Goal: Task Accomplishment & Management: Manage account settings

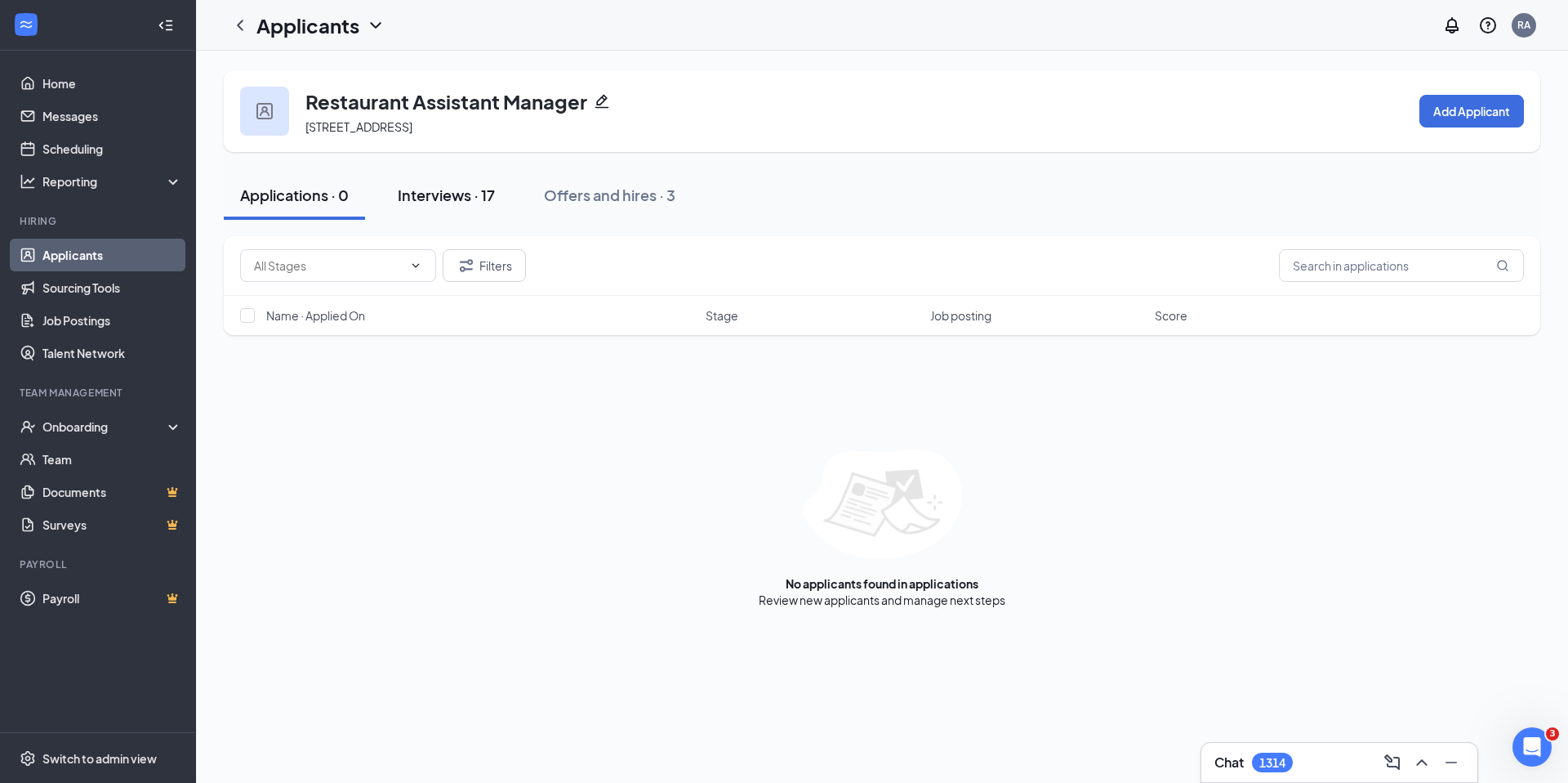
click at [440, 196] on div "Interviews · 17" at bounding box center [445, 195] width 97 height 21
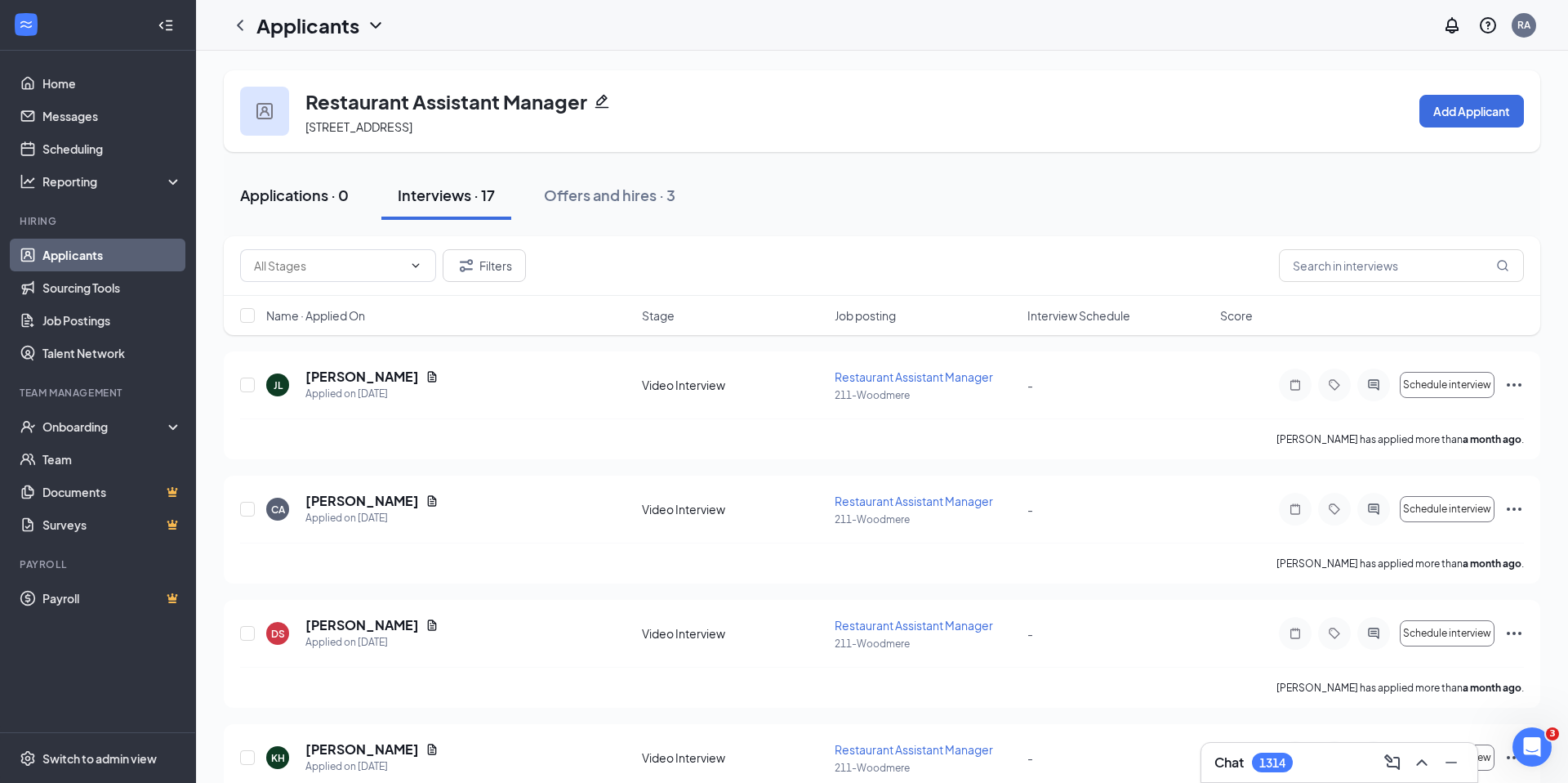
click at [274, 196] on div "Applications · 0" at bounding box center [295, 195] width 109 height 21
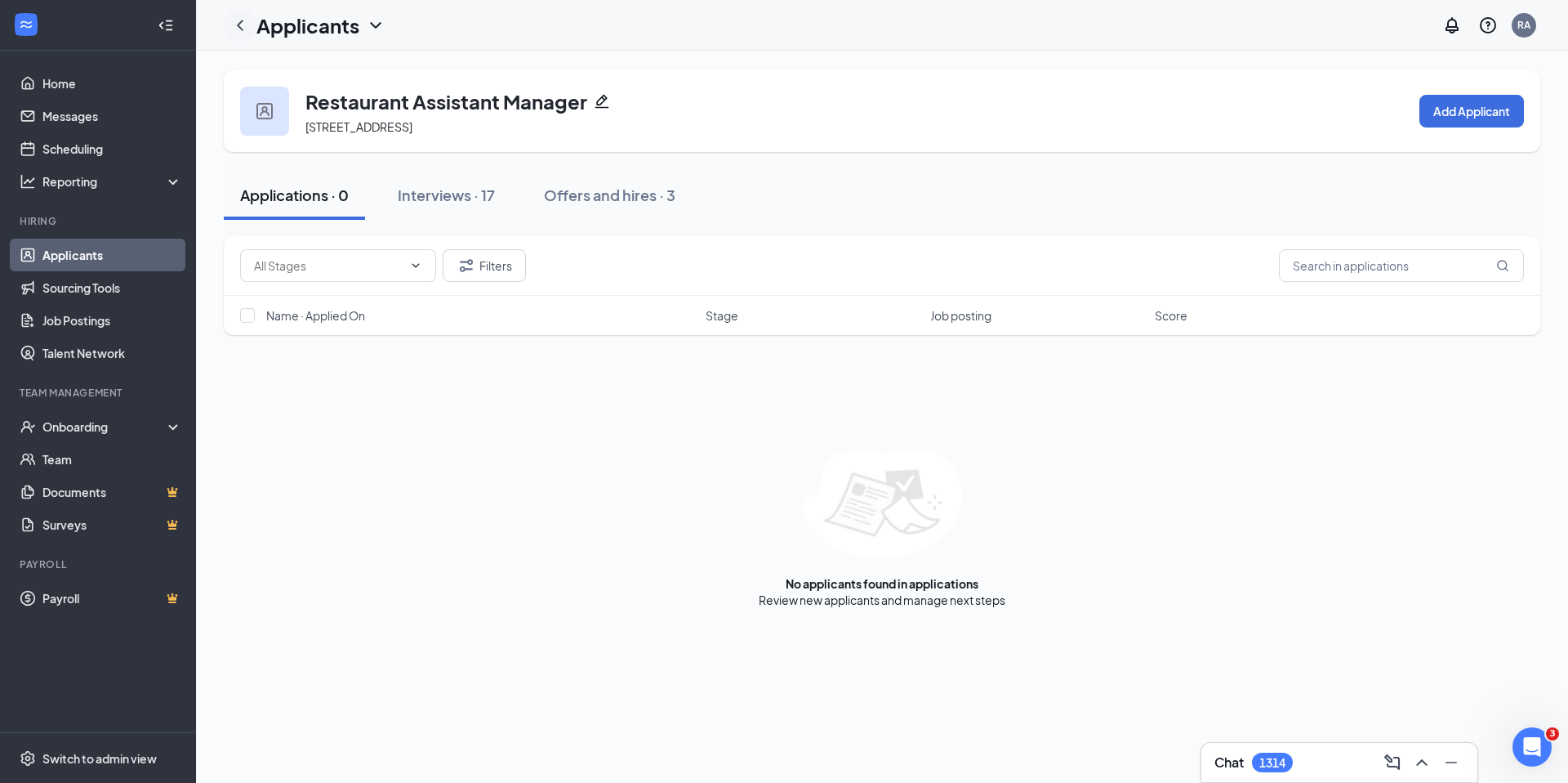
click at [227, 16] on div at bounding box center [240, 25] width 33 height 33
click at [237, 18] on icon "ChevronLeft" at bounding box center [240, 25] width 20 height 20
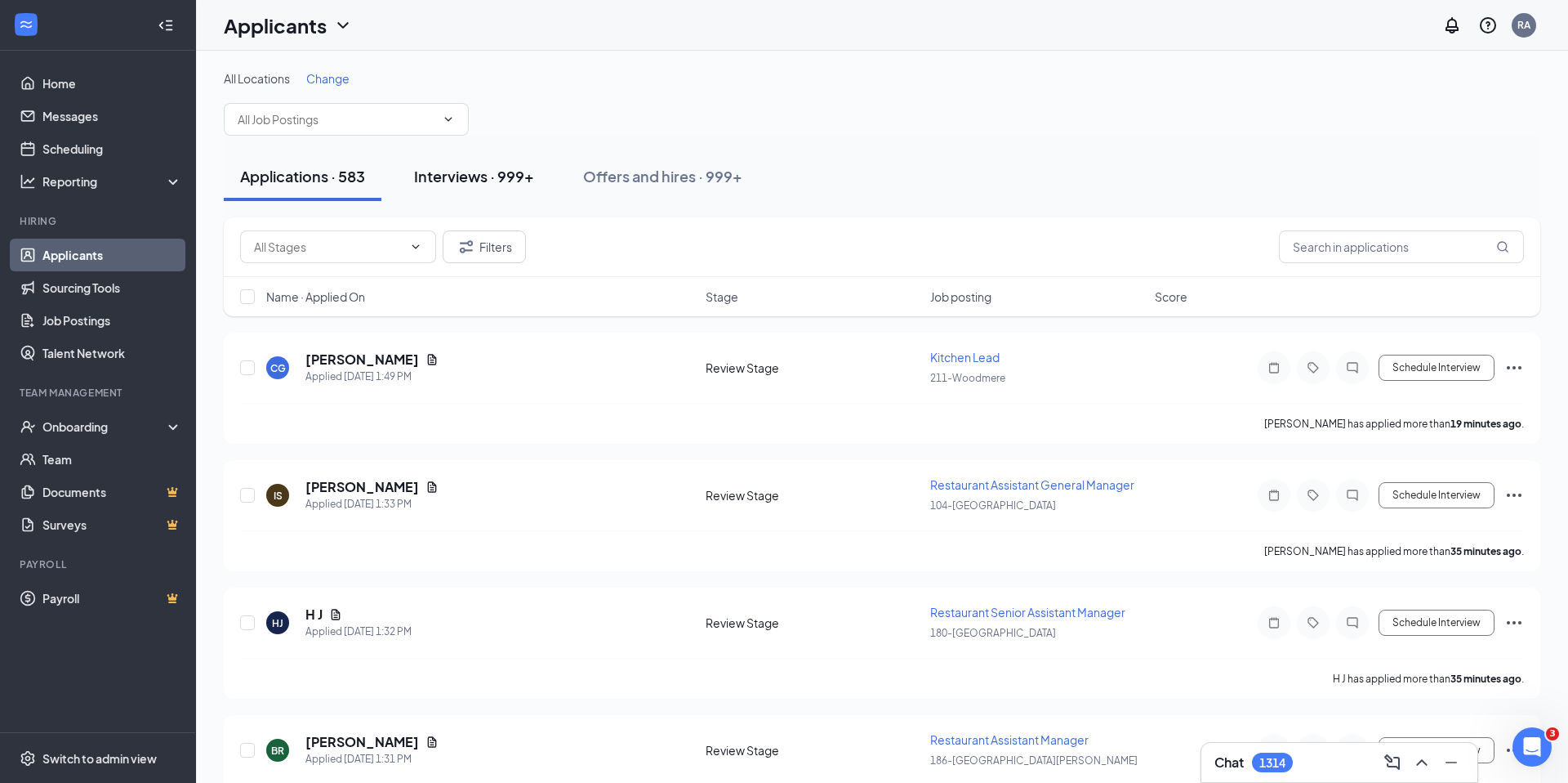
scroll to position [1, 0]
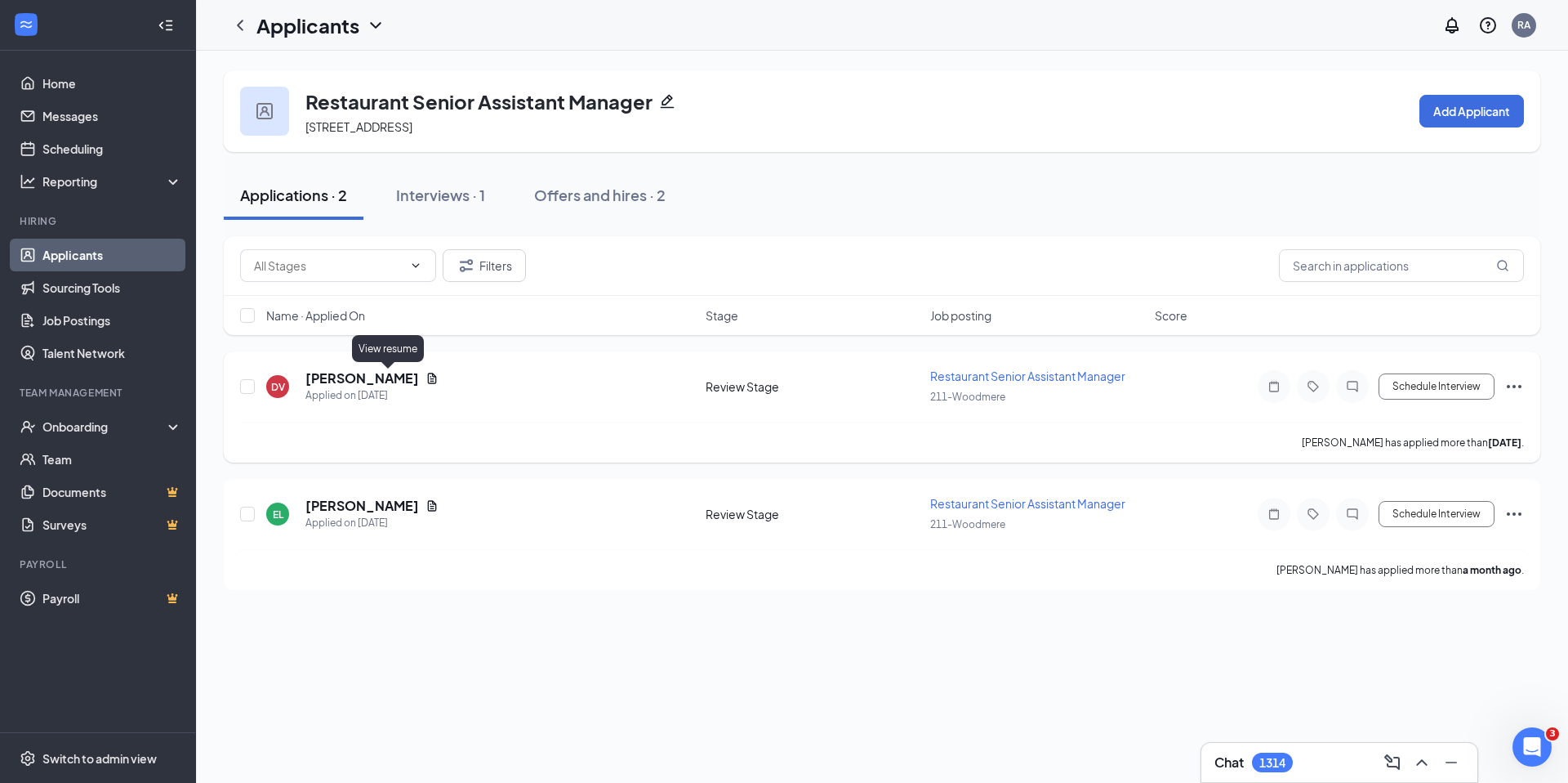
click at [426, 379] on icon "Document" at bounding box center [432, 379] width 13 height 13
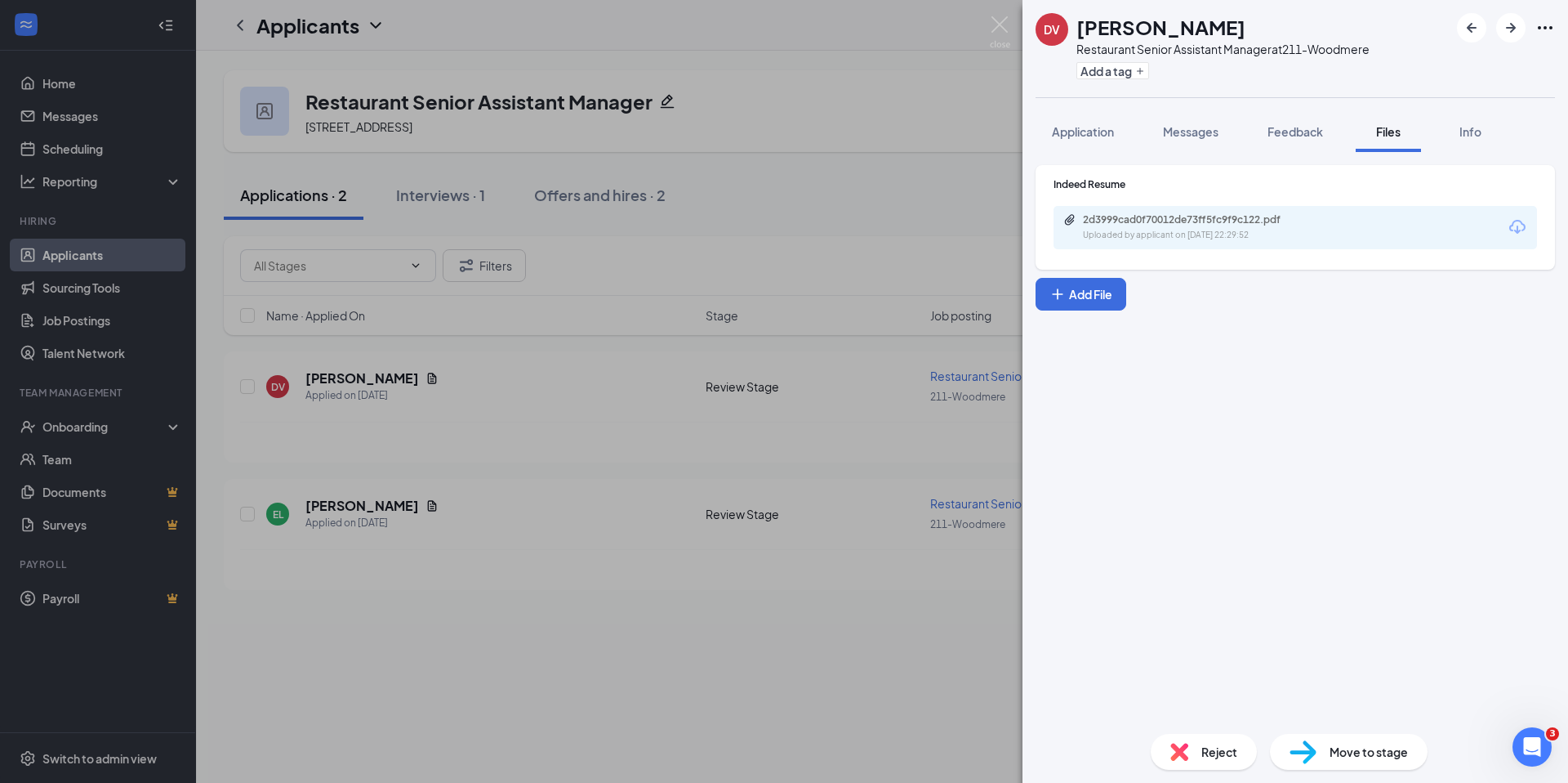
click at [1233, 242] on div "2d3999cad0f70012de73ff5fc9f9c122.pdf Uploaded by applicant on Aug 27, 2025 at 2…" at bounding box center [1196, 227] width 265 height 28
click at [1213, 756] on span "Reject" at bounding box center [1219, 751] width 36 height 18
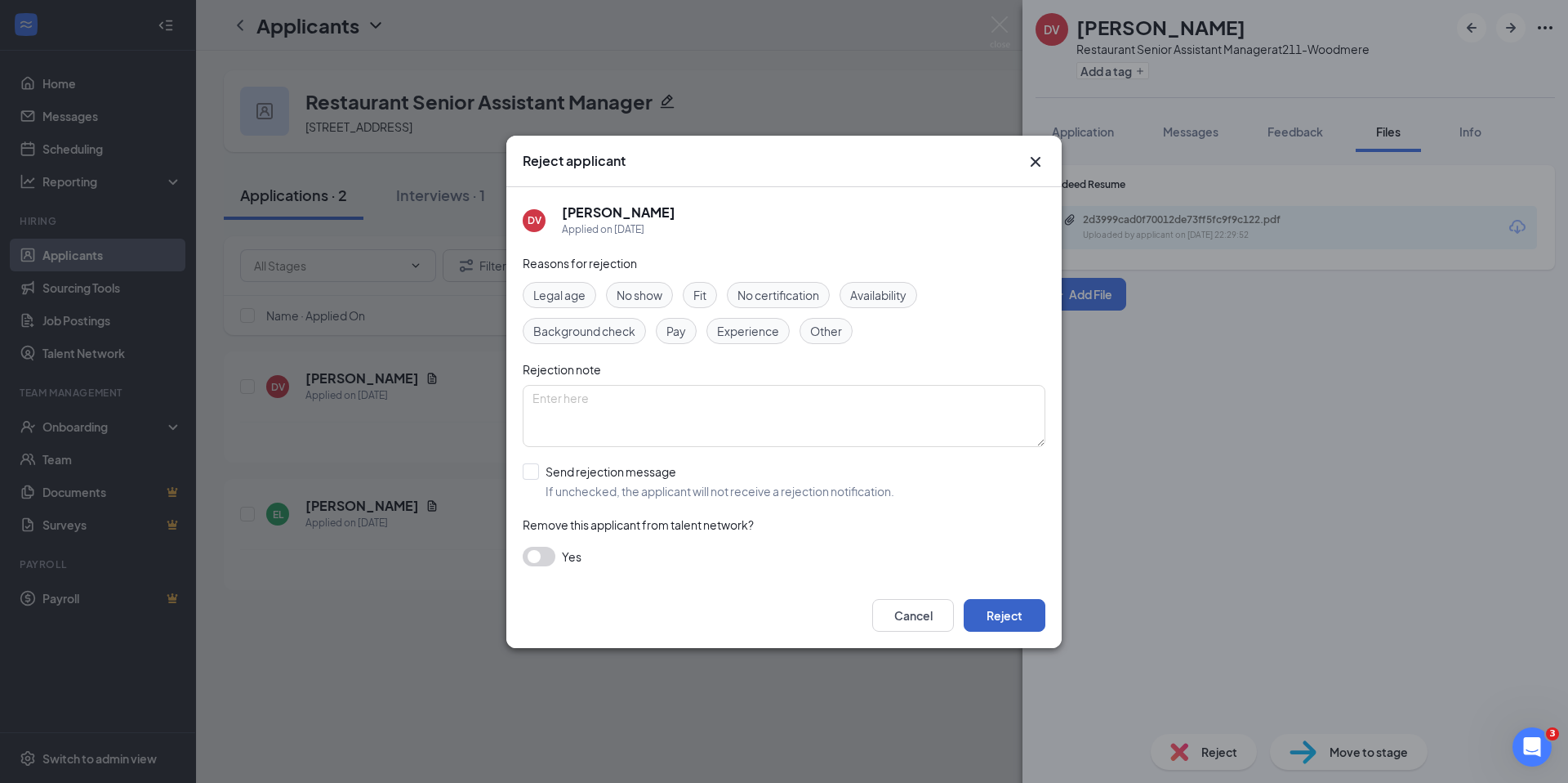
drag, startPoint x: 1014, startPoint y: 602, endPoint x: 1018, endPoint y: 609, distance: 8.1
click at [1015, 603] on button "Reject" at bounding box center [1004, 615] width 82 height 33
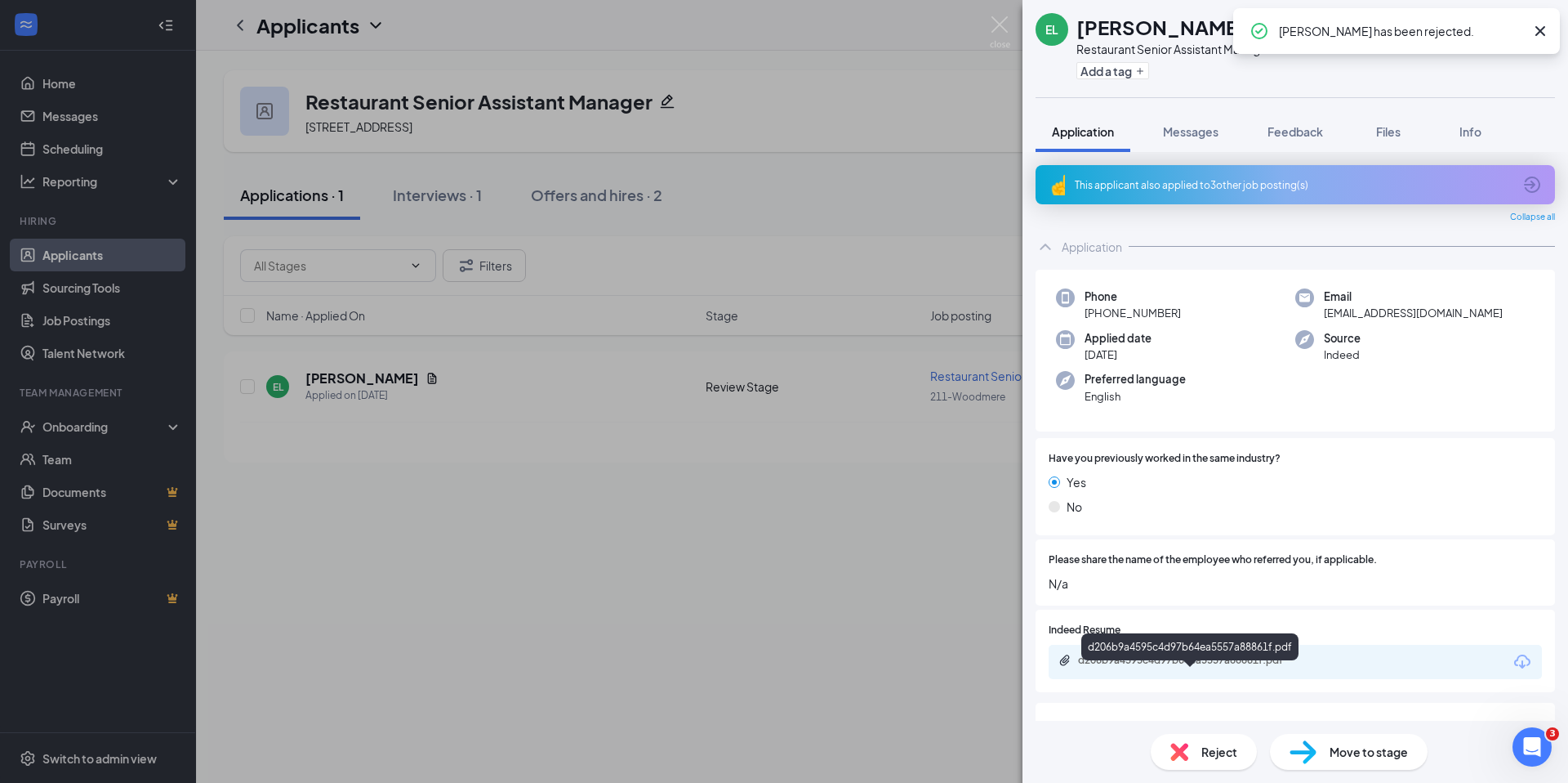
click at [1225, 666] on div "d206b9a4595c4d97b64ea5557a88861f.pdf" at bounding box center [1191, 660] width 228 height 13
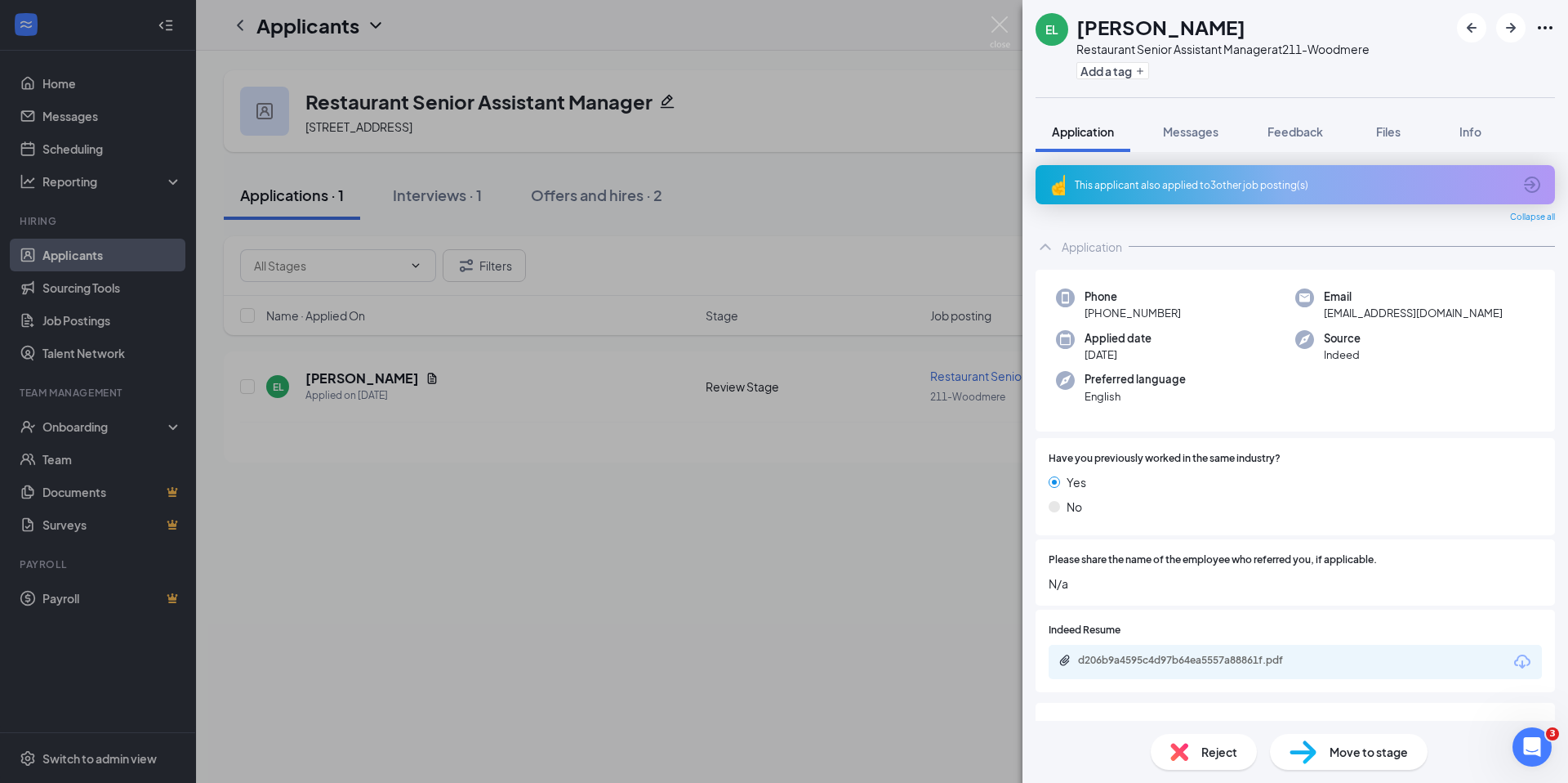
click at [1343, 756] on span "Move to stage" at bounding box center [1368, 751] width 78 height 18
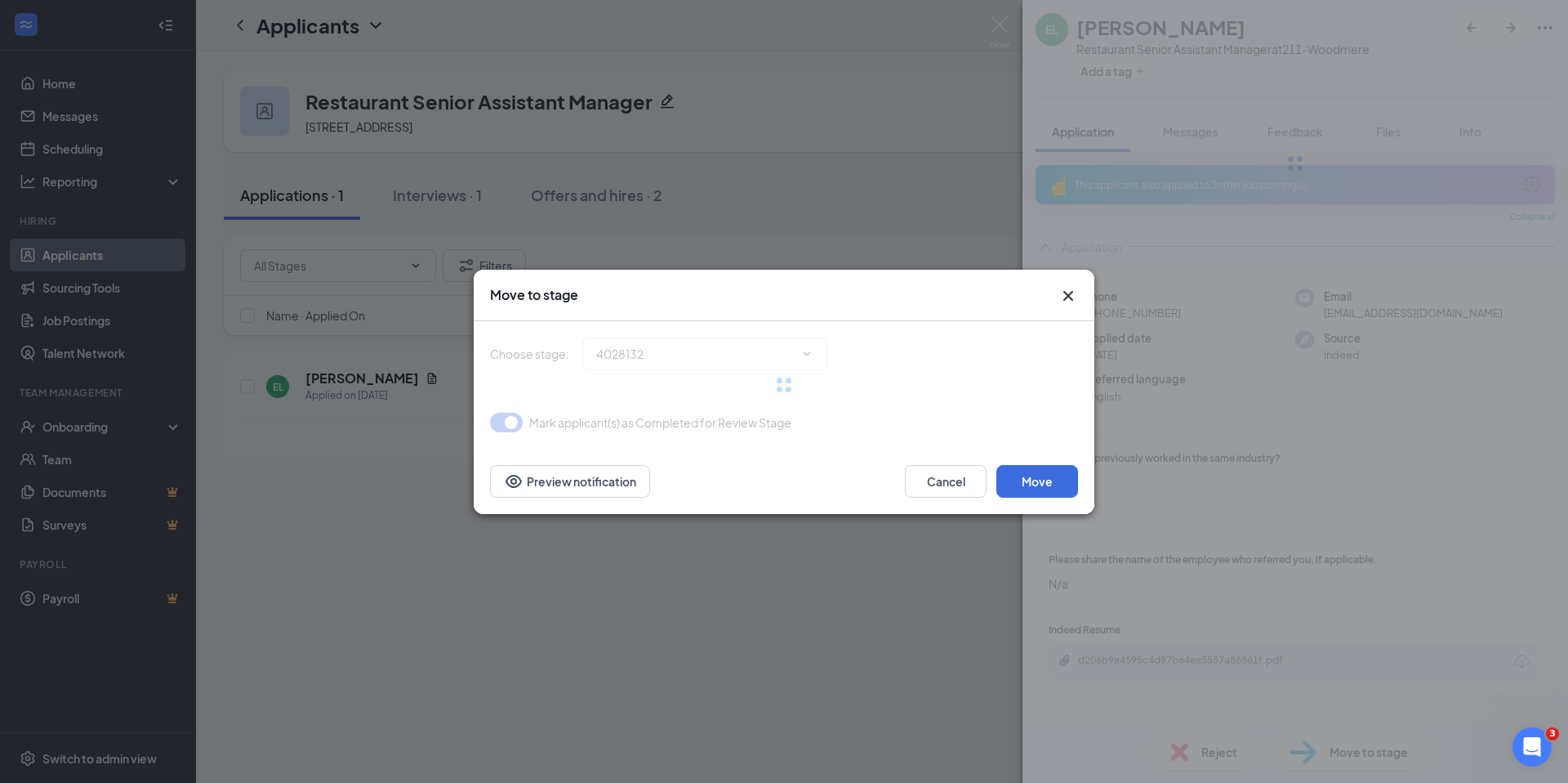
type input "Video Interview (next stage)"
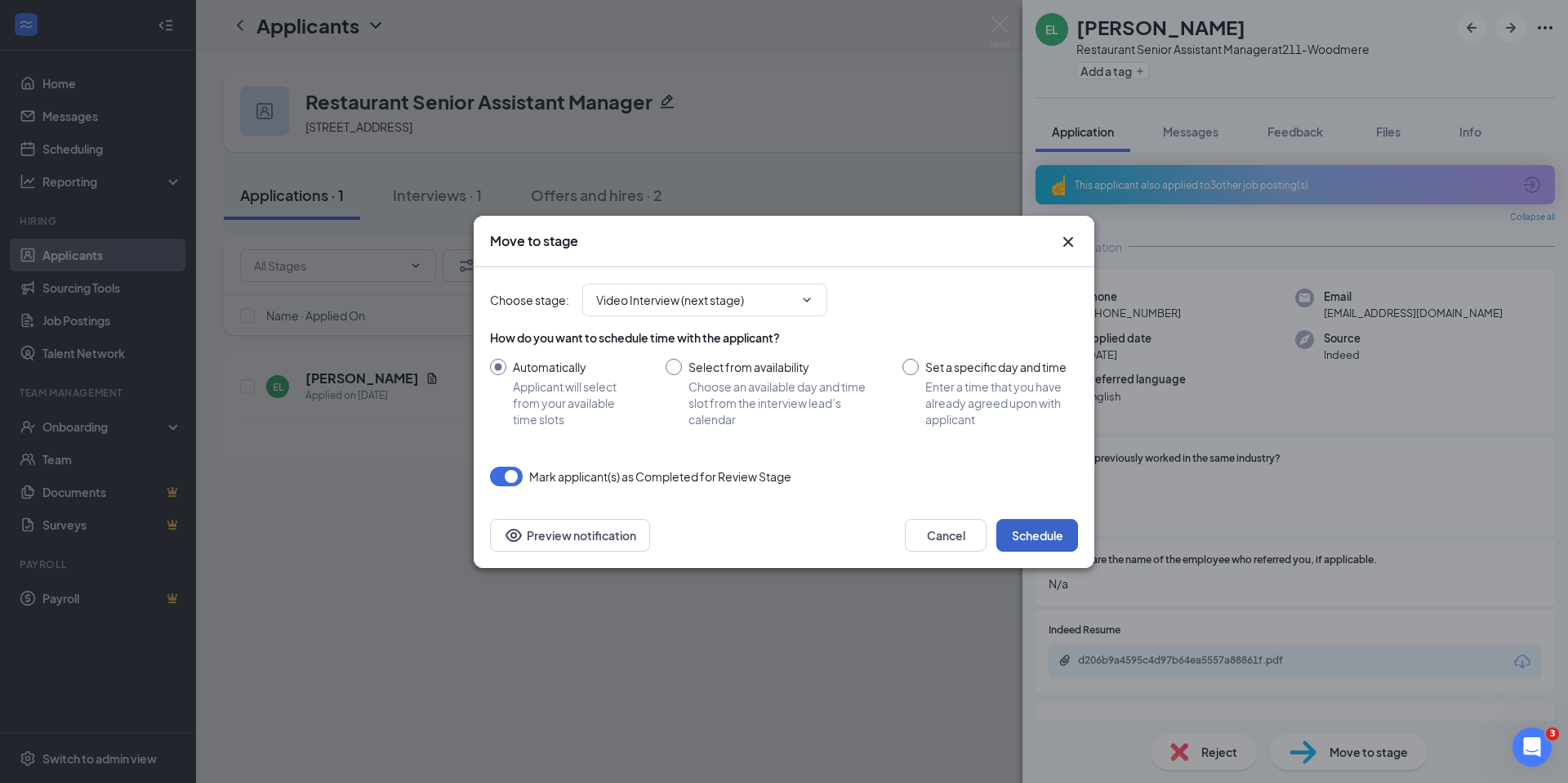
click at [1036, 544] on button "Schedule" at bounding box center [1037, 535] width 82 height 33
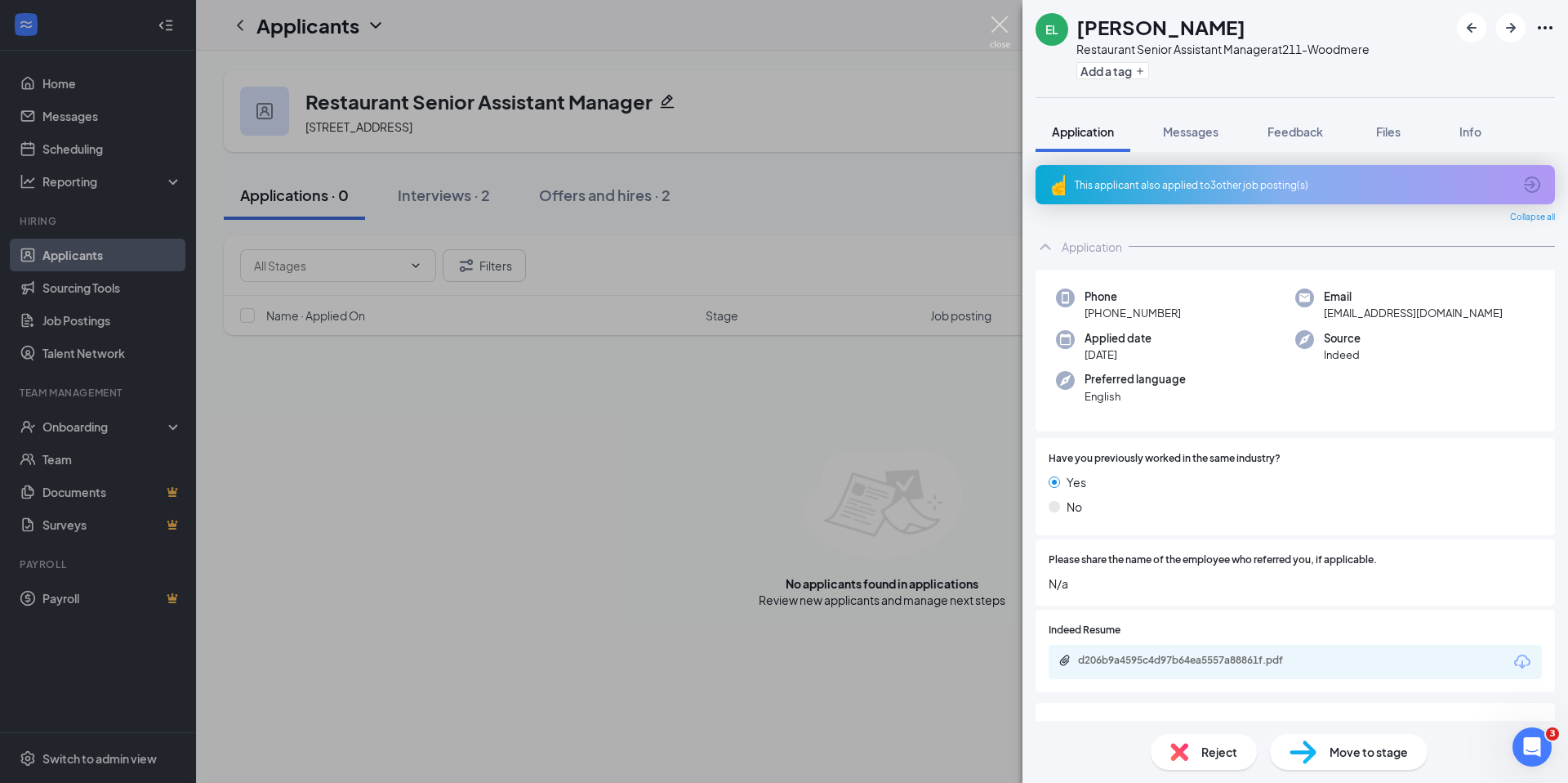
click at [1001, 24] on img at bounding box center [1001, 32] width 21 height 32
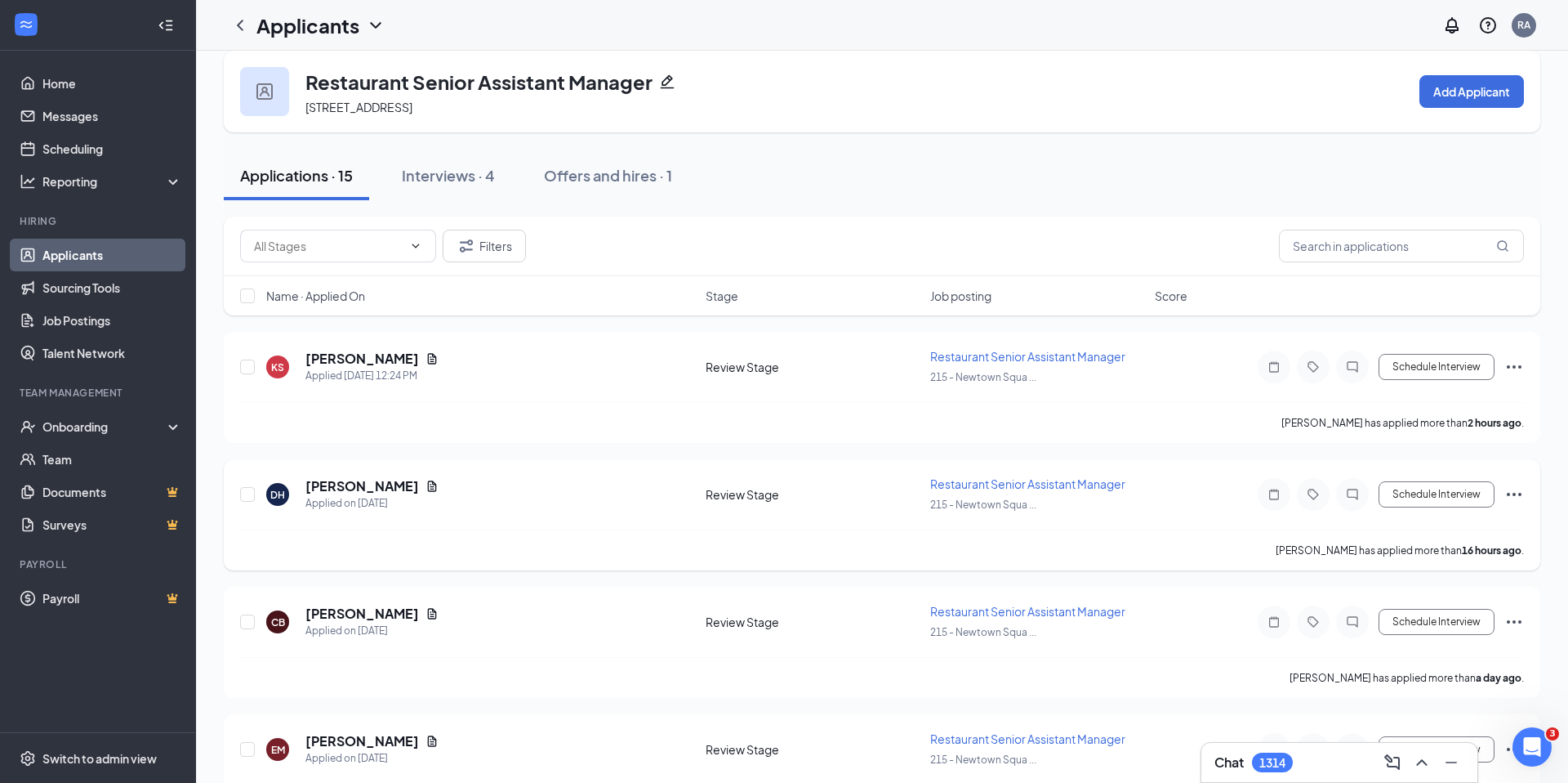
scroll to position [54, 0]
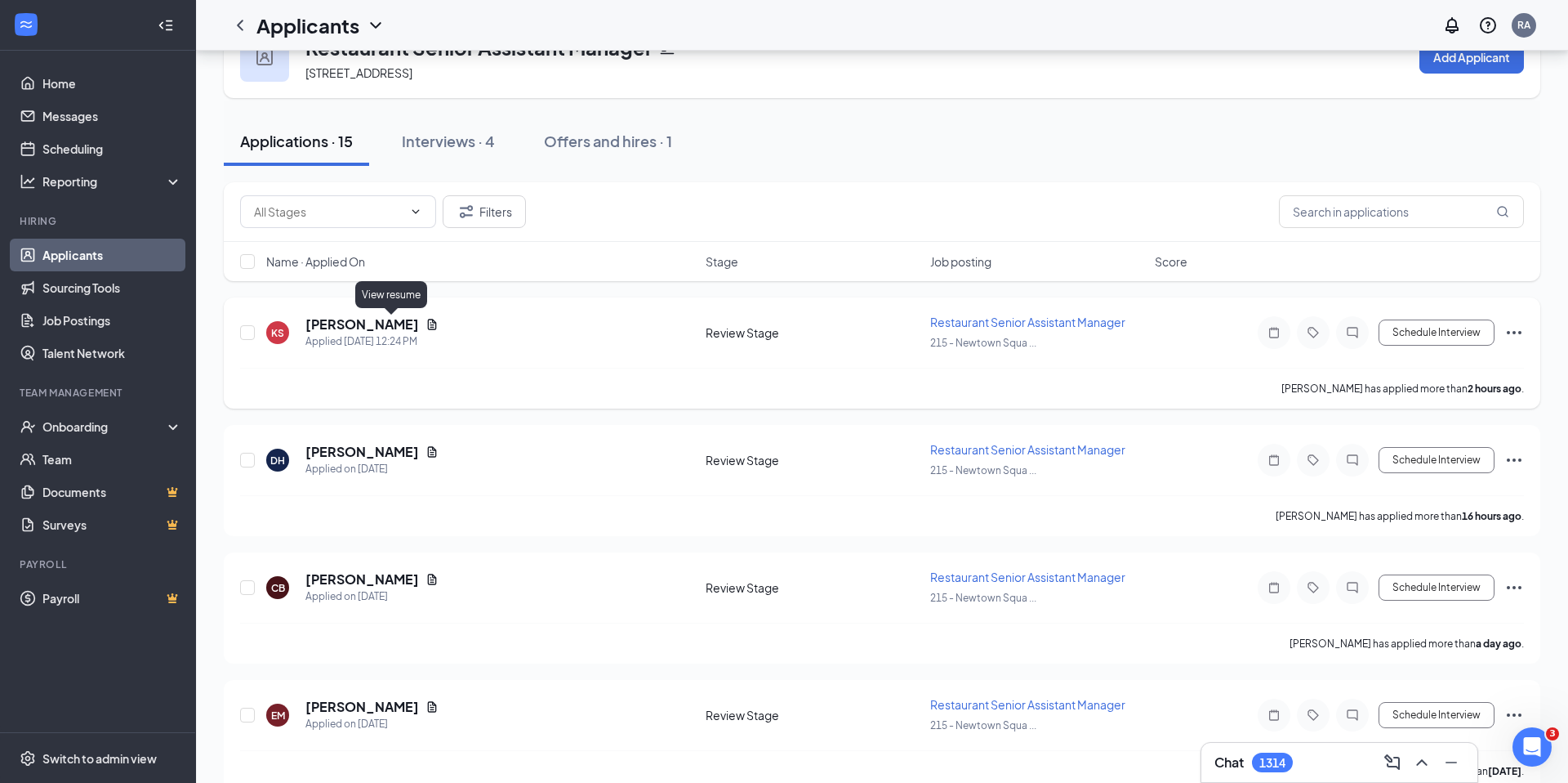
click at [426, 323] on icon "Document" at bounding box center [432, 324] width 13 height 13
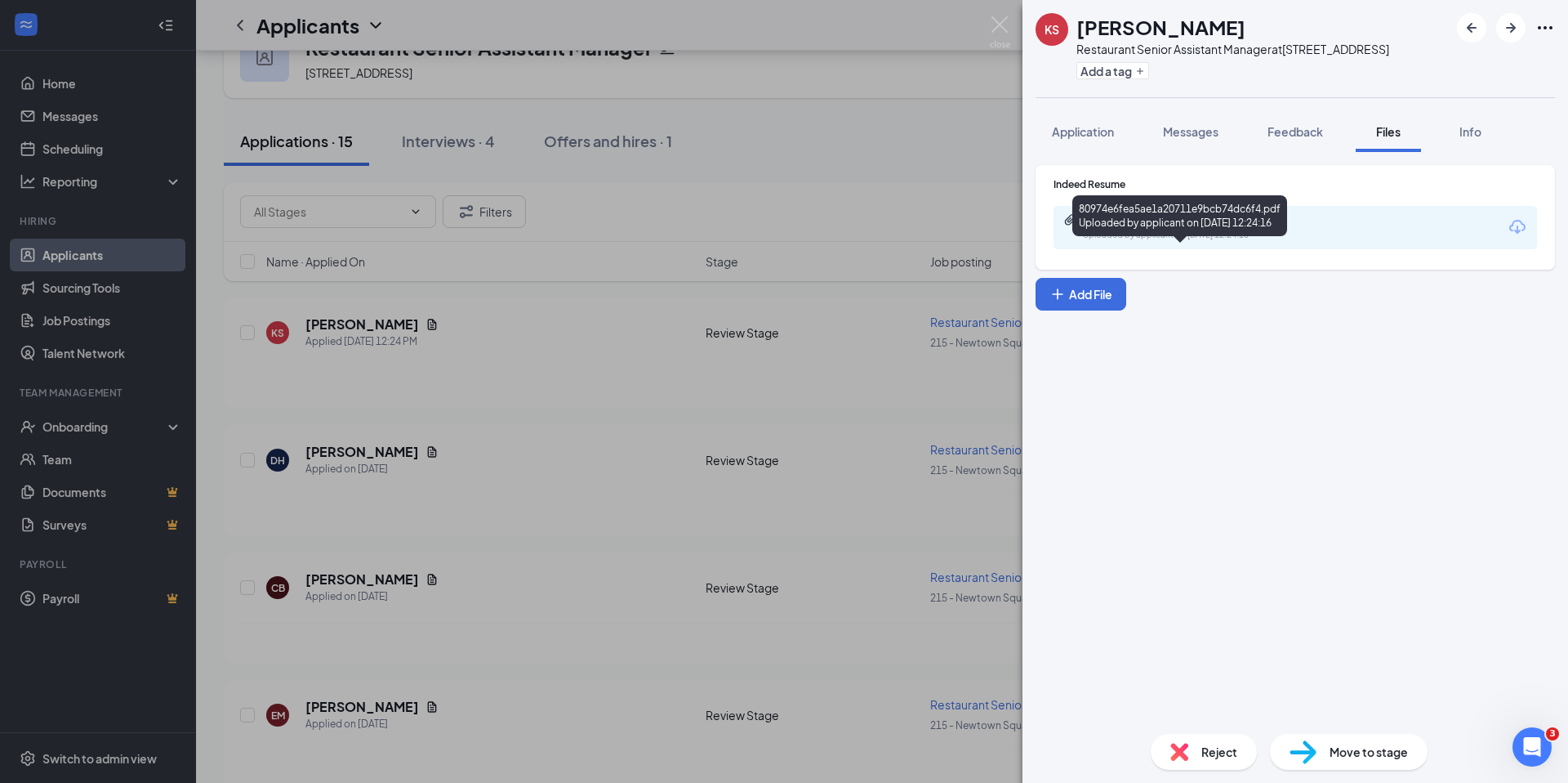
click at [1213, 227] on div "80974e6fea5ae1a20711e9bcb74dc6f4.pdf" at bounding box center [1197, 220] width 228 height 13
click at [1230, 753] on span "Reject" at bounding box center [1219, 751] width 36 height 18
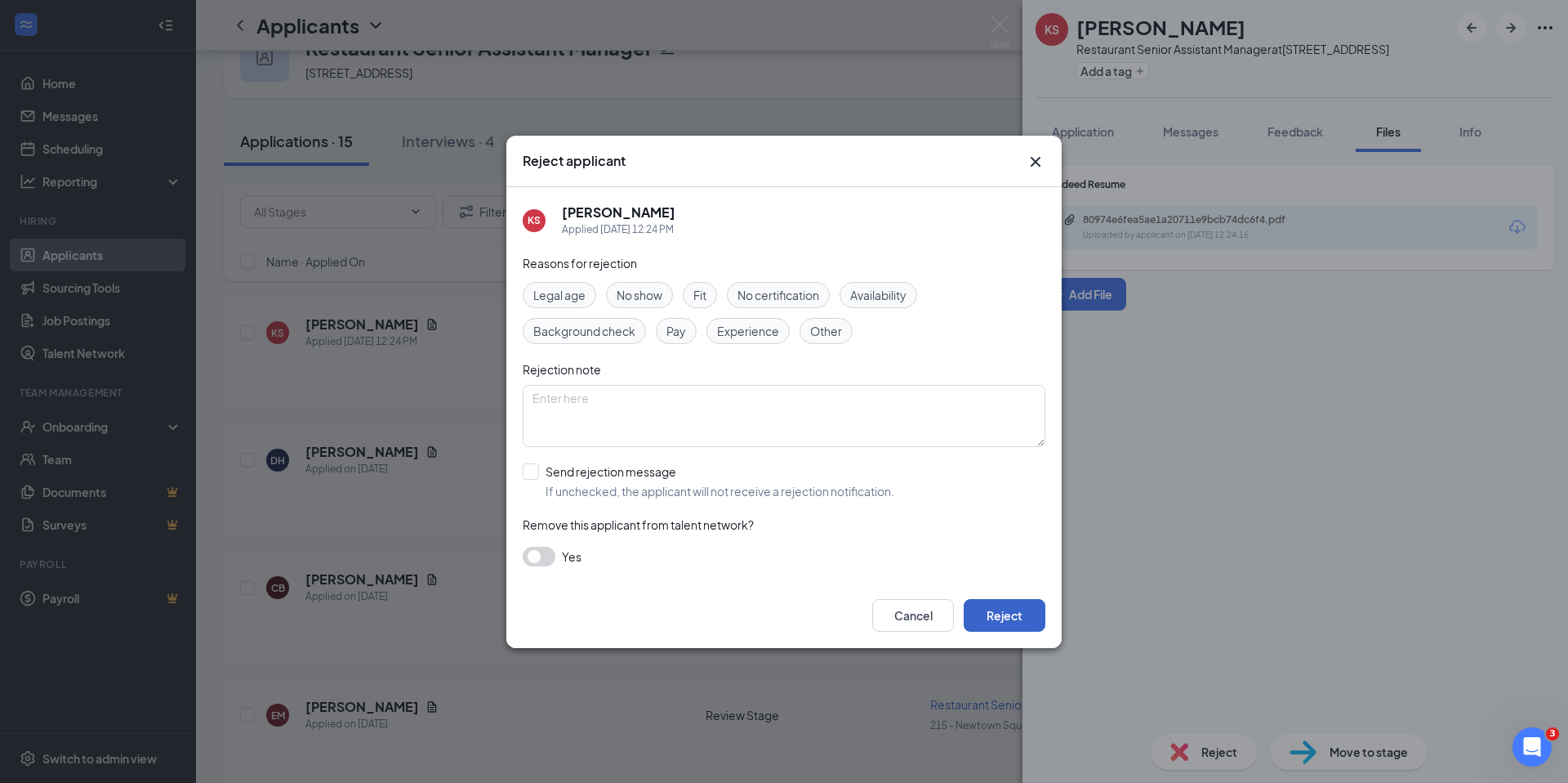
click at [1020, 609] on button "Reject" at bounding box center [1004, 615] width 82 height 33
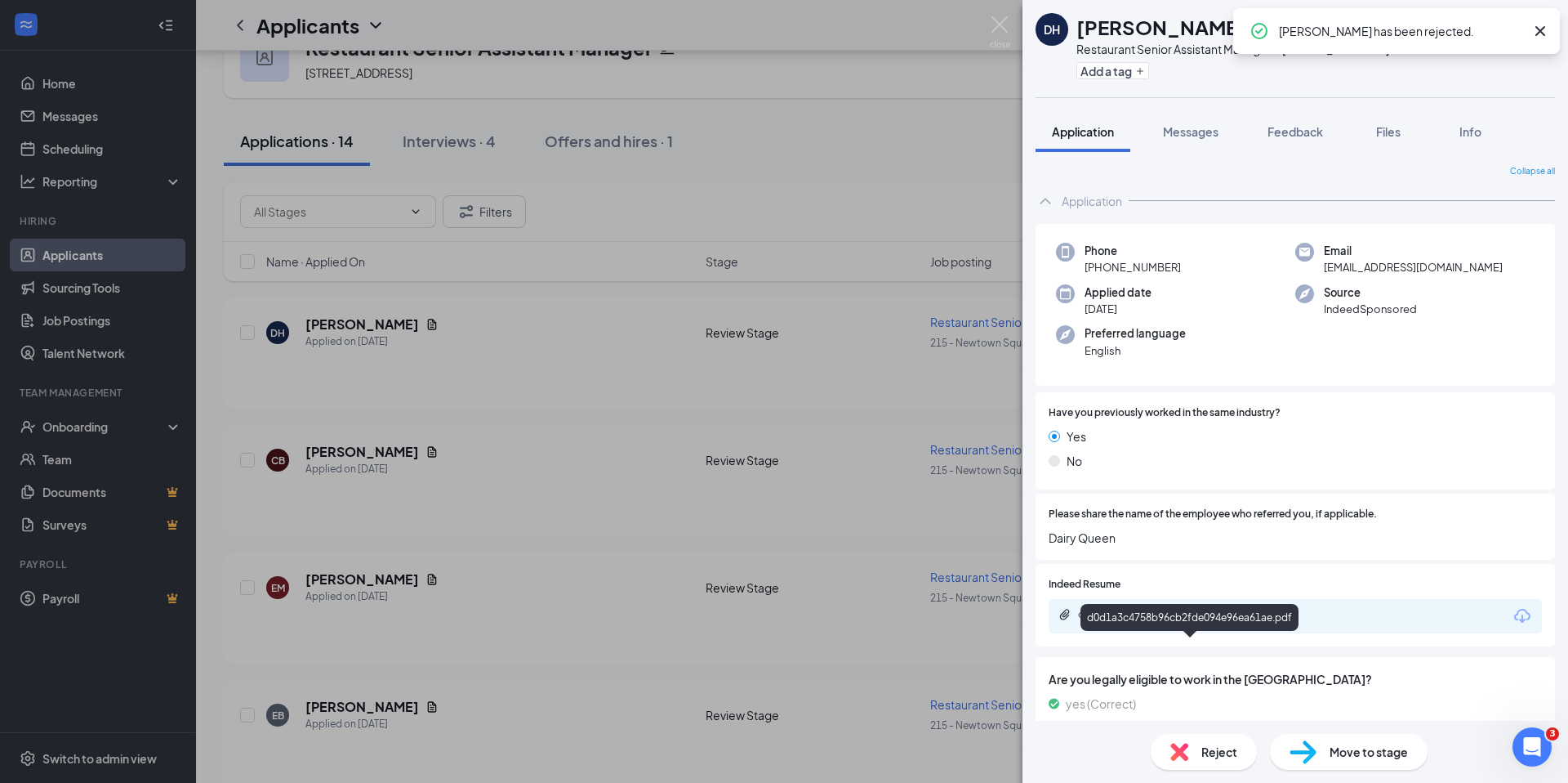
click at [1181, 621] on div "d0d1a3c4758b96cb2fde094e96ea61ae.pdf" at bounding box center [1191, 615] width 228 height 13
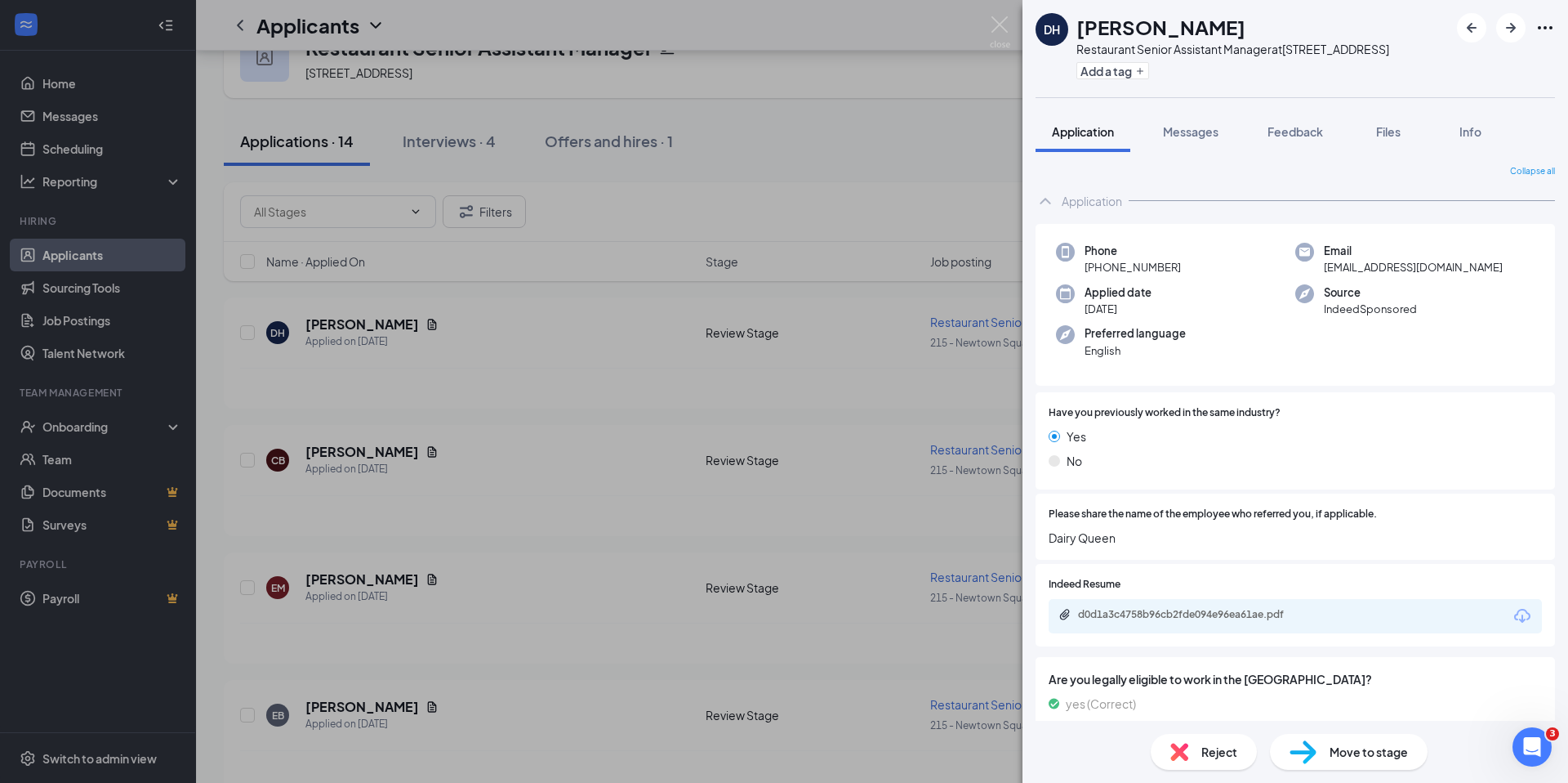
click at [1353, 740] on div "Move to stage" at bounding box center [1349, 752] width 158 height 36
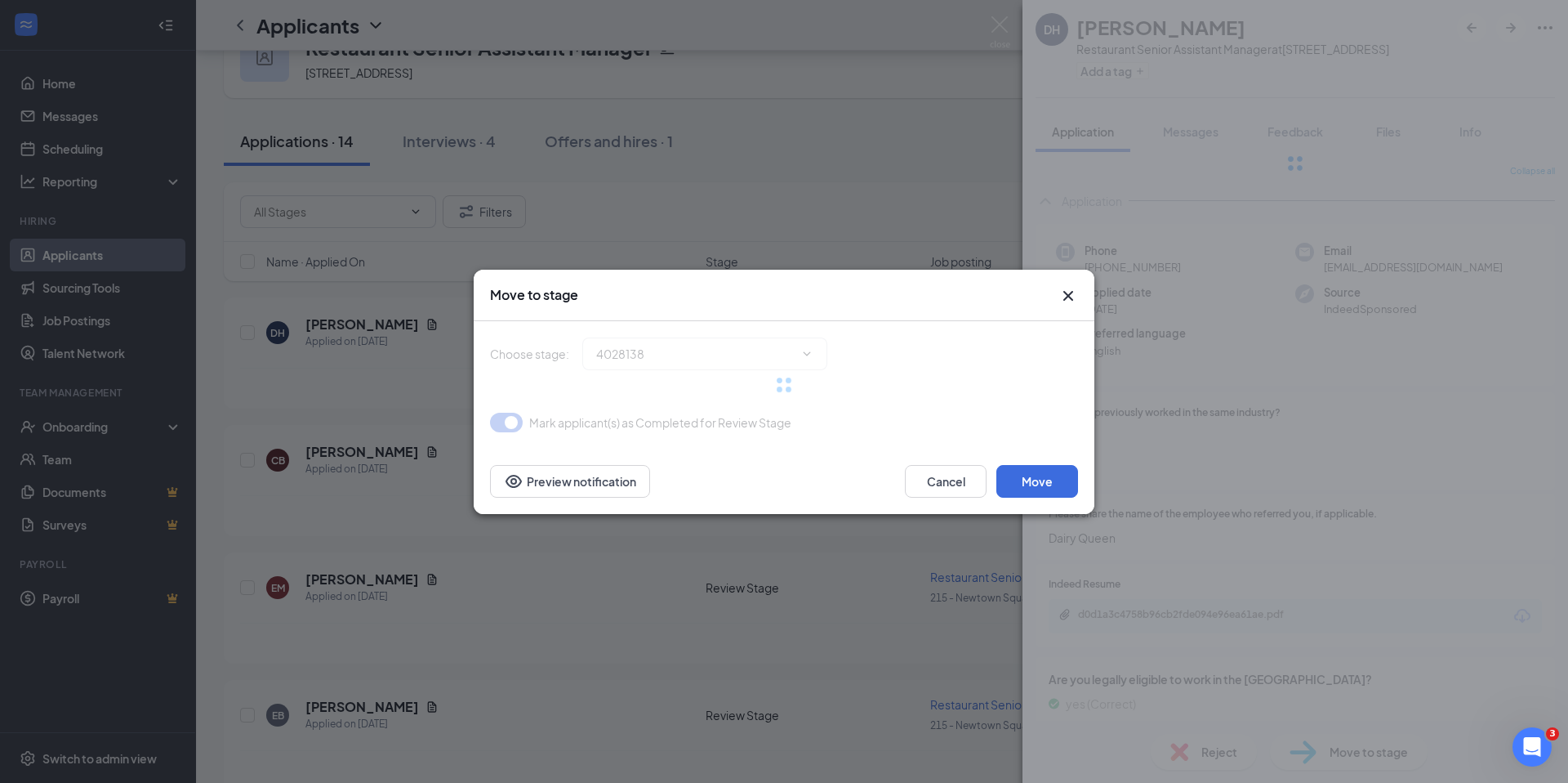
type input "Video Interview (next stage)"
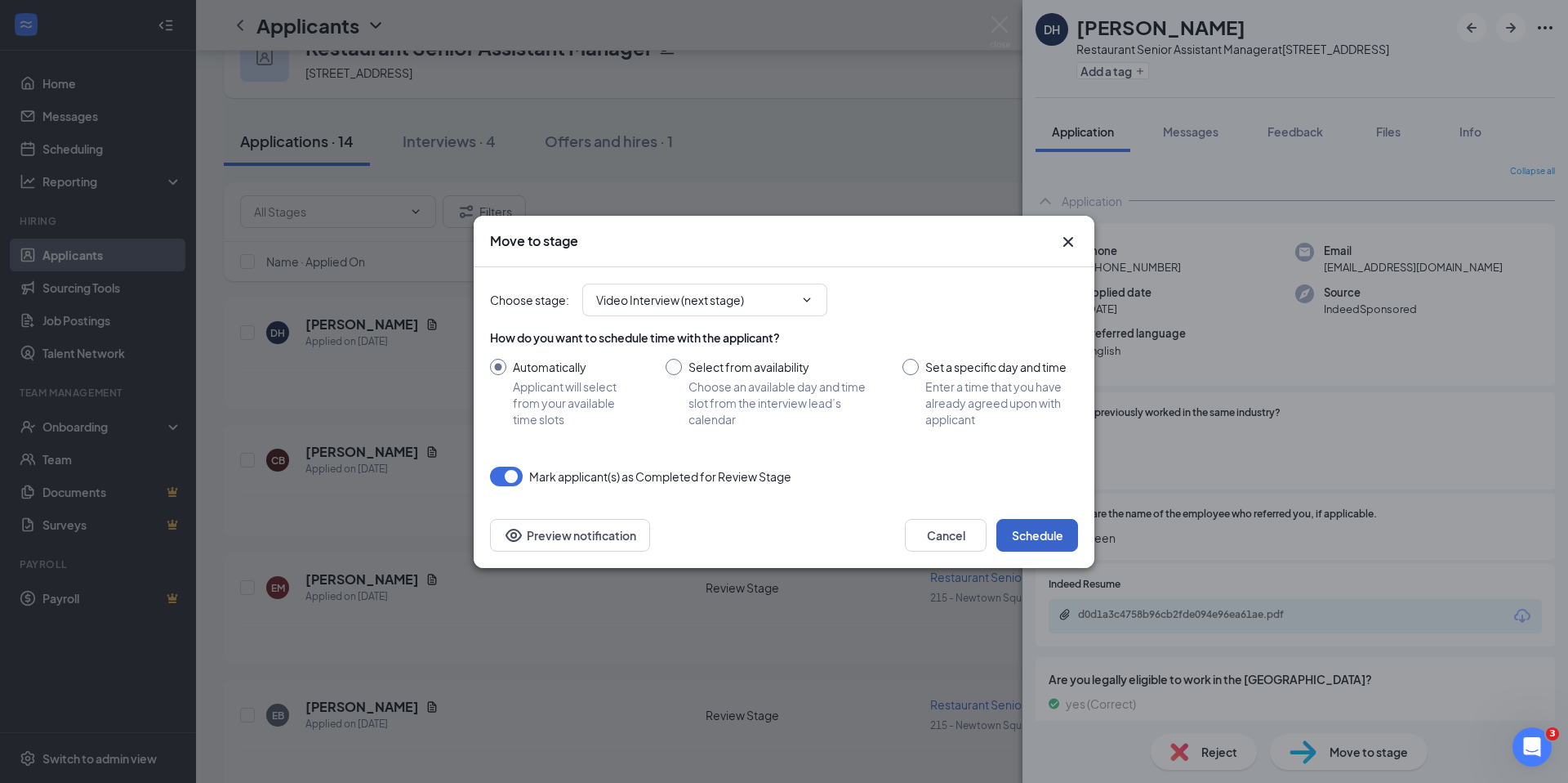
click at [1039, 539] on button "Schedule" at bounding box center [1037, 535] width 82 height 33
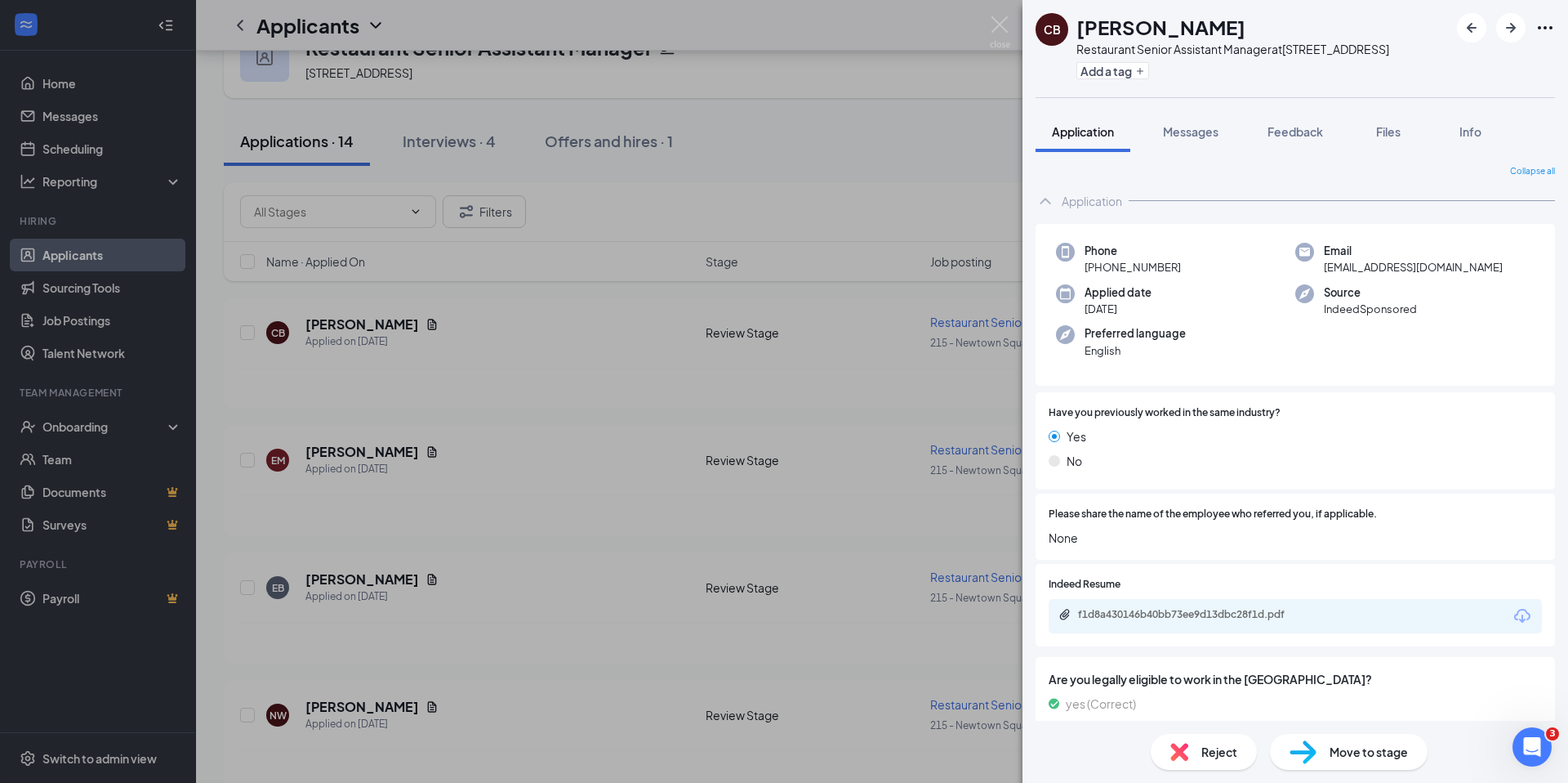
click at [1190, 747] on div "Reject" at bounding box center [1203, 752] width 106 height 36
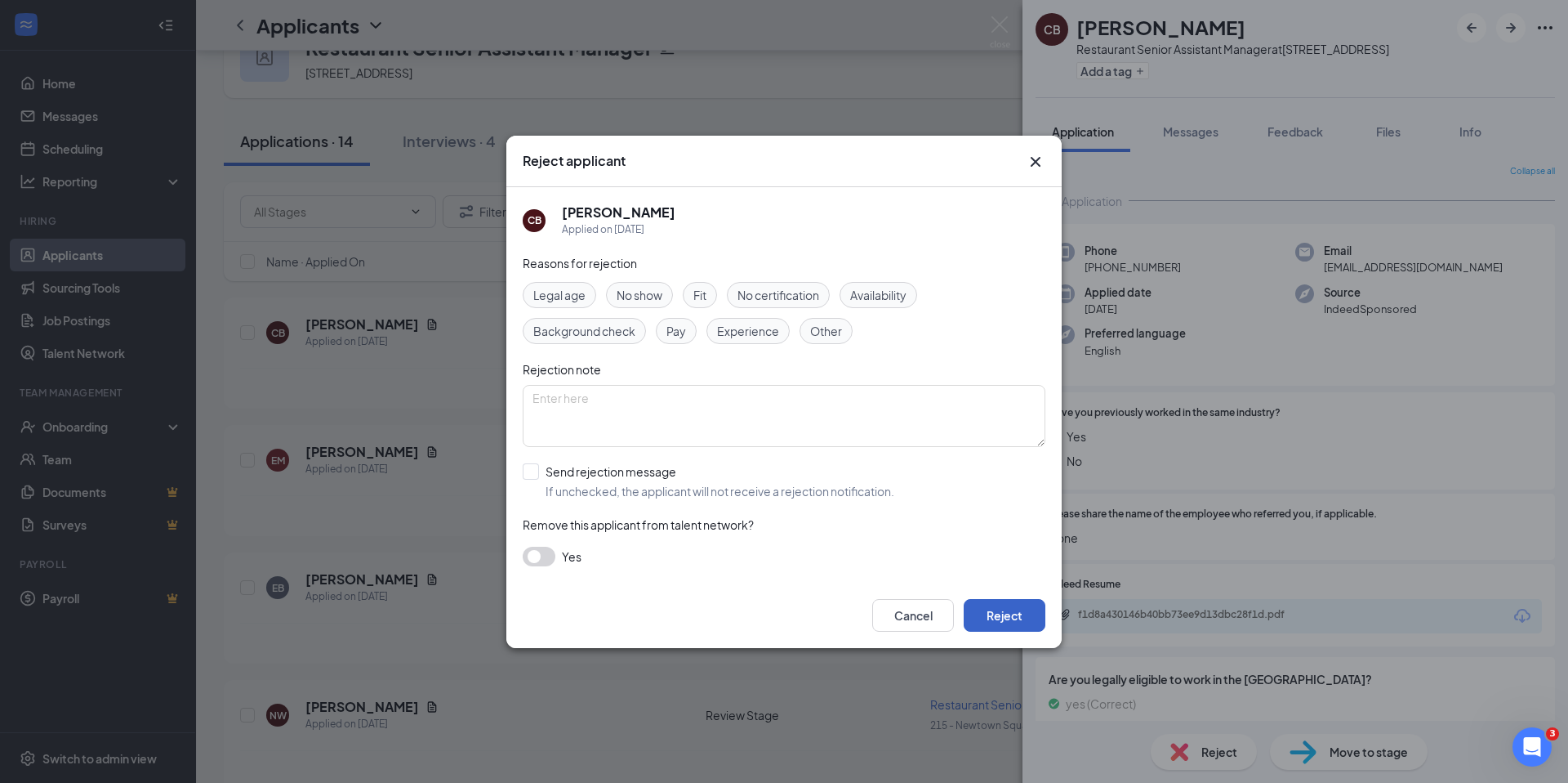
click at [1013, 611] on button "Reject" at bounding box center [1004, 615] width 82 height 33
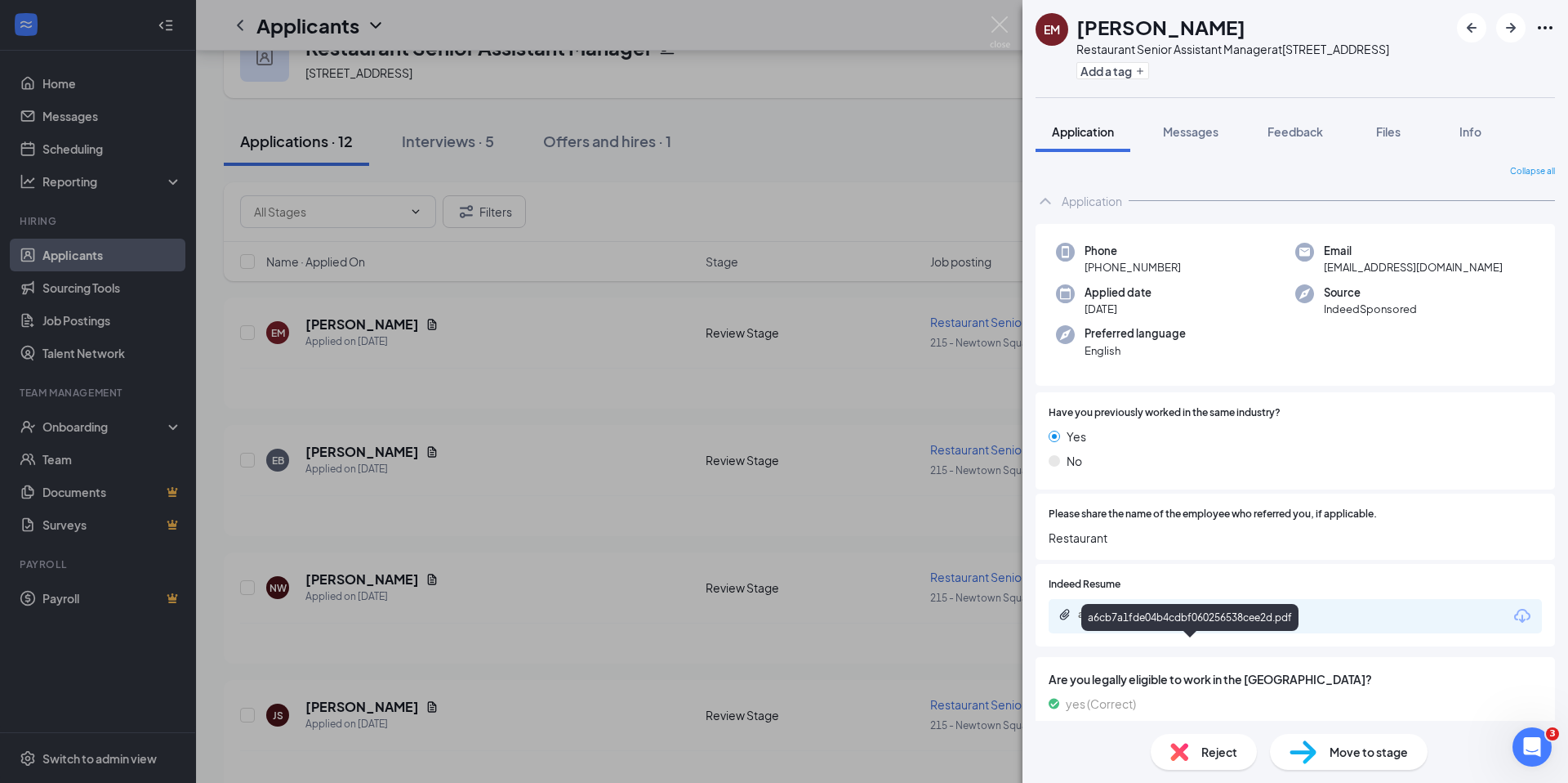
click at [1248, 621] on div "a6cb7a1fde04b4cdbf060256538cee2d.pdf" at bounding box center [1191, 615] width 228 height 13
click at [1514, 21] on icon "ArrowRight" at bounding box center [1511, 27] width 20 height 20
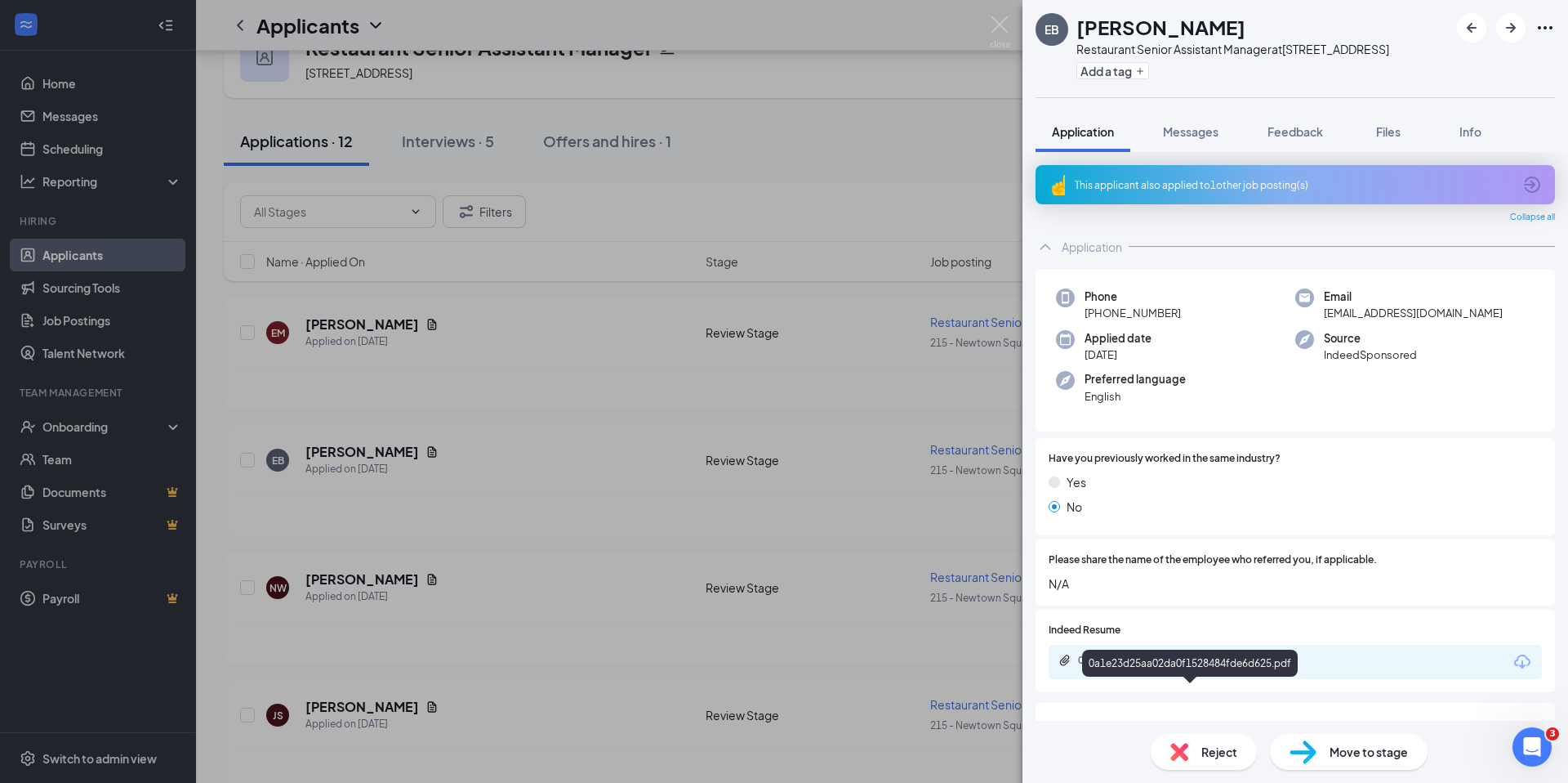
click at [1221, 666] on div "0a1e23d25aa02da0f1528484fde6d625.pdf" at bounding box center [1191, 660] width 228 height 13
click at [1218, 756] on span "Reject" at bounding box center [1219, 751] width 36 height 18
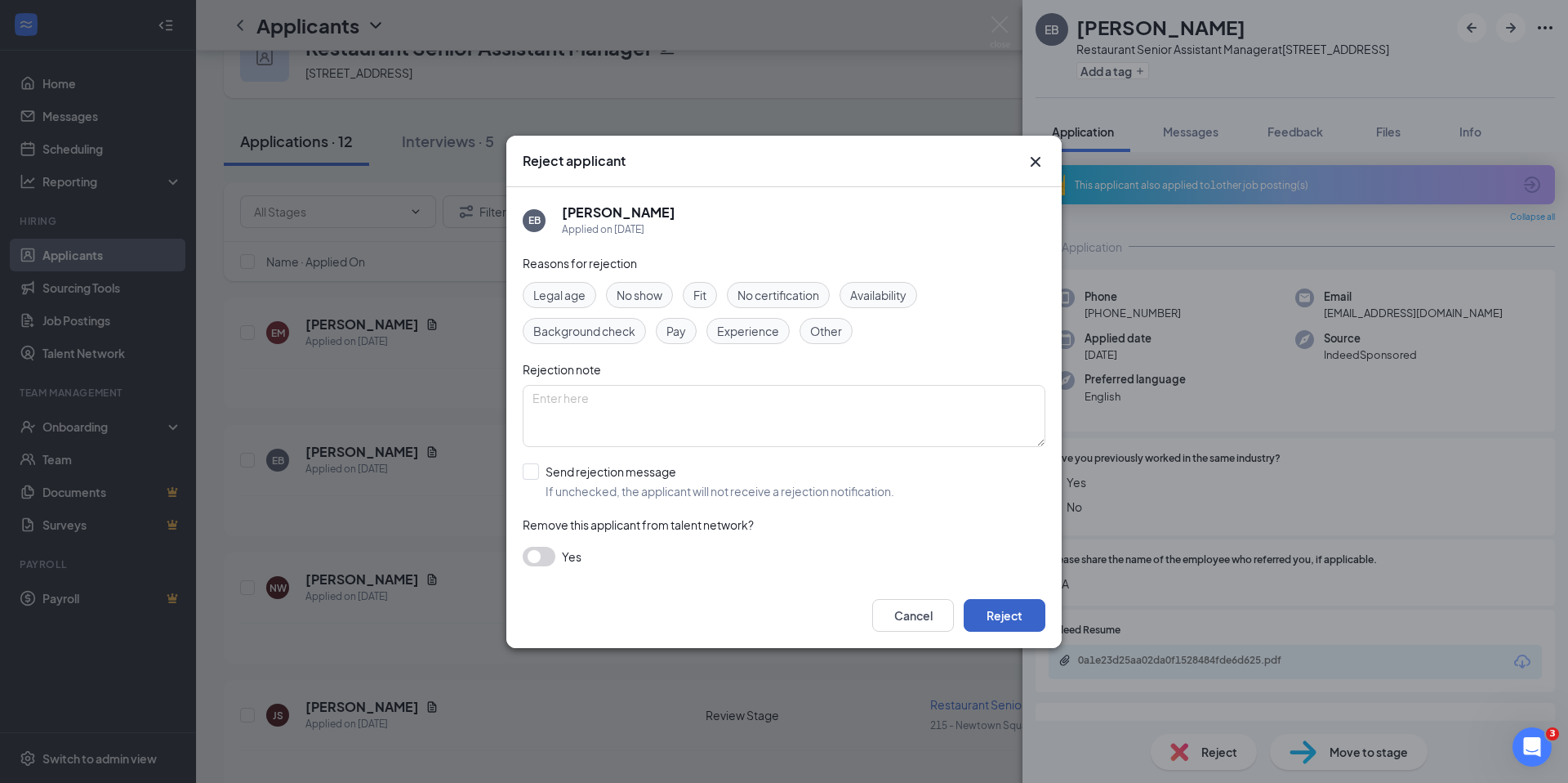
click at [1021, 623] on button "Reject" at bounding box center [1004, 615] width 82 height 33
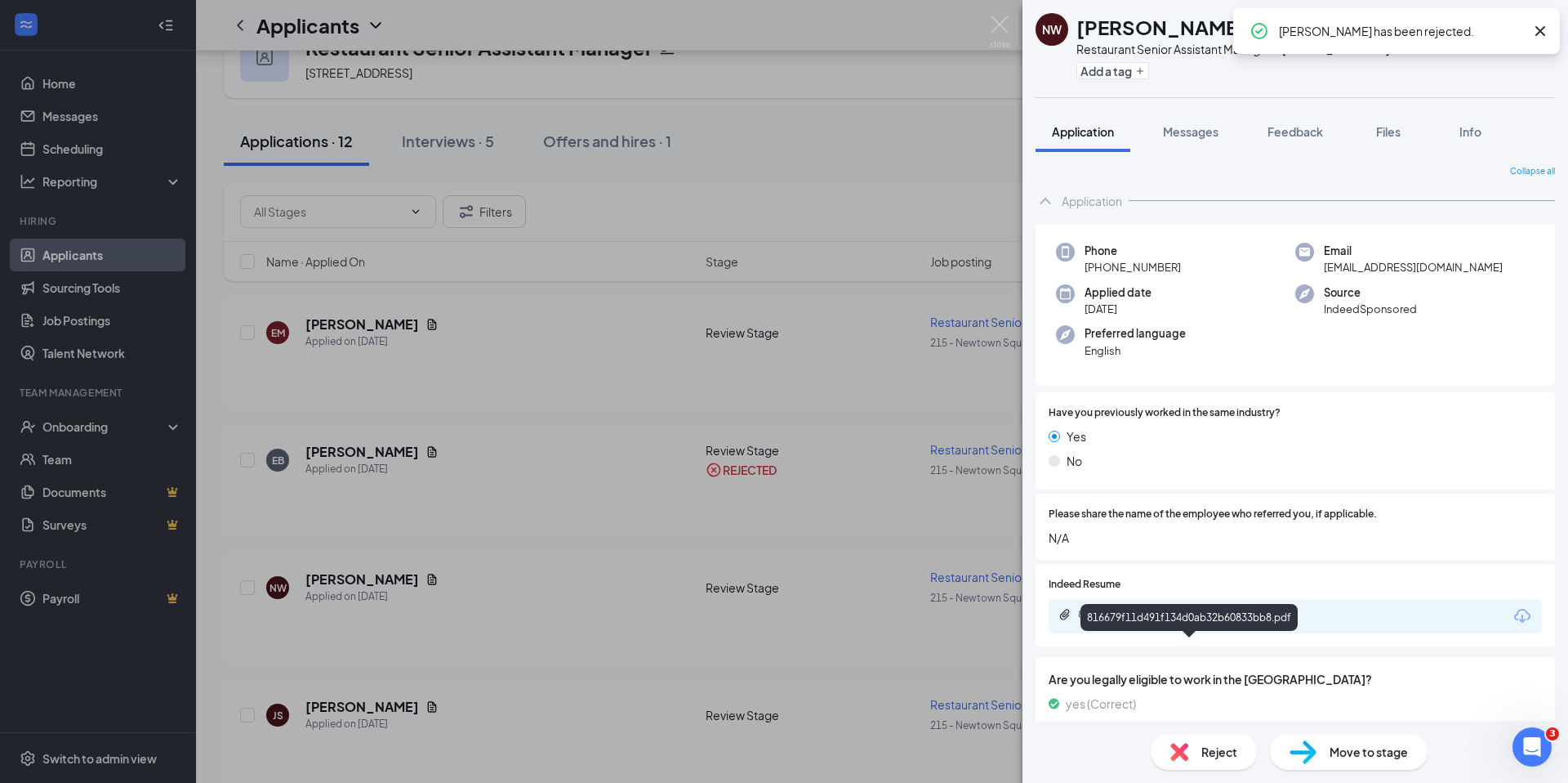
click at [1203, 621] on div "816679f11d491f134d0ab32b60833bb8.pdf" at bounding box center [1191, 615] width 228 height 13
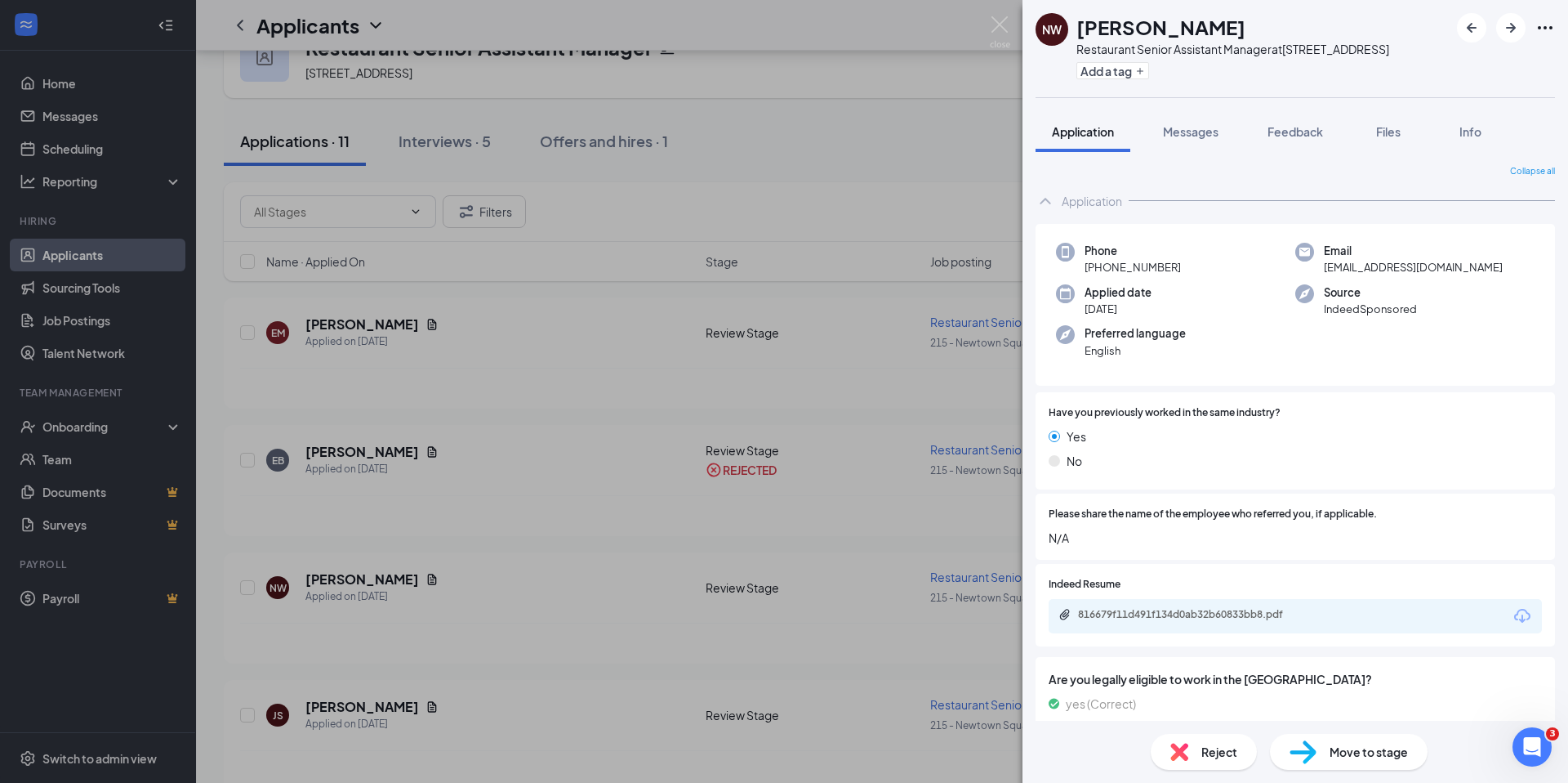
click at [1232, 751] on span "Reject" at bounding box center [1219, 751] width 36 height 18
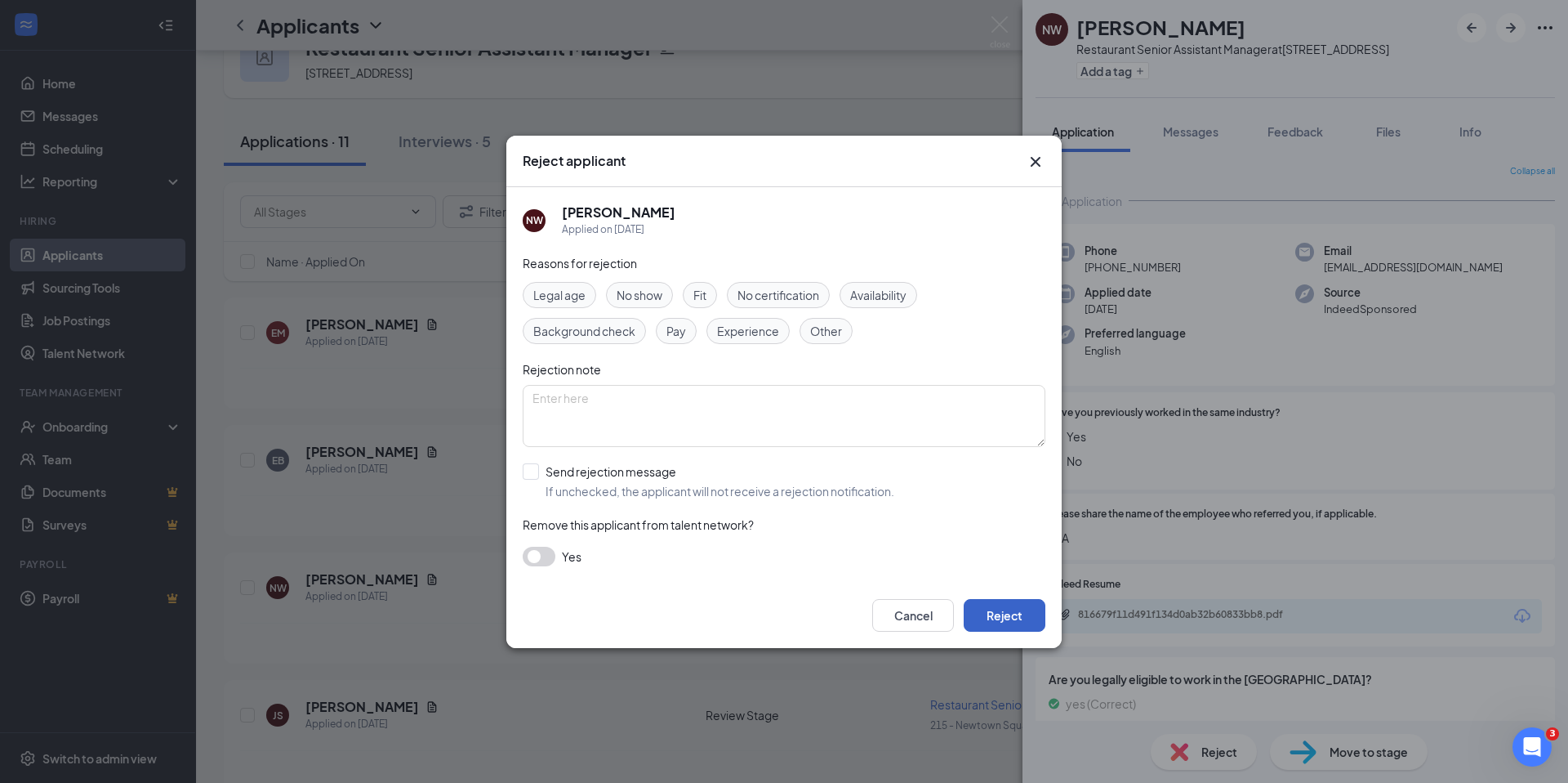
click at [1015, 619] on button "Reject" at bounding box center [1004, 615] width 82 height 33
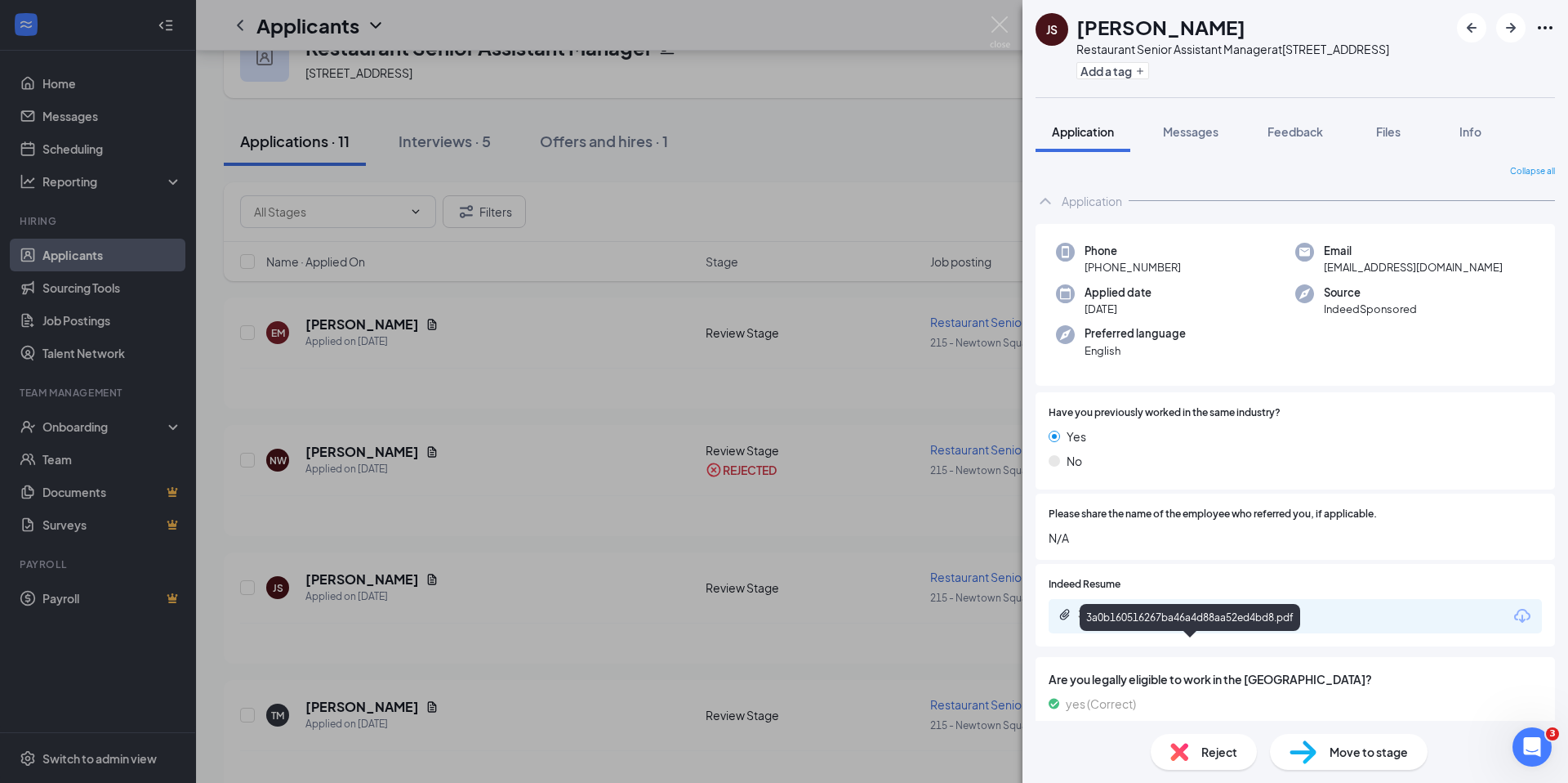
click at [1221, 621] on div "3a0b160516267ba46a4d88aa52ed4bd8.pdf" at bounding box center [1191, 615] width 228 height 13
click at [1358, 754] on span "Move to stage" at bounding box center [1368, 751] width 78 height 18
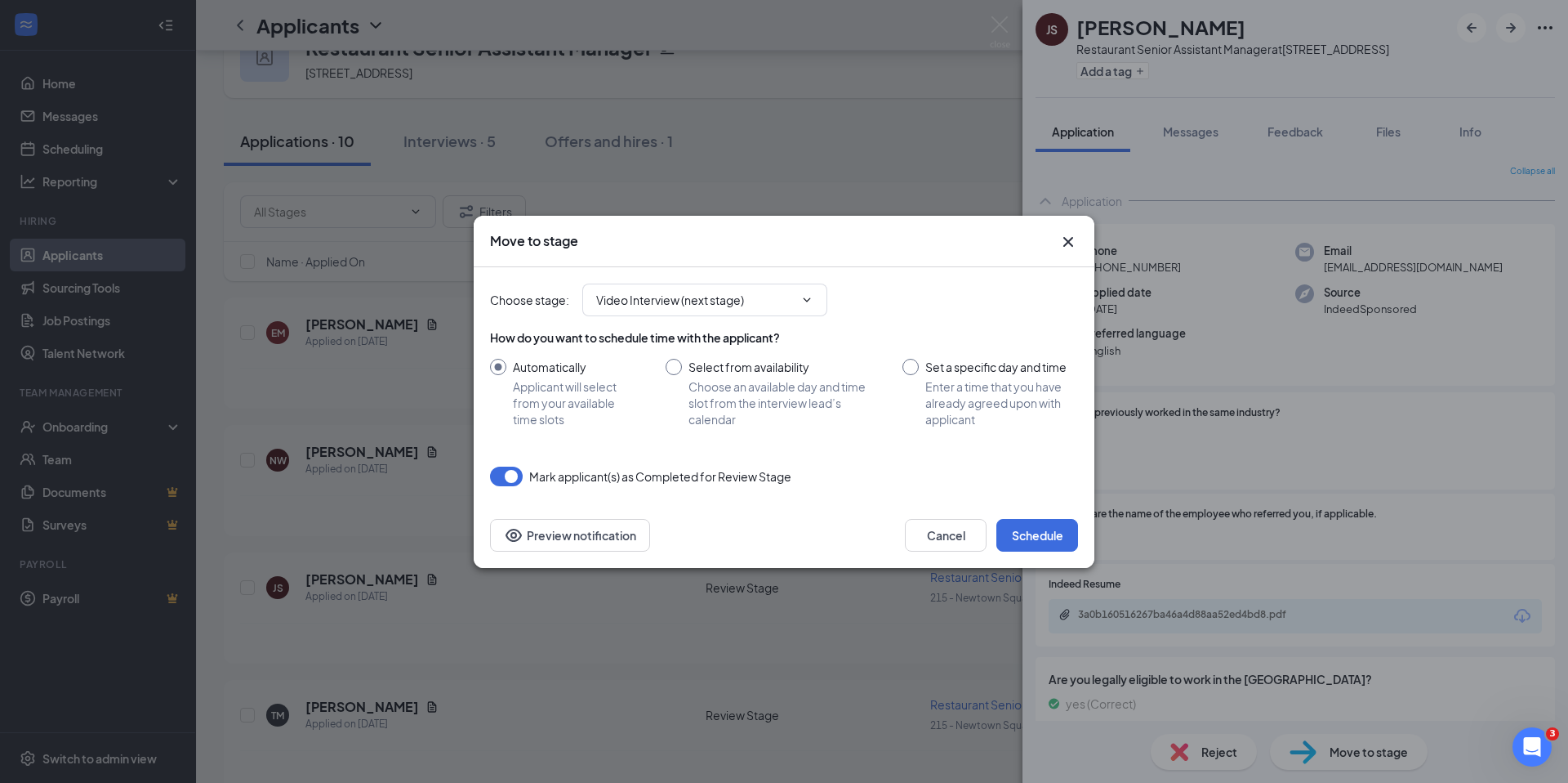
click at [1039, 552] on div "Cancel Schedule Preview notification" at bounding box center [784, 536] width 621 height 66
click at [1039, 535] on button "Schedule" at bounding box center [1037, 535] width 82 height 33
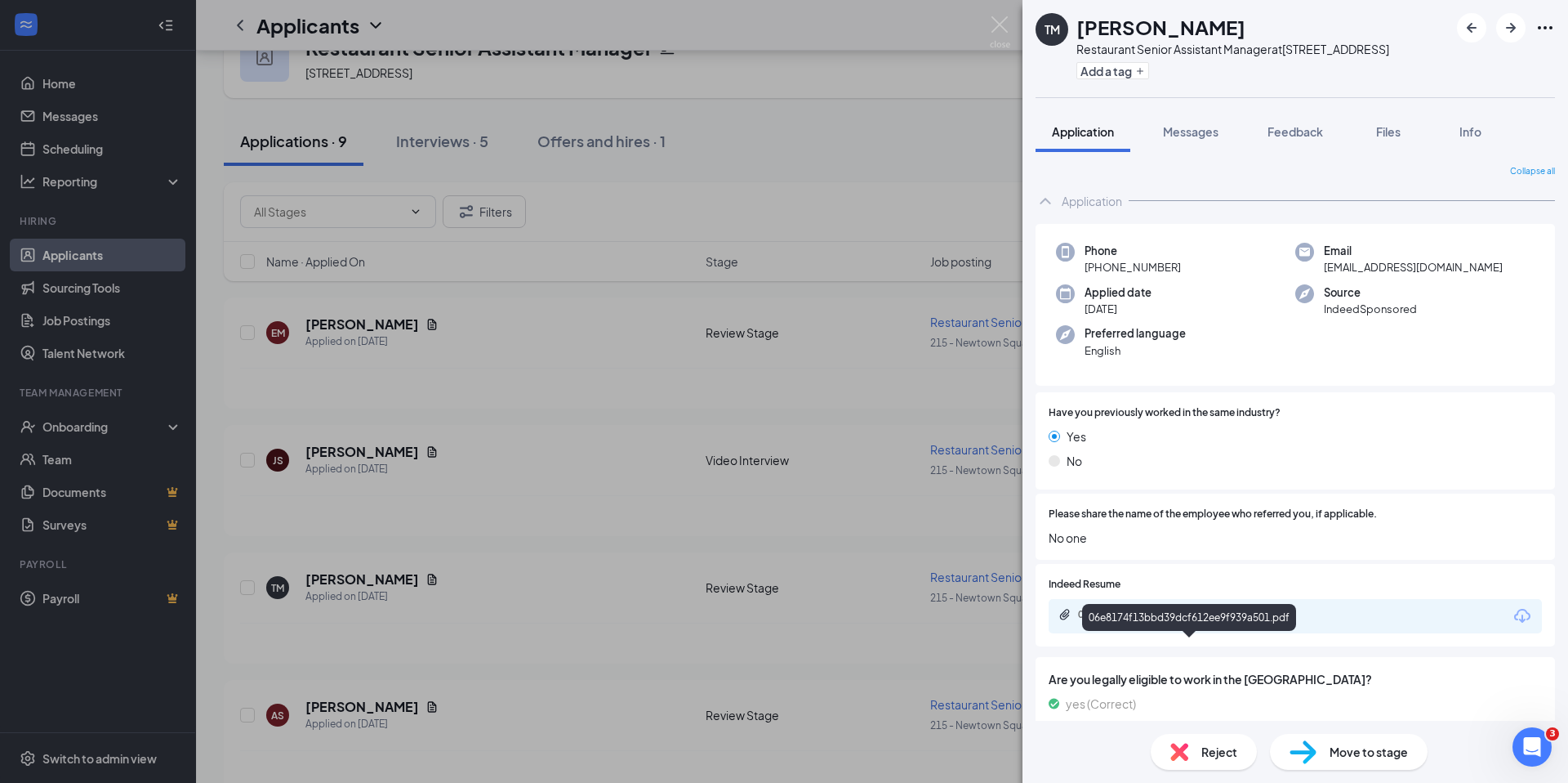
click at [1180, 621] on div "06e8174f13bbd39dcf612ee9f939a501.pdf" at bounding box center [1191, 615] width 228 height 13
click at [1226, 760] on span "Reject" at bounding box center [1219, 751] width 36 height 18
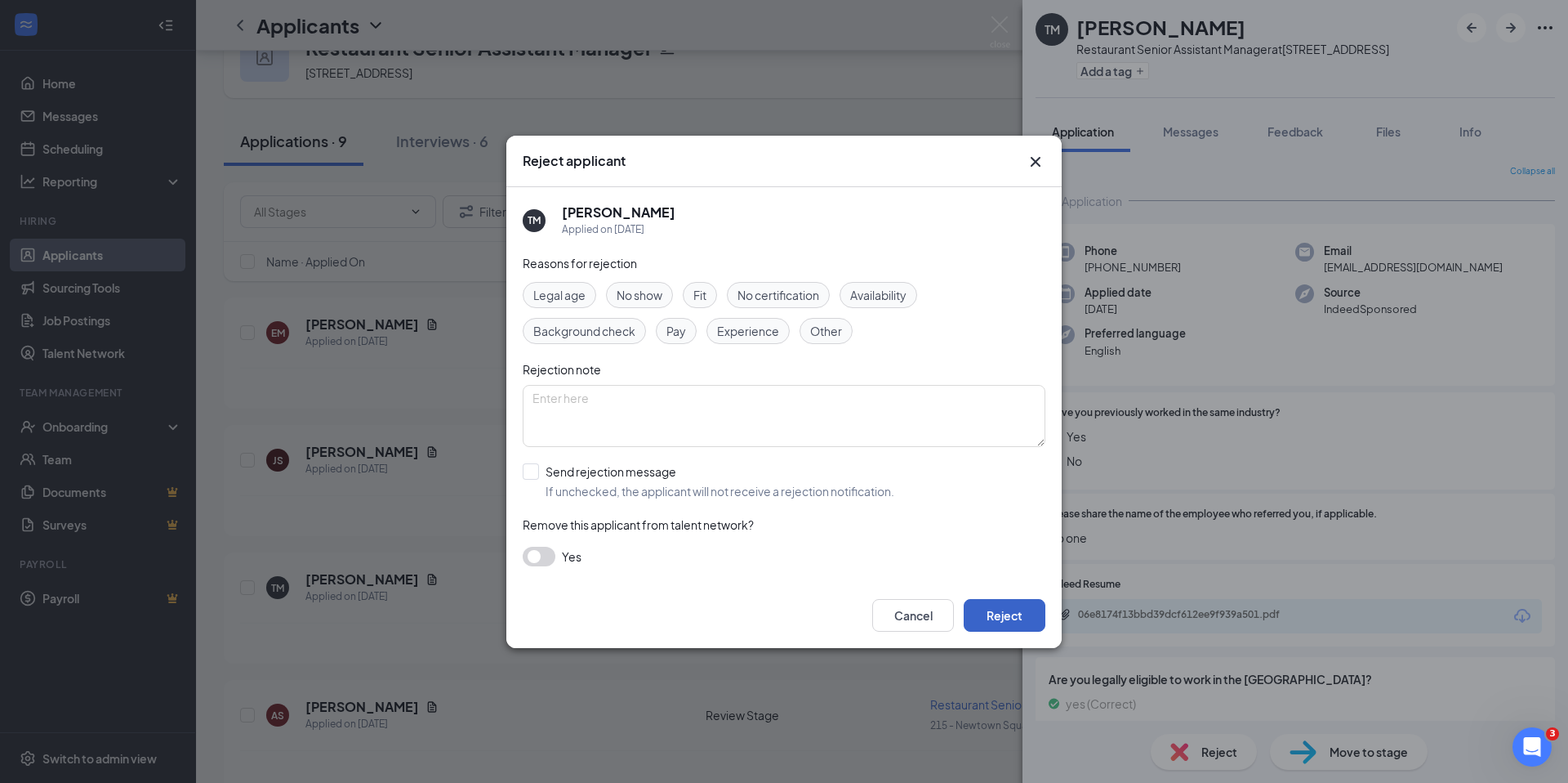
click at [1028, 617] on button "Reject" at bounding box center [1004, 615] width 82 height 33
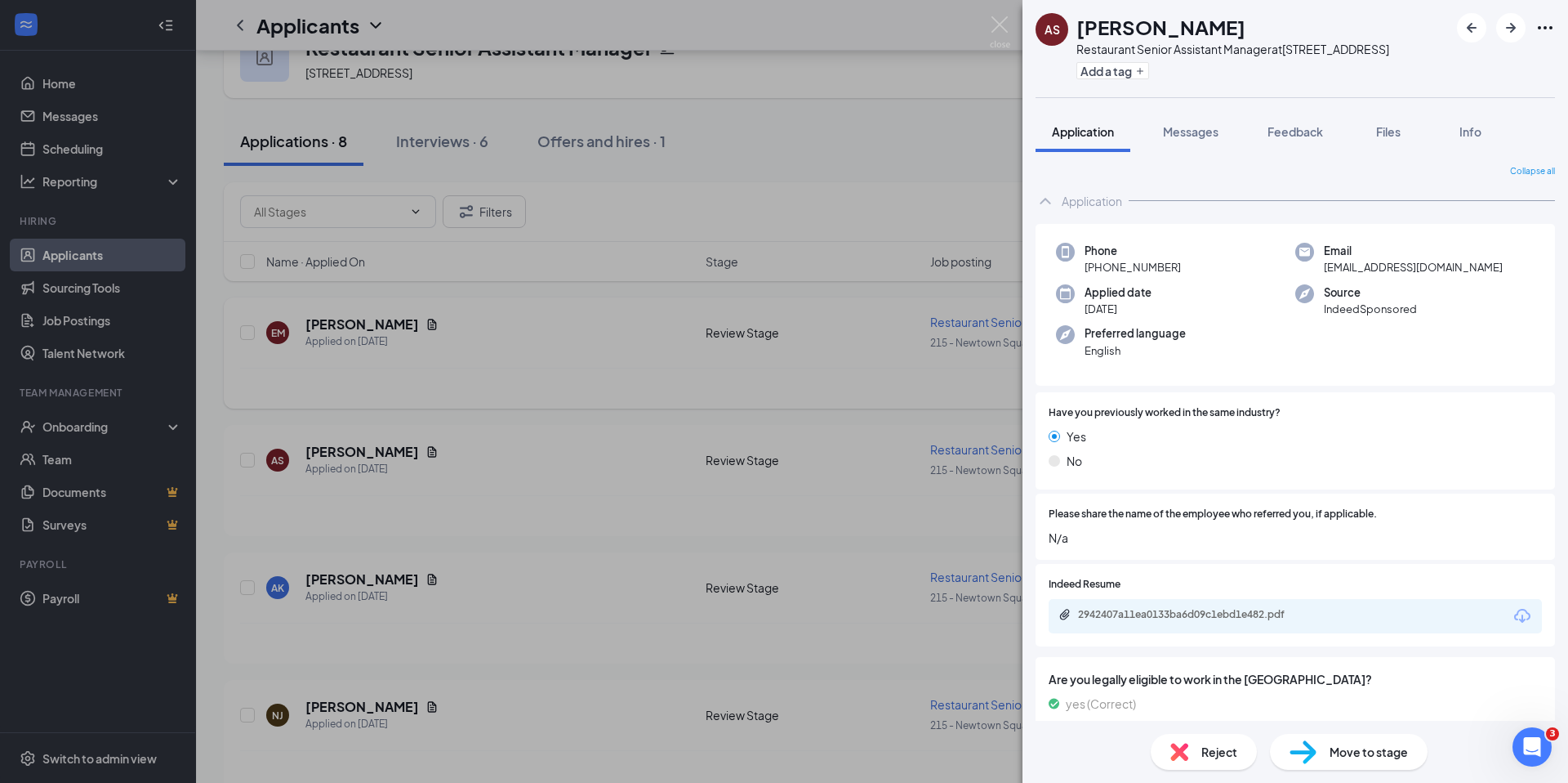
click at [361, 329] on div "AS Amber Sweeney Restaurant Senior Assistant Manager at 215 - Newtown Square Ad…" at bounding box center [784, 391] width 1568 height 783
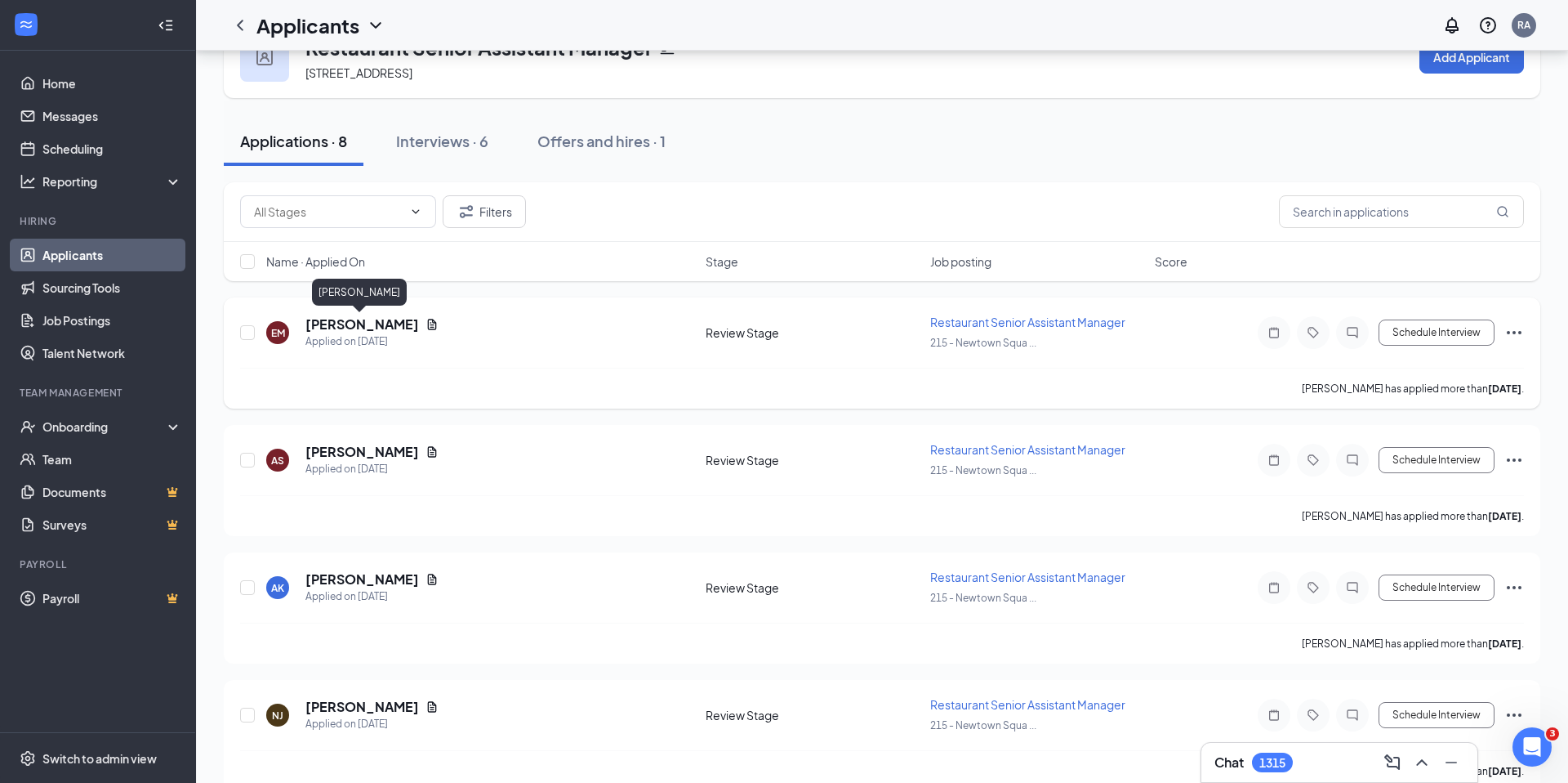
click at [363, 326] on h5 "eslam mohayed" at bounding box center [362, 324] width 114 height 18
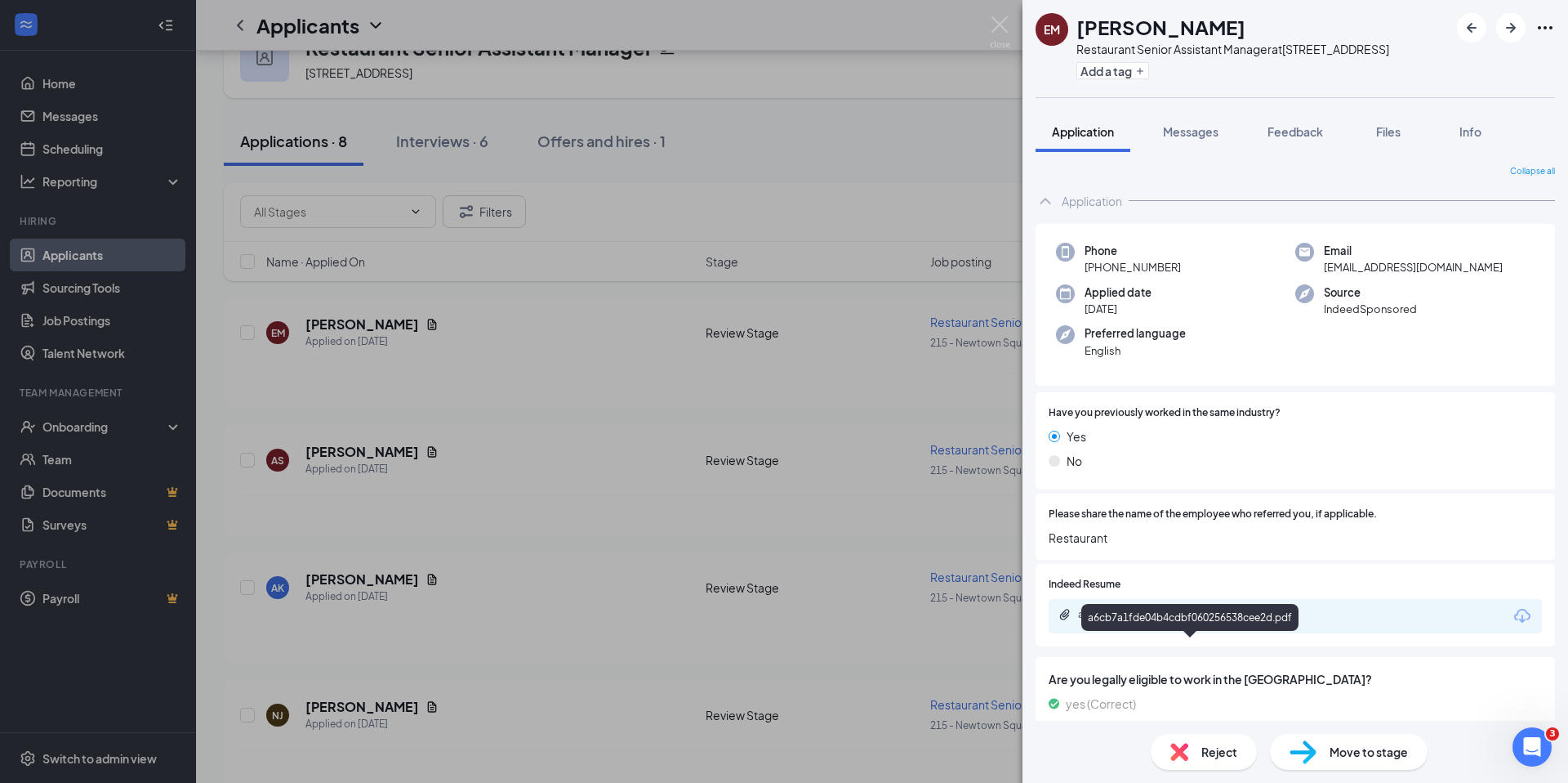
click at [1242, 621] on div "a6cb7a1fde04b4cdbf060256538cee2d.pdf" at bounding box center [1191, 615] width 228 height 13
click at [1512, 25] on icon "ArrowRight" at bounding box center [1511, 27] width 9 height 9
click at [1200, 634] on div "2942407a11ea0133ba6d09c1ebd1e482.pdf" at bounding box center [1295, 616] width 493 height 35
click at [1201, 621] on div "2942407a11ea0133ba6d09c1ebd1e482.pdf" at bounding box center [1191, 615] width 228 height 13
click at [1334, 750] on span "Move to stage" at bounding box center [1368, 751] width 78 height 18
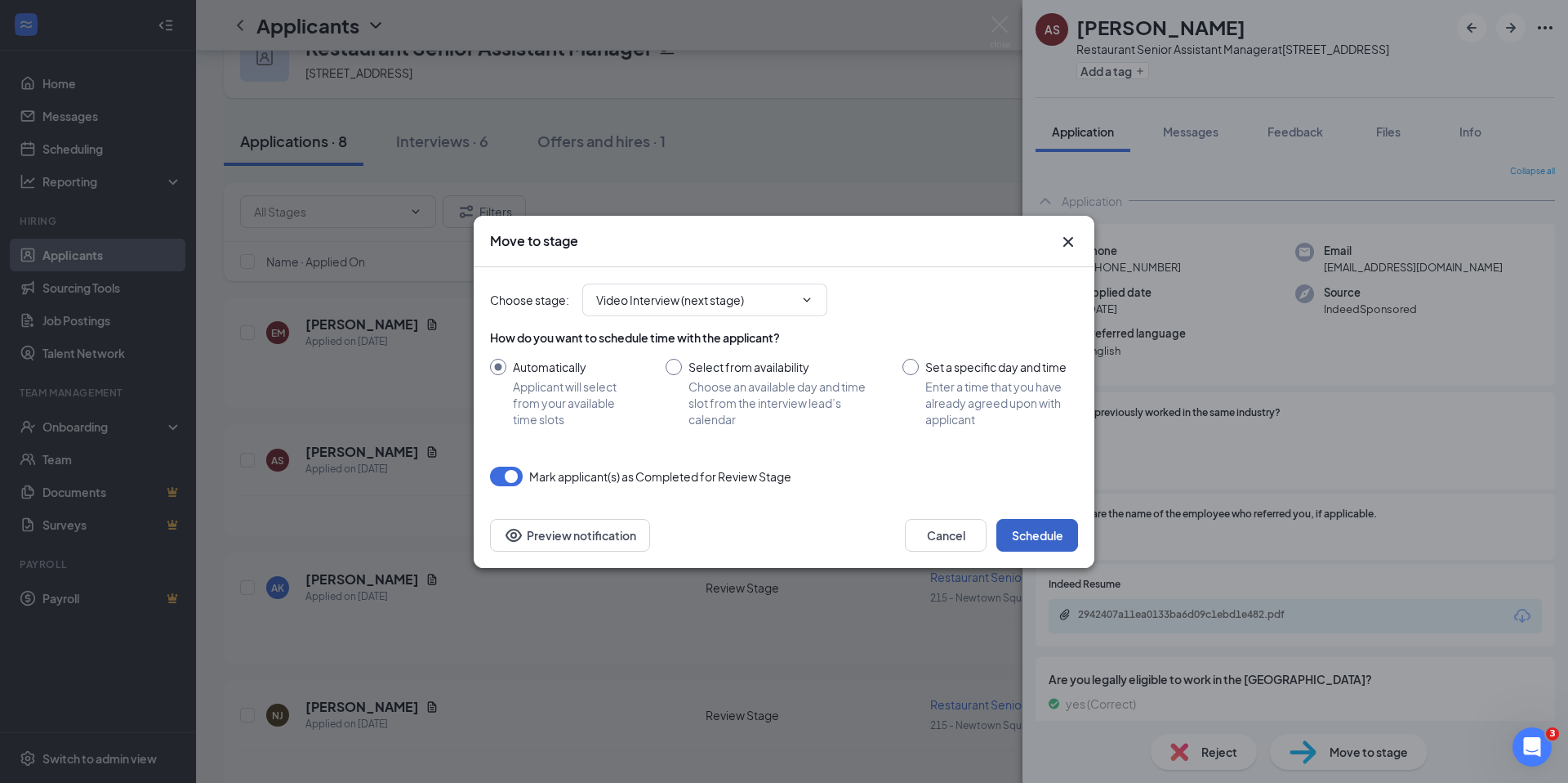
click at [1036, 545] on button "Schedule" at bounding box center [1037, 535] width 82 height 33
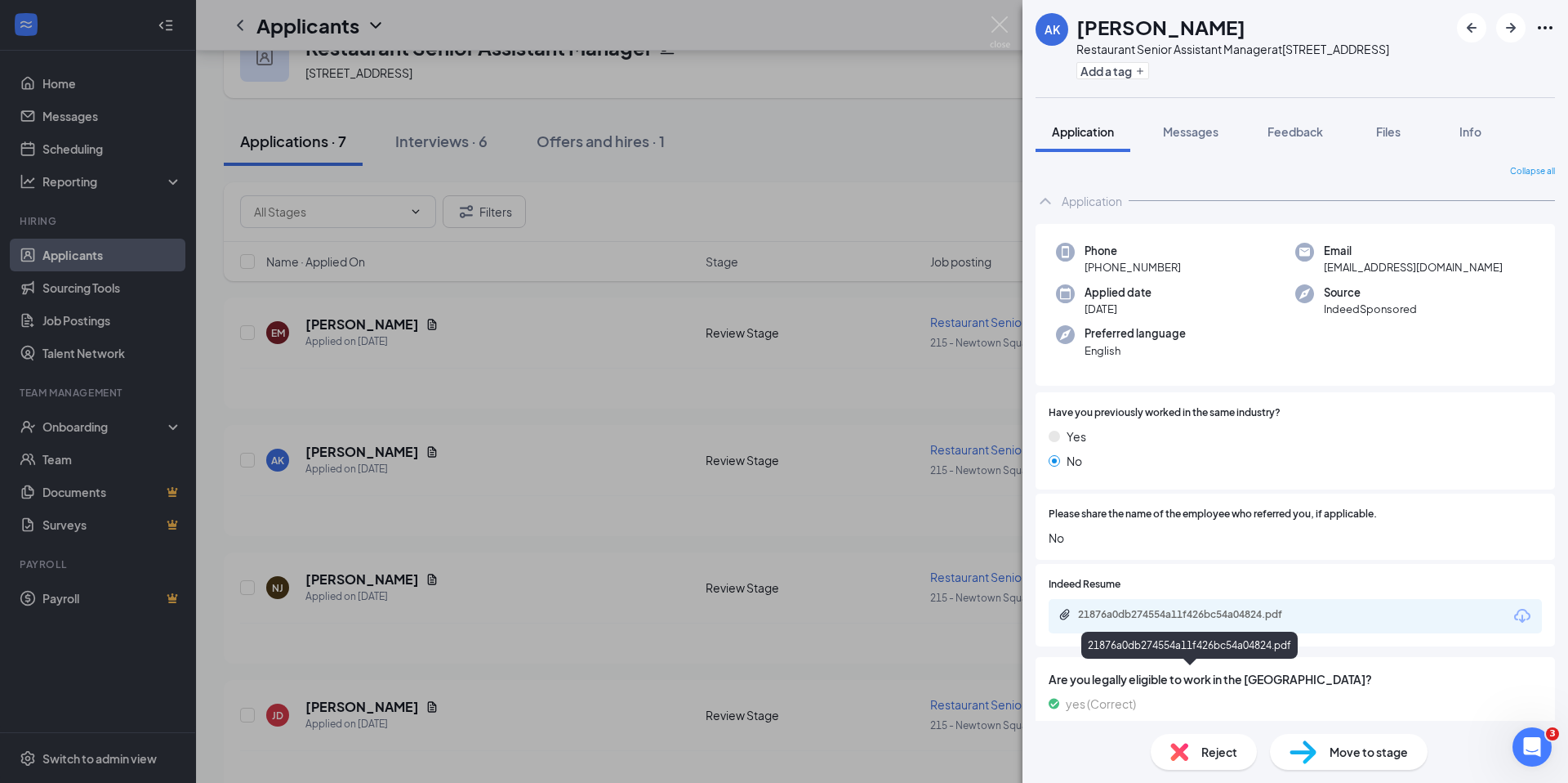
scroll to position [3, 0]
click at [1167, 619] on div "21876a0db274554a11f426bc54a04824.pdf" at bounding box center [1191, 612] width 228 height 13
click at [1222, 750] on span "Reject" at bounding box center [1219, 751] width 36 height 18
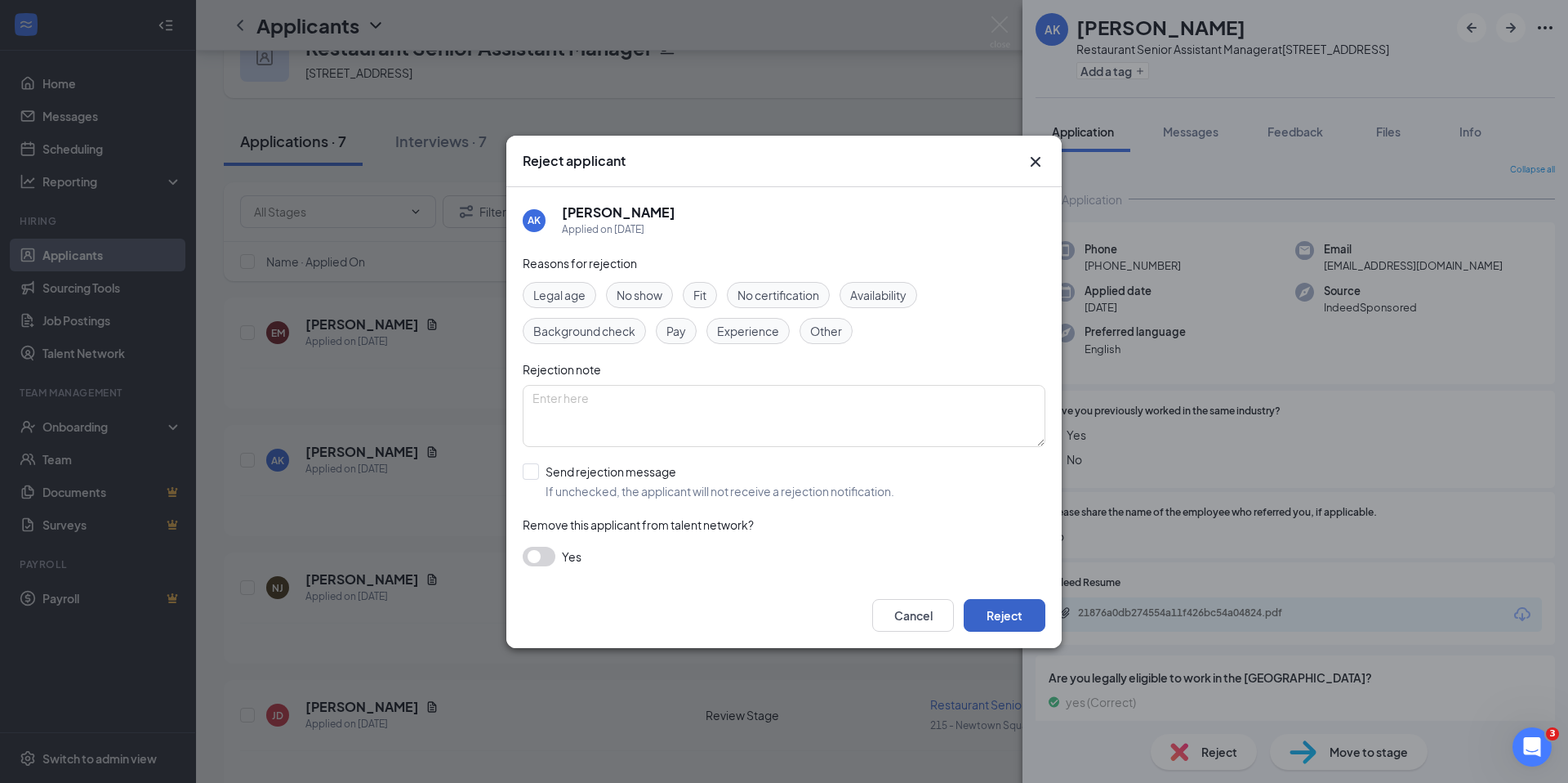
click at [1004, 612] on button "Reject" at bounding box center [1004, 615] width 82 height 33
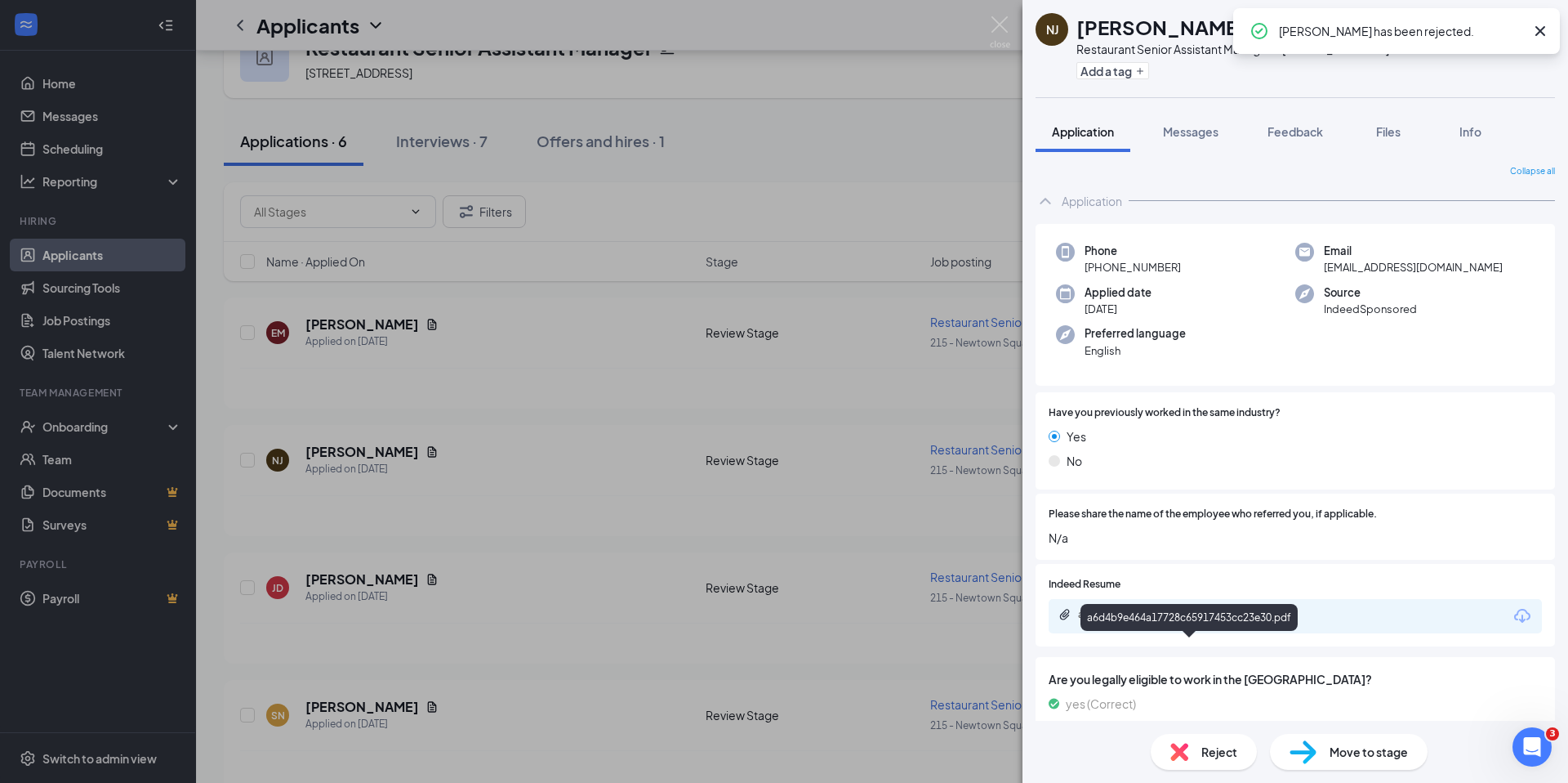
click at [1198, 621] on div "a6d4b9e464a17728c65917453cc23e30.pdf" at bounding box center [1191, 615] width 228 height 13
click at [1224, 621] on div "a6d4b9e464a17728c65917453cc23e30.pdf" at bounding box center [1191, 615] width 228 height 13
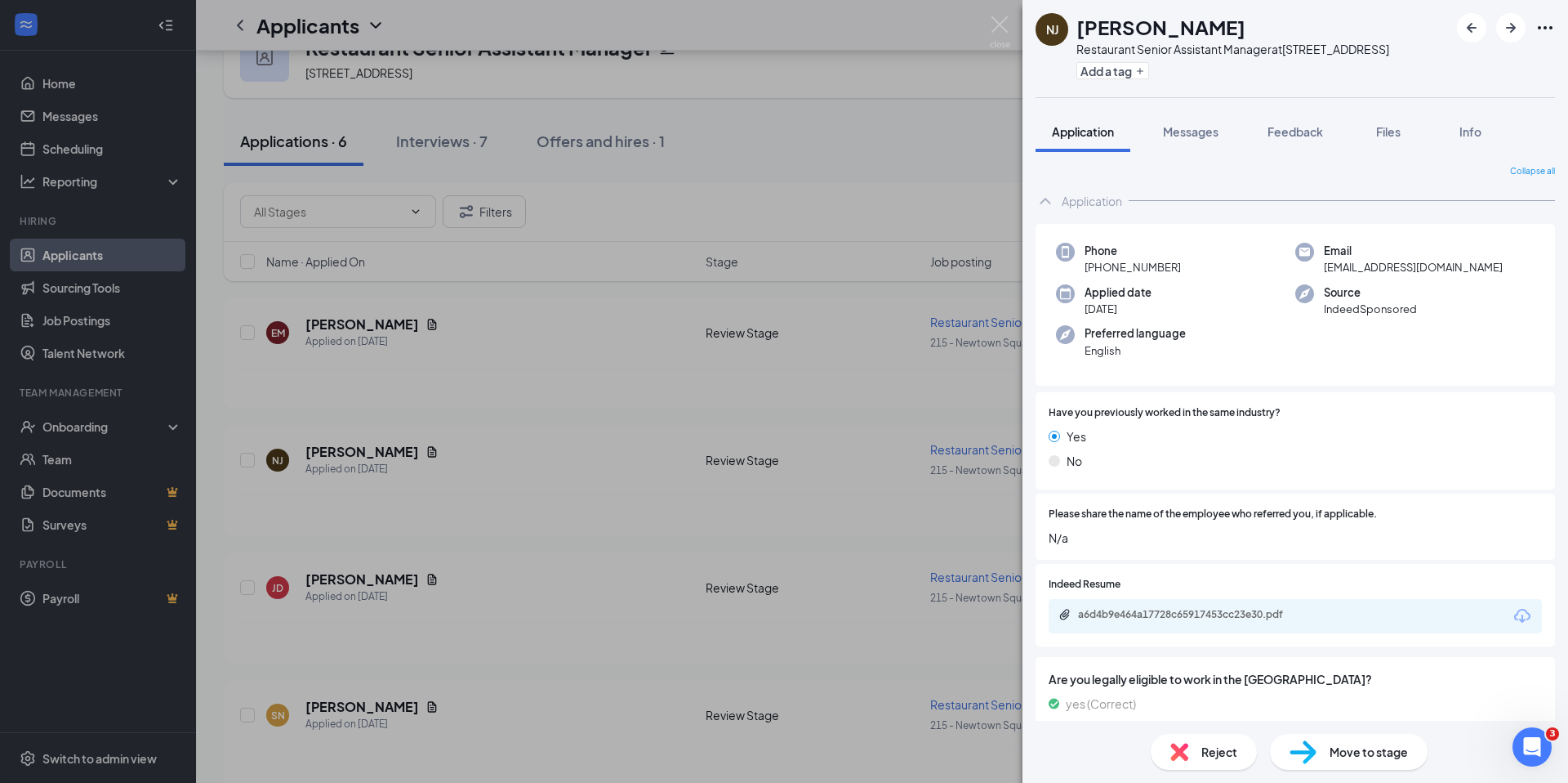
click at [1186, 747] on img at bounding box center [1179, 751] width 18 height 18
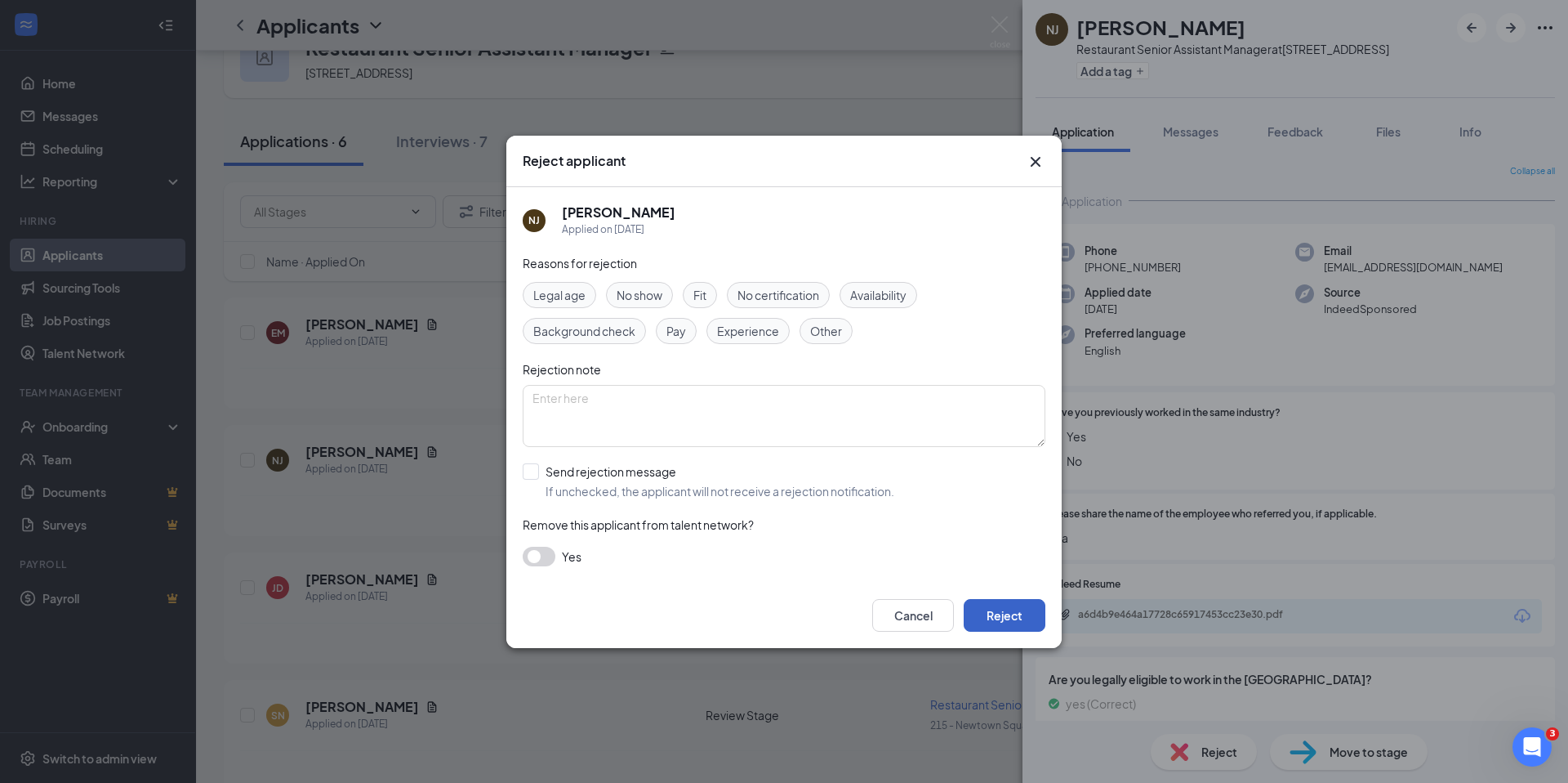
click at [1009, 617] on button "Reject" at bounding box center [1004, 615] width 82 height 33
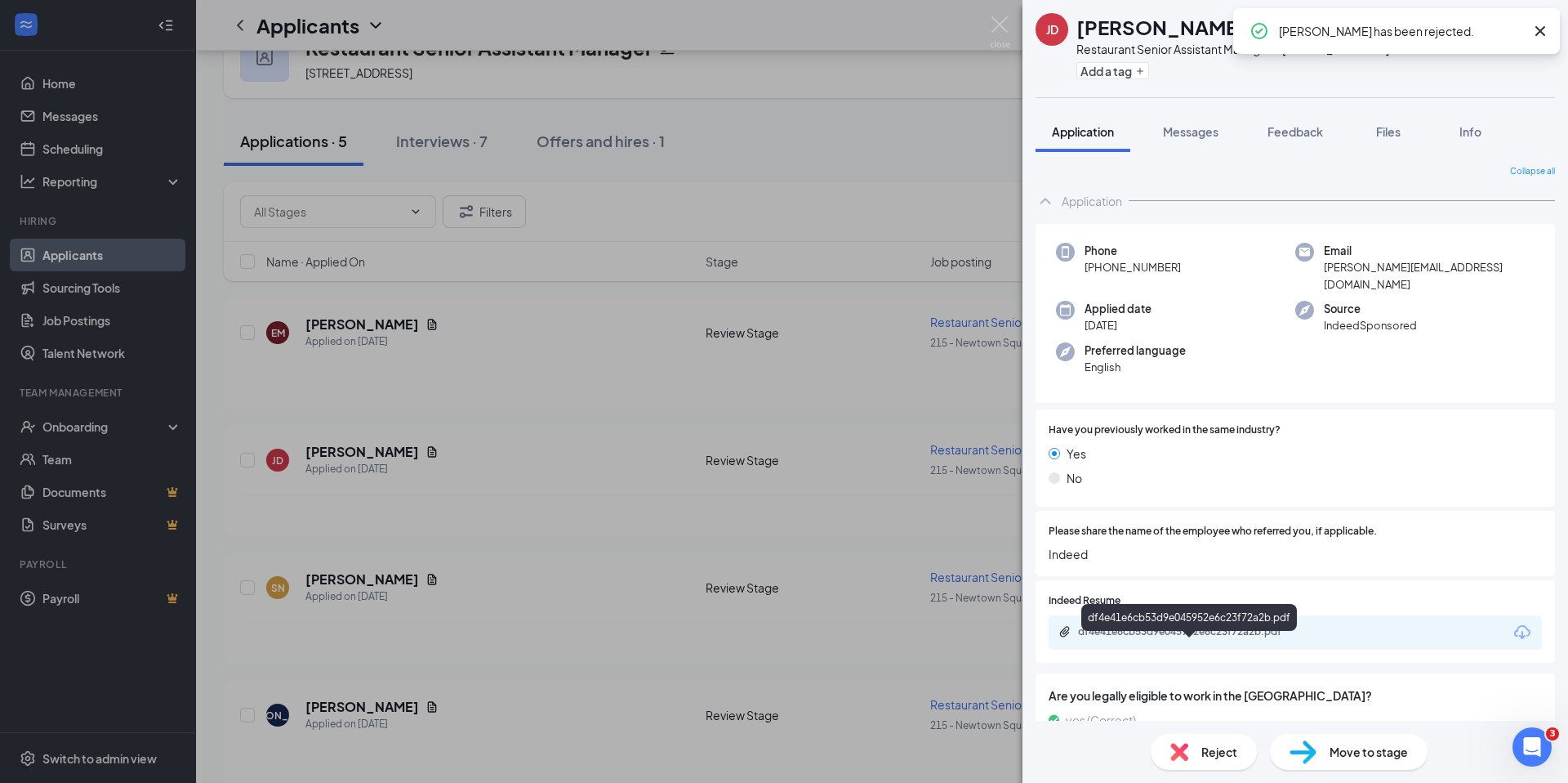
click at [1216, 638] on div "df4e41e6cb53d9e045952e6c23f72a2b.pdf" at bounding box center [1191, 632] width 228 height 13
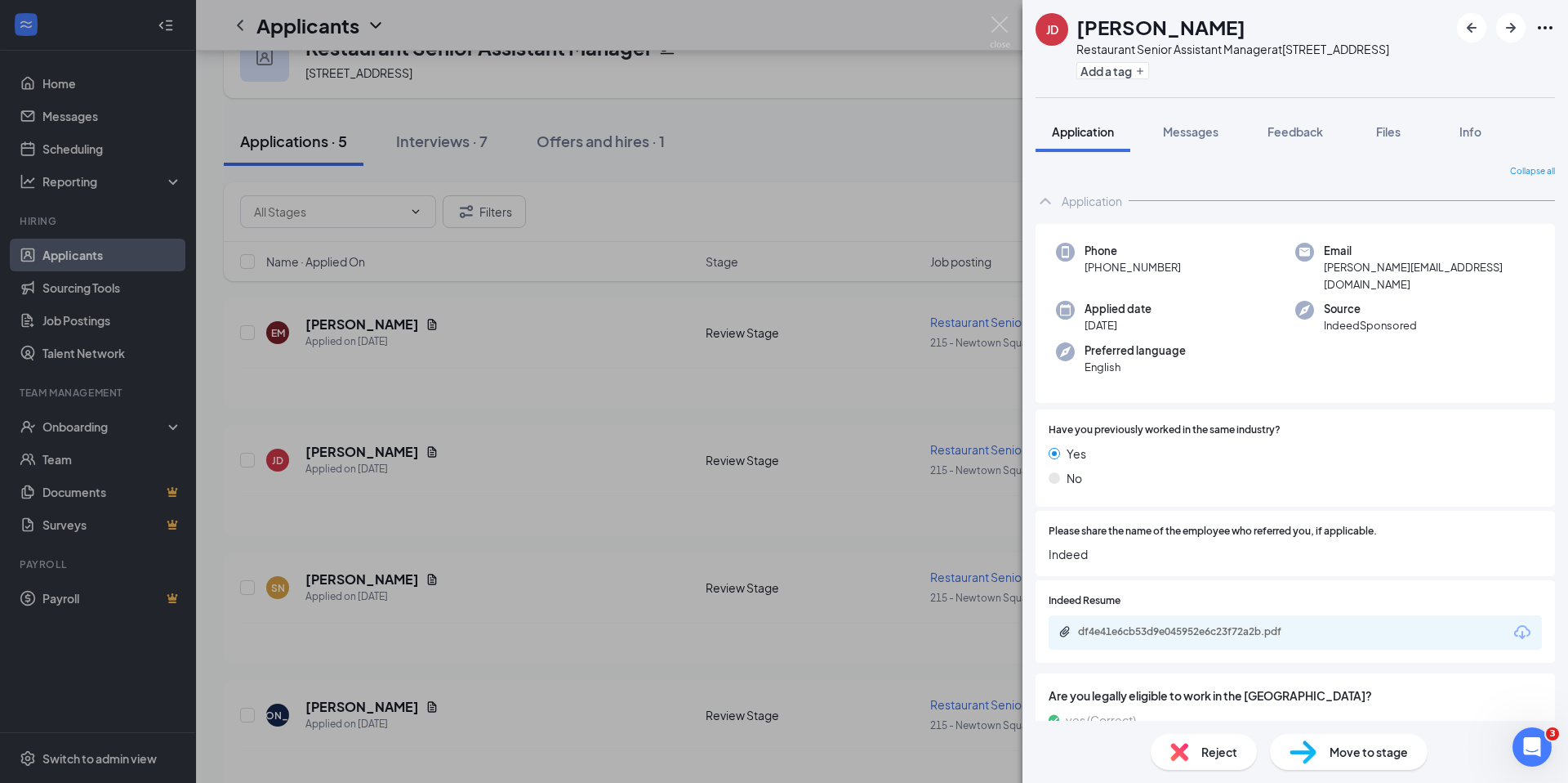
click at [1205, 762] on div "Reject" at bounding box center [1203, 752] width 106 height 36
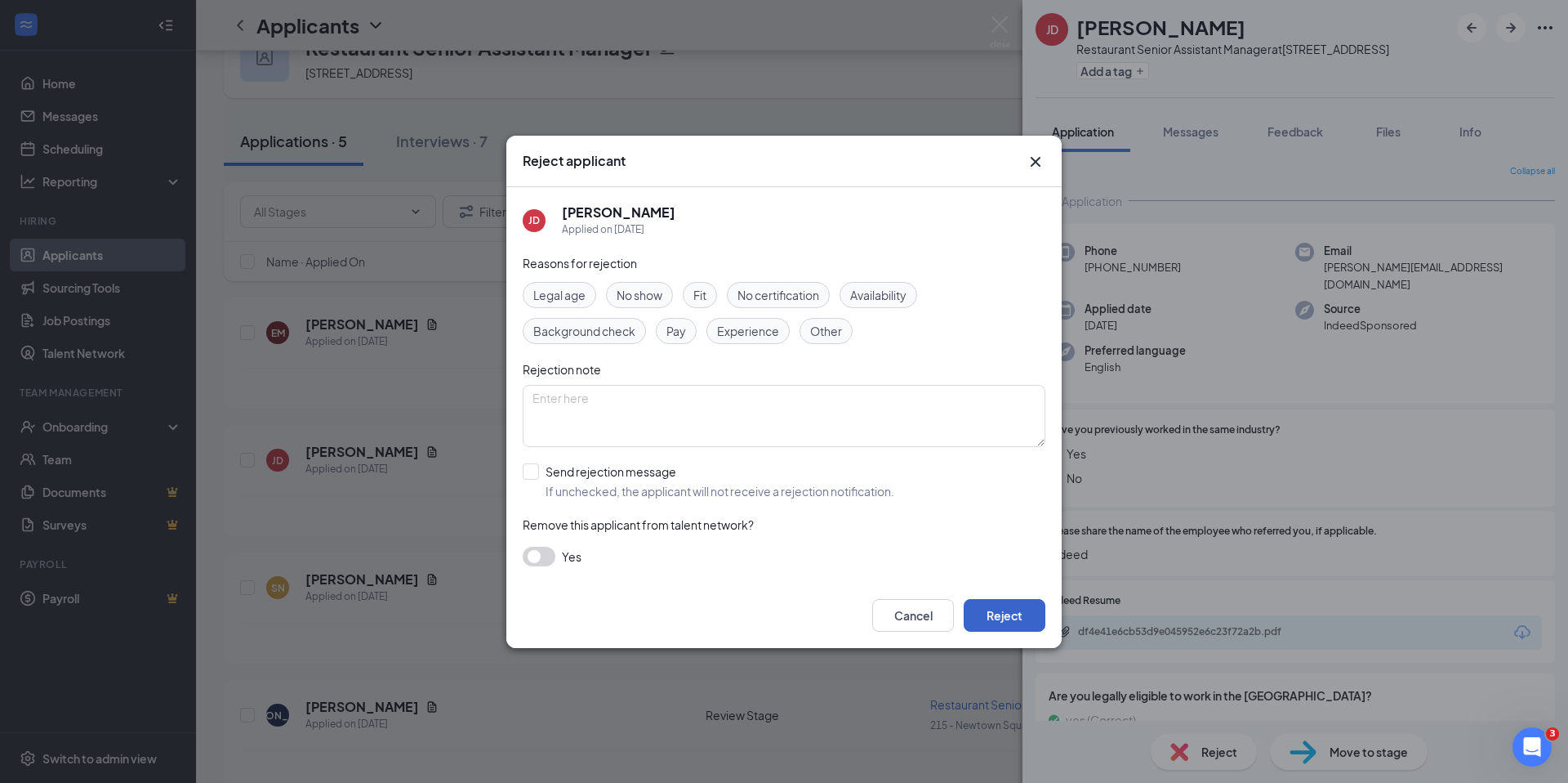
click at [993, 606] on button "Reject" at bounding box center [1004, 615] width 82 height 33
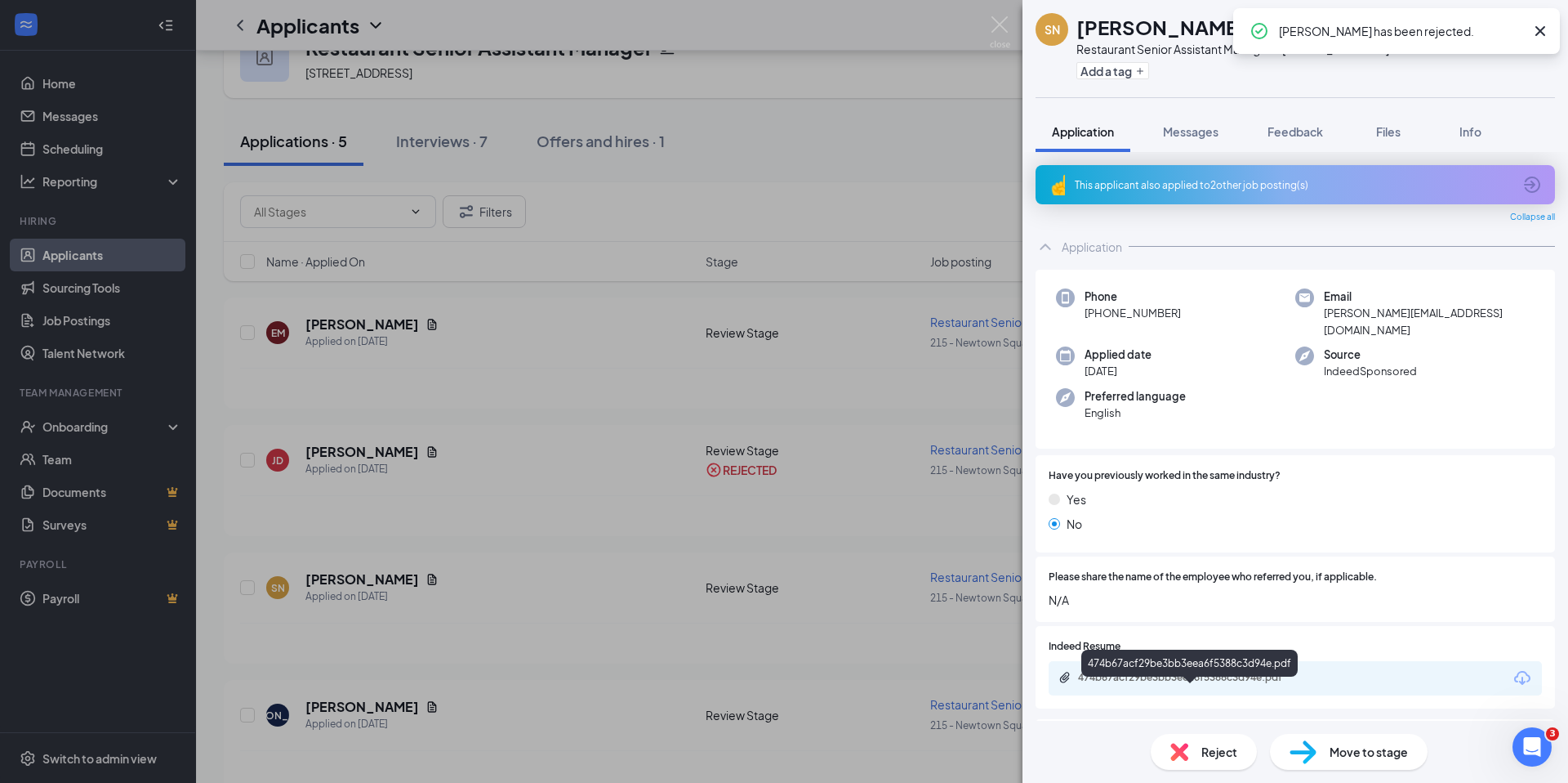
click at [1232, 684] on div "474b67acf29be3bb3eea6f5388c3d94e.pdf" at bounding box center [1191, 678] width 228 height 13
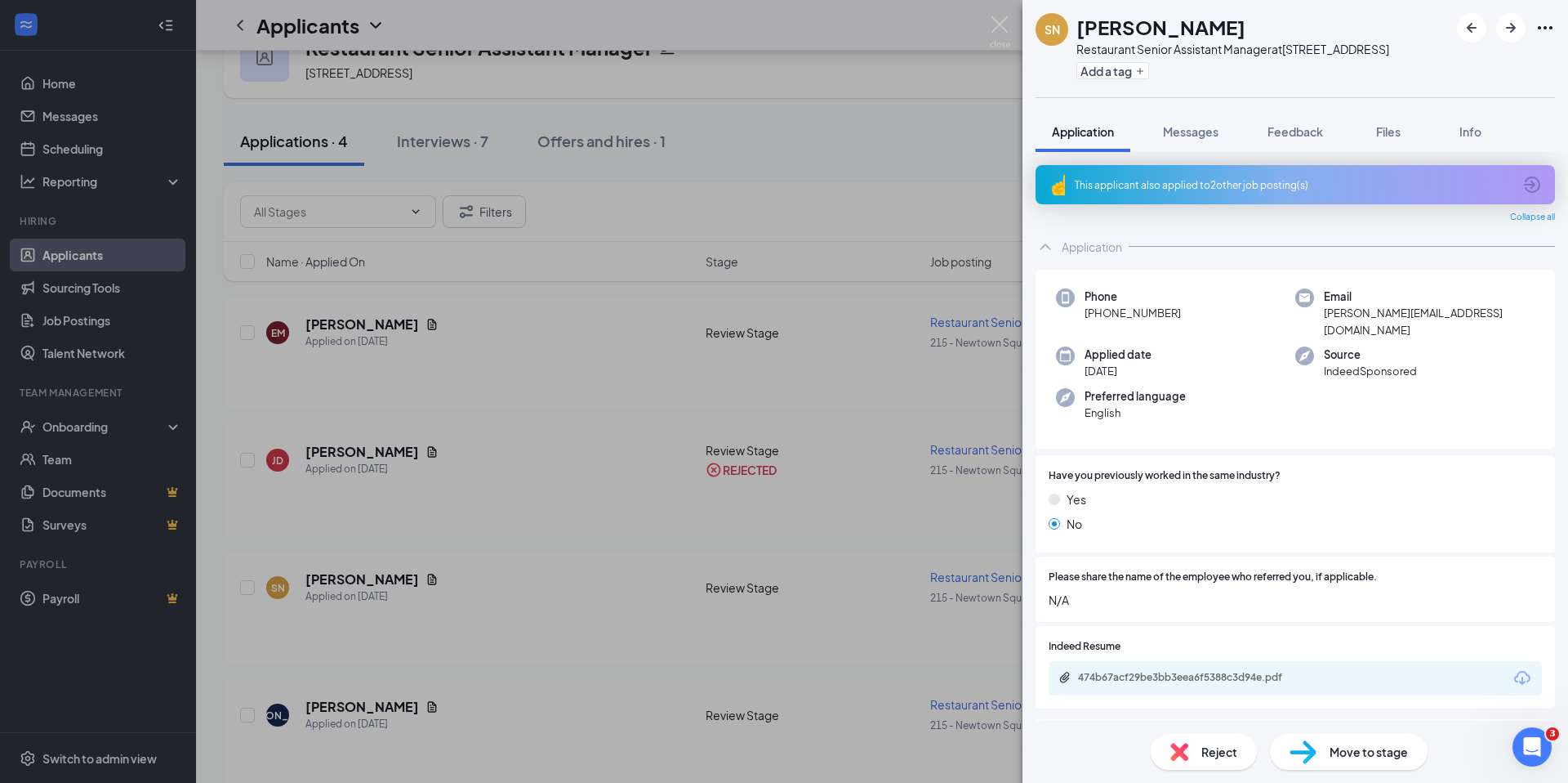
click at [1203, 204] on div "This applicant also applied to 2 other job posting(s)" at bounding box center [1295, 185] width 520 height 39
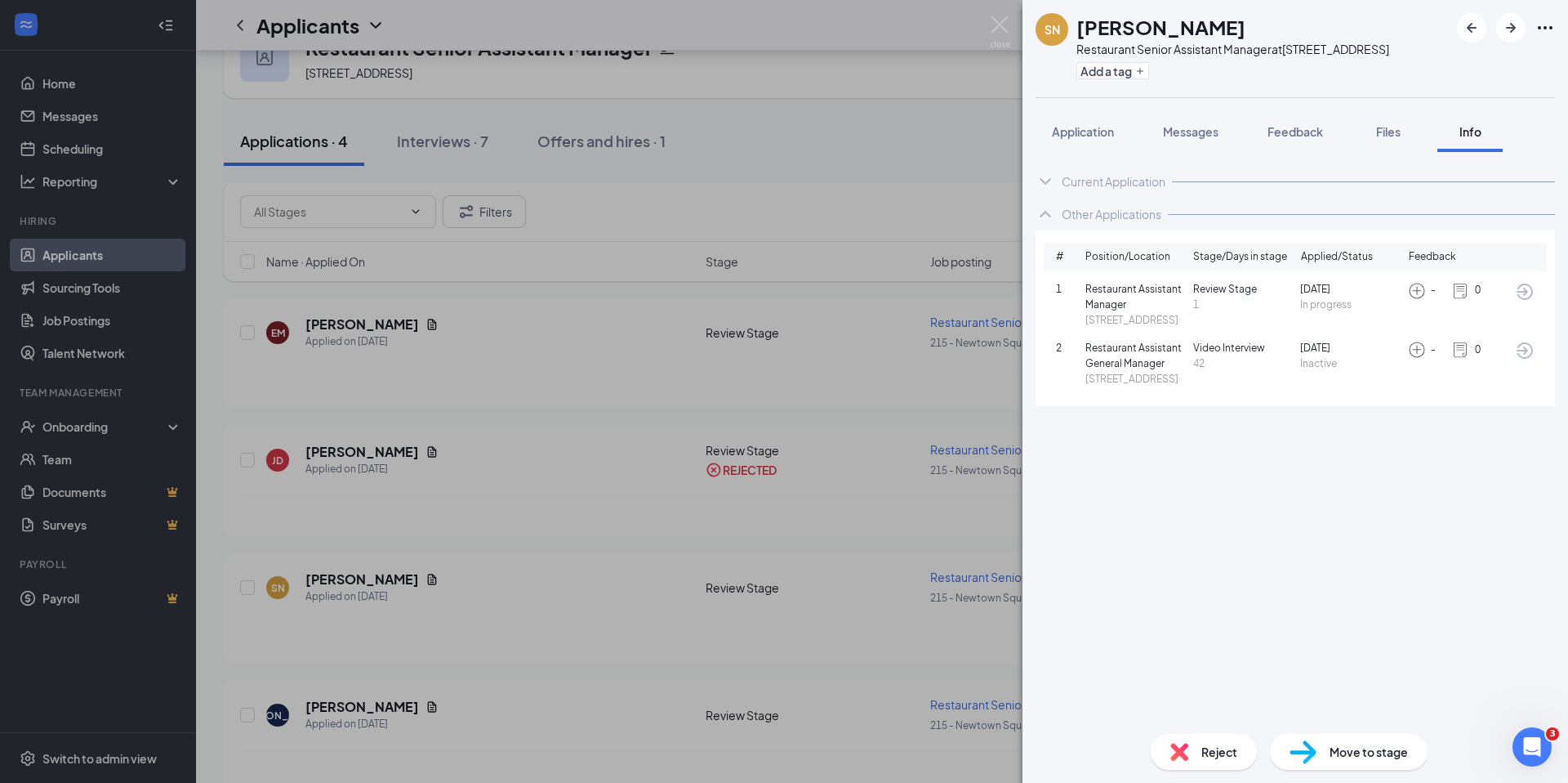
click at [1347, 746] on span "Move to stage" at bounding box center [1368, 751] width 78 height 18
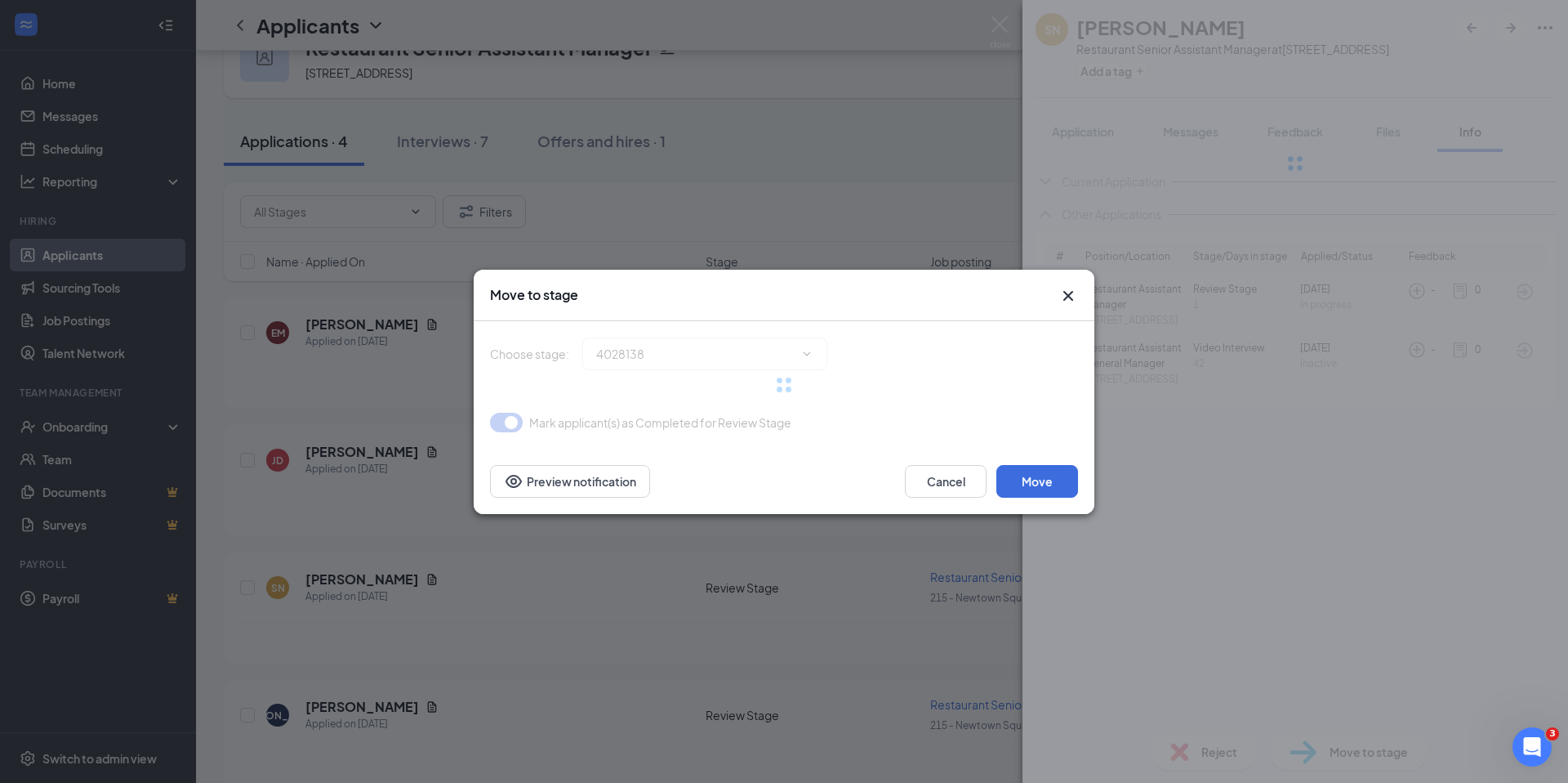
type input "Video Interview (next stage)"
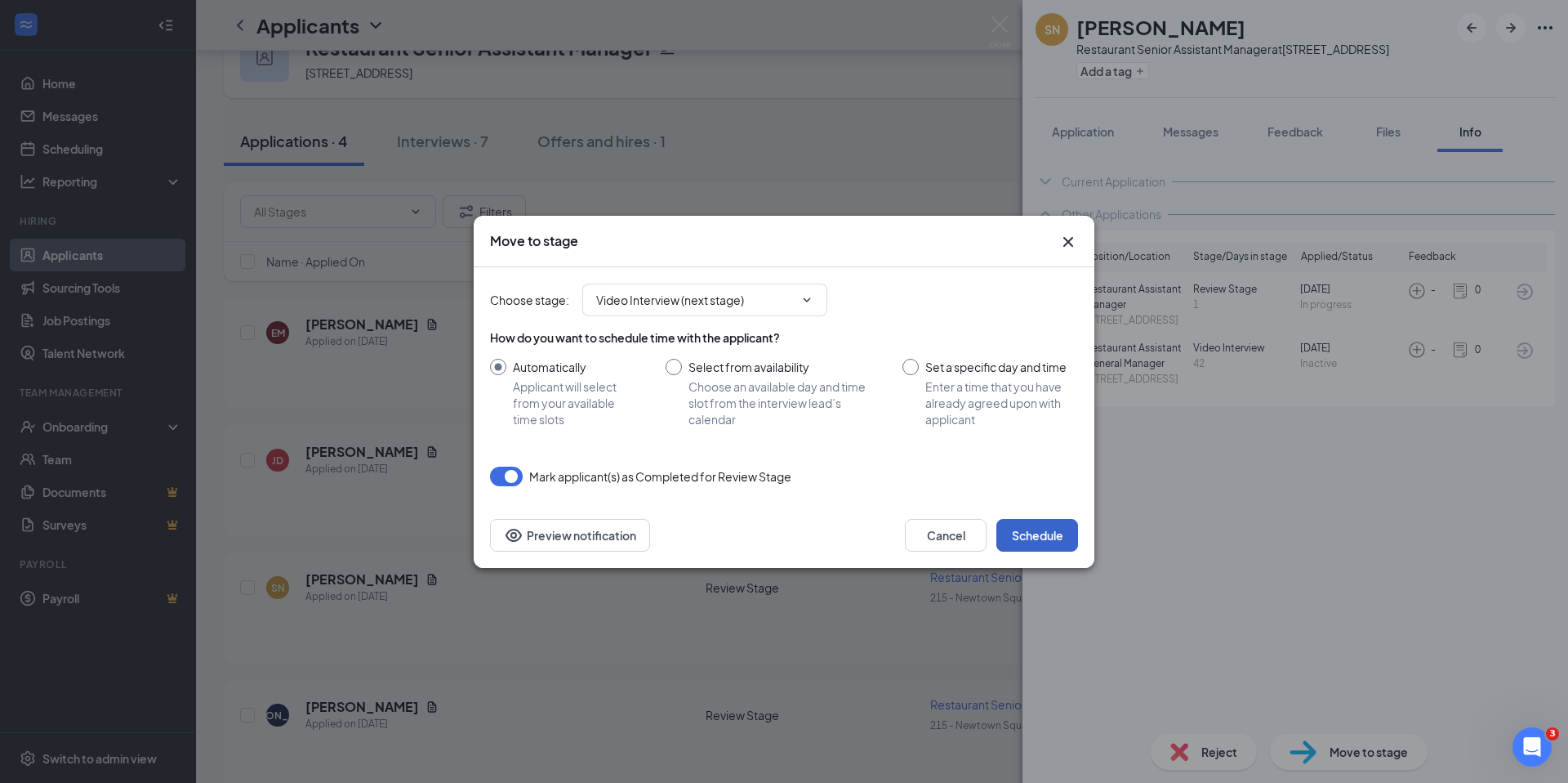
click at [1045, 545] on button "Schedule" at bounding box center [1037, 535] width 82 height 33
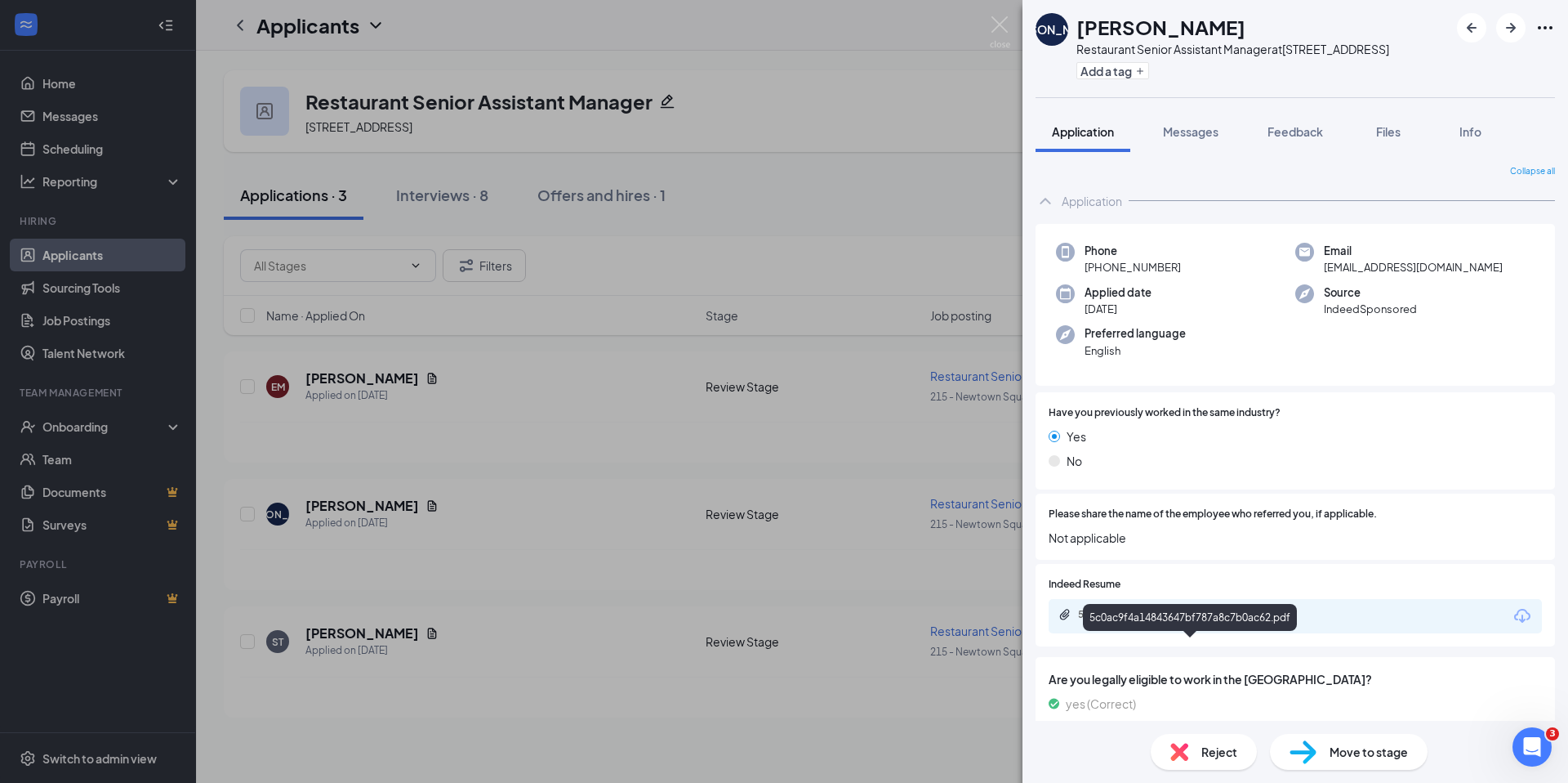
click at [1251, 621] on div "5c0ac9f4a14843647bf787a8c7b0ac62.pdf" at bounding box center [1191, 615] width 228 height 13
click at [1242, 754] on div "Reject" at bounding box center [1203, 752] width 106 height 36
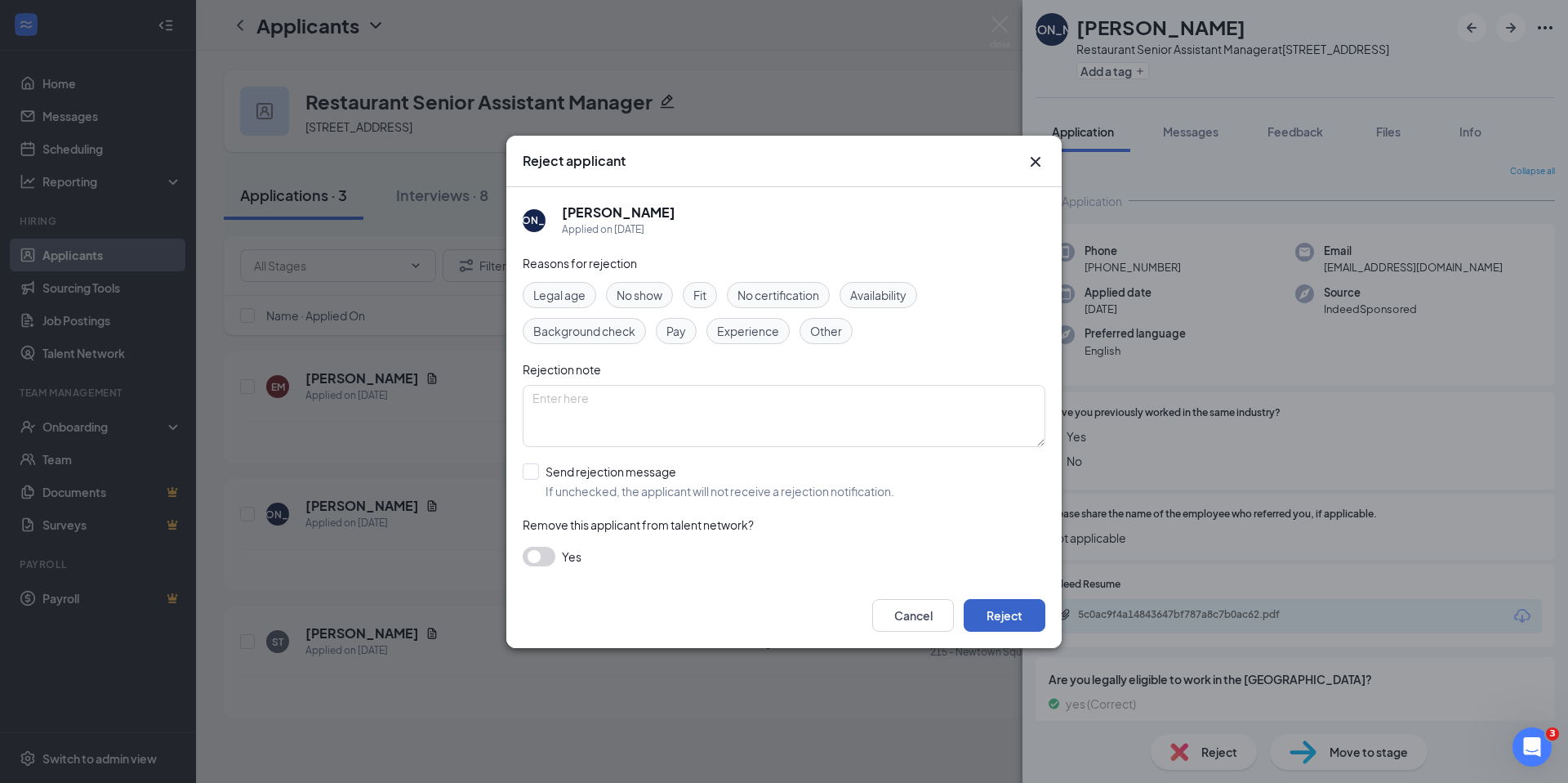
click at [988, 621] on button "Reject" at bounding box center [1004, 615] width 82 height 33
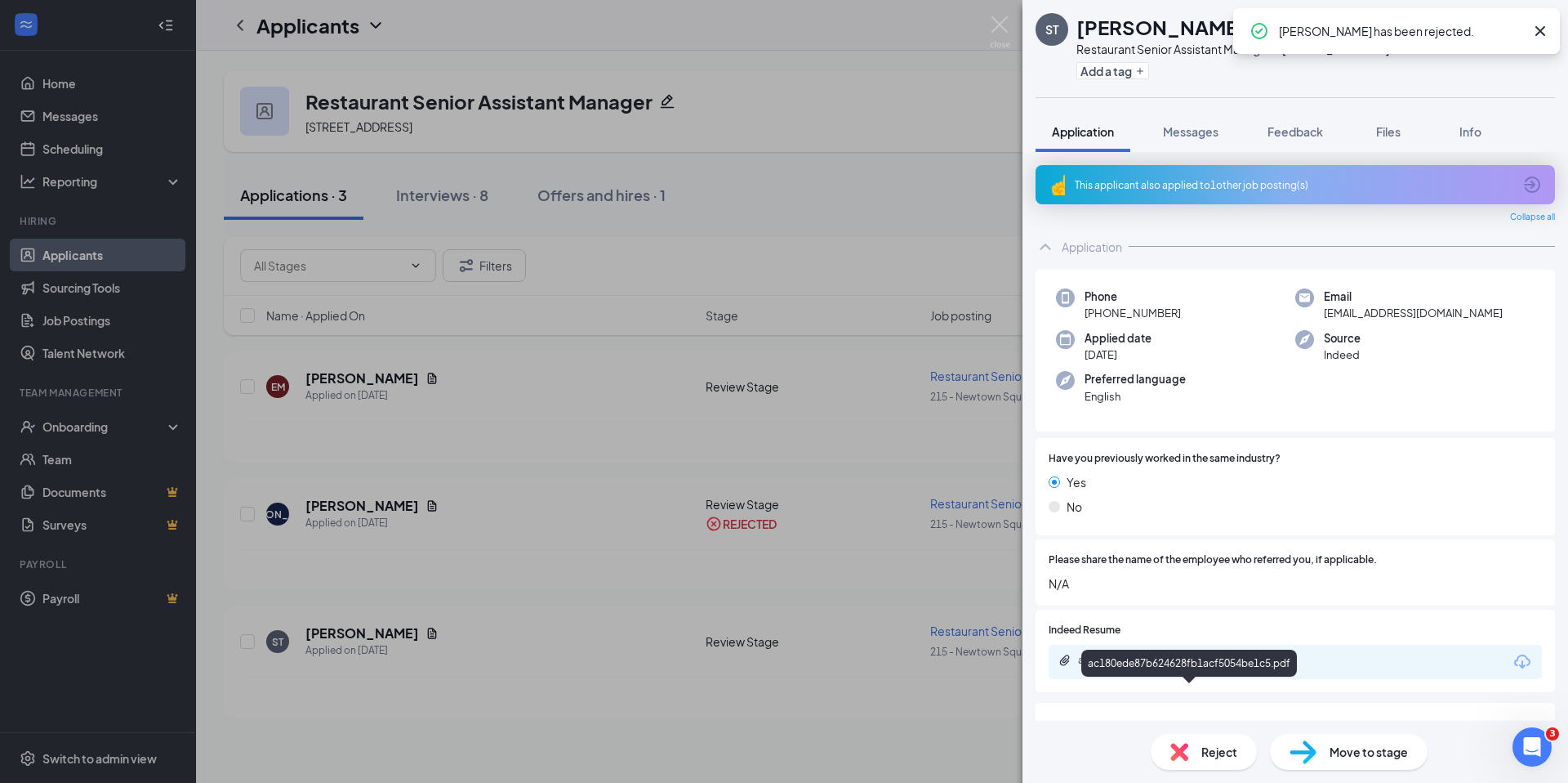
scroll to position [3, 0]
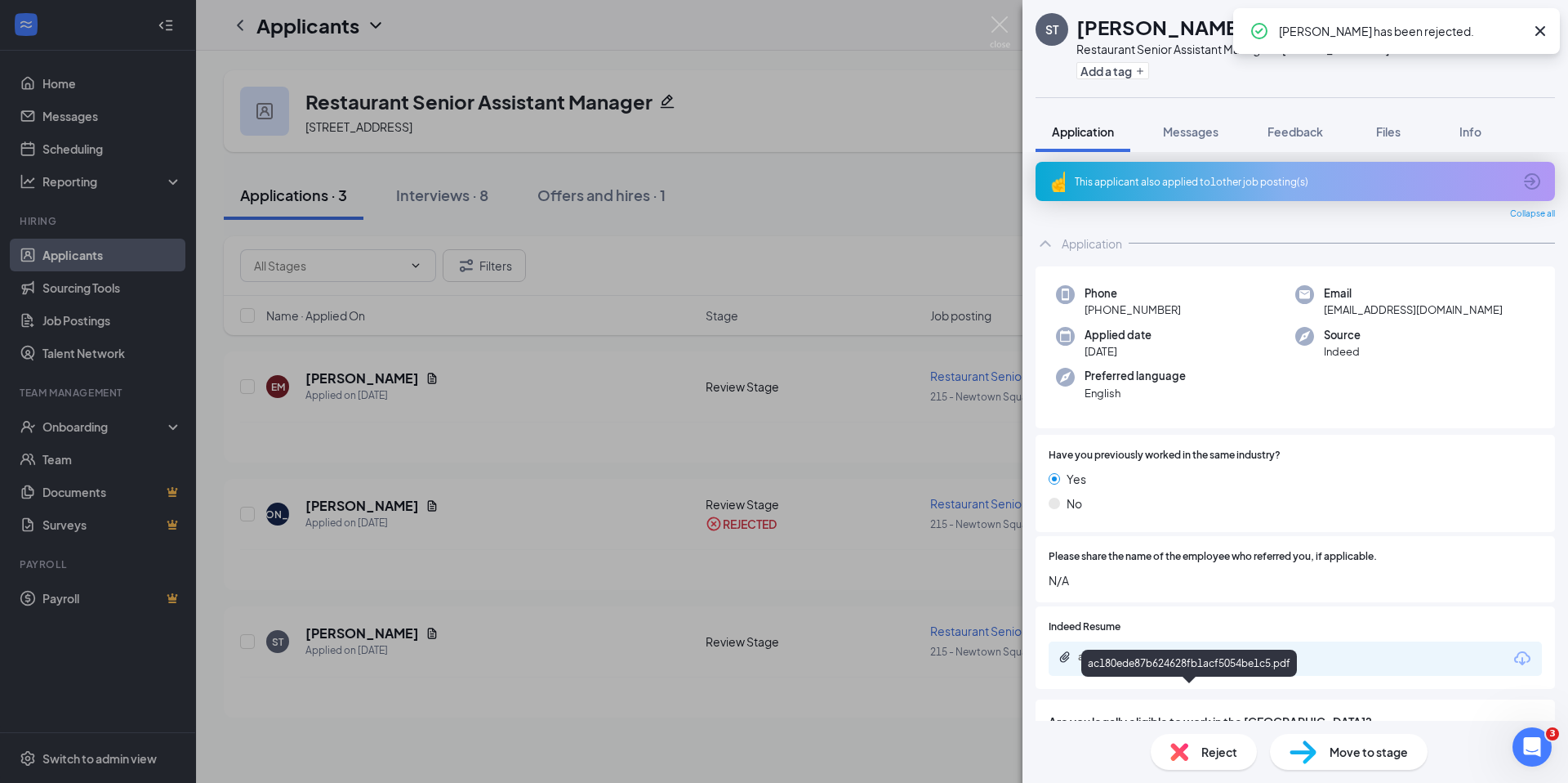
click at [1189, 664] on div "ac180ede87b624628fb1acf5054be1c5.pdf" at bounding box center [1191, 657] width 228 height 13
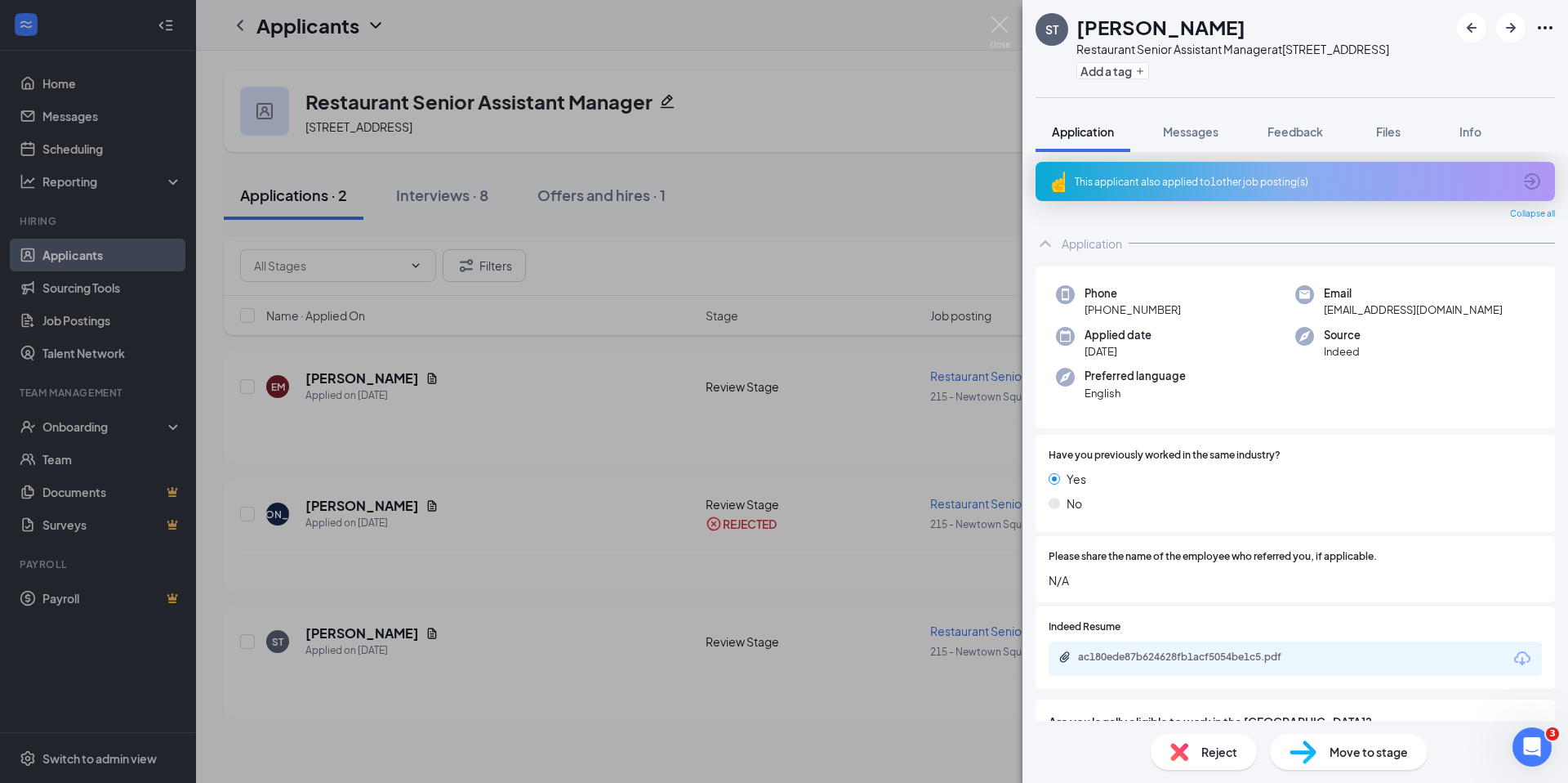
scroll to position [4, 0]
click at [1209, 663] on div "ac180ede87b624628fb1acf5054be1c5.pdf" at bounding box center [1191, 656] width 228 height 13
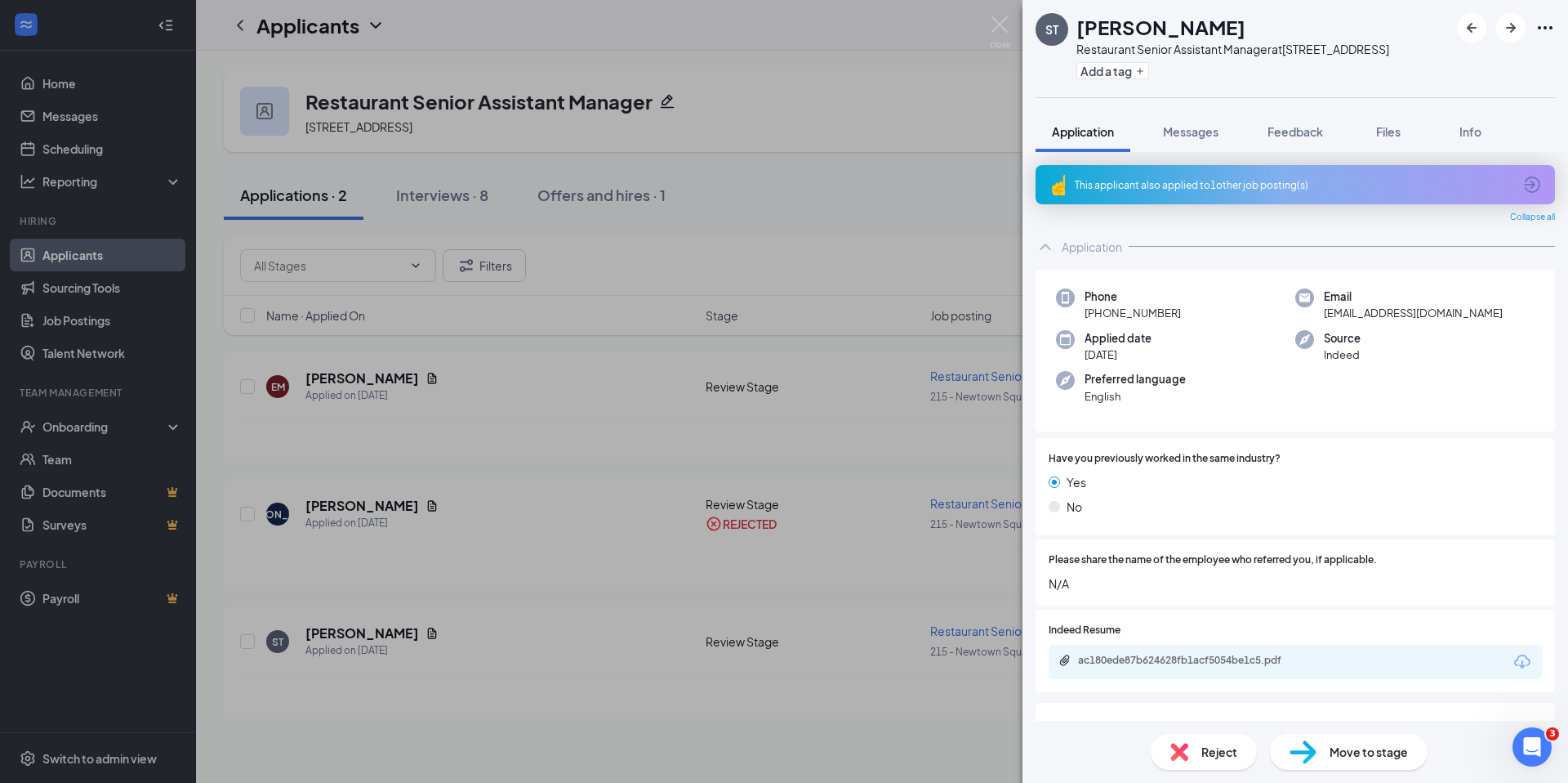
click at [1374, 752] on span "Move to stage" at bounding box center [1368, 751] width 78 height 18
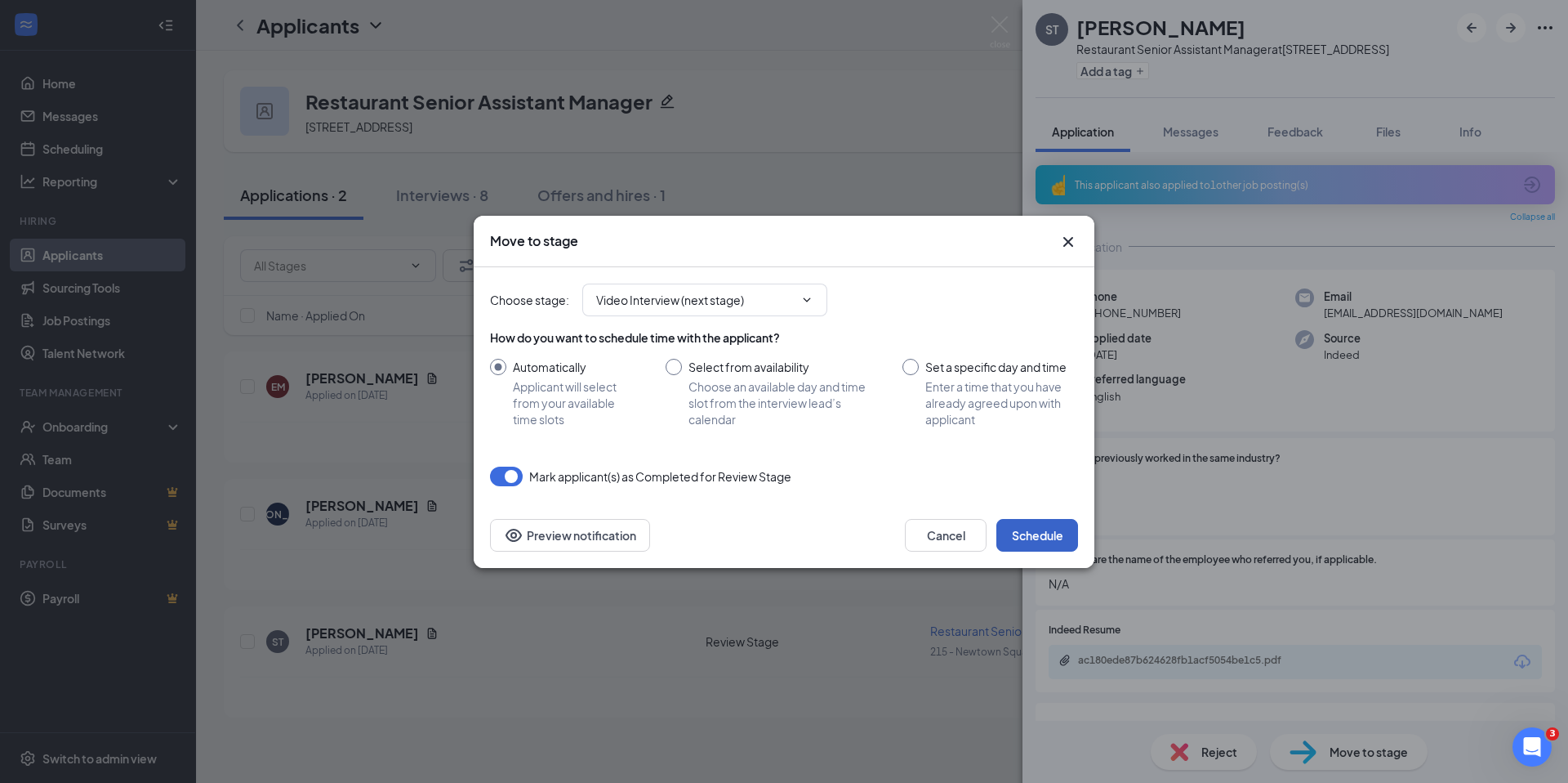
click at [1035, 532] on button "Schedule" at bounding box center [1037, 535] width 82 height 33
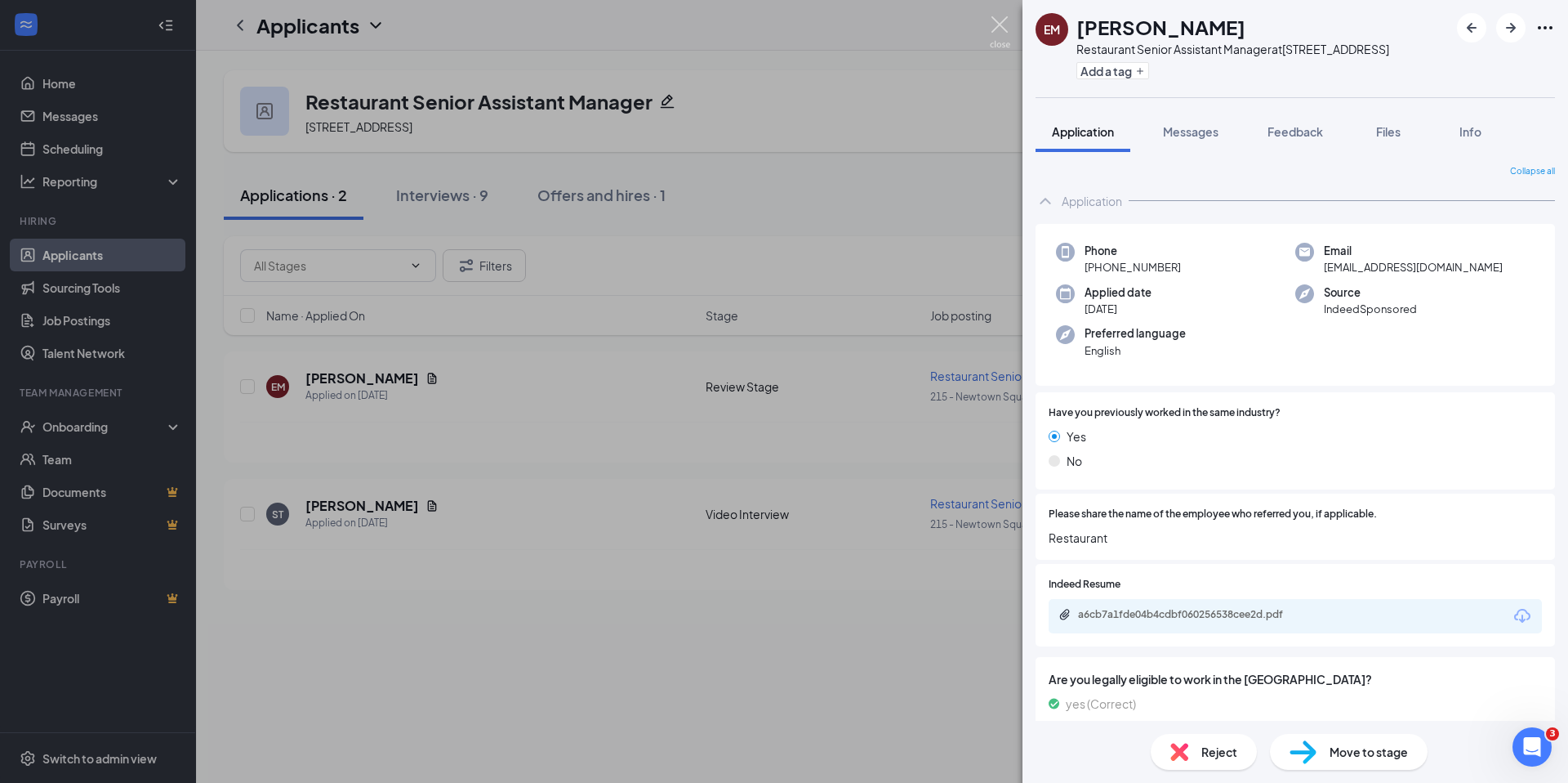
drag, startPoint x: 996, startPoint y: 21, endPoint x: 1007, endPoint y: 13, distance: 13.6
click at [996, 21] on img at bounding box center [1001, 32] width 21 height 32
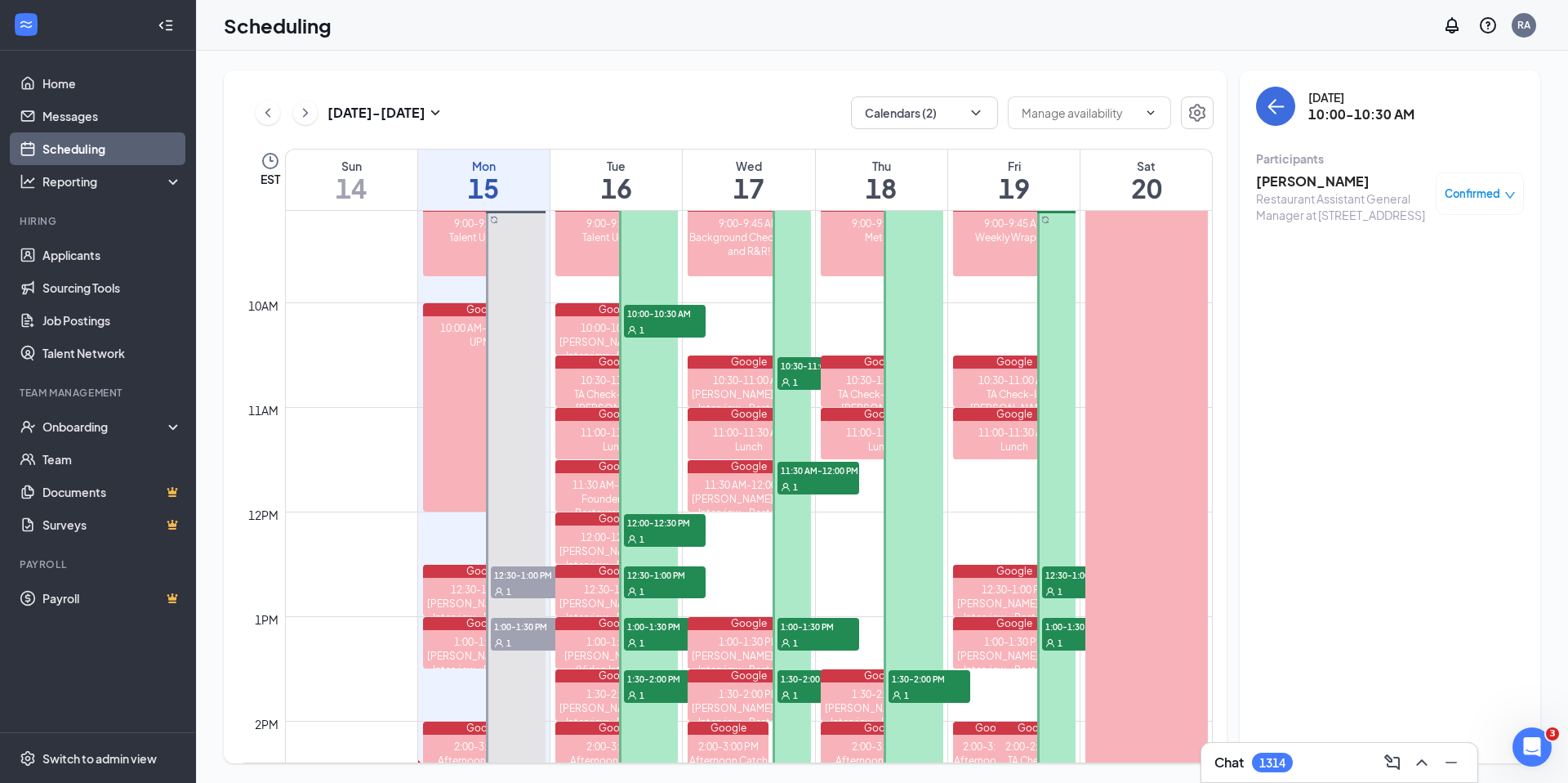
scroll to position [953, 0]
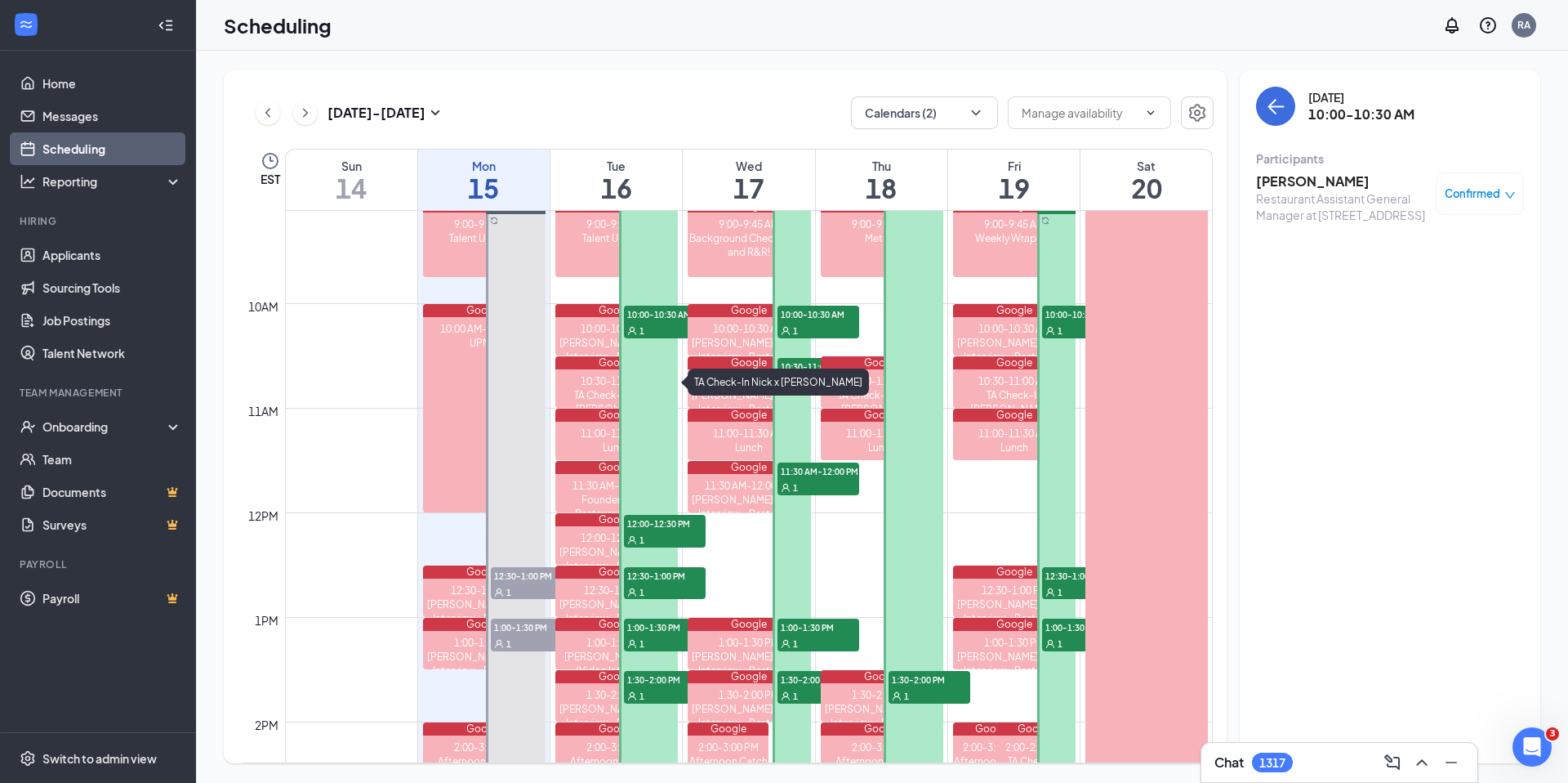
click at [593, 385] on div "10:30-11:00 AM" at bounding box center [616, 381] width 122 height 14
click at [594, 431] on div "11:00-11:30 AM" at bounding box center [616, 433] width 122 height 14
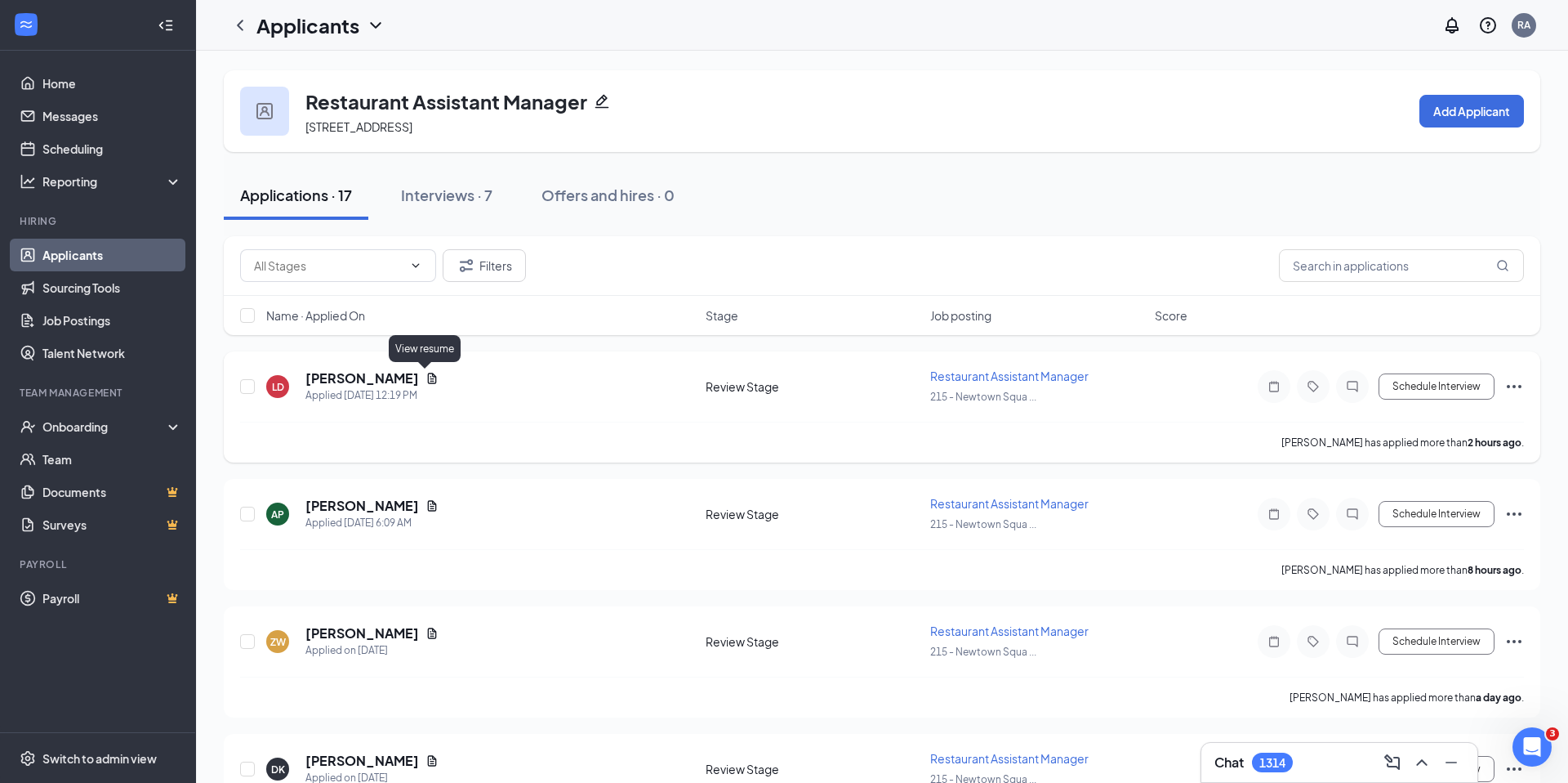
scroll to position [8, 0]
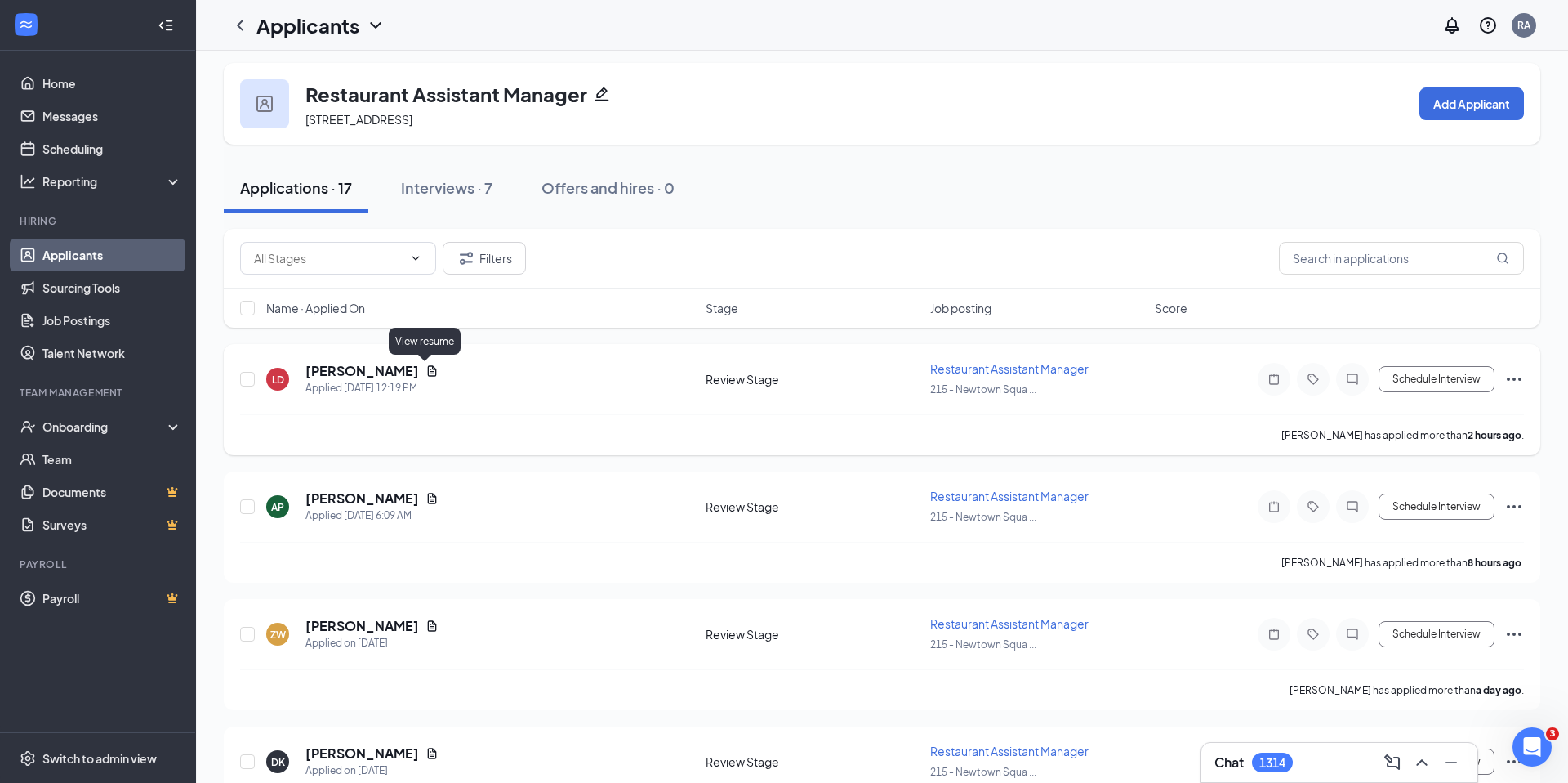
click at [422, 381] on div "[PERSON_NAME] Applied [DATE] 12:19 PM" at bounding box center [372, 379] width 133 height 35
click at [426, 369] on icon "Document" at bounding box center [432, 371] width 13 height 13
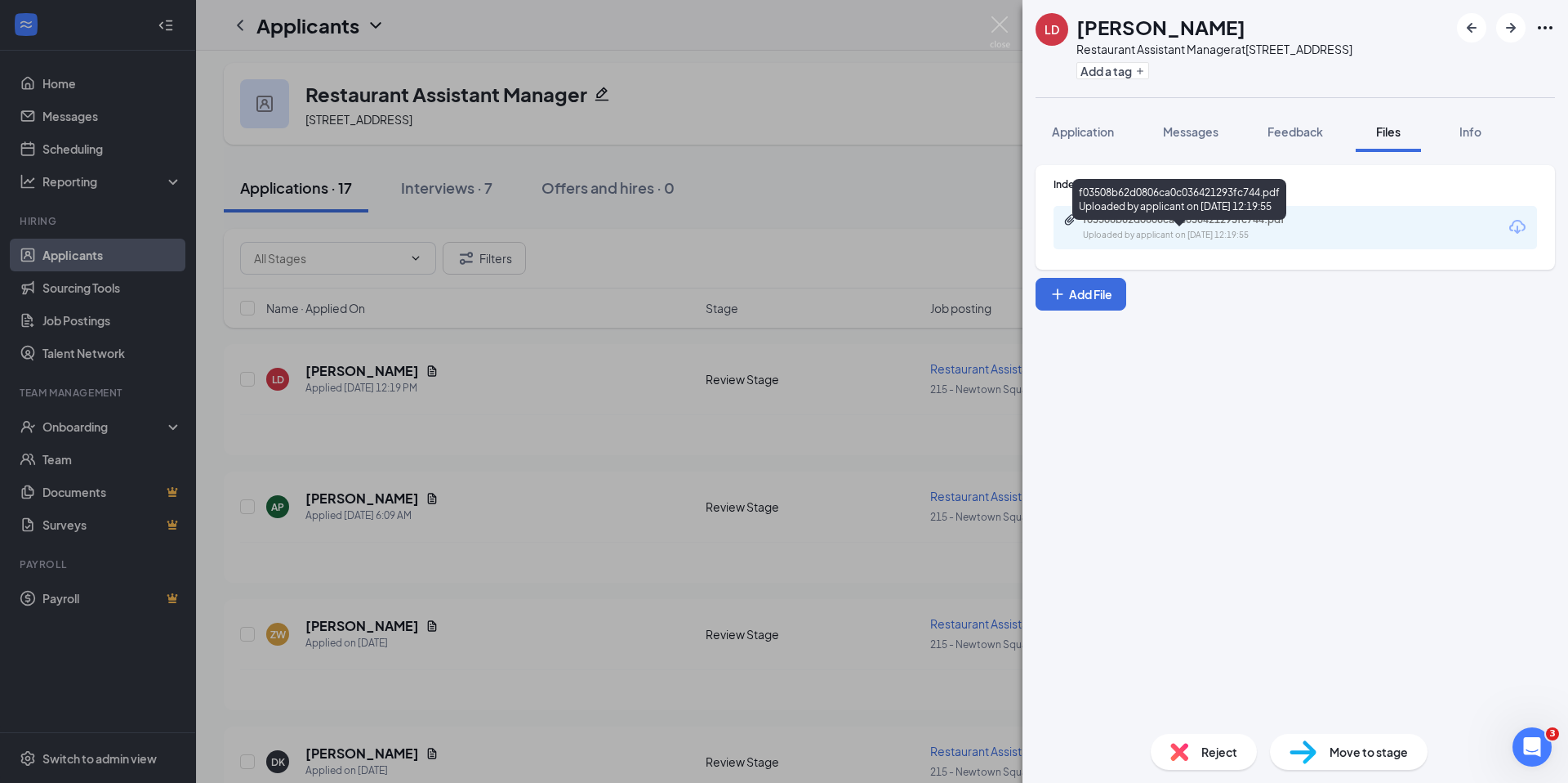
click at [1211, 242] on div "f03508b62d0806ca0c036421293fc744.pdf Uploaded by applicant on Sep 15, 2025 at 1…" at bounding box center [1196, 227] width 265 height 28
click at [1380, 743] on span "Move to stage" at bounding box center [1368, 751] width 78 height 18
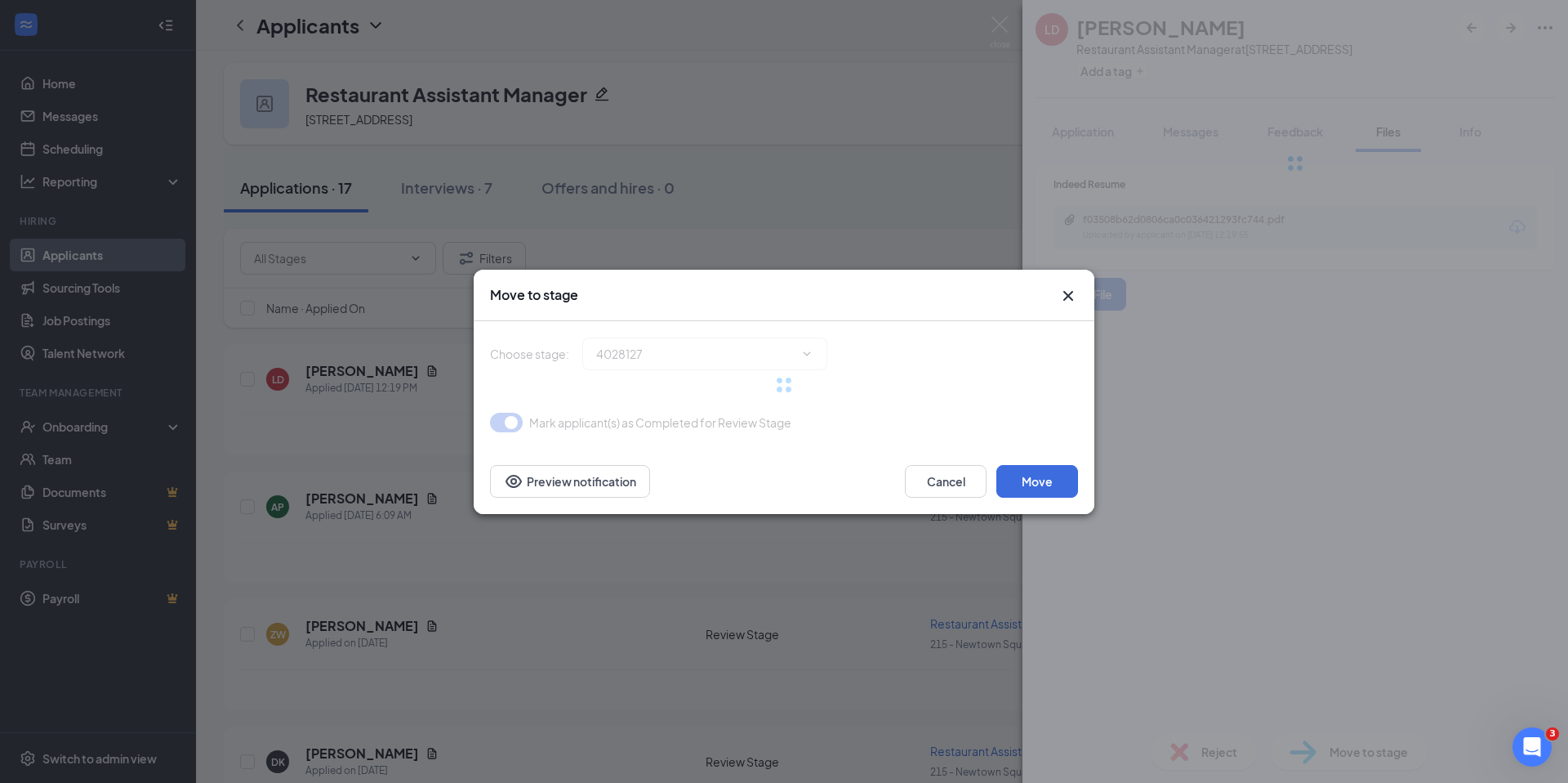
type input "Video Interview (next stage)"
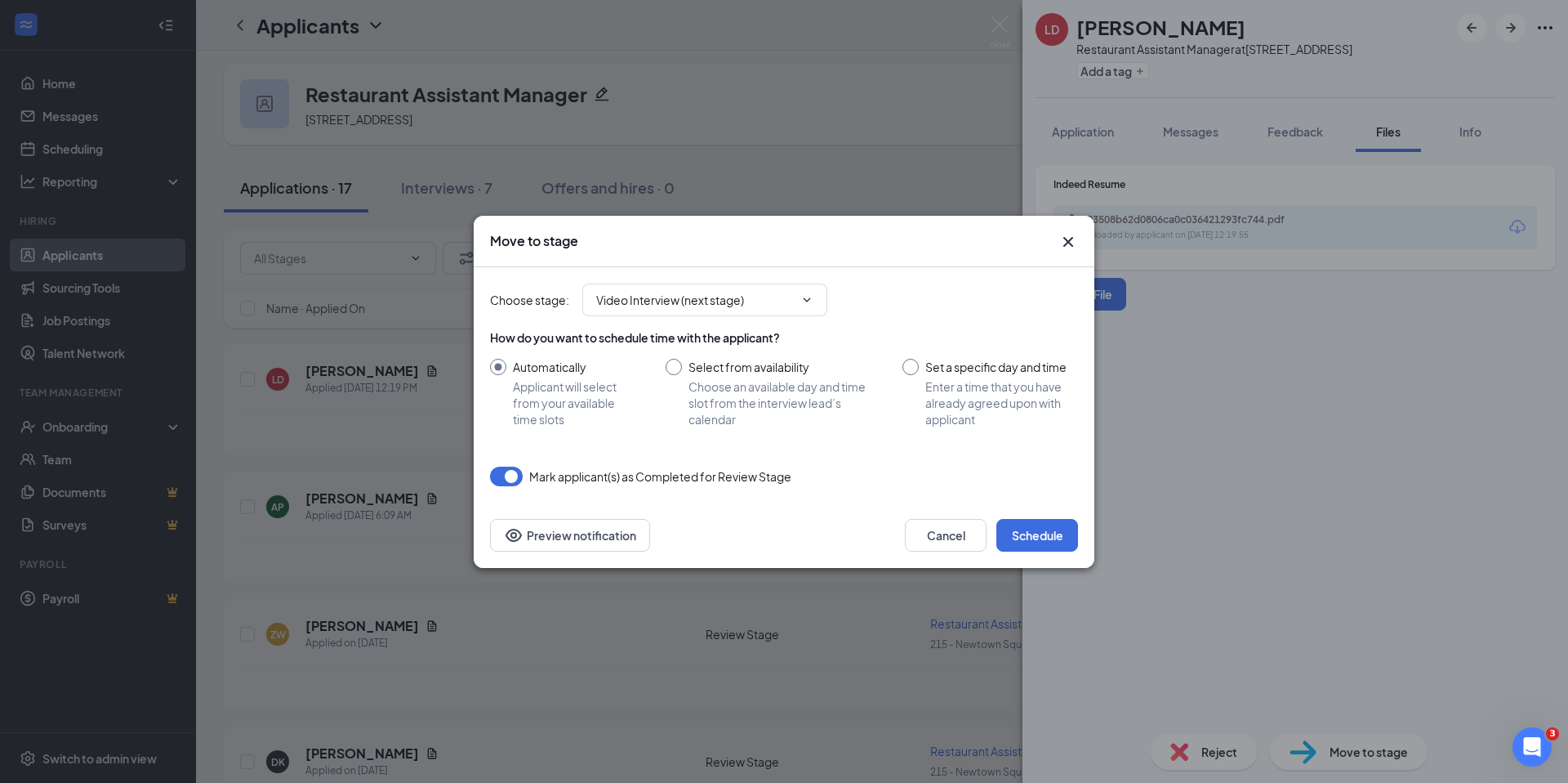
click at [1039, 552] on div "Cancel Schedule Preview notification" at bounding box center [784, 536] width 621 height 66
click at [1047, 536] on button "Schedule" at bounding box center [1037, 535] width 82 height 33
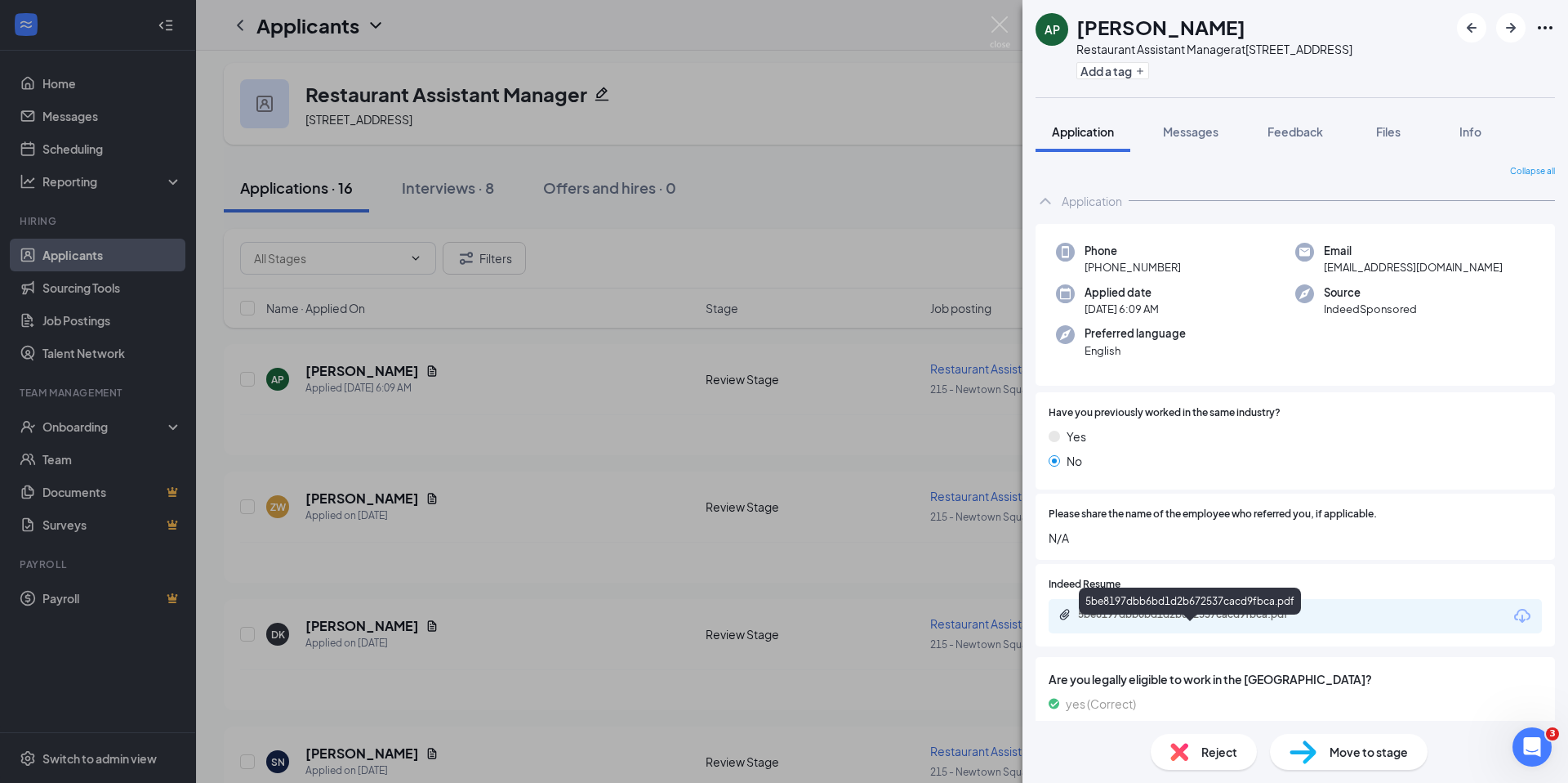
click at [1234, 621] on div "5be8197dbb6bd1d2b672537cacd9fbca.pdf" at bounding box center [1191, 615] width 228 height 13
click at [1214, 751] on span "Reject" at bounding box center [1219, 751] width 36 height 18
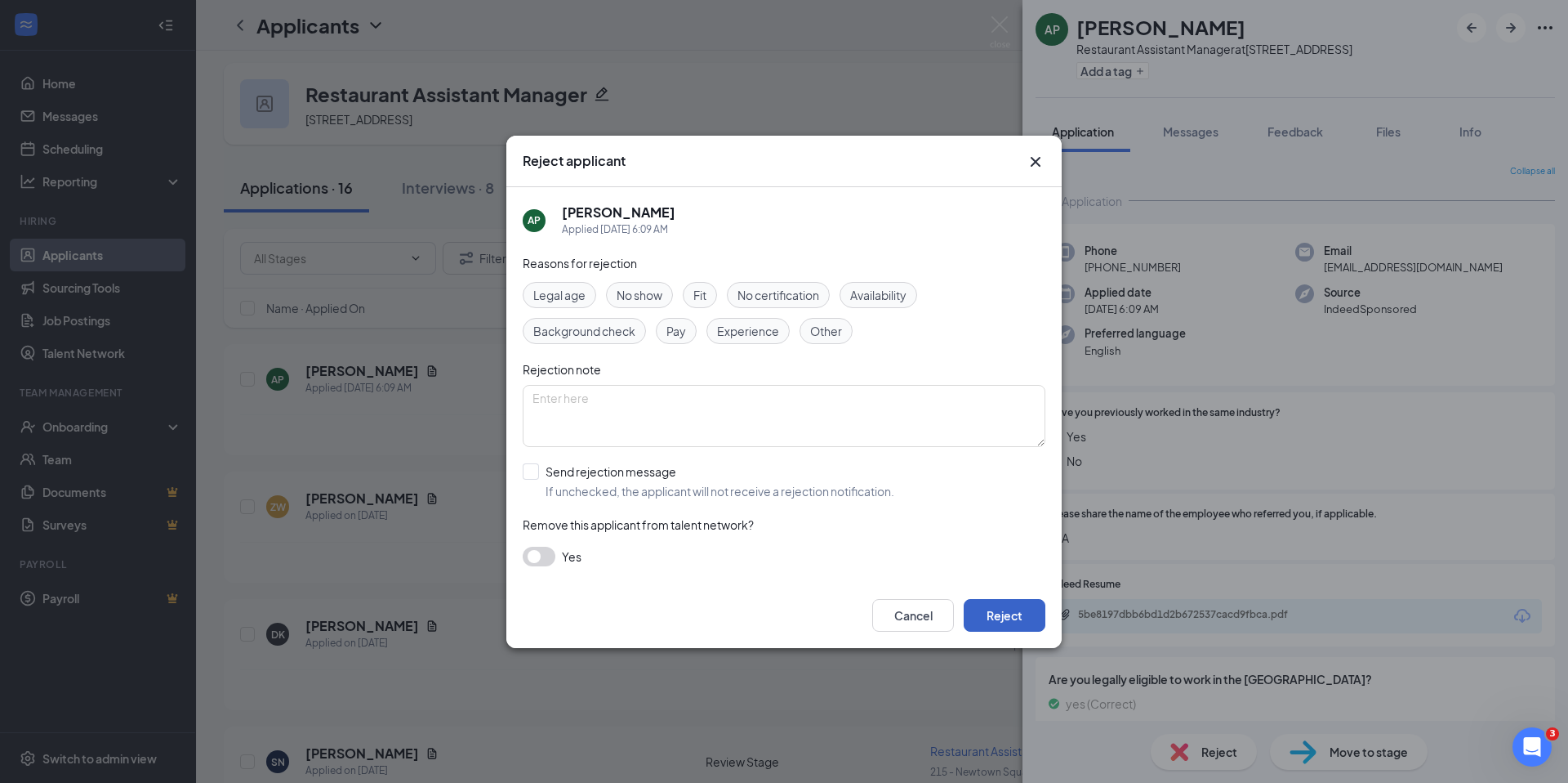
click at [991, 613] on button "Reject" at bounding box center [1004, 615] width 82 height 33
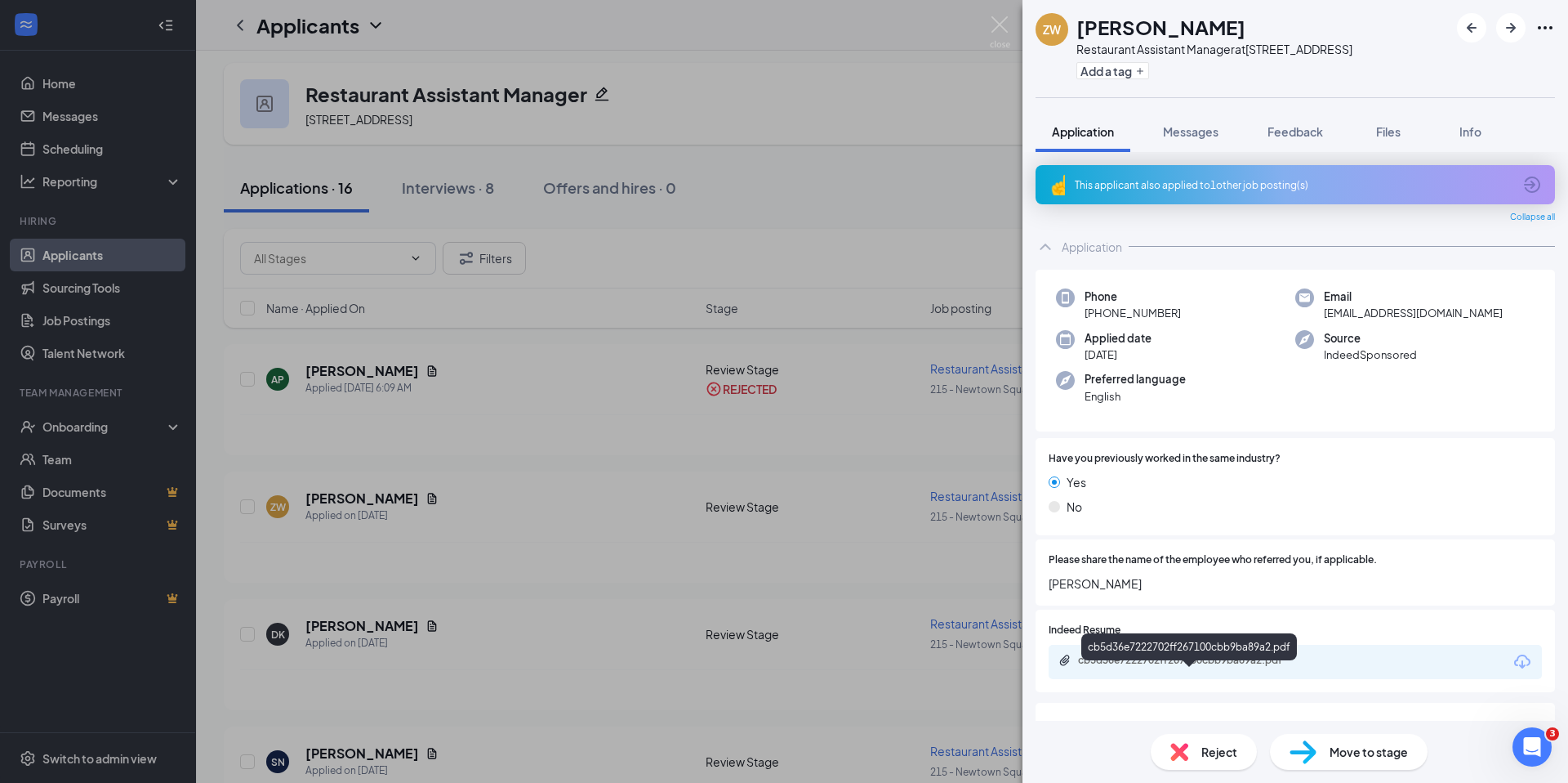
click at [1205, 666] on div "cb5d36e7222702ff267100cbb9ba89a2.pdf" at bounding box center [1191, 660] width 228 height 13
click at [1219, 751] on span "Reject" at bounding box center [1219, 751] width 36 height 18
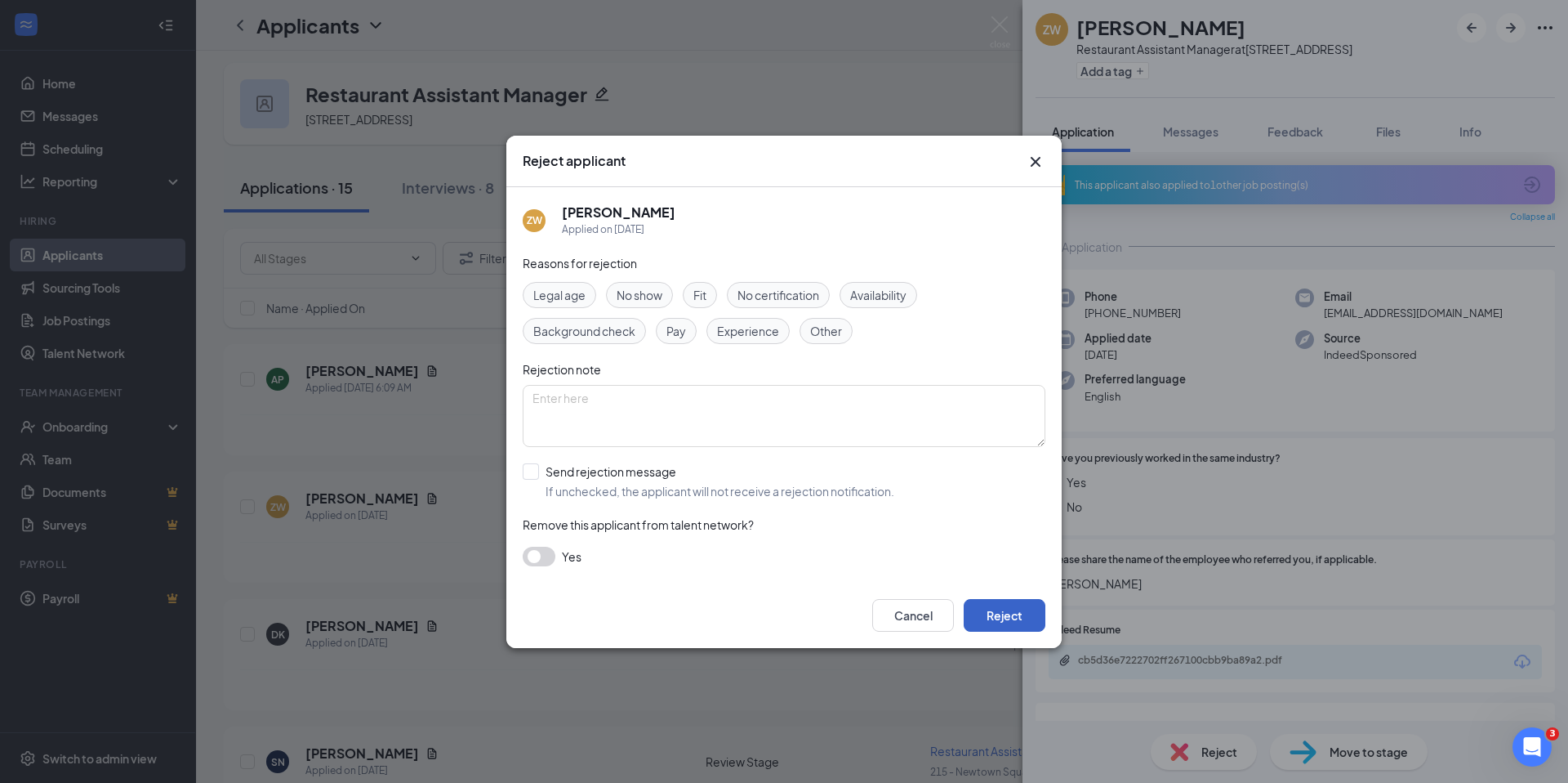
click at [1021, 614] on button "Reject" at bounding box center [1004, 615] width 82 height 33
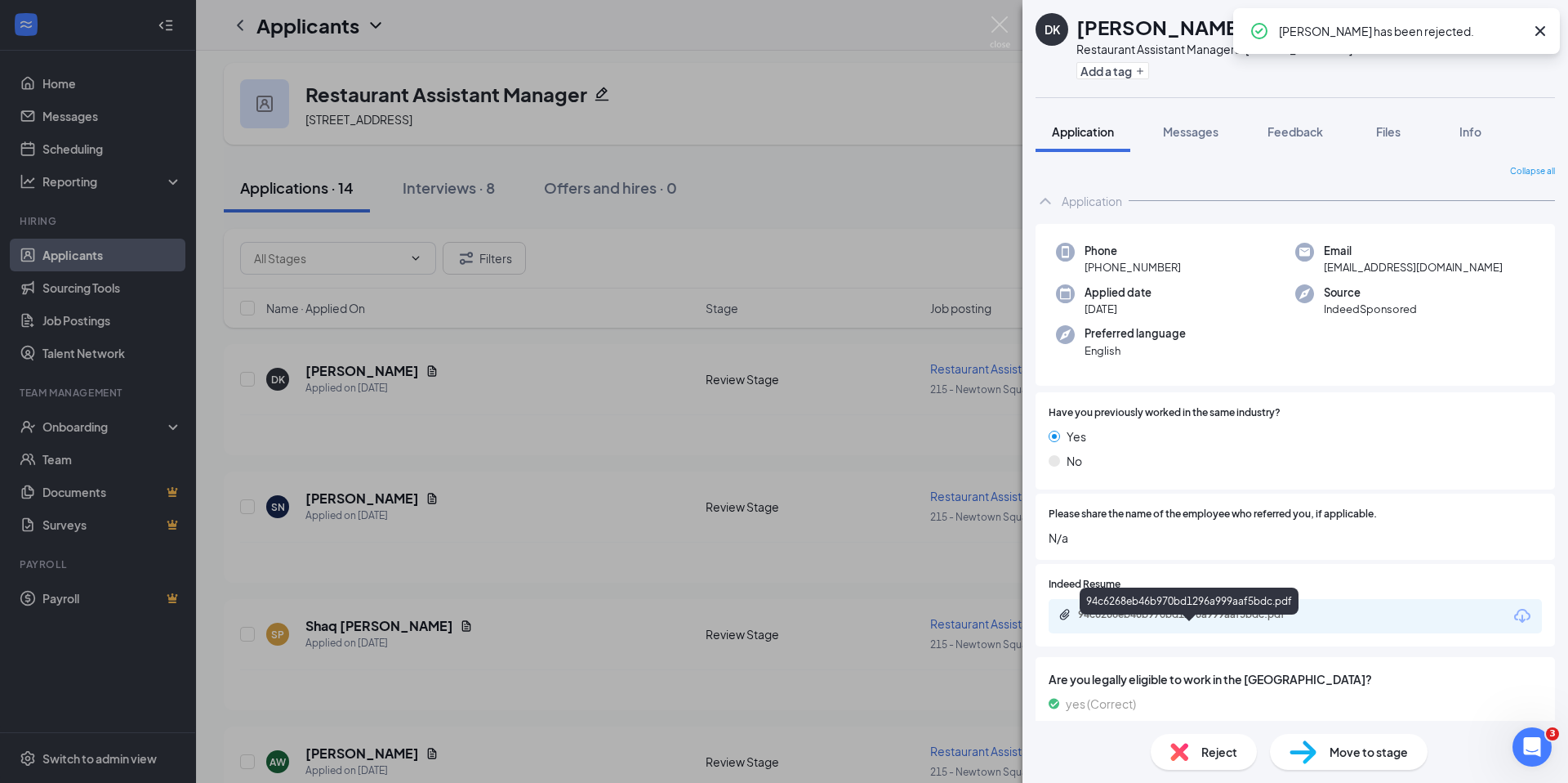
click at [1216, 621] on div "94c6268eb46b970bd1296a999aaf5bdc.pdf" at bounding box center [1191, 615] width 228 height 13
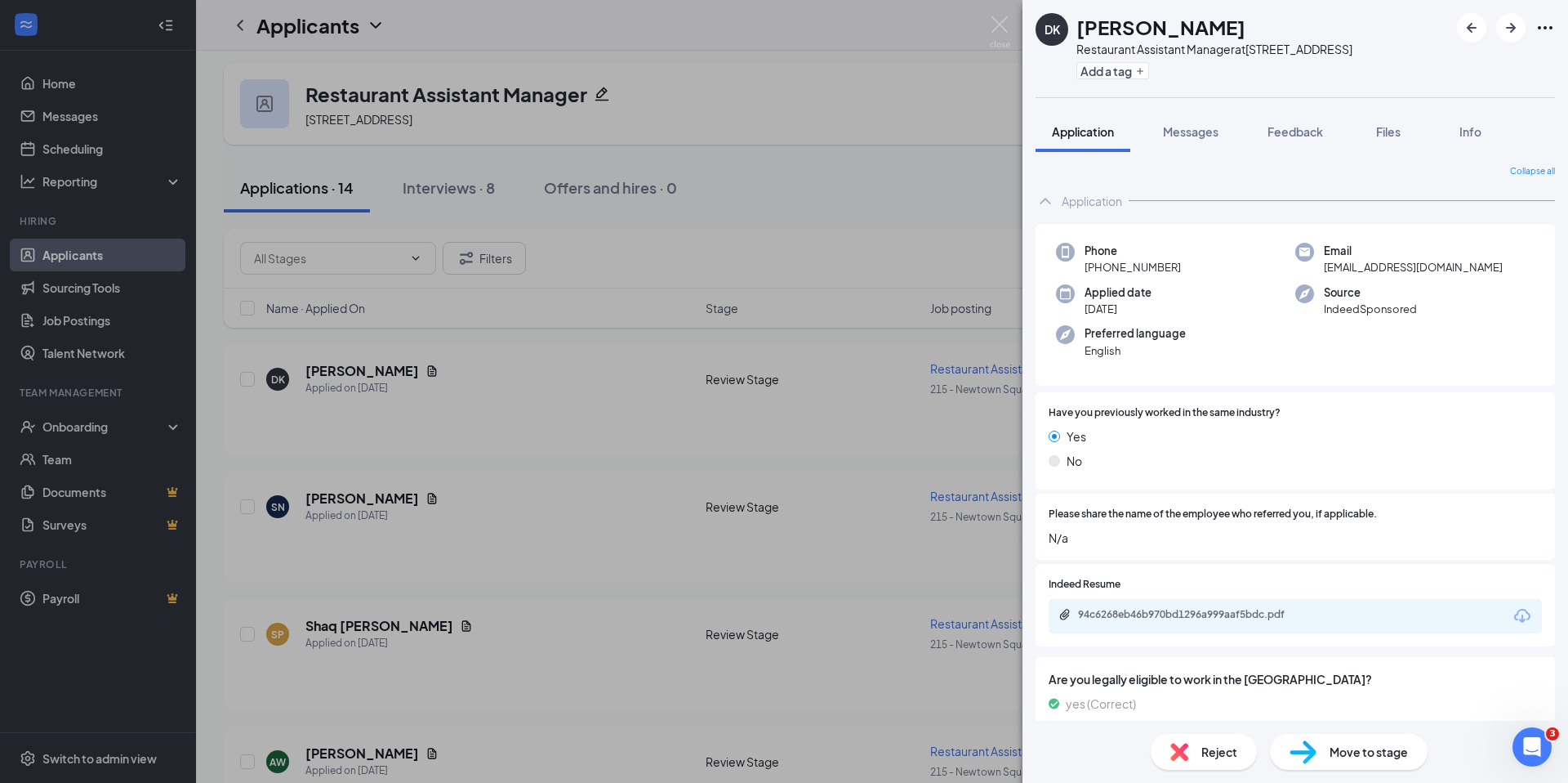
click at [1190, 755] on div "Reject" at bounding box center [1203, 752] width 106 height 36
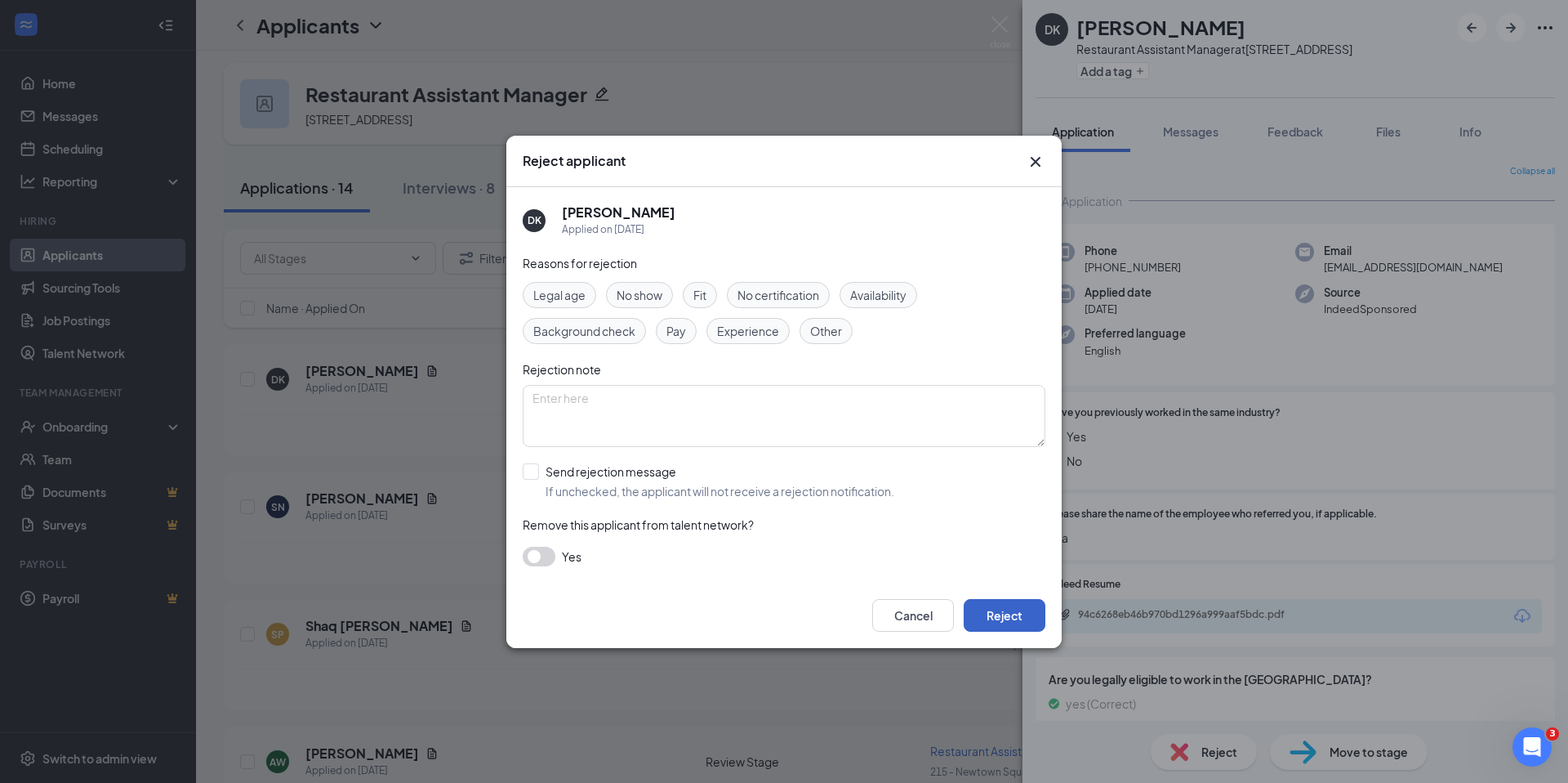
click at [1026, 616] on button "Reject" at bounding box center [1004, 615] width 82 height 33
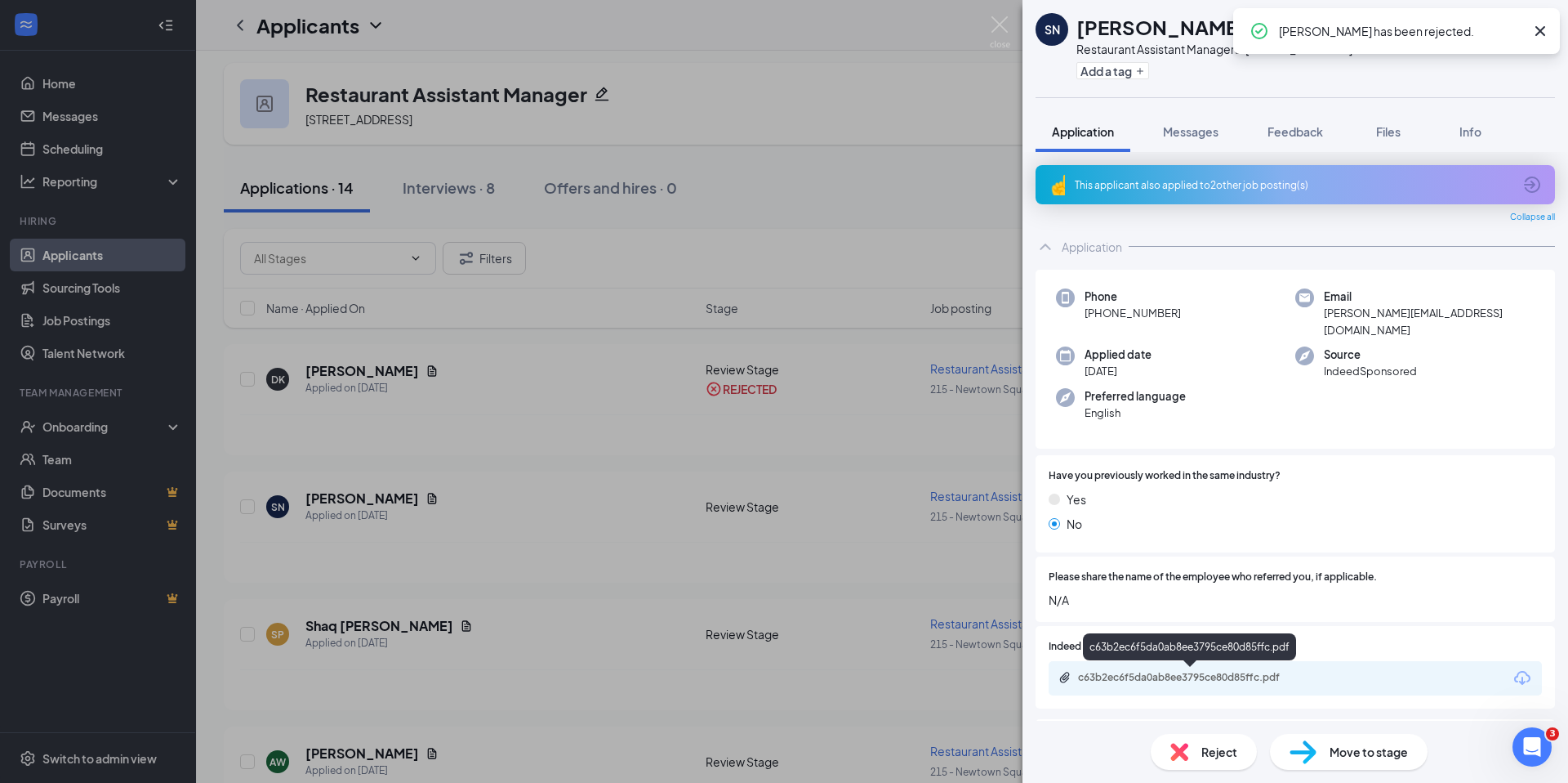
click at [1136, 681] on div "c63b2ec6f5da0ab8ee3795ce80d85ffc.pdf" at bounding box center [1191, 678] width 228 height 13
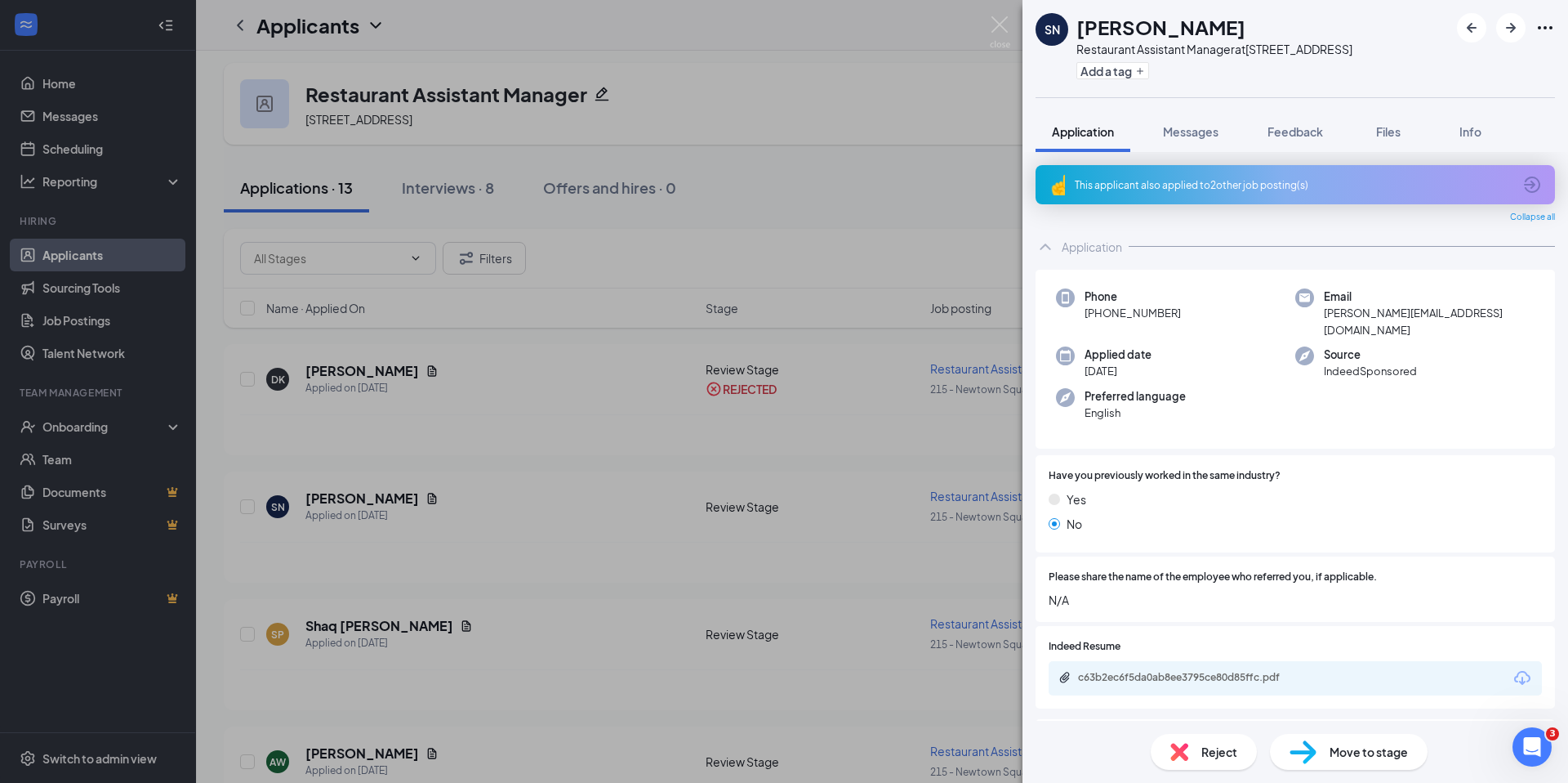
click at [1241, 192] on div "This applicant also applied to 2 other job posting(s)" at bounding box center [1294, 185] width 438 height 14
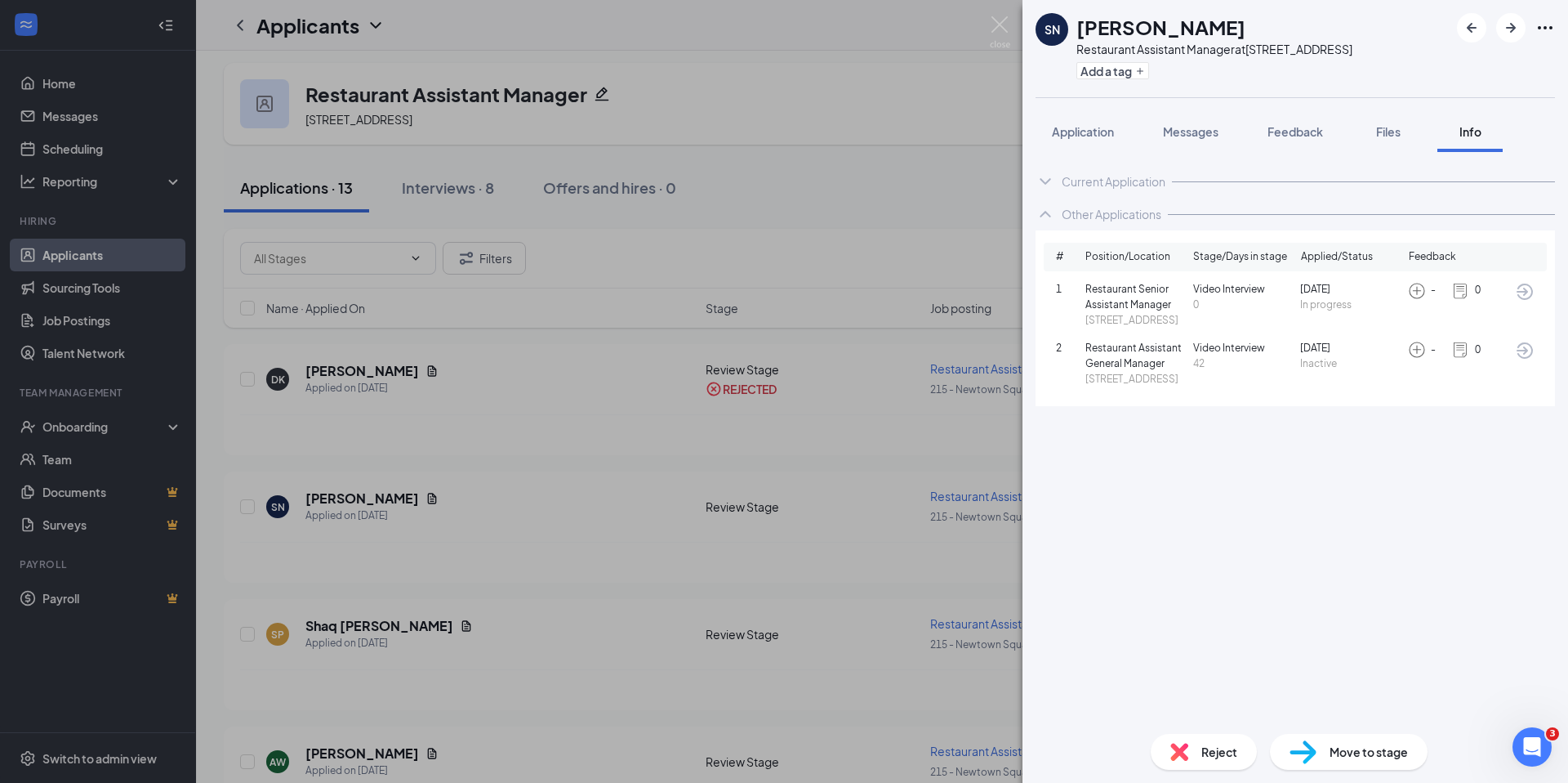
click at [1234, 758] on span "Reject" at bounding box center [1219, 751] width 36 height 18
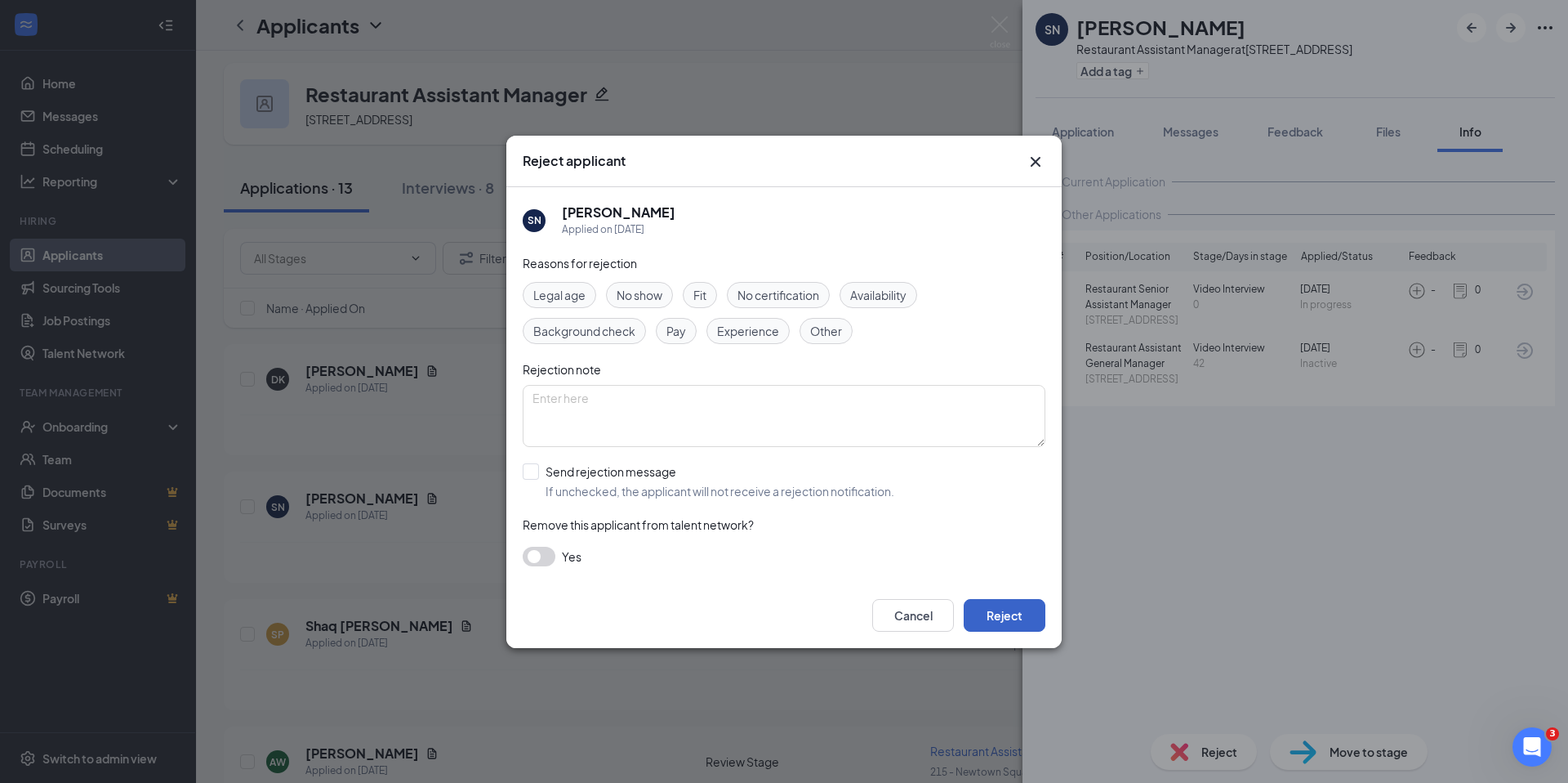
click at [1021, 618] on button "Reject" at bounding box center [1004, 615] width 82 height 33
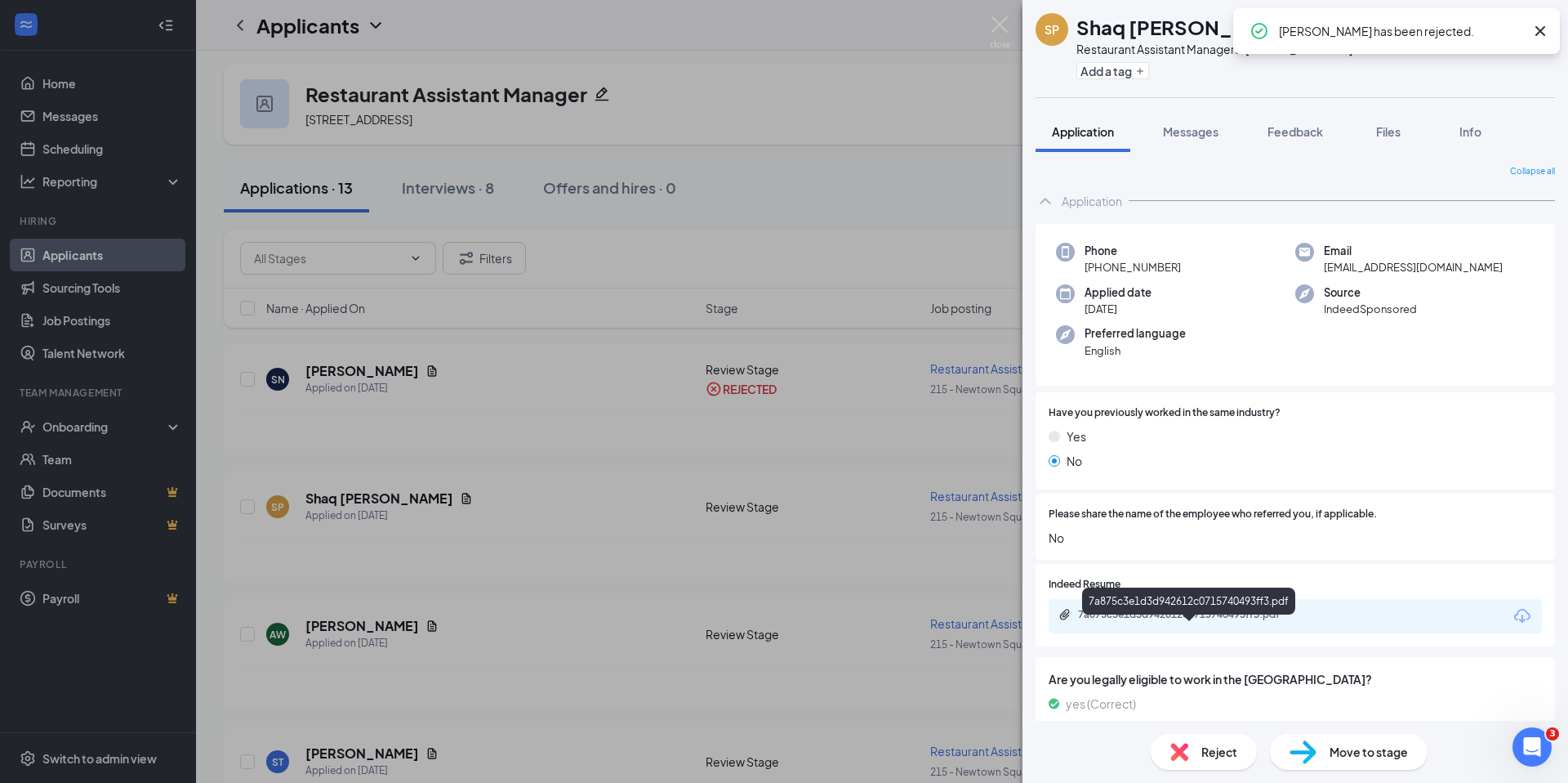
click at [1198, 621] on div "7a875c3e1d3d942612c0715740493ff3.pdf" at bounding box center [1191, 615] width 228 height 13
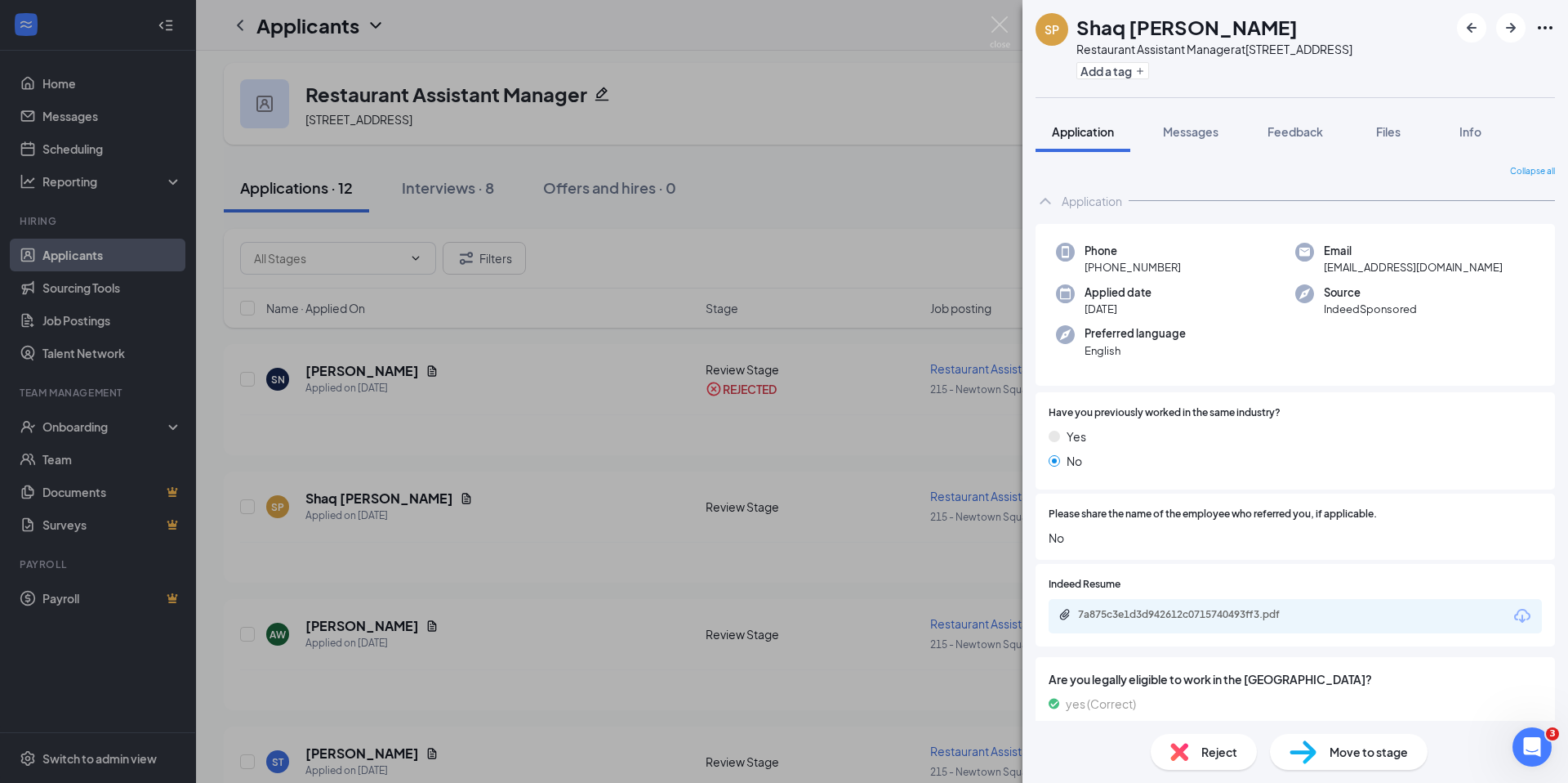
click at [1245, 759] on div "Reject" at bounding box center [1203, 752] width 106 height 36
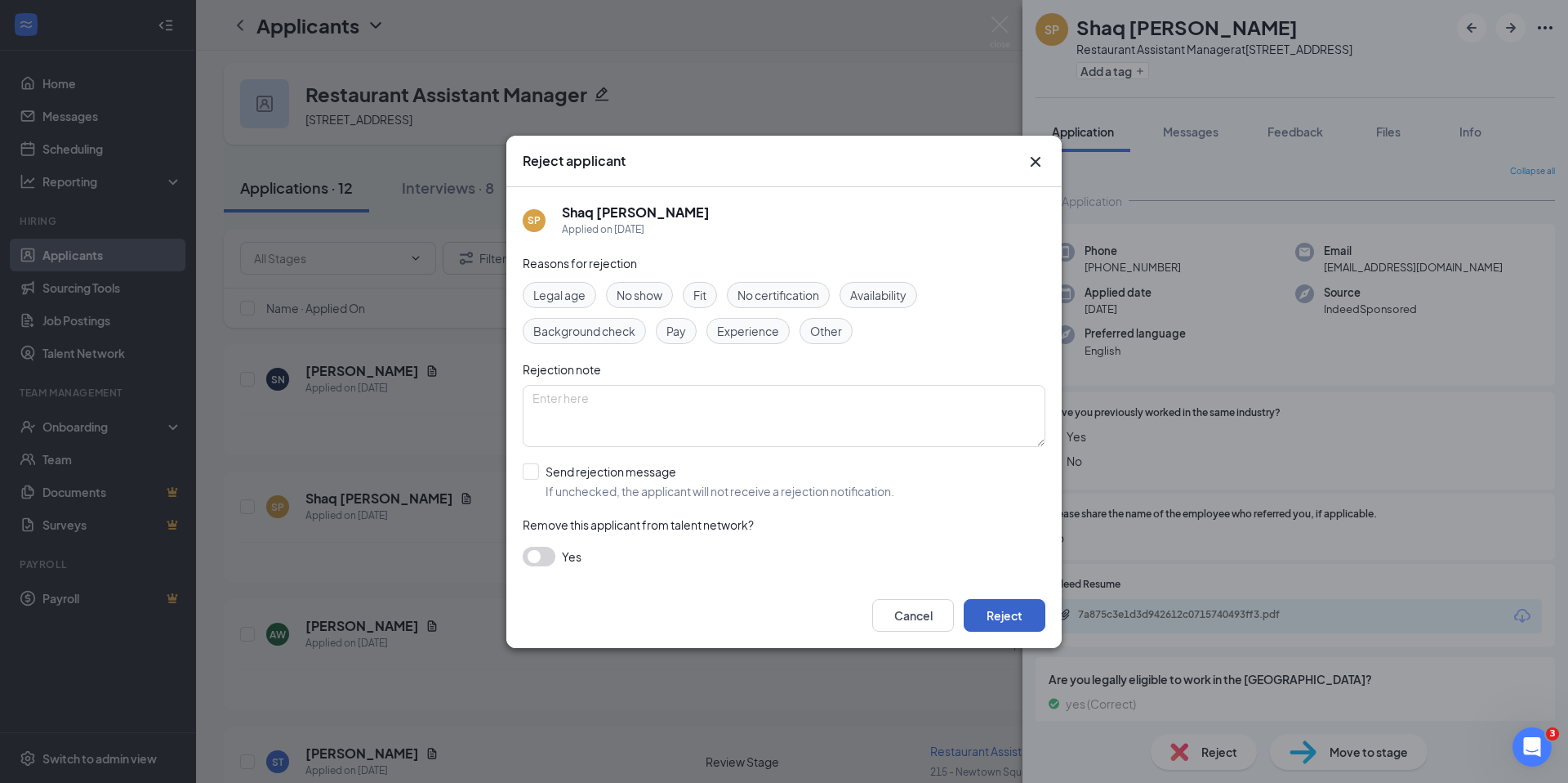
click at [1032, 607] on button "Reject" at bounding box center [1004, 615] width 82 height 33
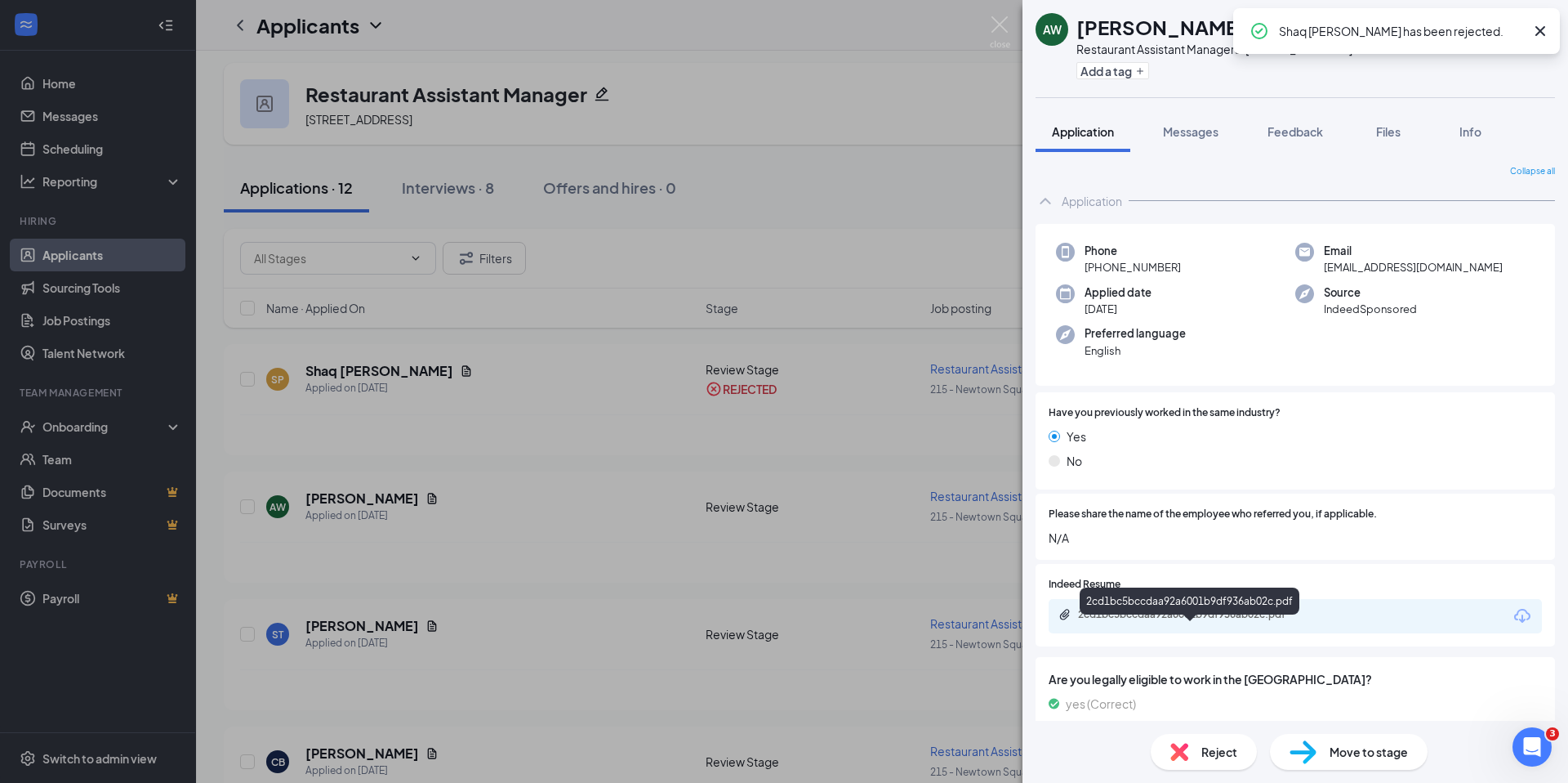
click at [1190, 621] on div "2cd1bc5bccdaa92a6001b9df936ab02c.pdf" at bounding box center [1191, 615] width 228 height 13
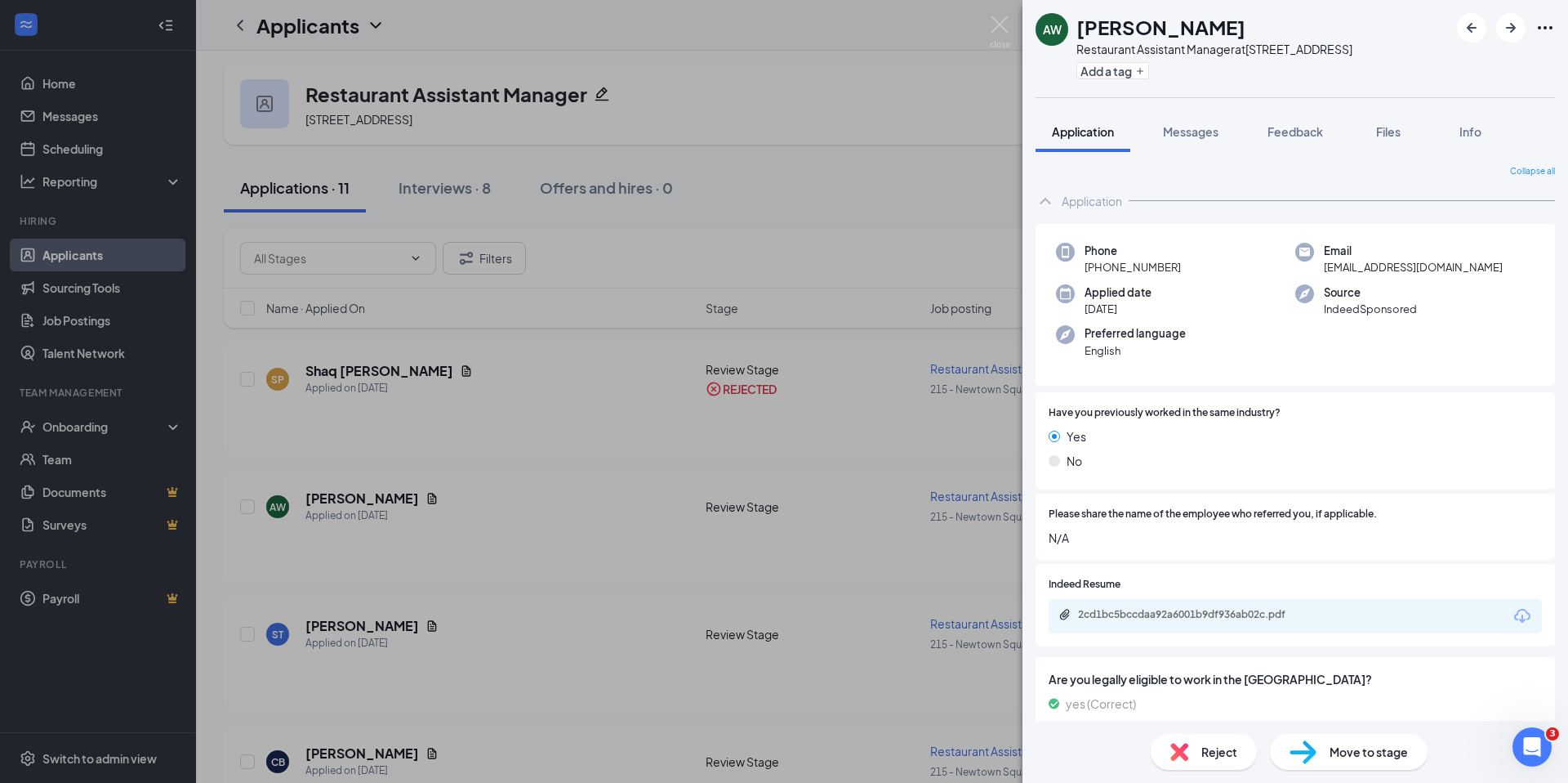
click at [1215, 746] on span "Reject" at bounding box center [1219, 751] width 36 height 18
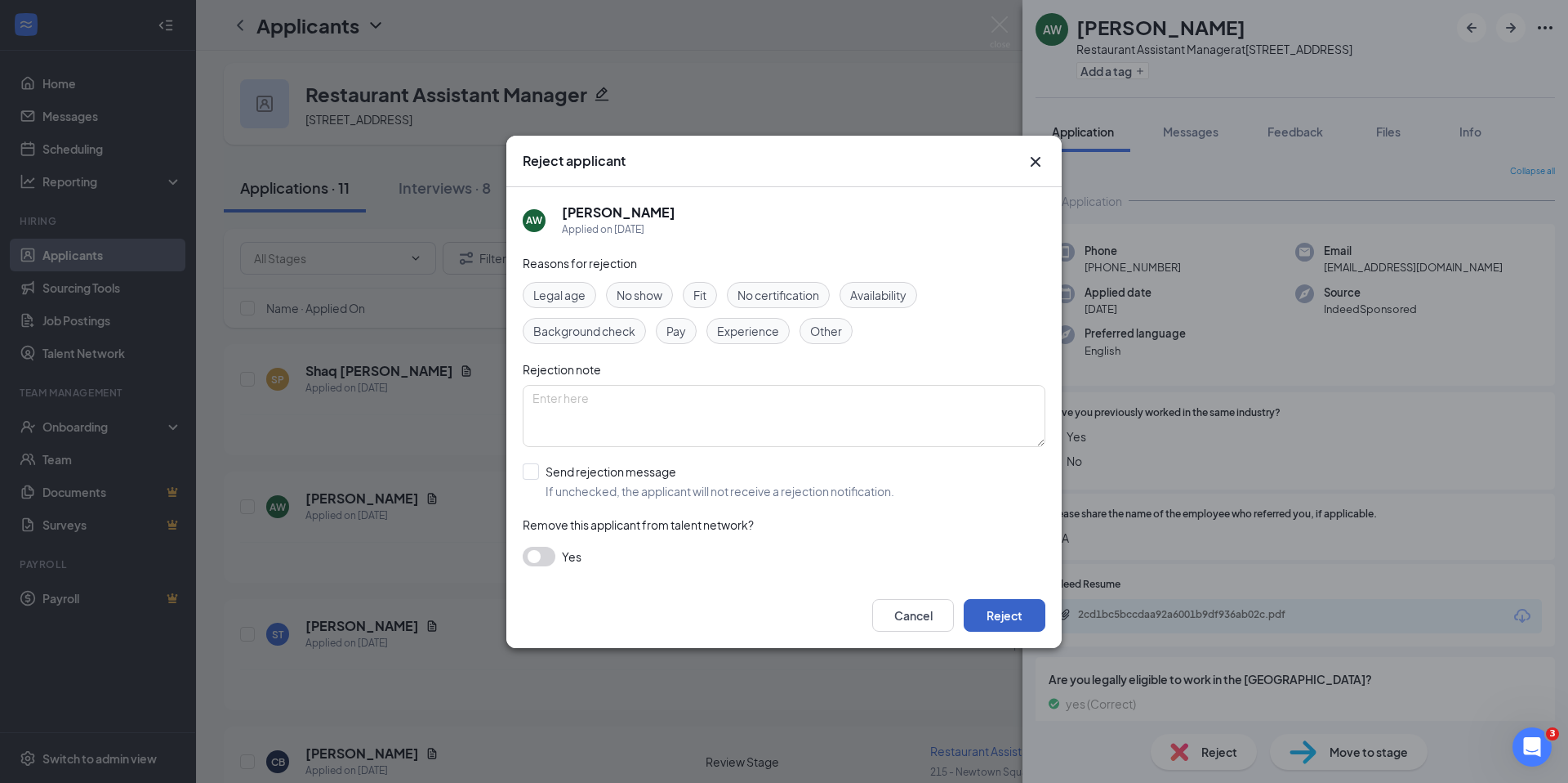
click at [1006, 603] on button "Reject" at bounding box center [1004, 615] width 82 height 33
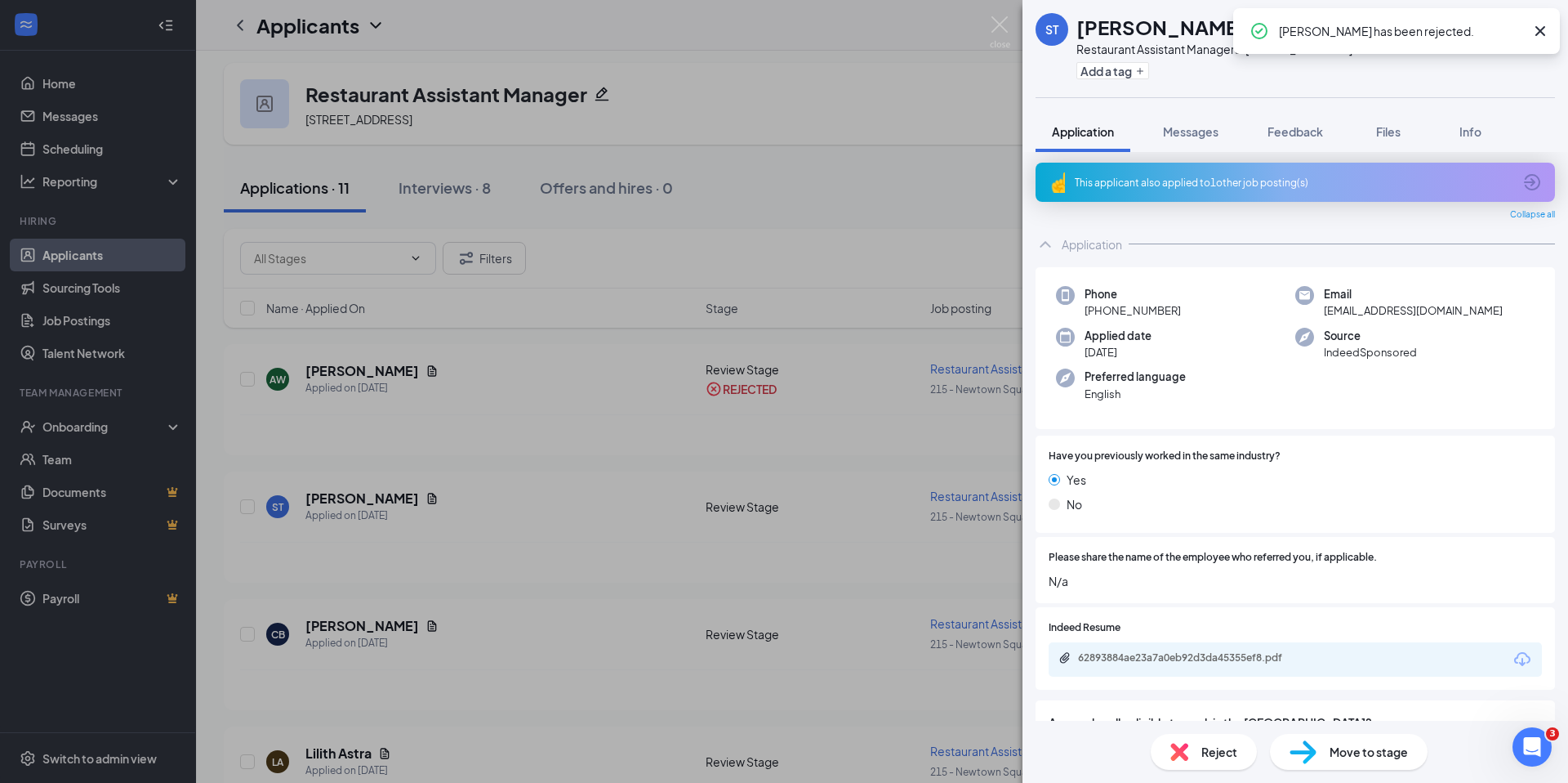
click at [1154, 190] on div "This applicant also applied to 1 other job posting(s)" at bounding box center [1294, 182] width 438 height 14
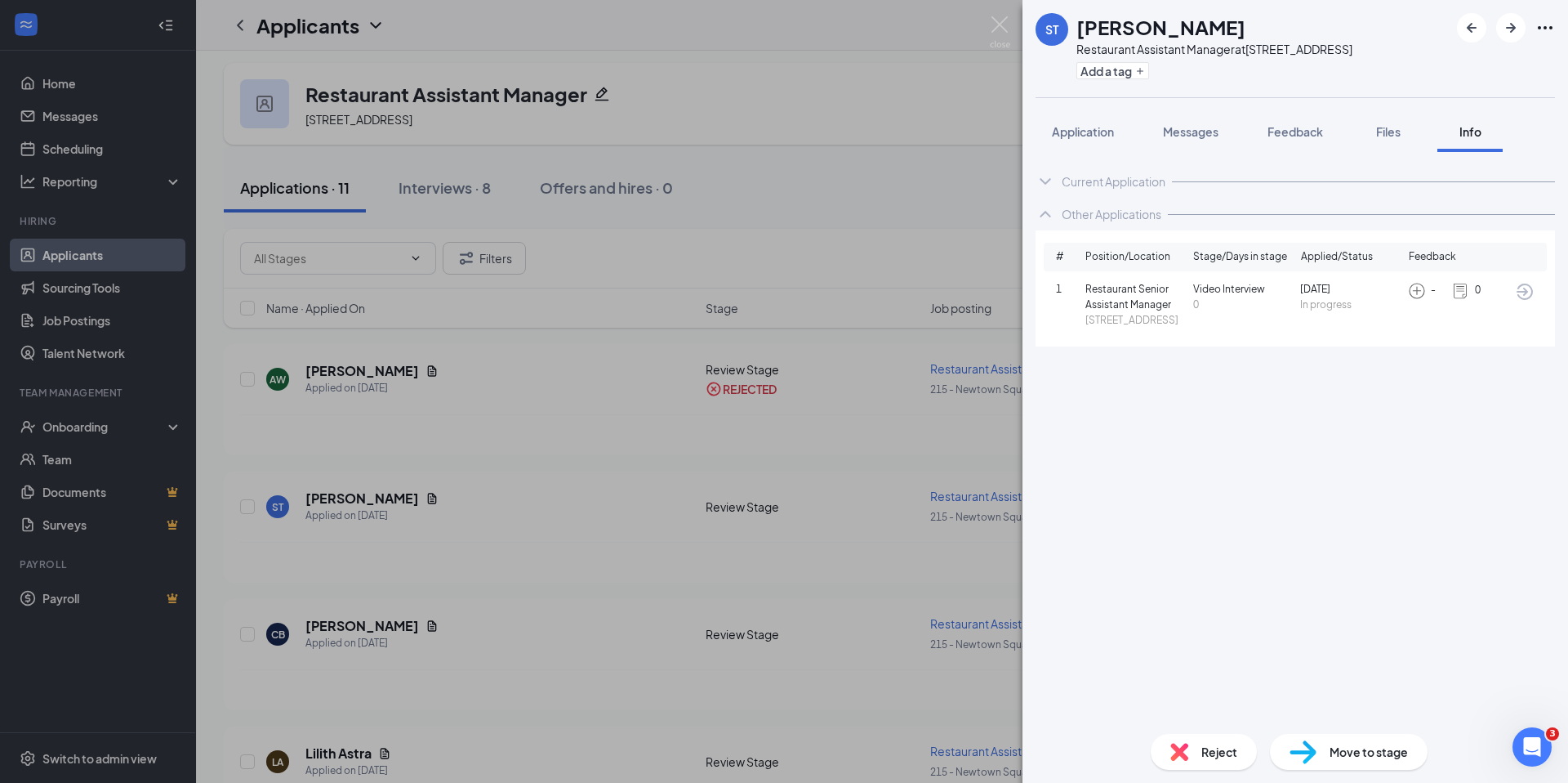
click at [1230, 750] on span "Reject" at bounding box center [1219, 751] width 36 height 18
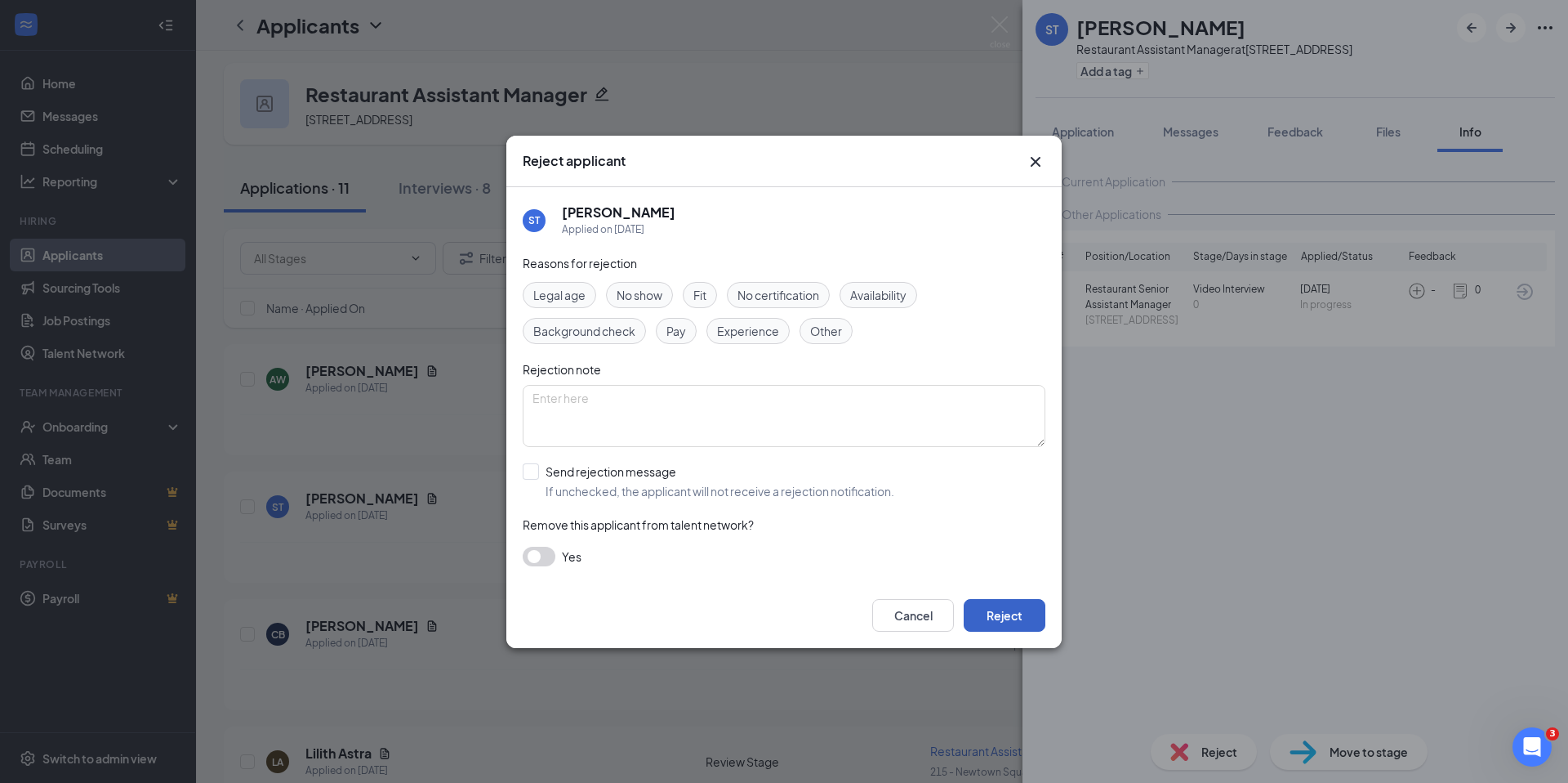
click at [1033, 619] on button "Reject" at bounding box center [1004, 615] width 82 height 33
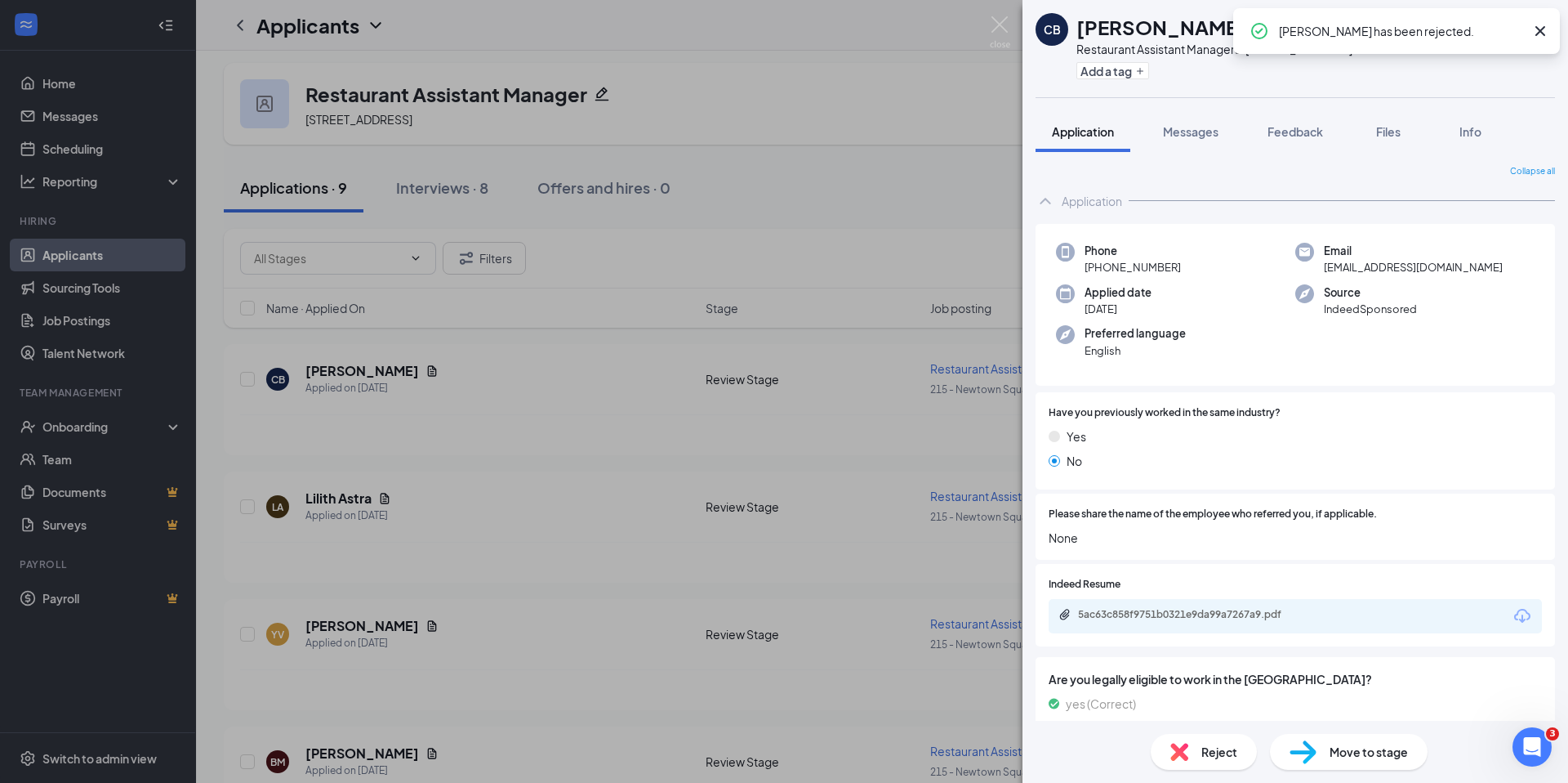
click at [1139, 623] on div "5ac63c858f9751b0321e9da99a7267a9.pdf" at bounding box center [1295, 616] width 493 height 35
click at [1137, 621] on div "5ac63c858f9751b0321e9da99a7267a9.pdf" at bounding box center [1191, 615] width 228 height 13
click at [1210, 747] on span "Reject" at bounding box center [1219, 751] width 36 height 18
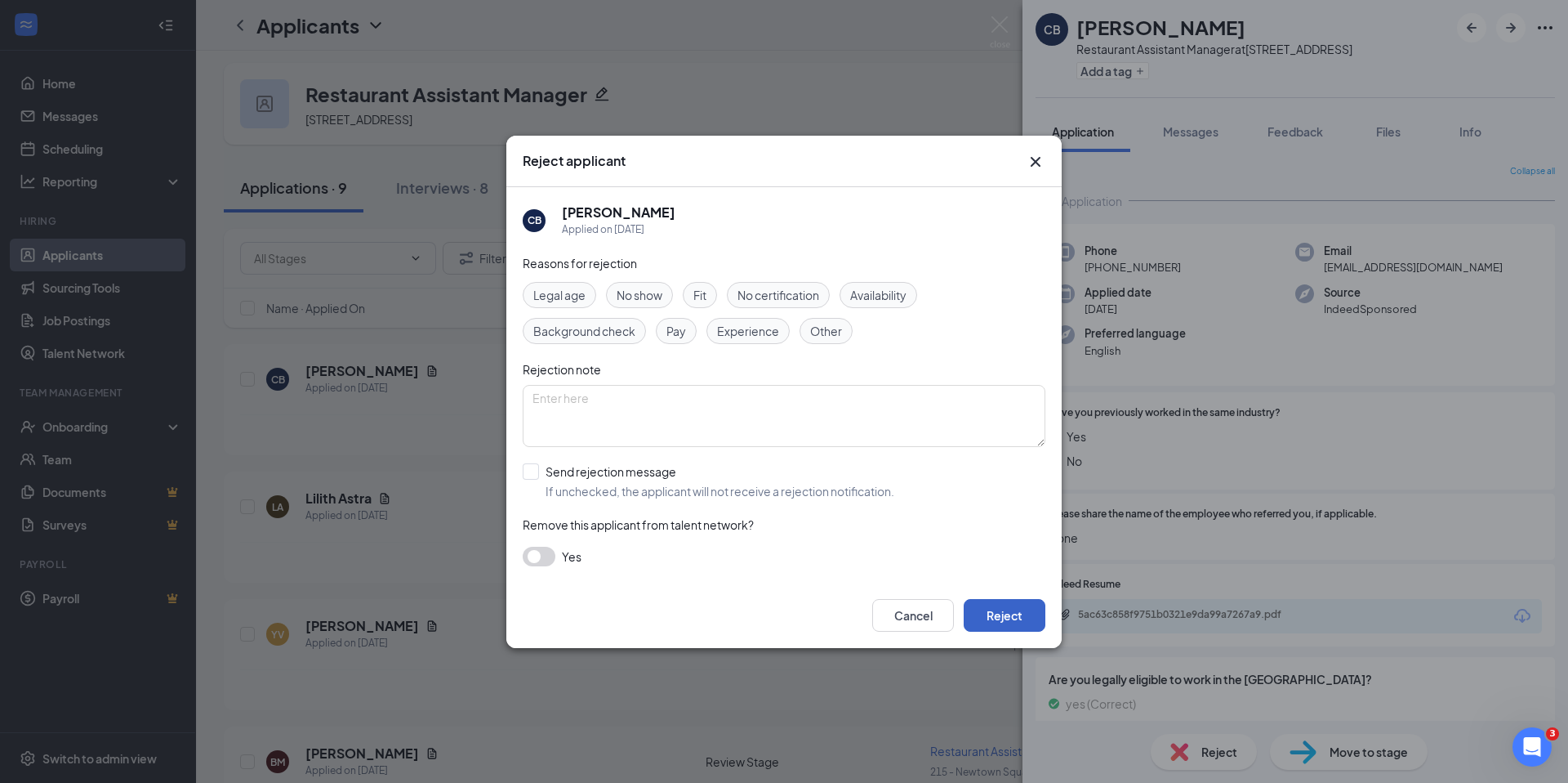
click at [1020, 613] on button "Reject" at bounding box center [1004, 615] width 82 height 33
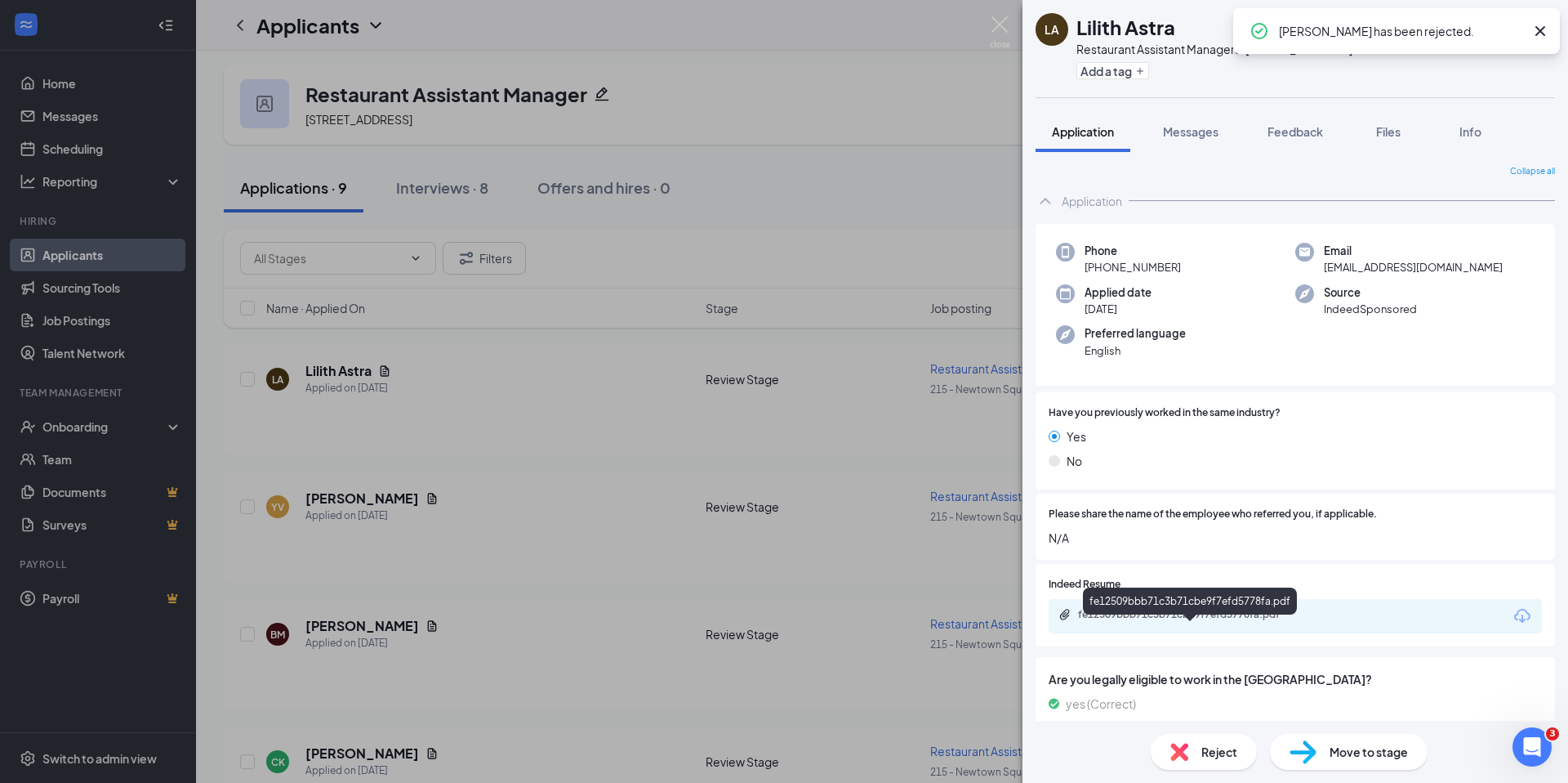
click at [1195, 621] on div "fe12509bbb71c3b71cbe9f7efd5778fa.pdf" at bounding box center [1191, 615] width 228 height 13
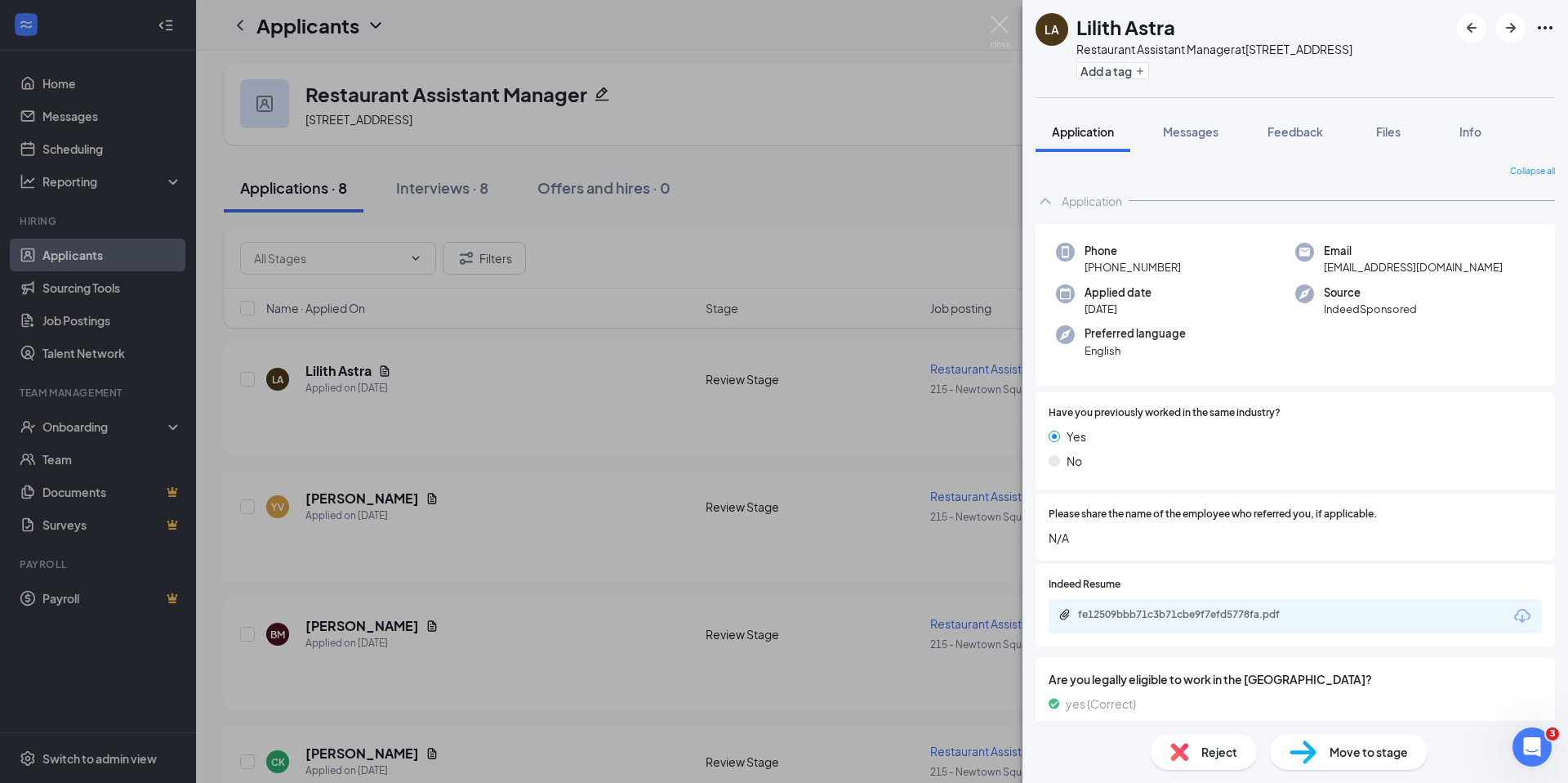
click at [1190, 751] on div "Reject" at bounding box center [1203, 752] width 106 height 36
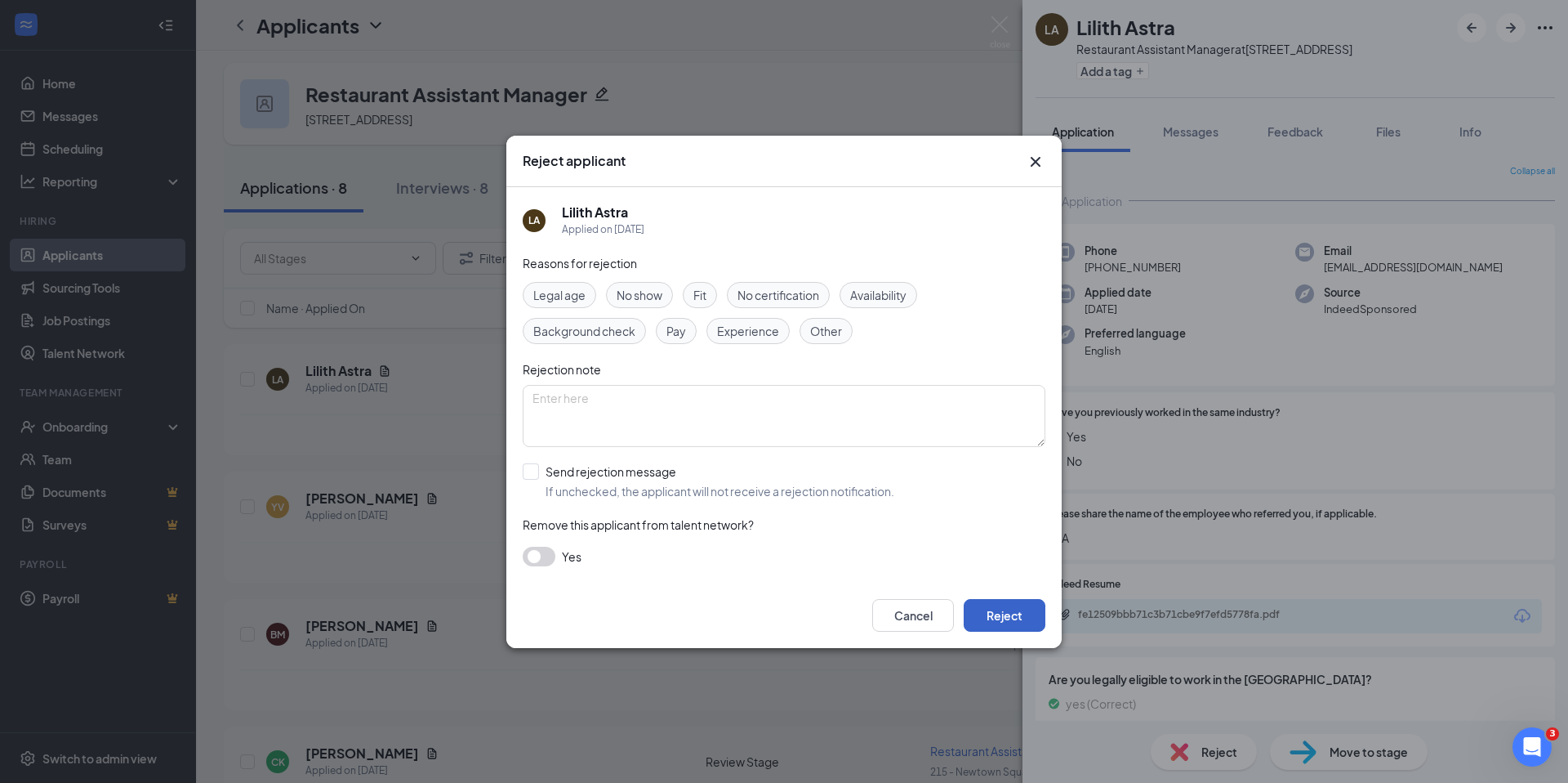
click at [1024, 614] on button "Reject" at bounding box center [1004, 615] width 82 height 33
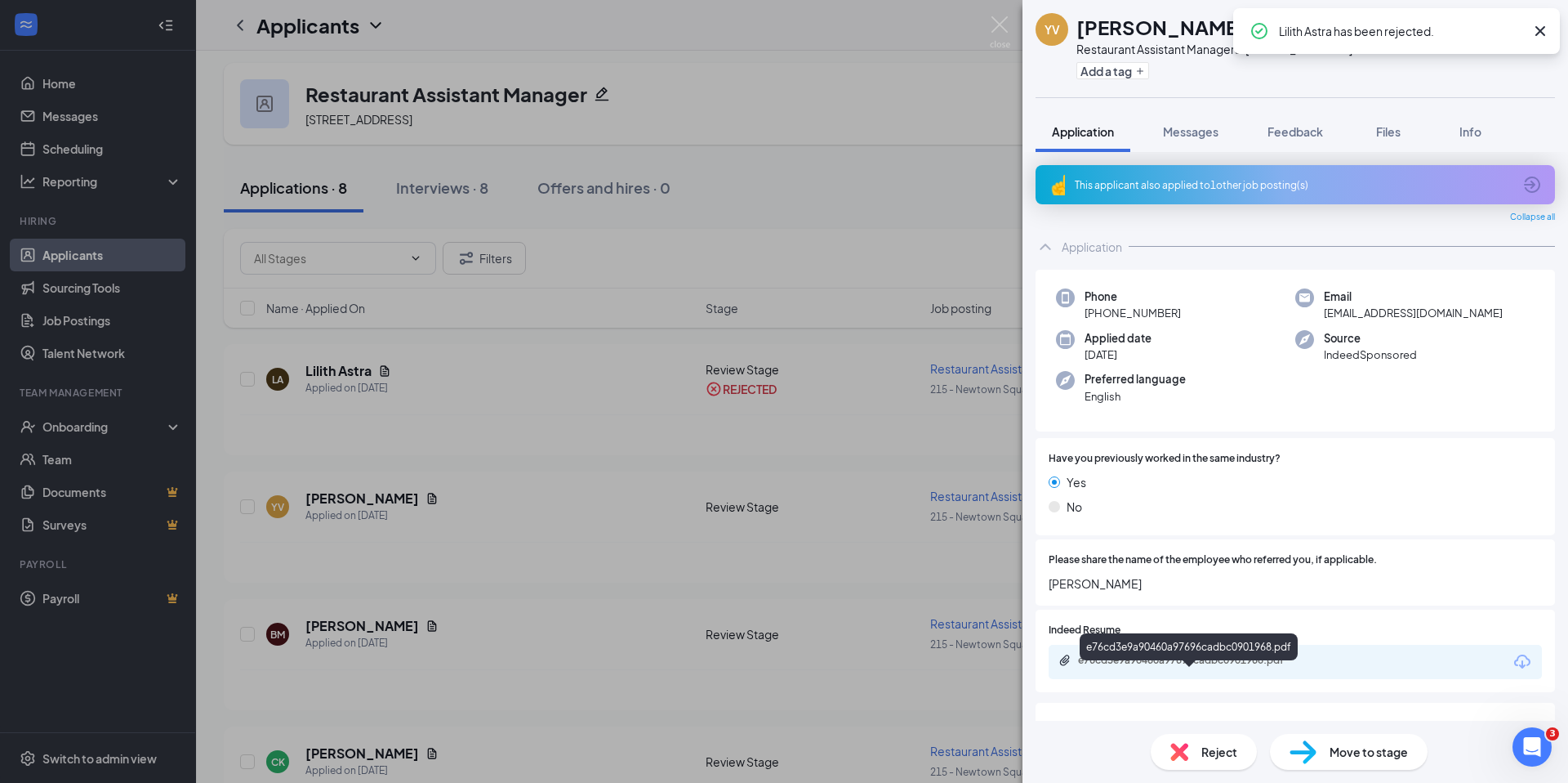
click at [1194, 666] on div "e76cd3e9a90460a97696cadbc0901968.pdf" at bounding box center [1191, 660] width 228 height 13
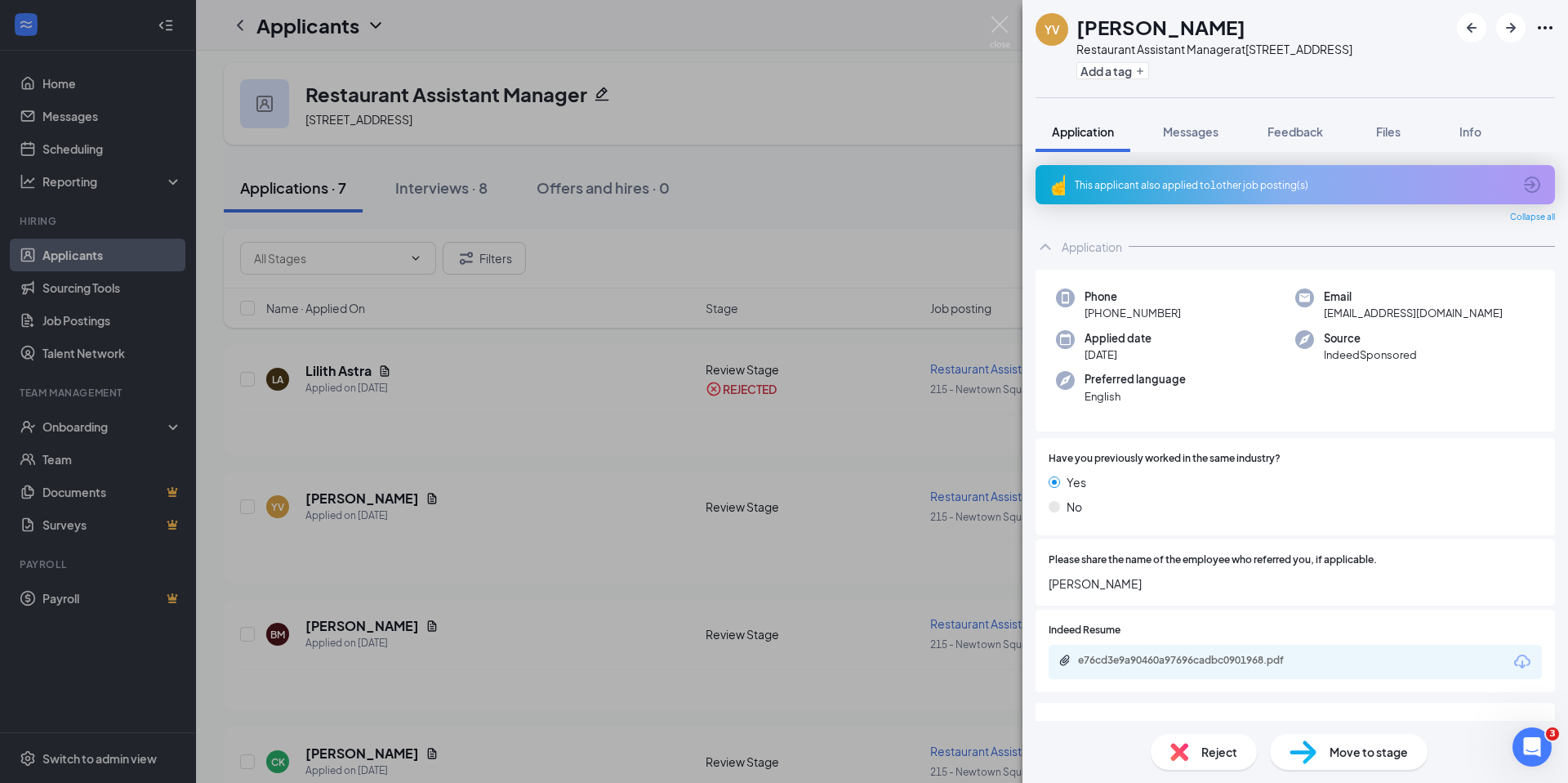
click at [1197, 750] on div "Reject" at bounding box center [1203, 752] width 106 height 36
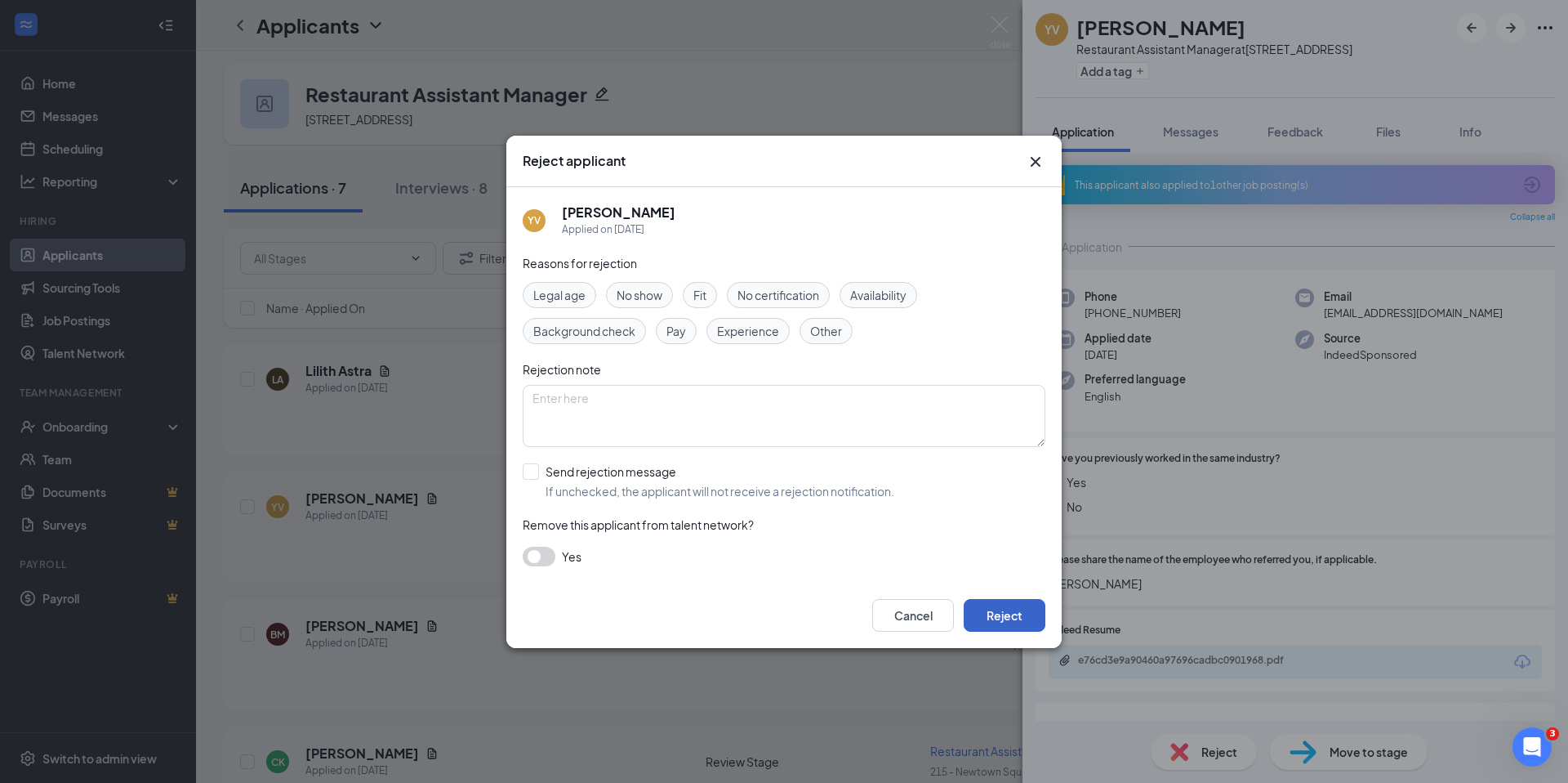
click at [1012, 621] on button "Reject" at bounding box center [1004, 615] width 82 height 33
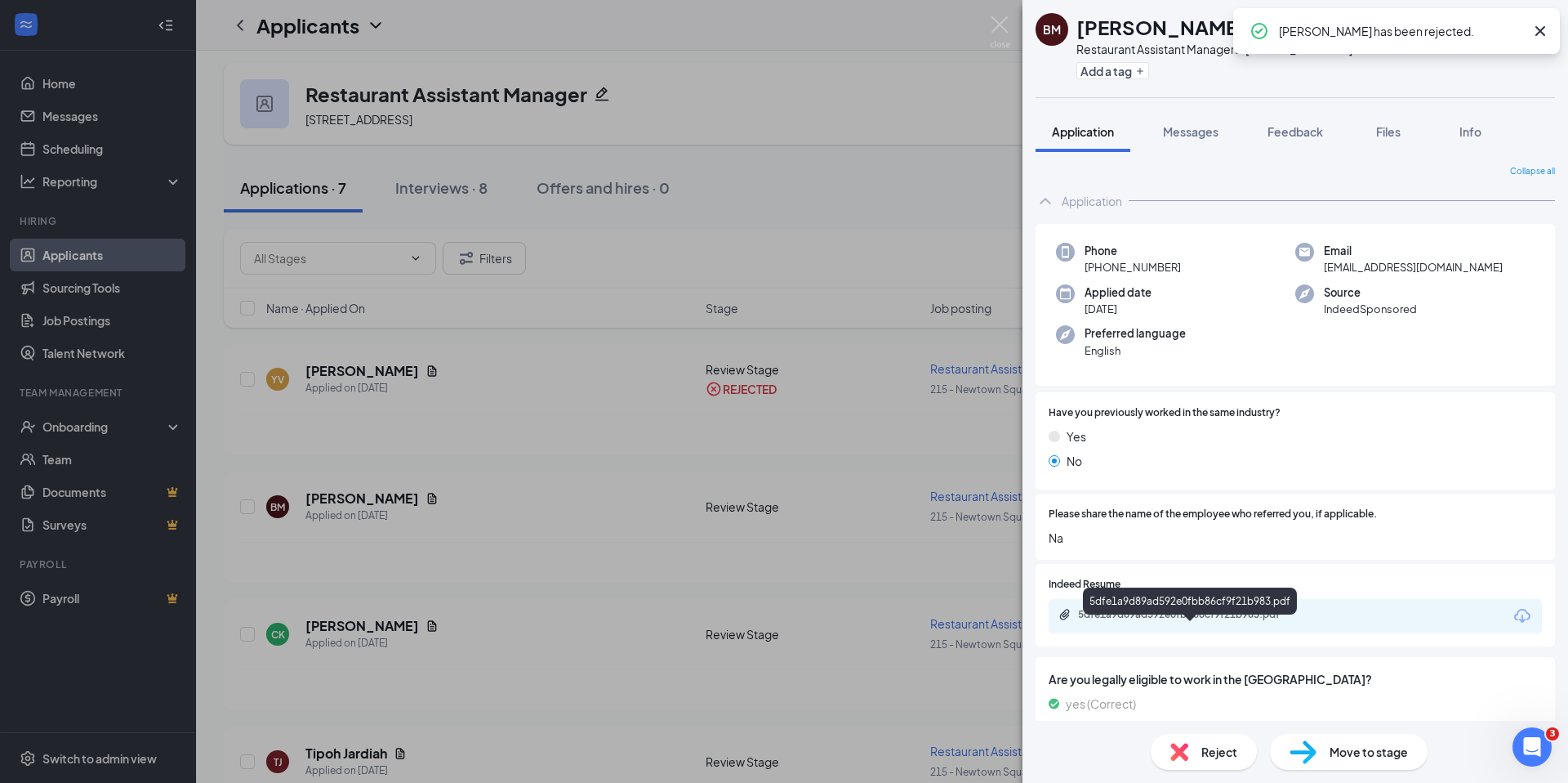
click at [1229, 621] on div "5dfe1a9d89ad592e0fbb86cf9f21b983.pdf" at bounding box center [1191, 615] width 228 height 13
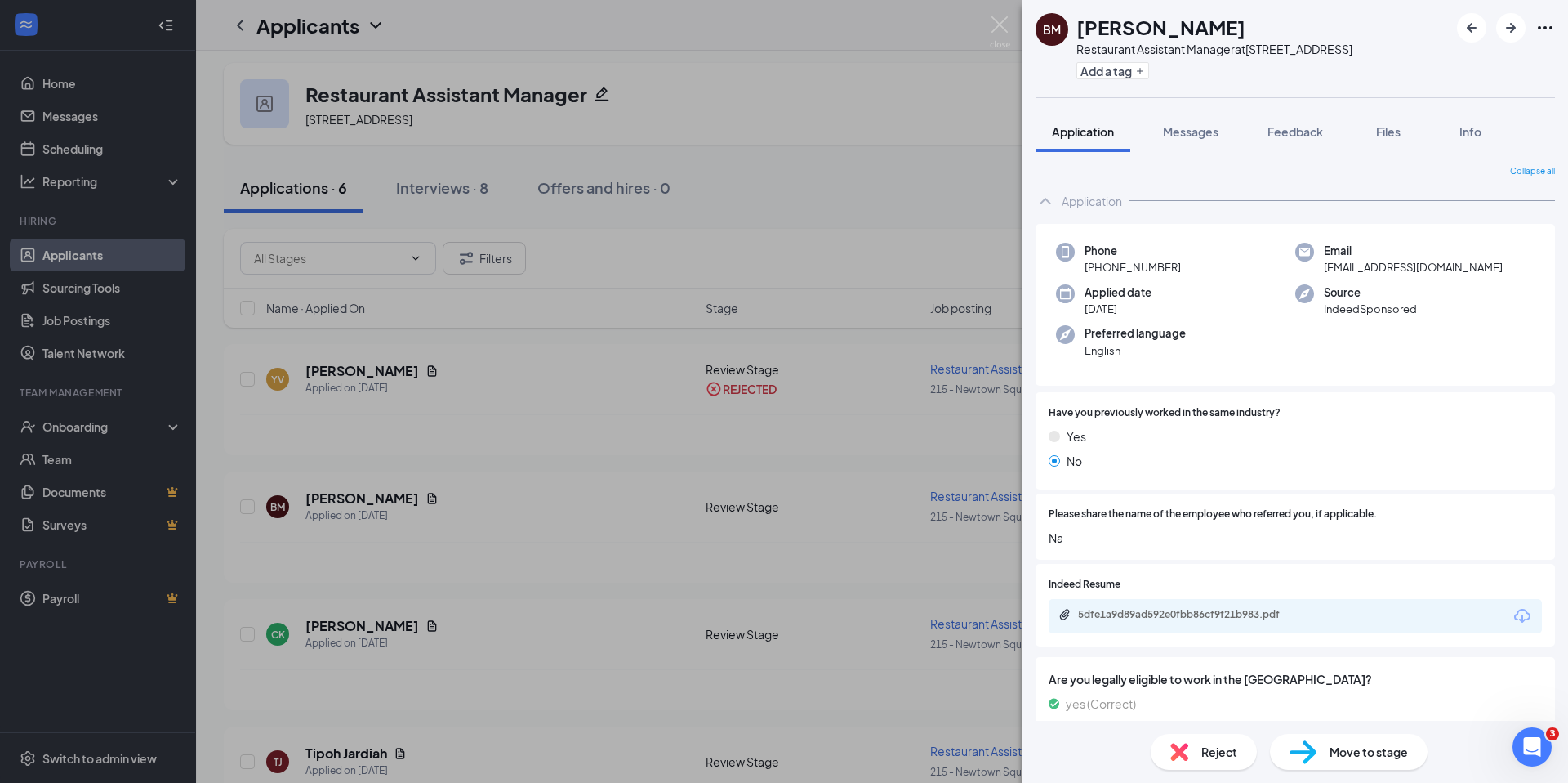
click at [1213, 760] on span "Reject" at bounding box center [1219, 751] width 36 height 18
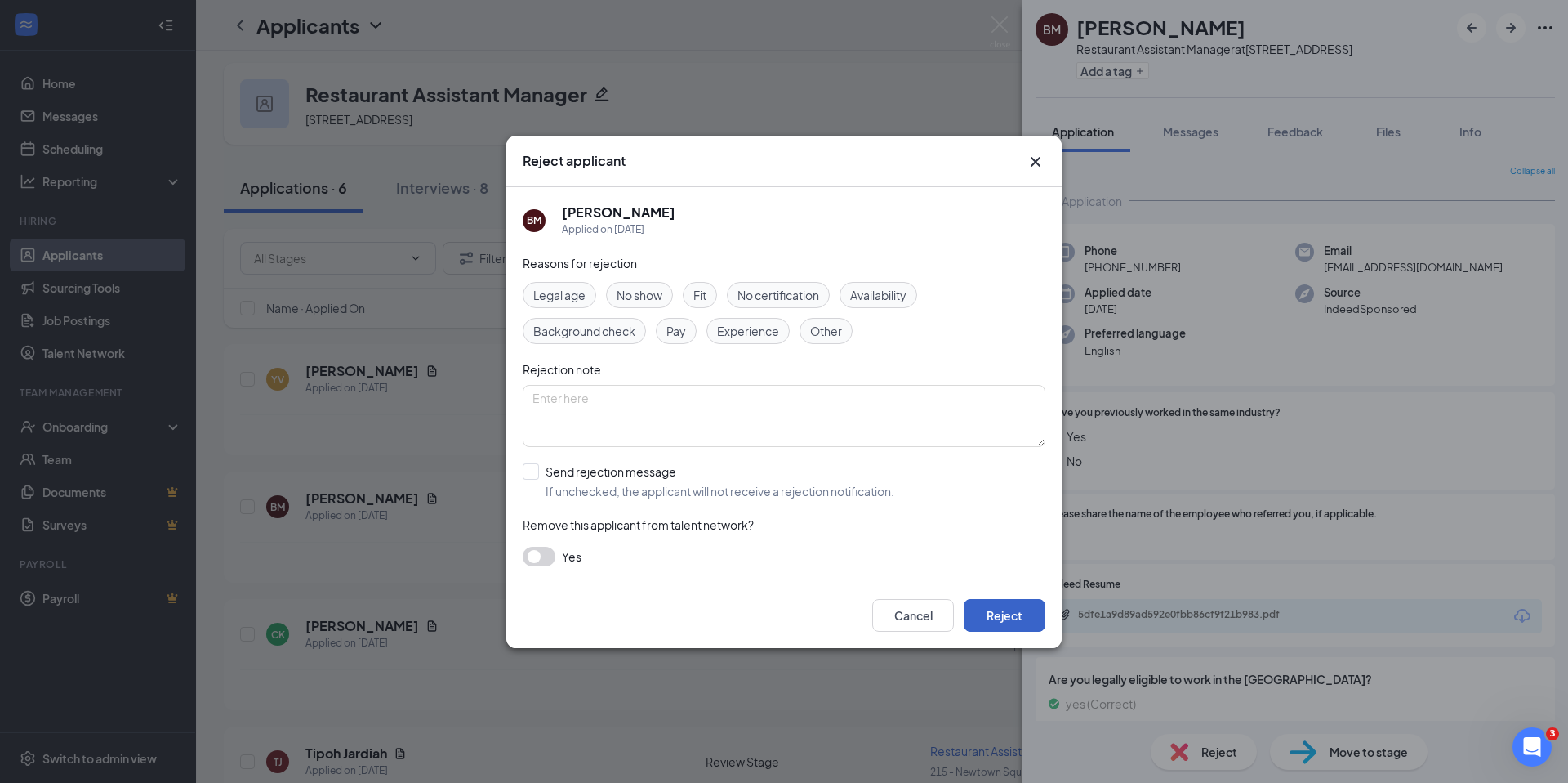
click at [1018, 619] on button "Reject" at bounding box center [1004, 615] width 82 height 33
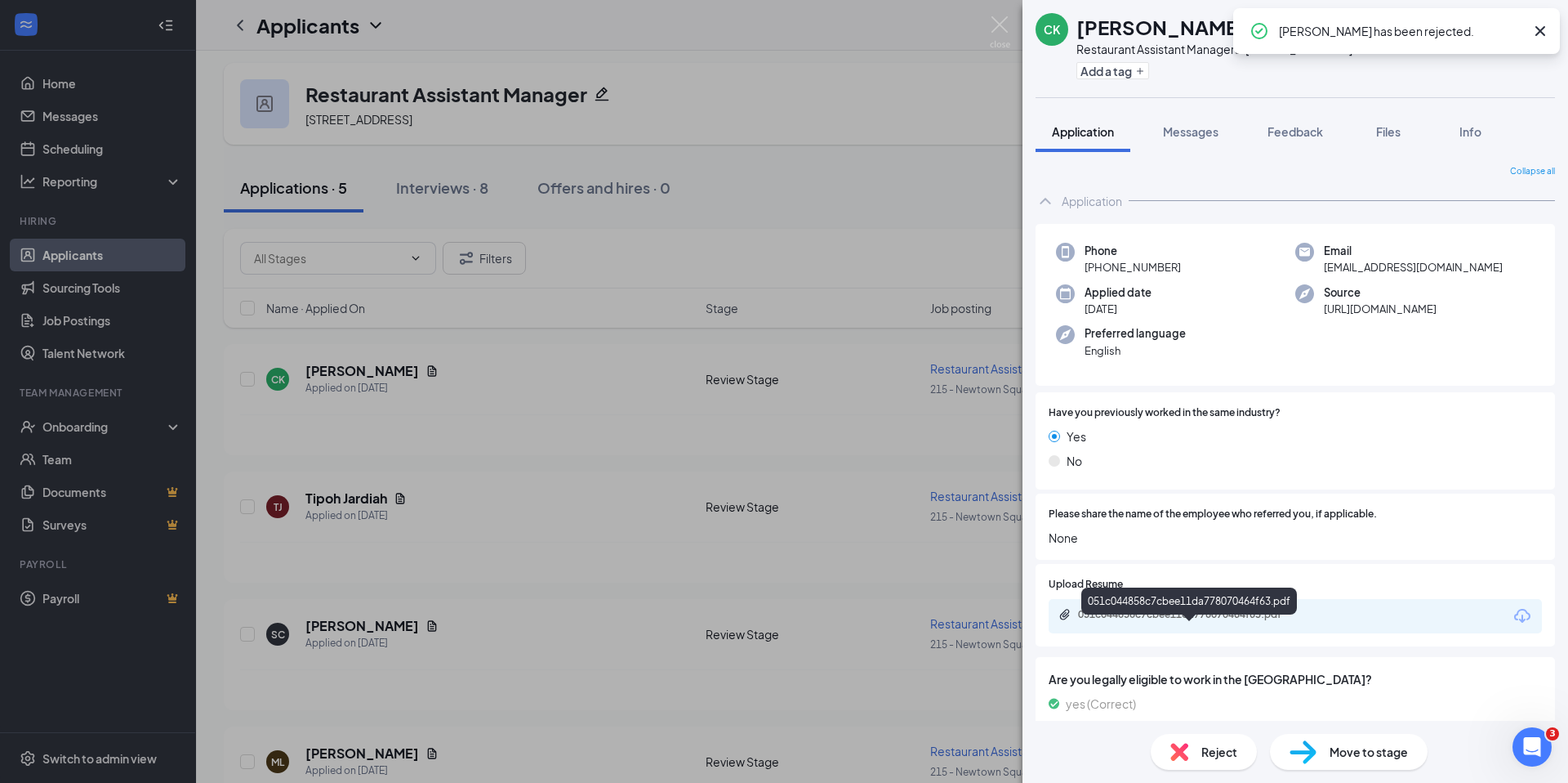
click at [1175, 621] on div "051c044858c7cbee11da778070464f63.pdf" at bounding box center [1191, 615] width 228 height 13
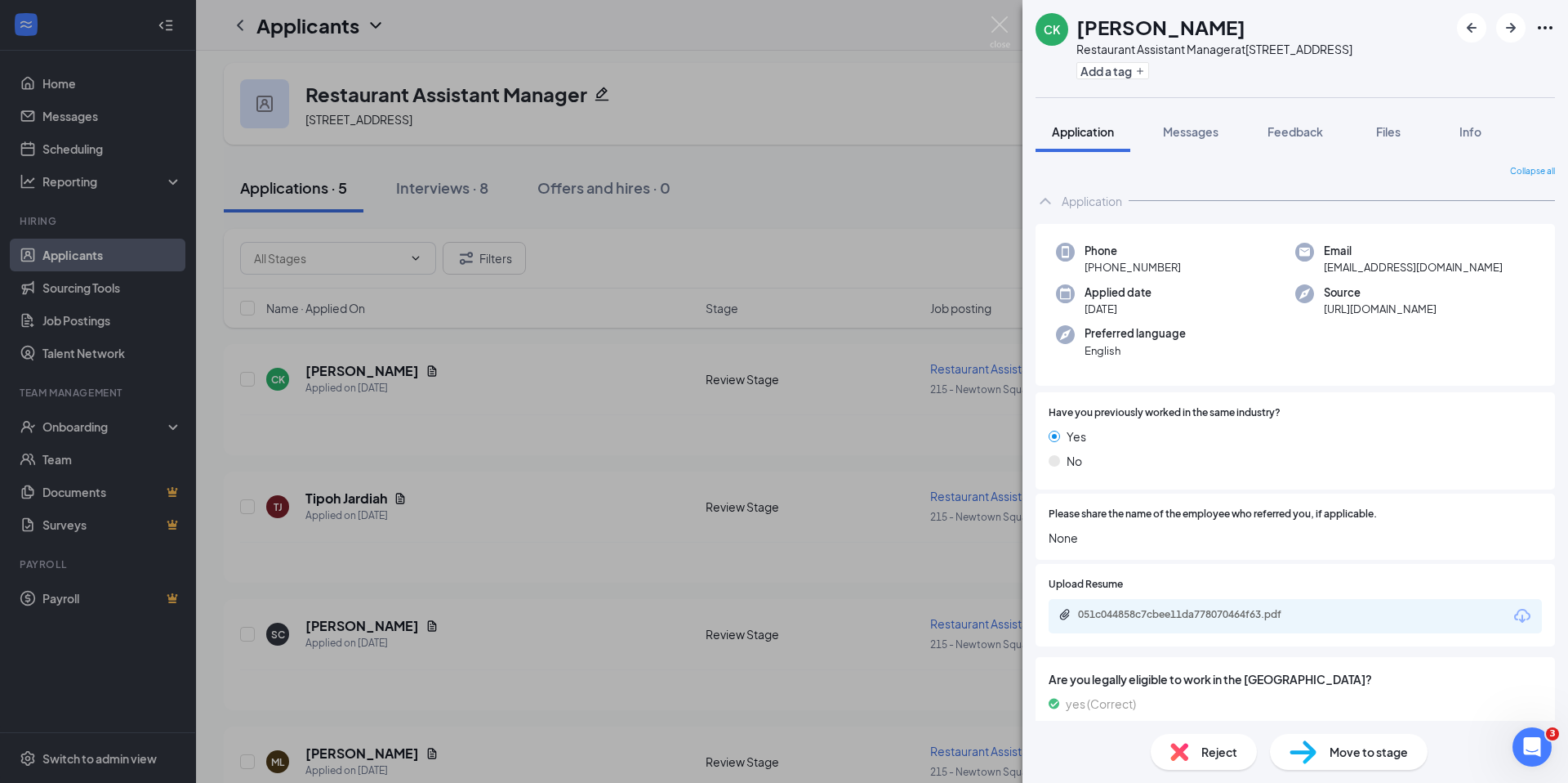
click at [1219, 763] on div "Reject" at bounding box center [1203, 752] width 106 height 36
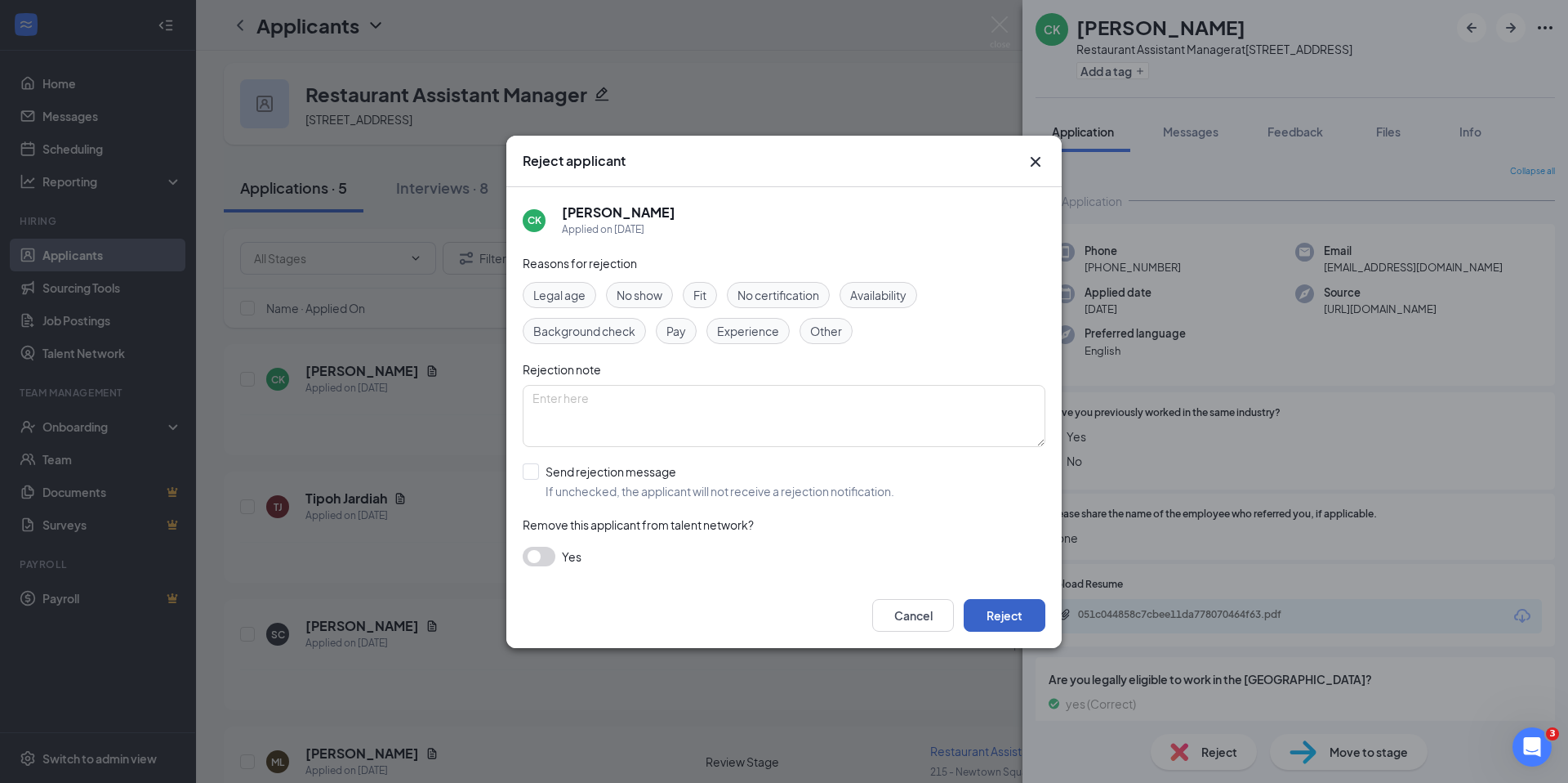
click at [1032, 629] on button "Reject" at bounding box center [1004, 615] width 82 height 33
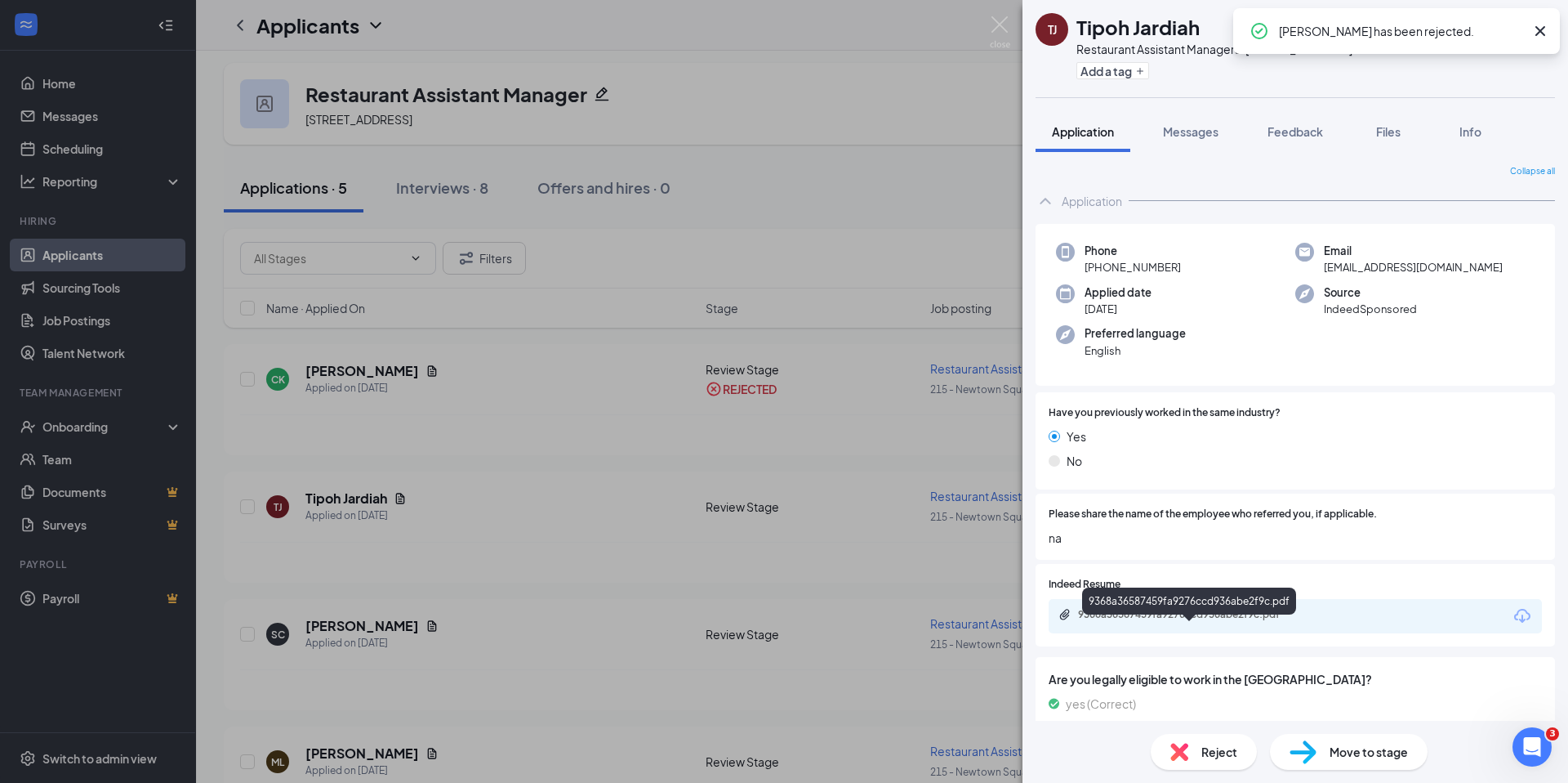
click at [1220, 621] on div "9368a36587459fa9276ccd936abe2f9c.pdf" at bounding box center [1191, 615] width 228 height 13
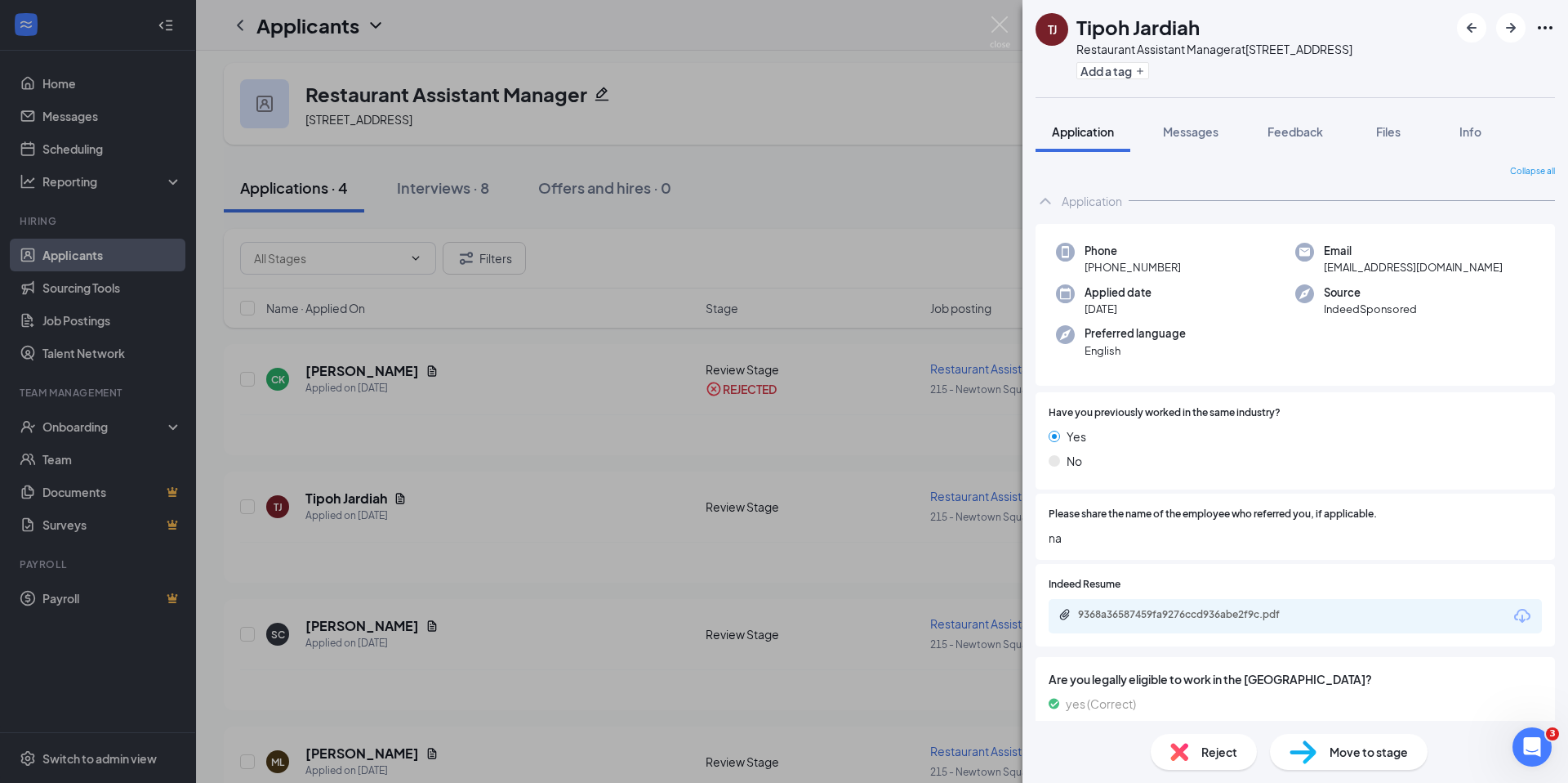
click at [1213, 755] on span "Reject" at bounding box center [1219, 751] width 36 height 18
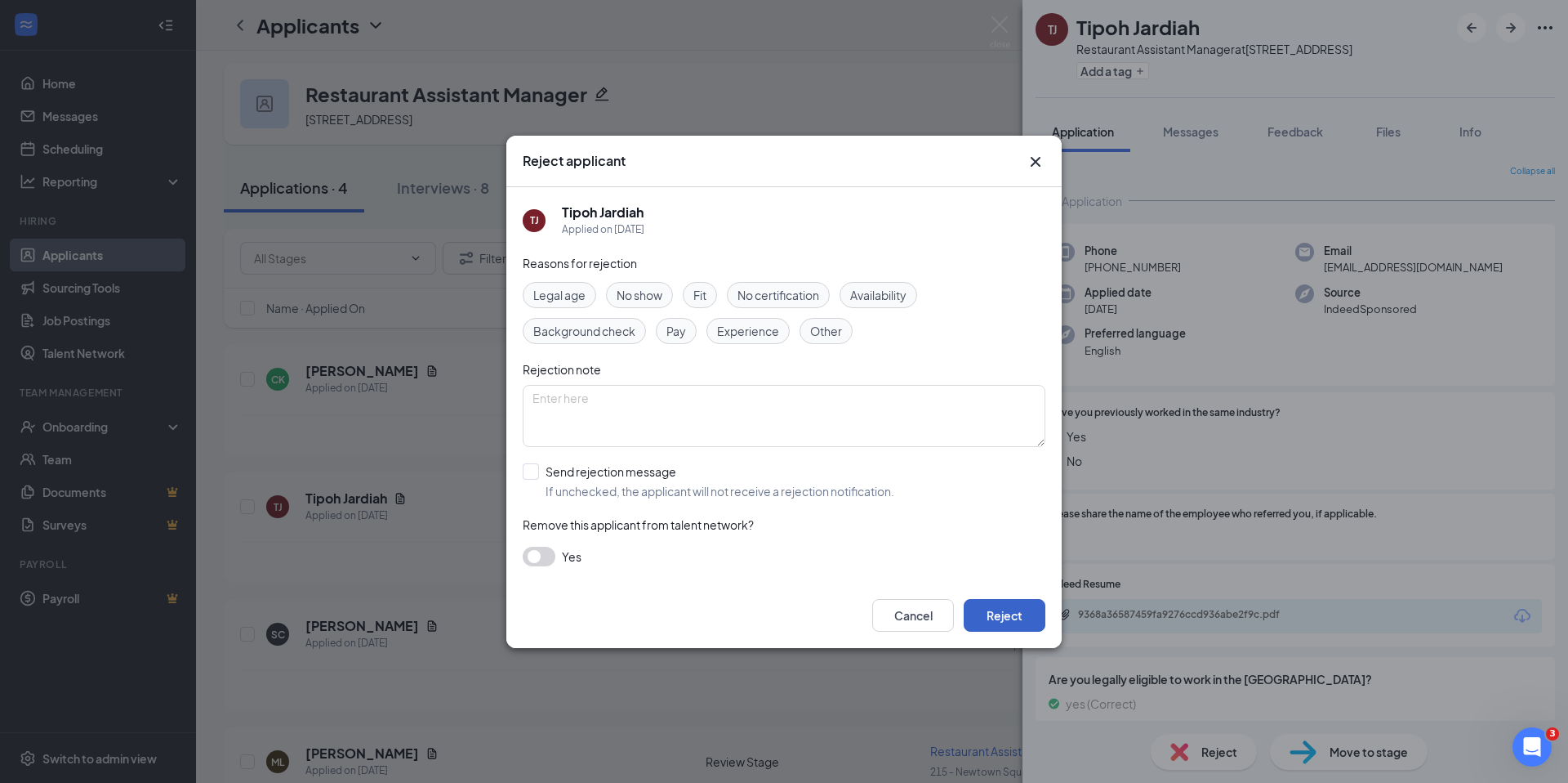
click at [997, 599] on button "Reject" at bounding box center [1004, 615] width 82 height 33
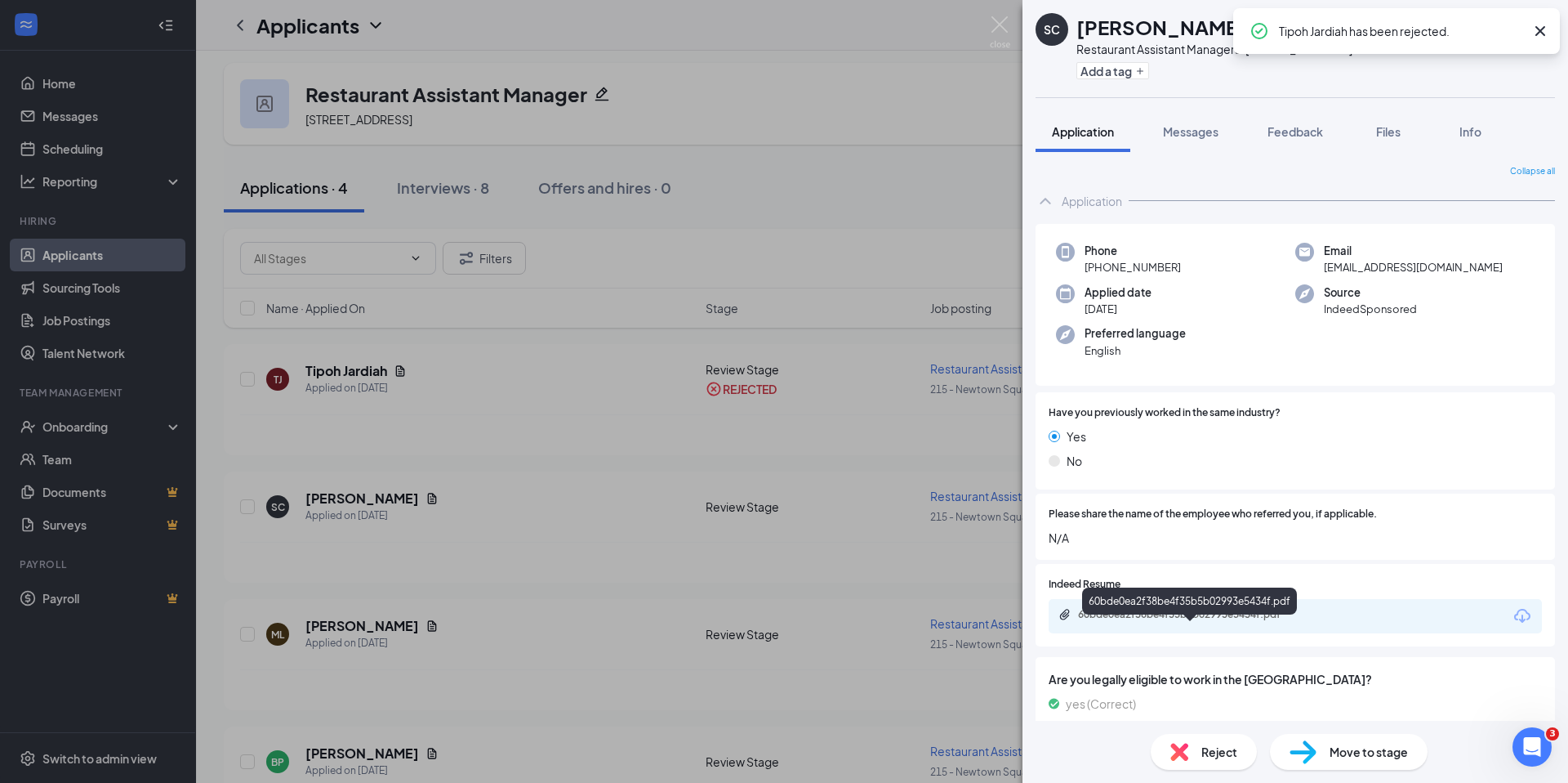
click at [1152, 621] on div "60bde0ea2f38be4f35b5b02993e5434f.pdf" at bounding box center [1191, 615] width 228 height 13
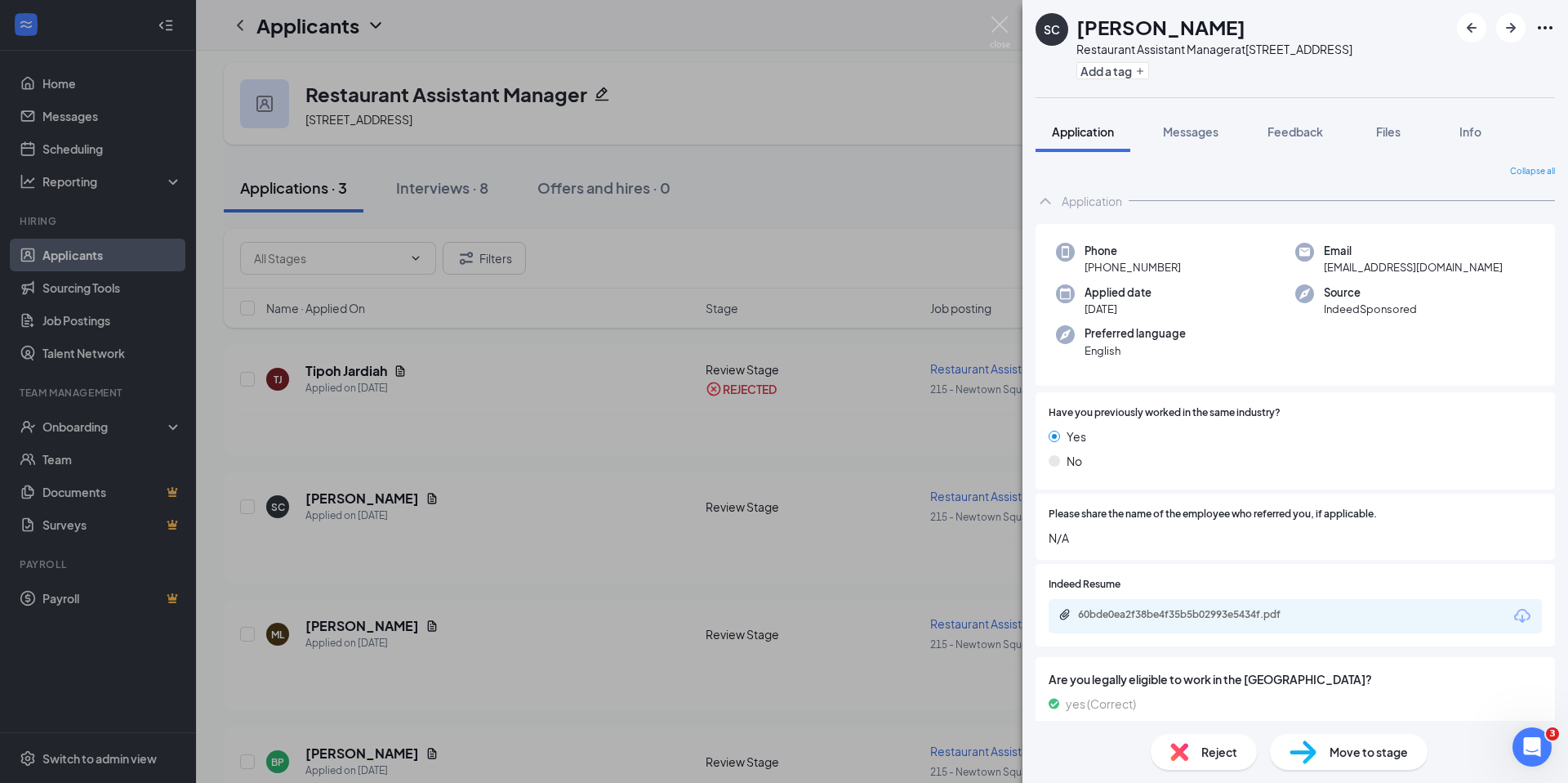
click at [1230, 751] on span "Reject" at bounding box center [1219, 751] width 36 height 18
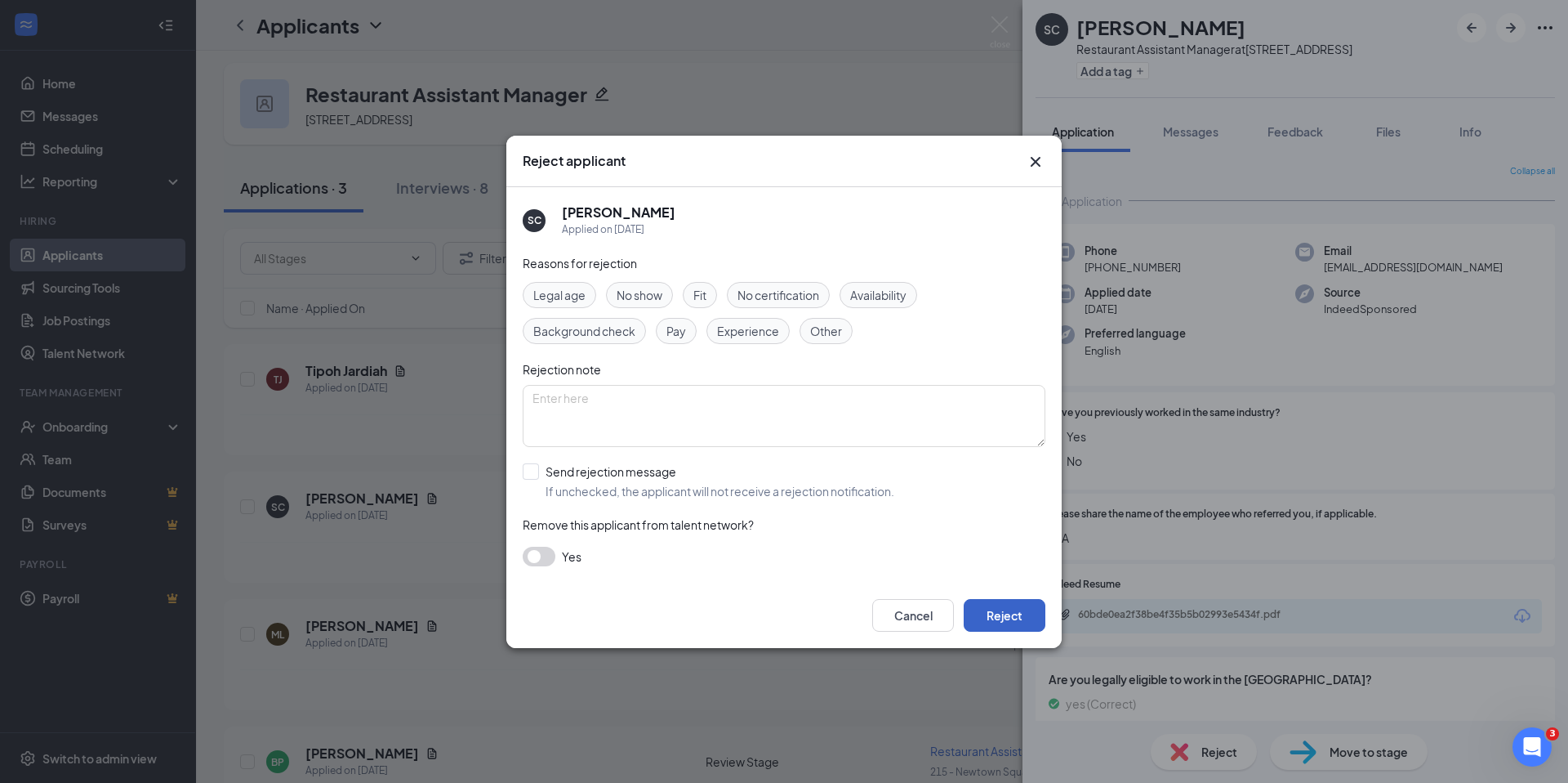
click at [1001, 616] on button "Reject" at bounding box center [1004, 615] width 82 height 33
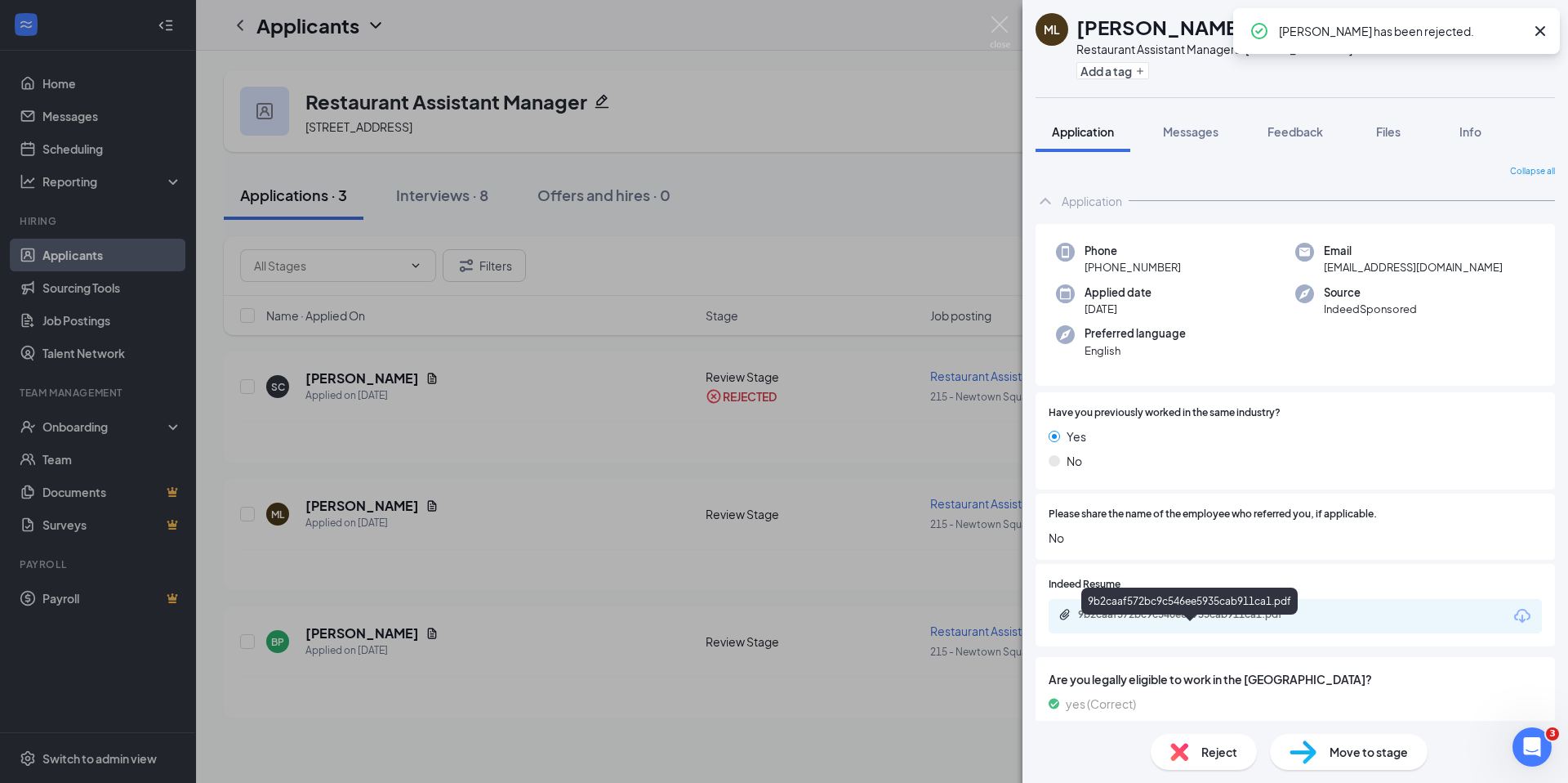
click at [1265, 621] on div "9b2caaf572bc9c546ee5935cab911ca1.pdf" at bounding box center [1191, 615] width 228 height 13
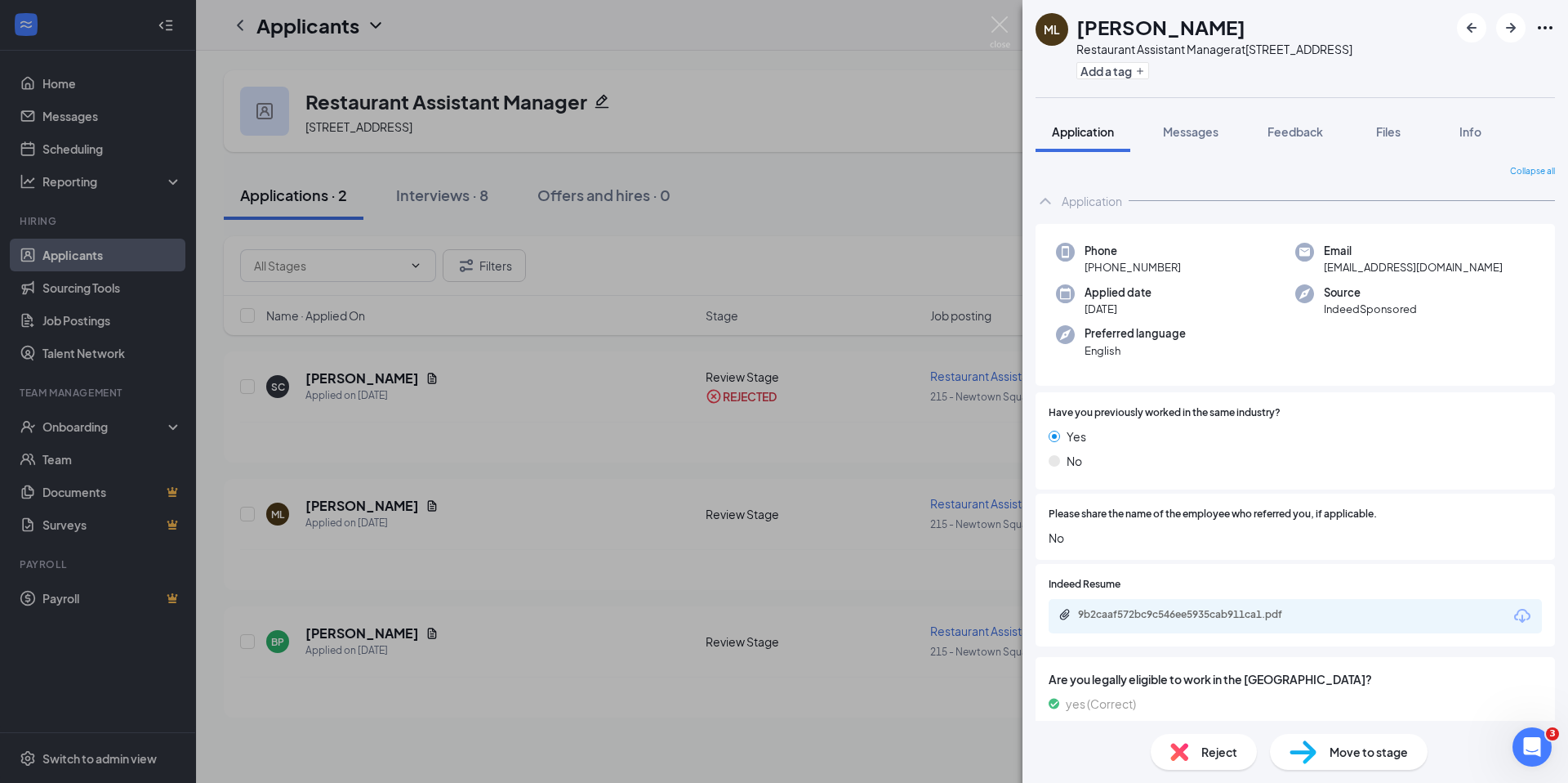
click at [1217, 760] on span "Reject" at bounding box center [1219, 751] width 36 height 18
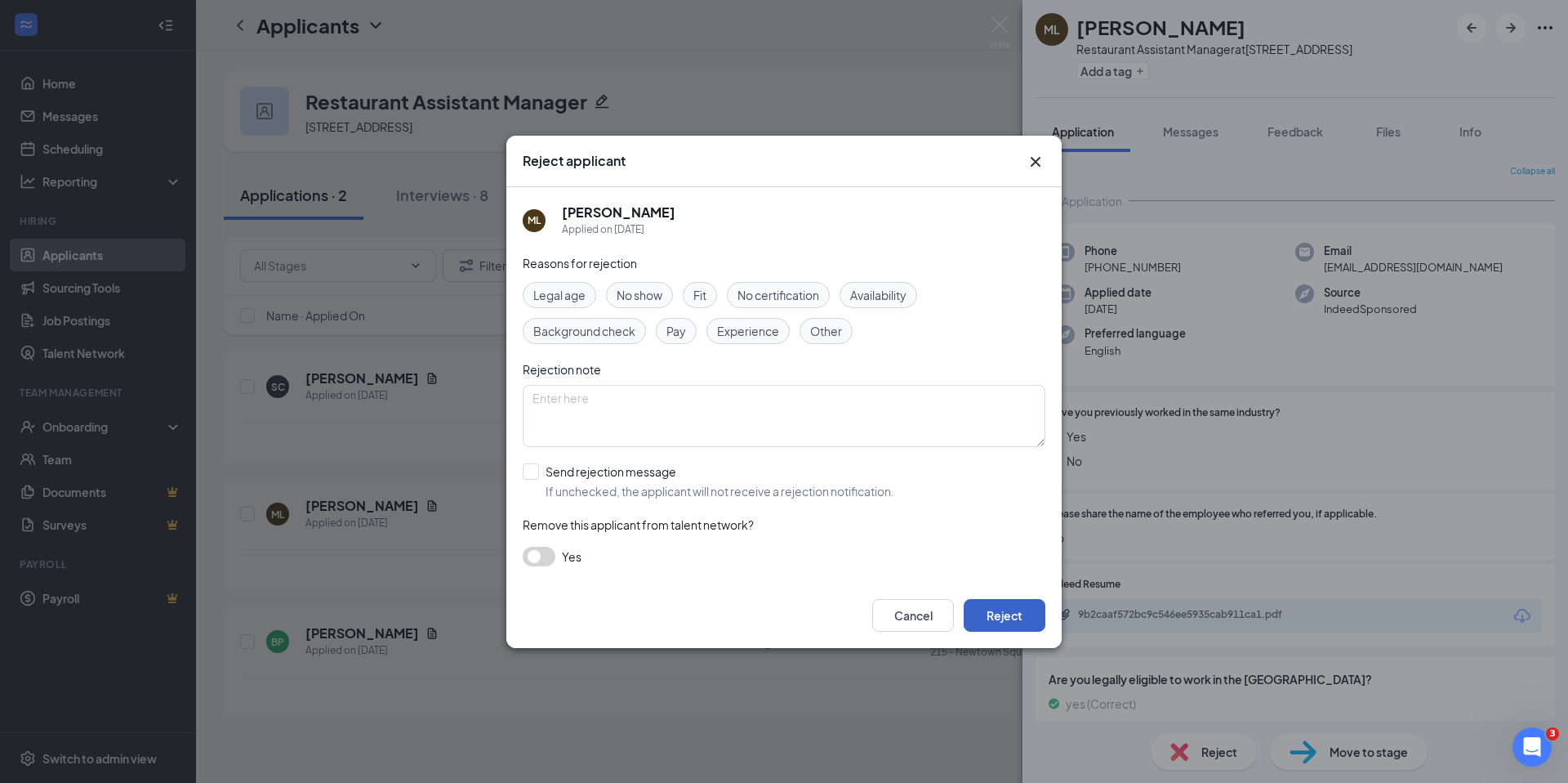
click at [1025, 615] on button "Reject" at bounding box center [1004, 615] width 82 height 33
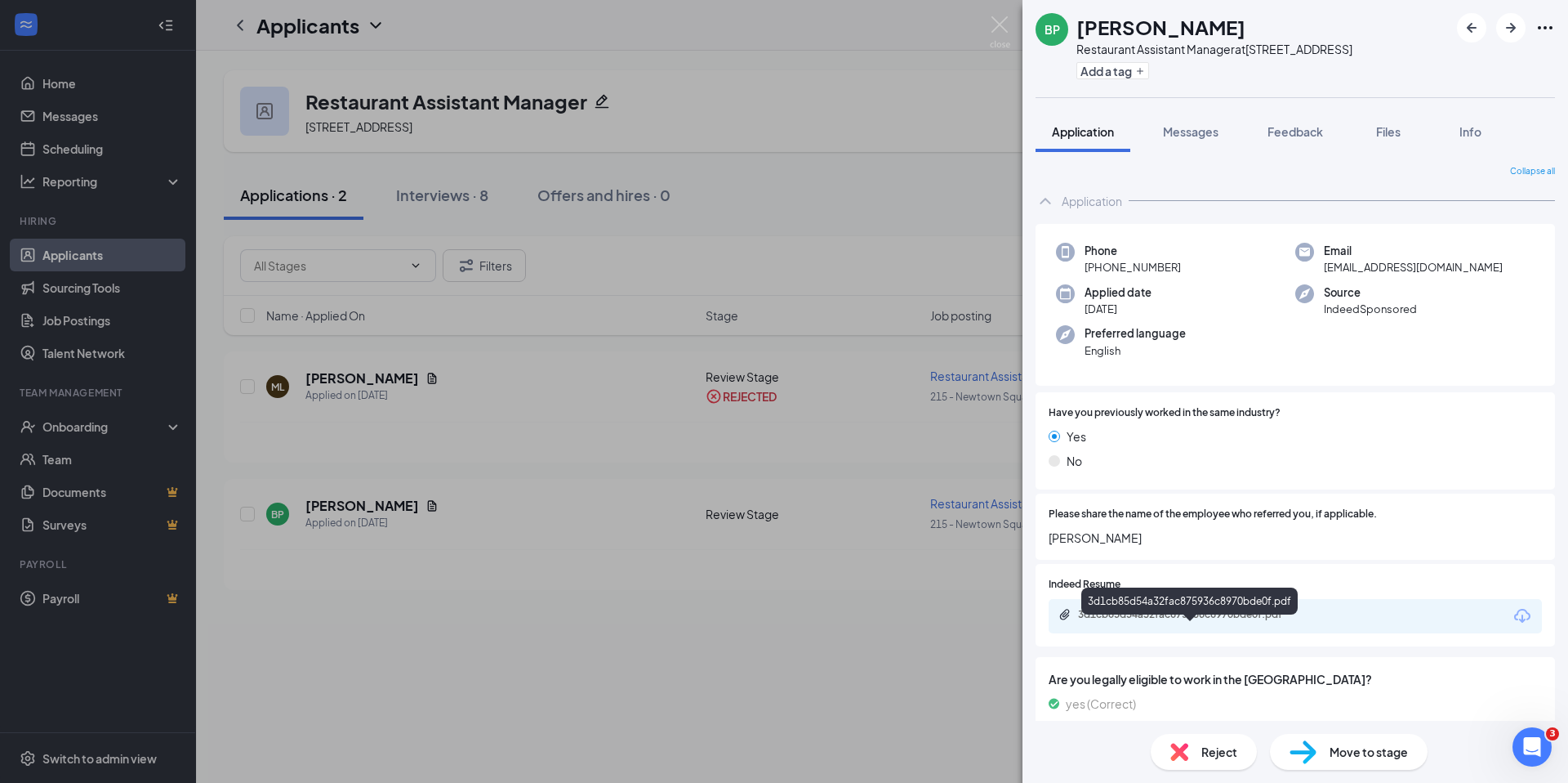
click at [1141, 621] on div "3d1cb85d54a32fac875936c8970bde0f.pdf" at bounding box center [1191, 615] width 228 height 13
click at [1371, 751] on span "Move to stage" at bounding box center [1368, 751] width 78 height 18
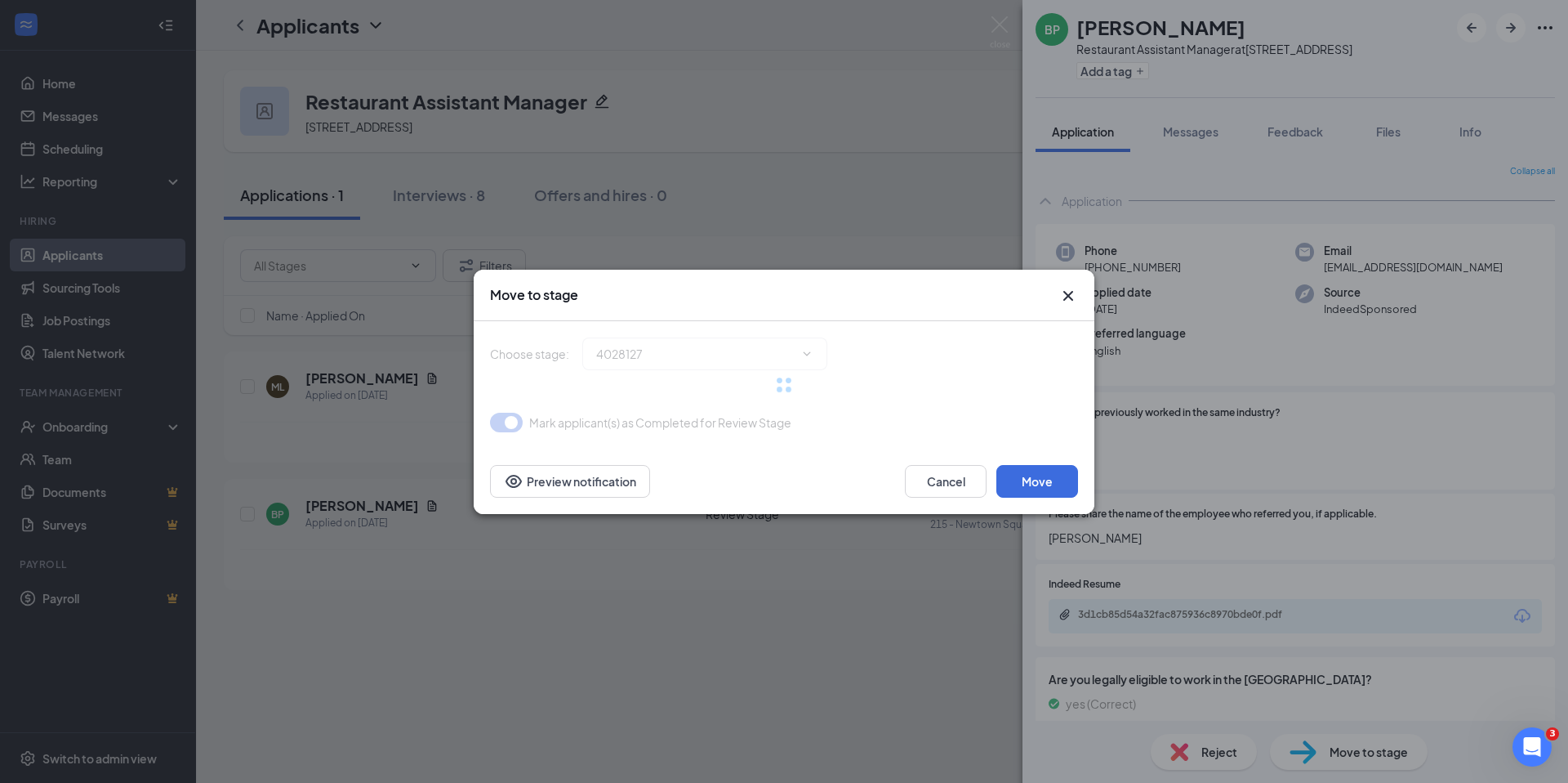
type input "Video Interview (next stage)"
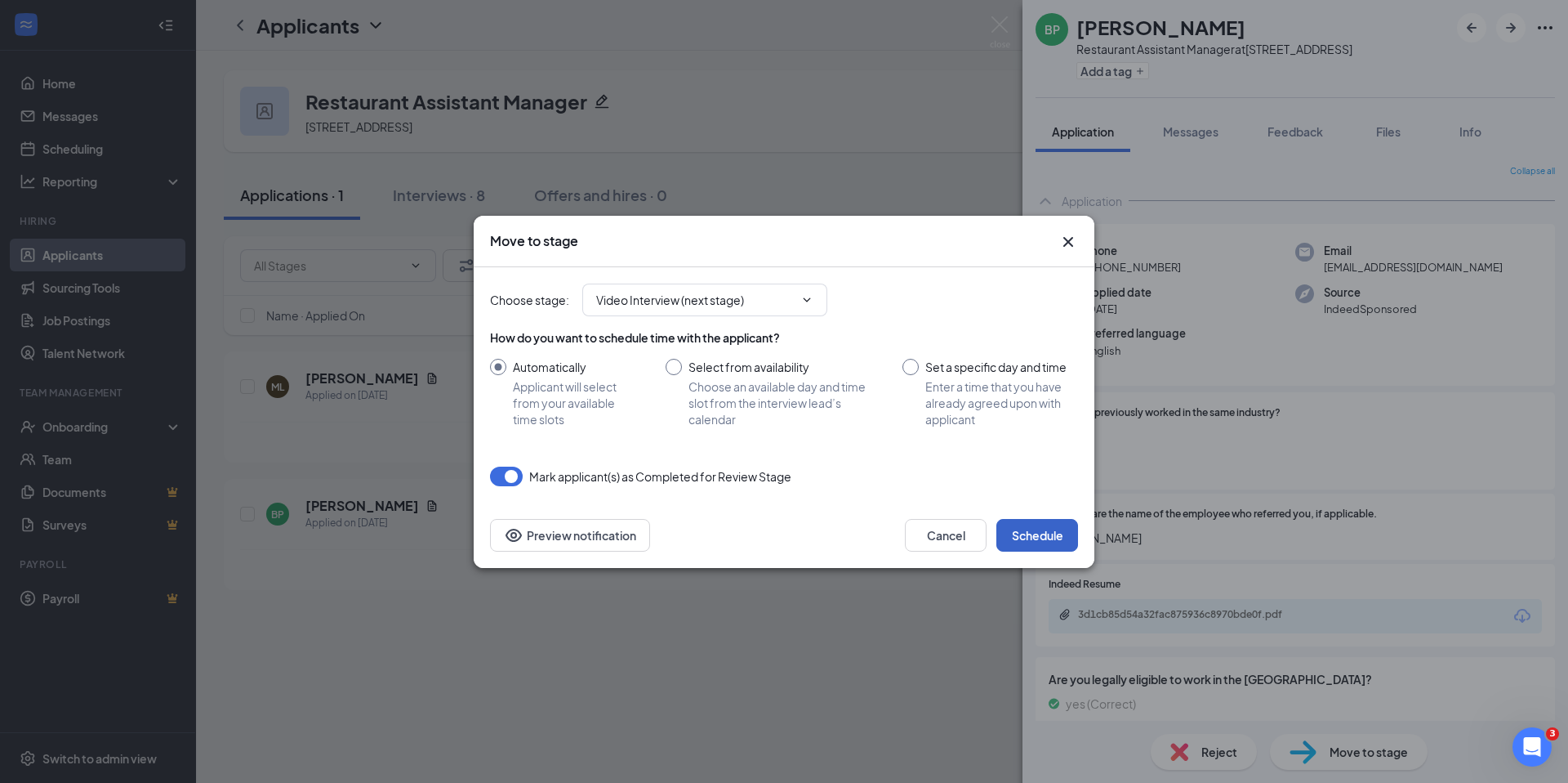
click at [1047, 519] on button "Schedule" at bounding box center [1037, 535] width 82 height 33
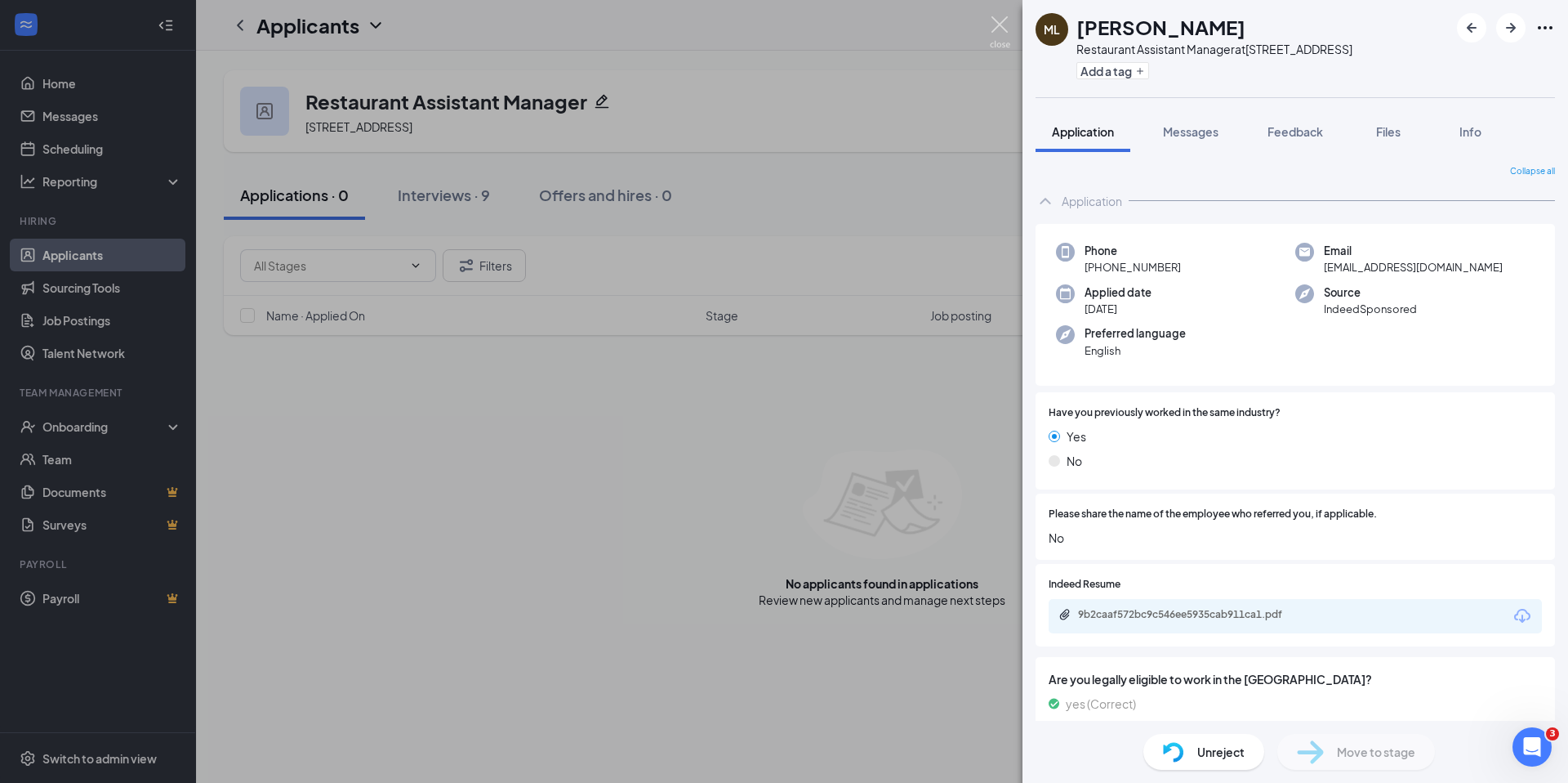
click at [1002, 18] on img at bounding box center [1001, 32] width 21 height 32
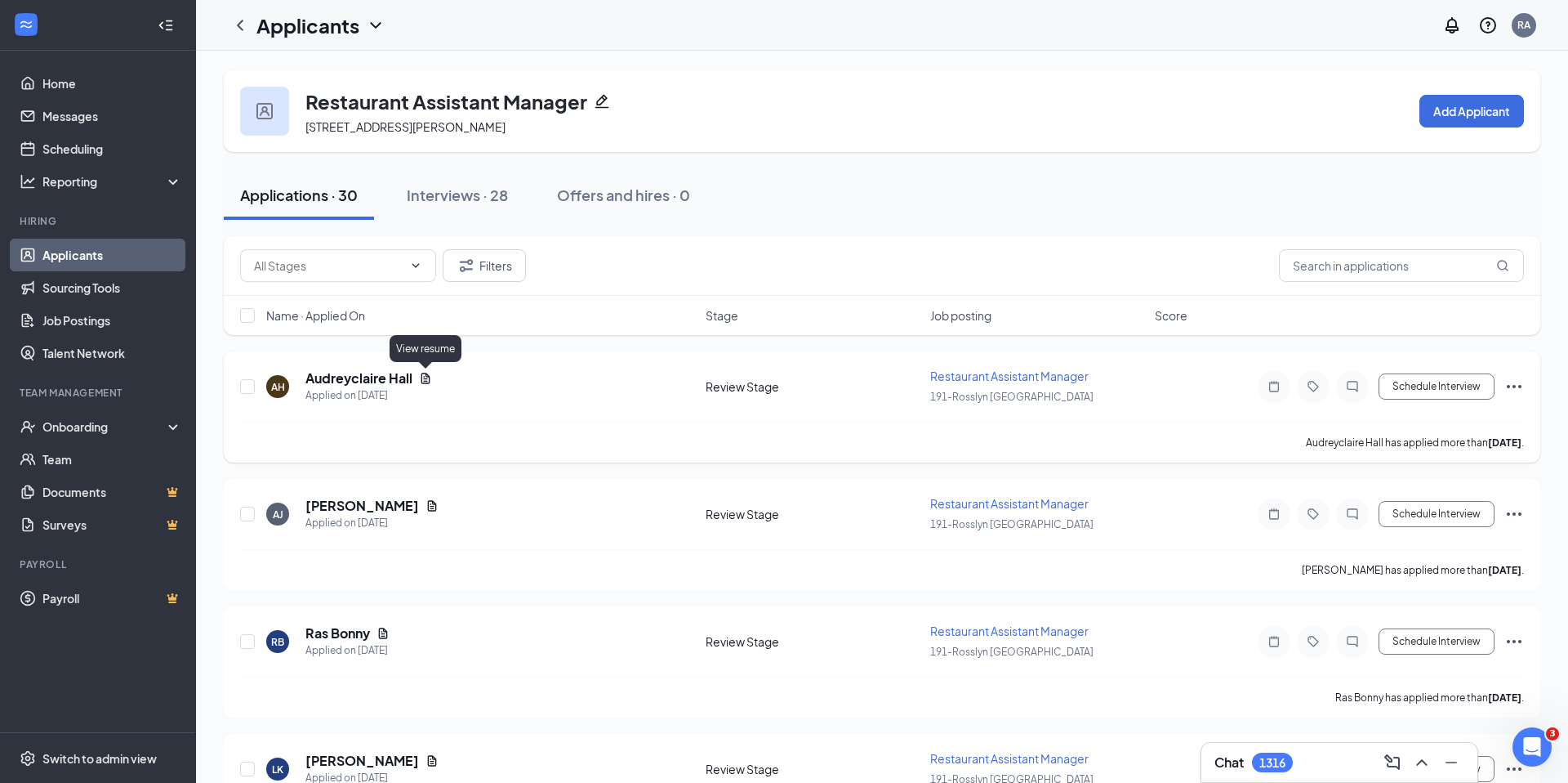
click at [427, 378] on icon "Document" at bounding box center [427, 377] width 9 height 10
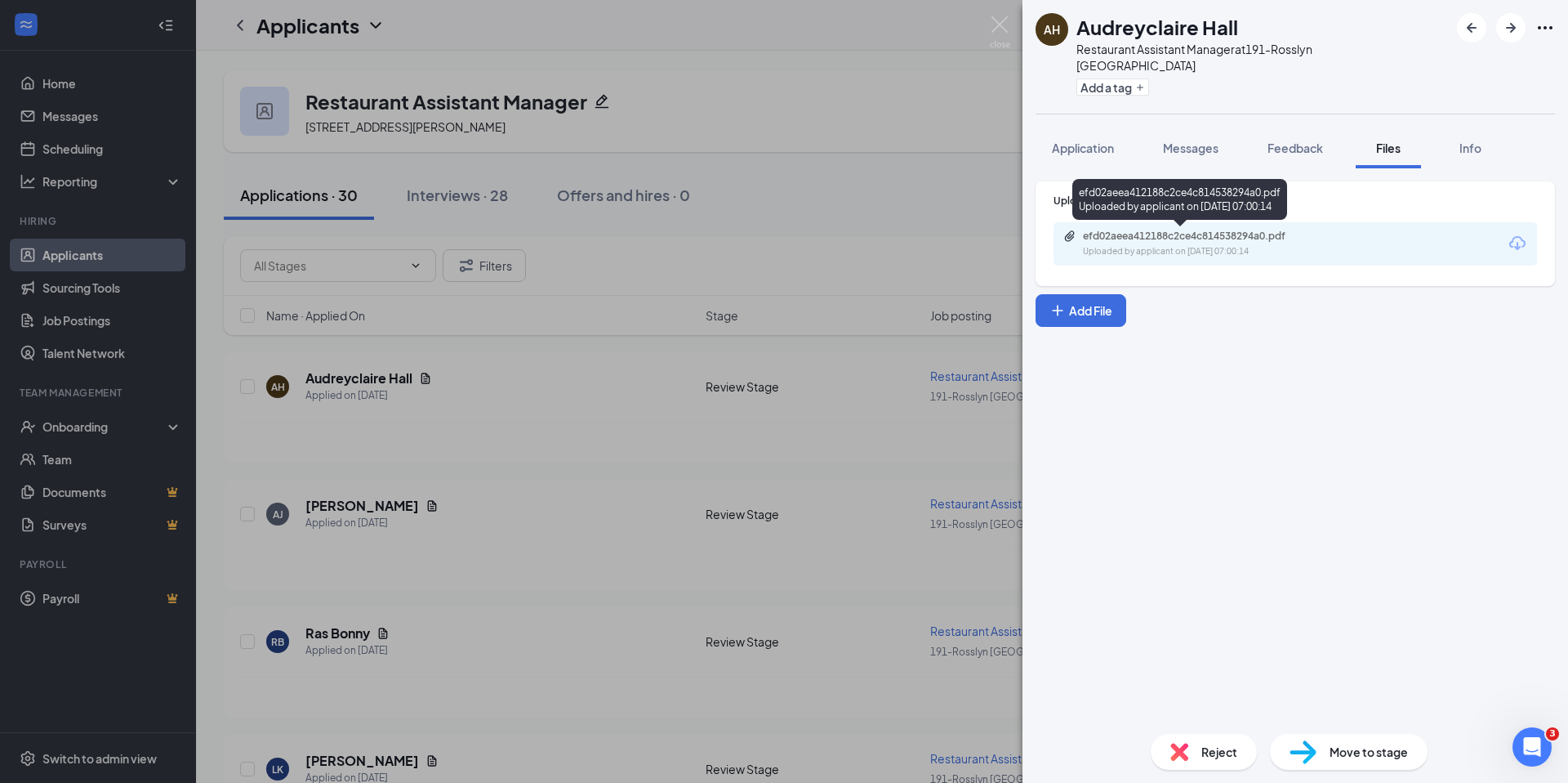
click at [1172, 248] on div "Uploaded by applicant on [DATE] 07:00:14" at bounding box center [1205, 252] width 245 height 13
click at [1358, 747] on span "Move to stage" at bounding box center [1368, 751] width 78 height 18
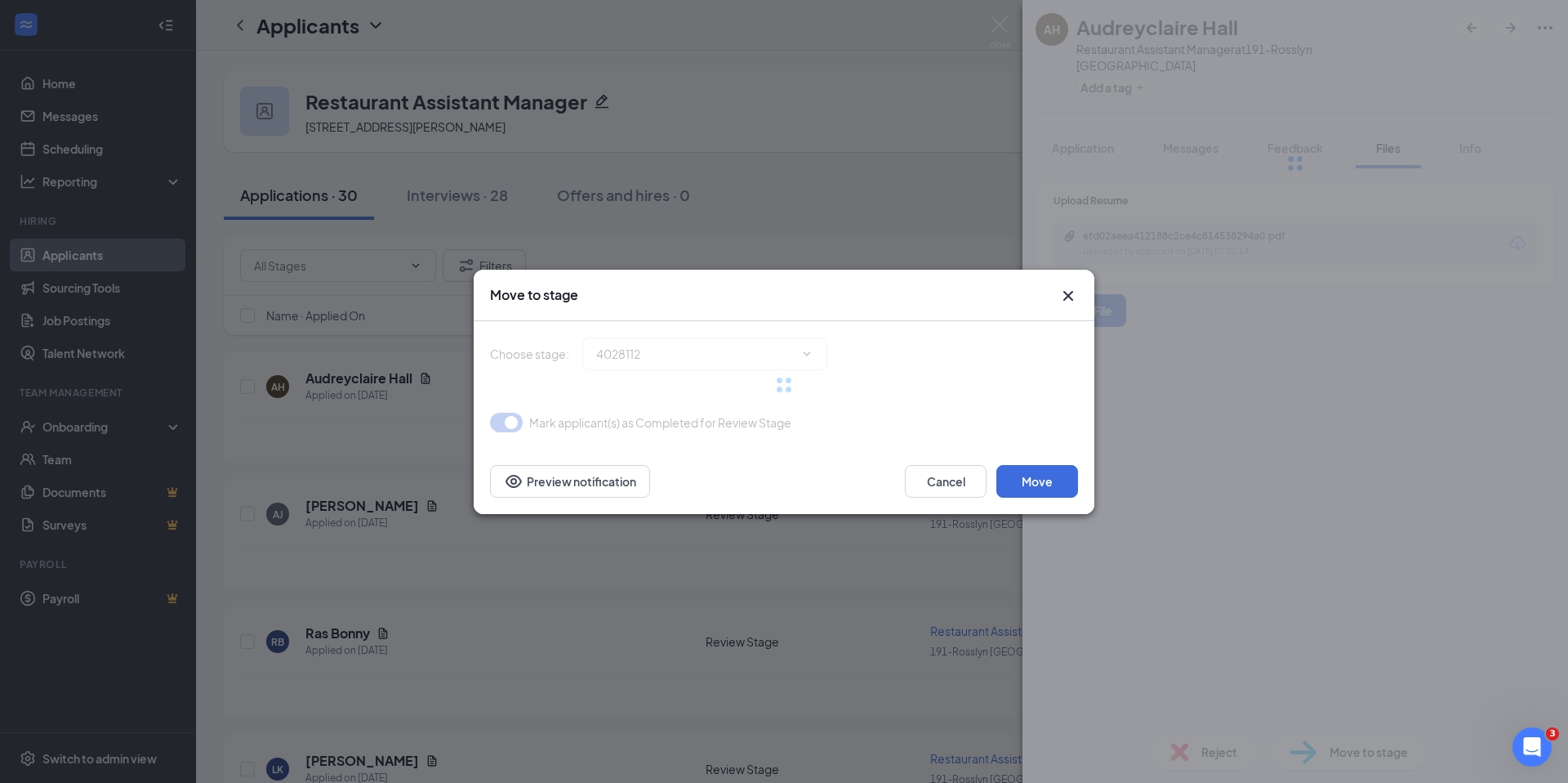
type input "Video Interview (next stage)"
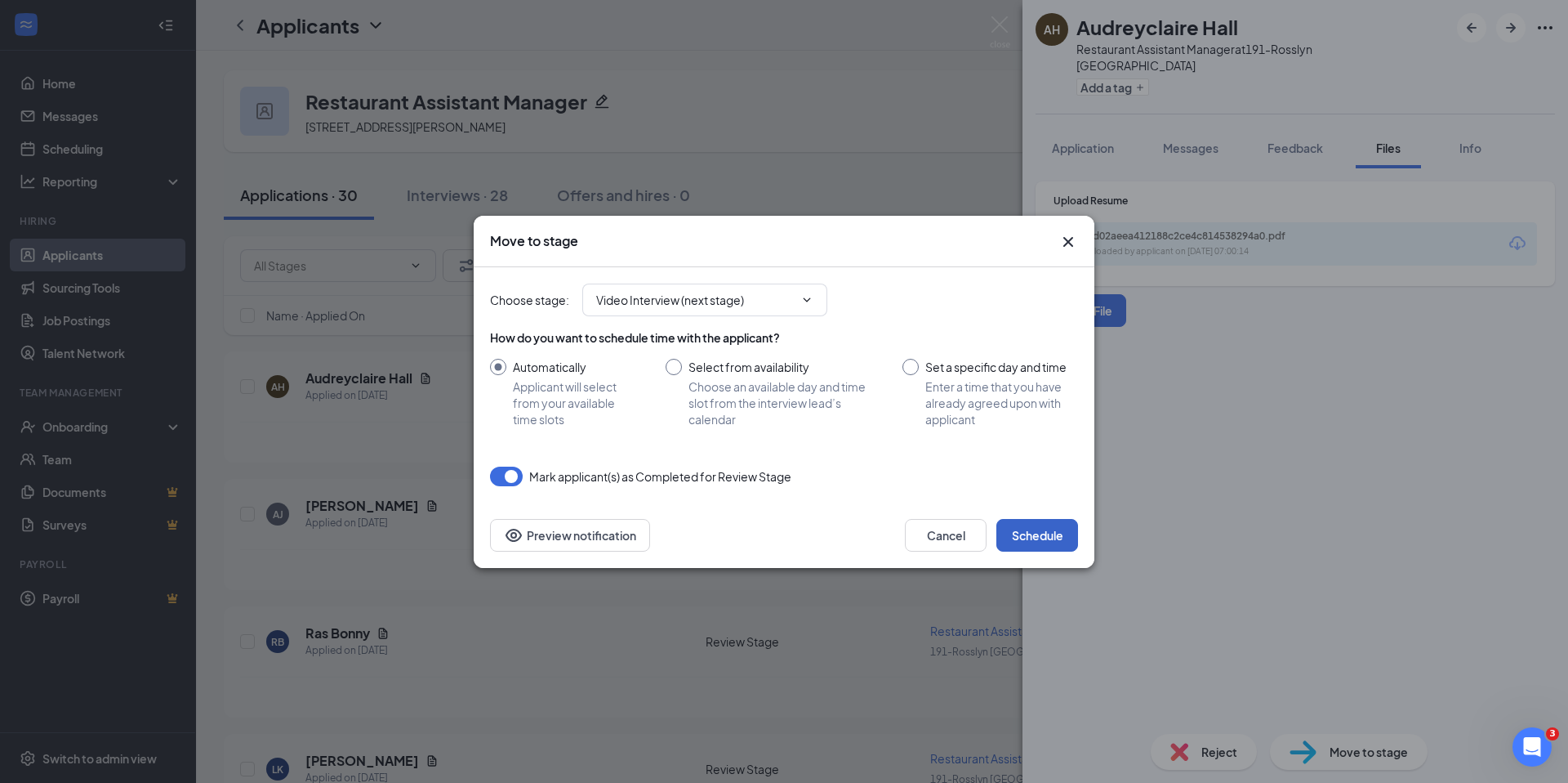
click at [1053, 522] on button "Schedule" at bounding box center [1037, 535] width 82 height 33
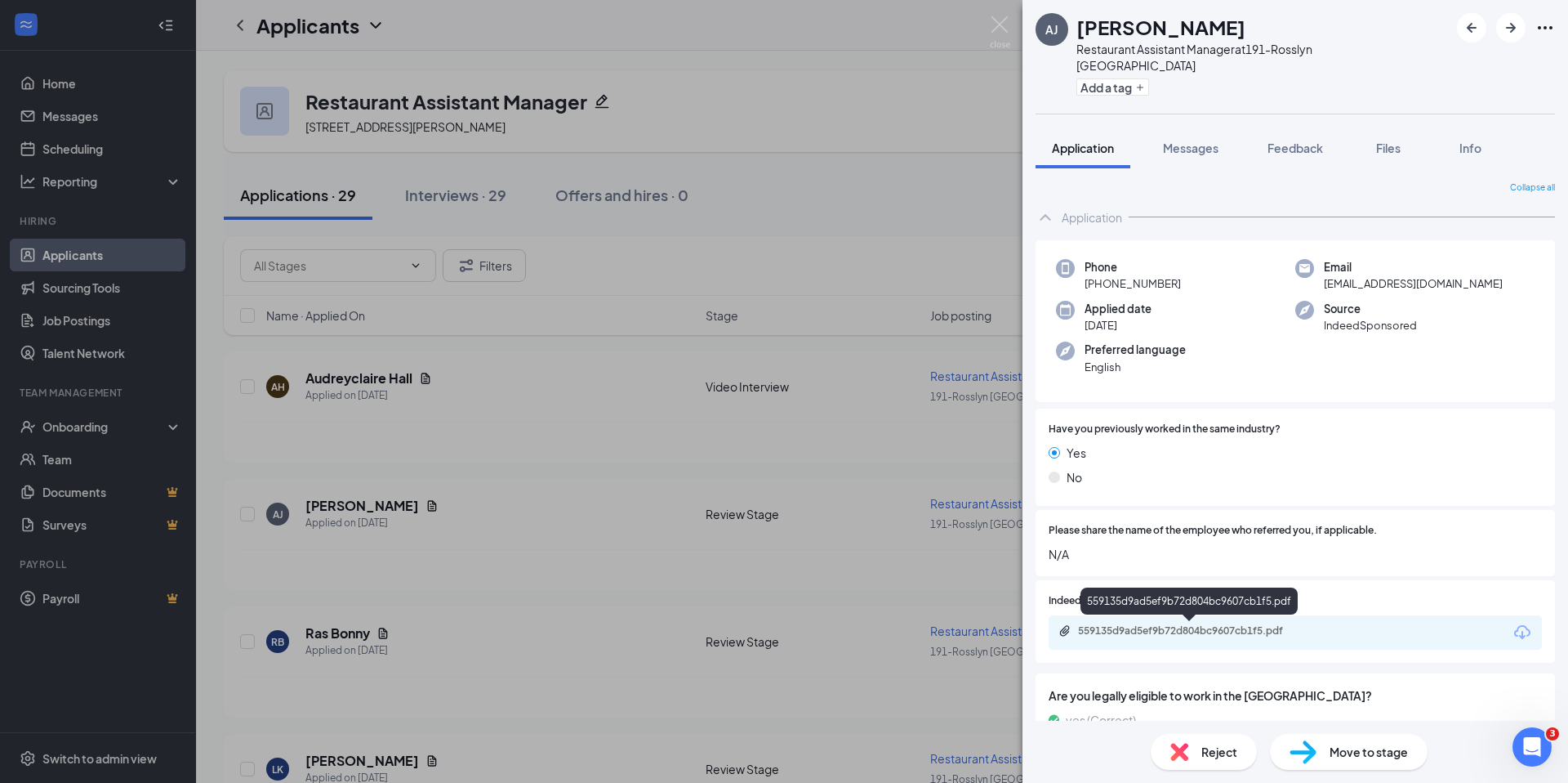
click at [1192, 626] on div "559135d9ad5ef9b72d804bc9607cb1f5.pdf" at bounding box center [1191, 631] width 228 height 13
click at [1377, 761] on div "Move to stage" at bounding box center [1349, 752] width 158 height 36
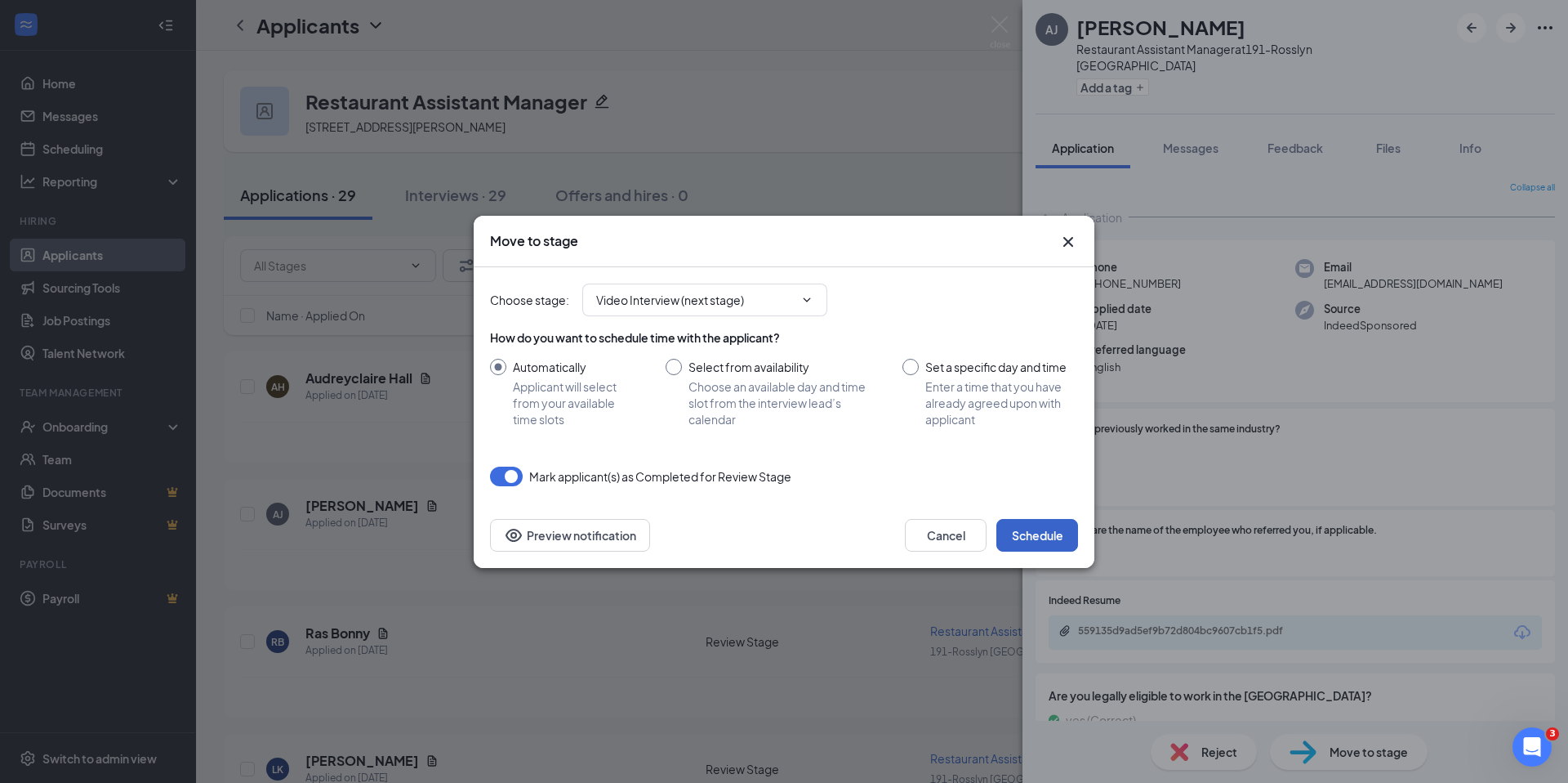
click at [1026, 549] on button "Schedule" at bounding box center [1037, 535] width 82 height 33
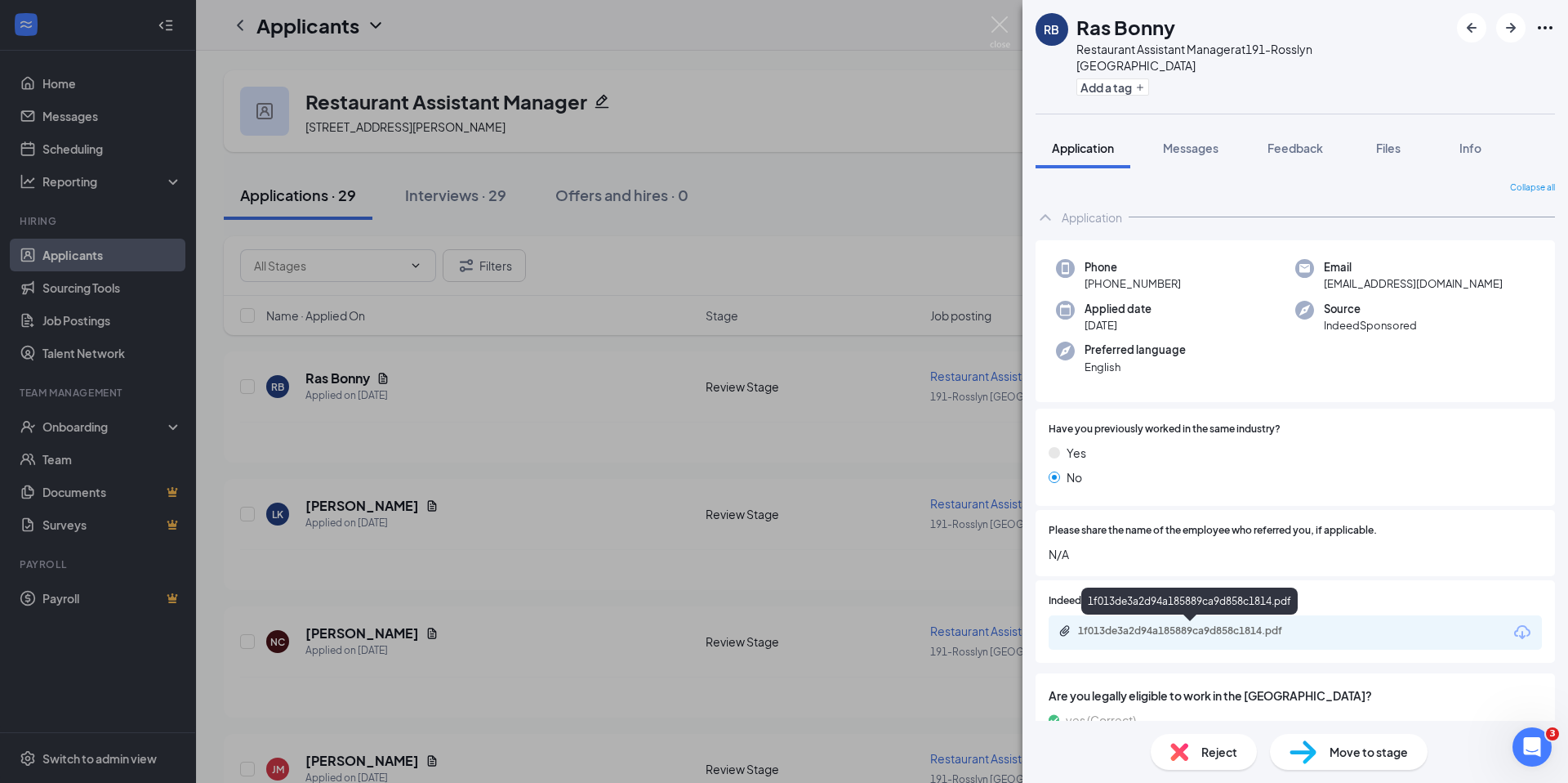
click at [1182, 624] on div "1f013de3a2d94a185889ca9d858c1814.pdf" at bounding box center [1191, 631] width 228 height 13
click at [1226, 753] on span "Reject" at bounding box center [1219, 751] width 36 height 18
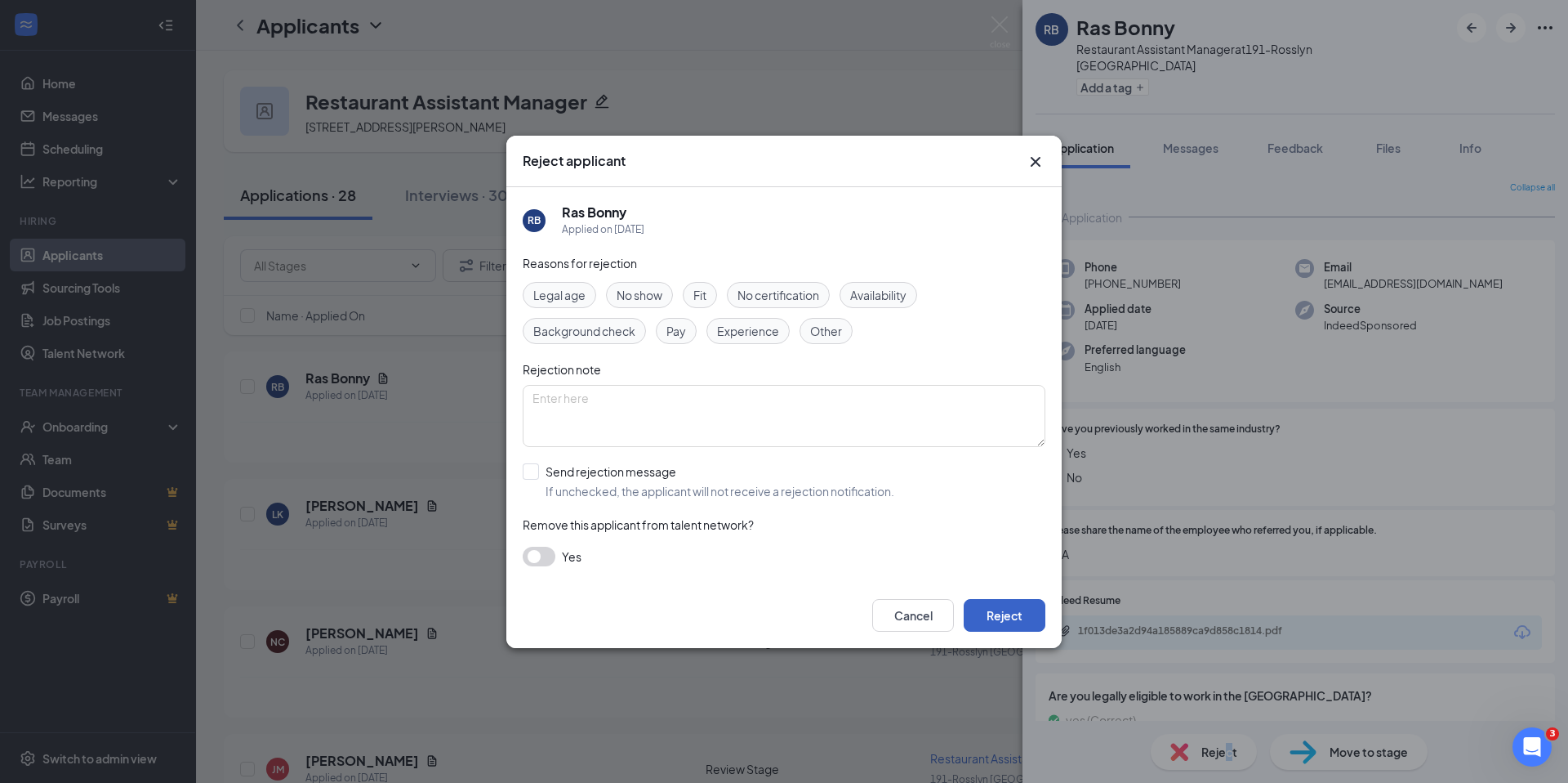
click at [1013, 607] on button "Reject" at bounding box center [1004, 615] width 82 height 33
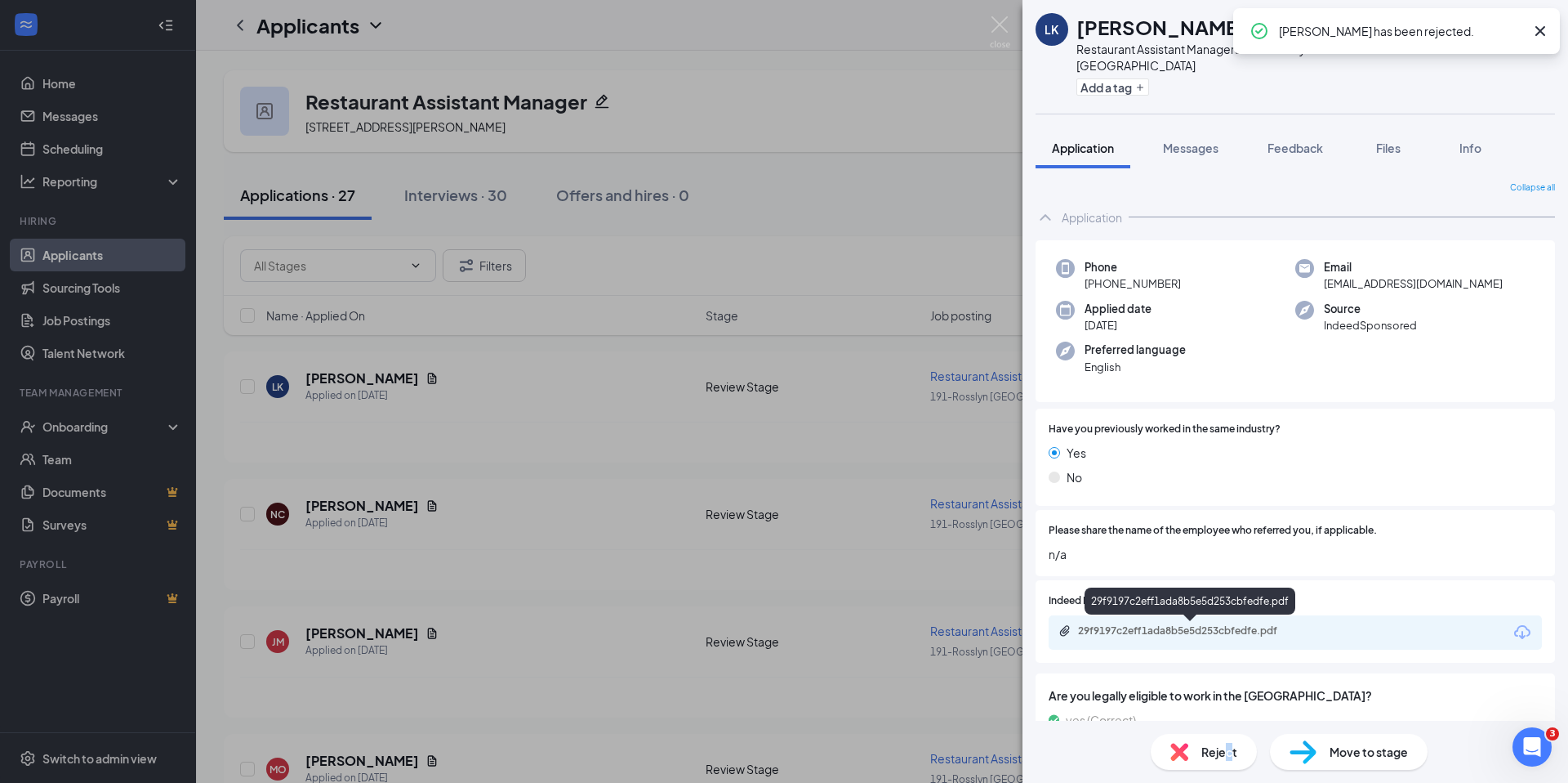
click at [1141, 628] on div "29f9197c2eff1ada8b5e5d253cbfedfe.pdf" at bounding box center [1191, 631] width 228 height 13
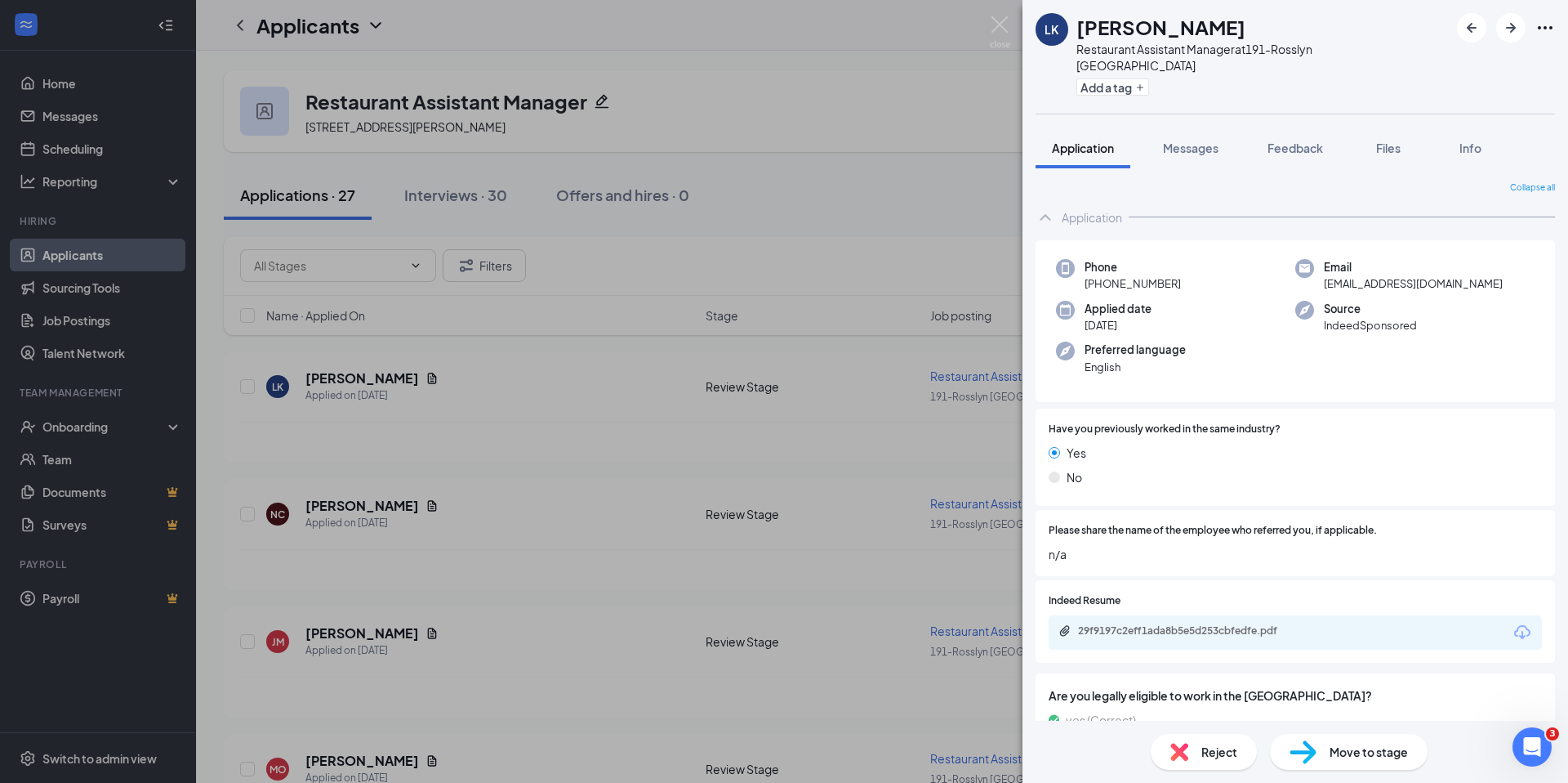
click at [1352, 753] on span "Move to stage" at bounding box center [1368, 751] width 78 height 18
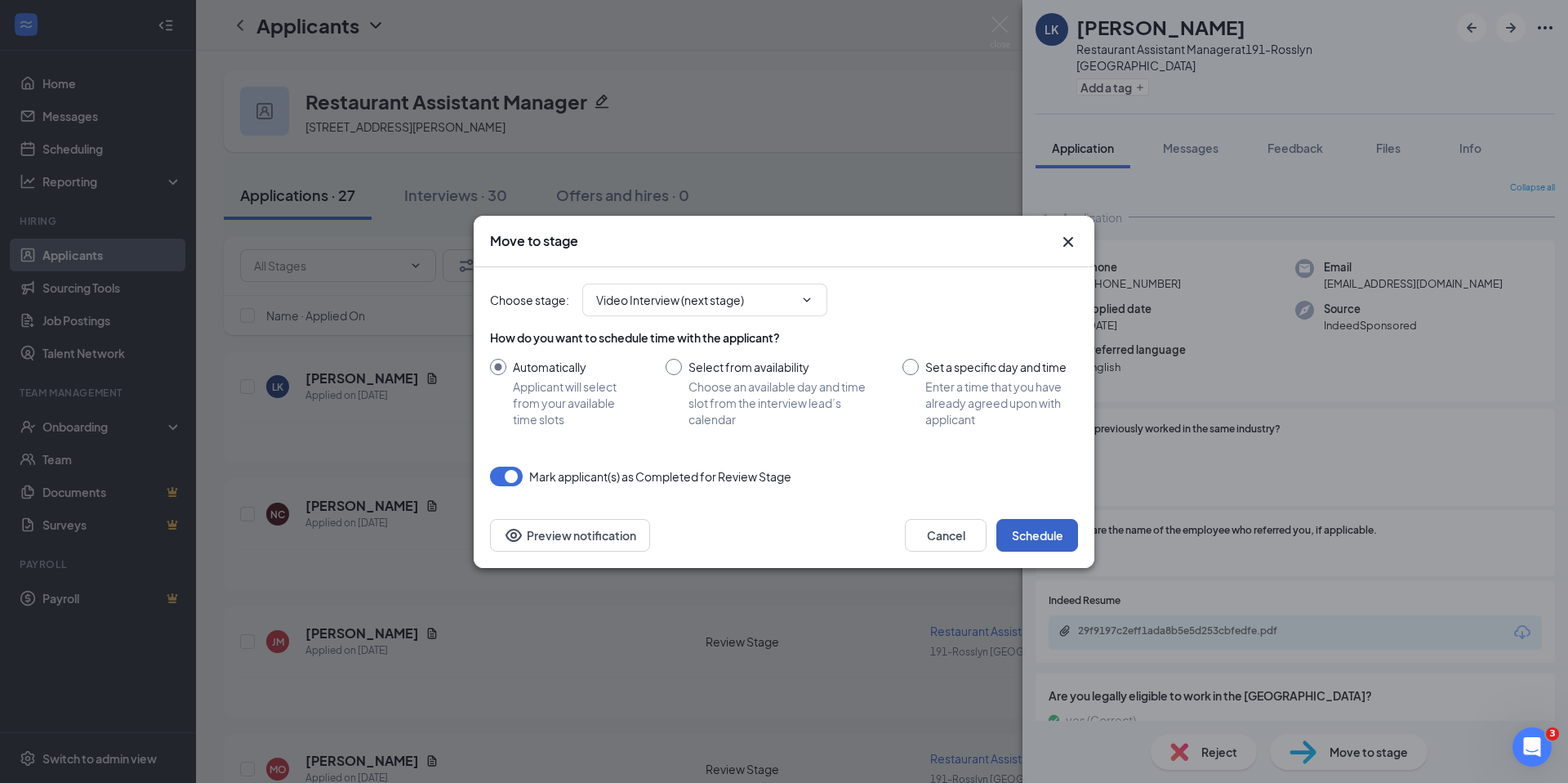
click at [1040, 535] on button "Schedule" at bounding box center [1037, 535] width 82 height 33
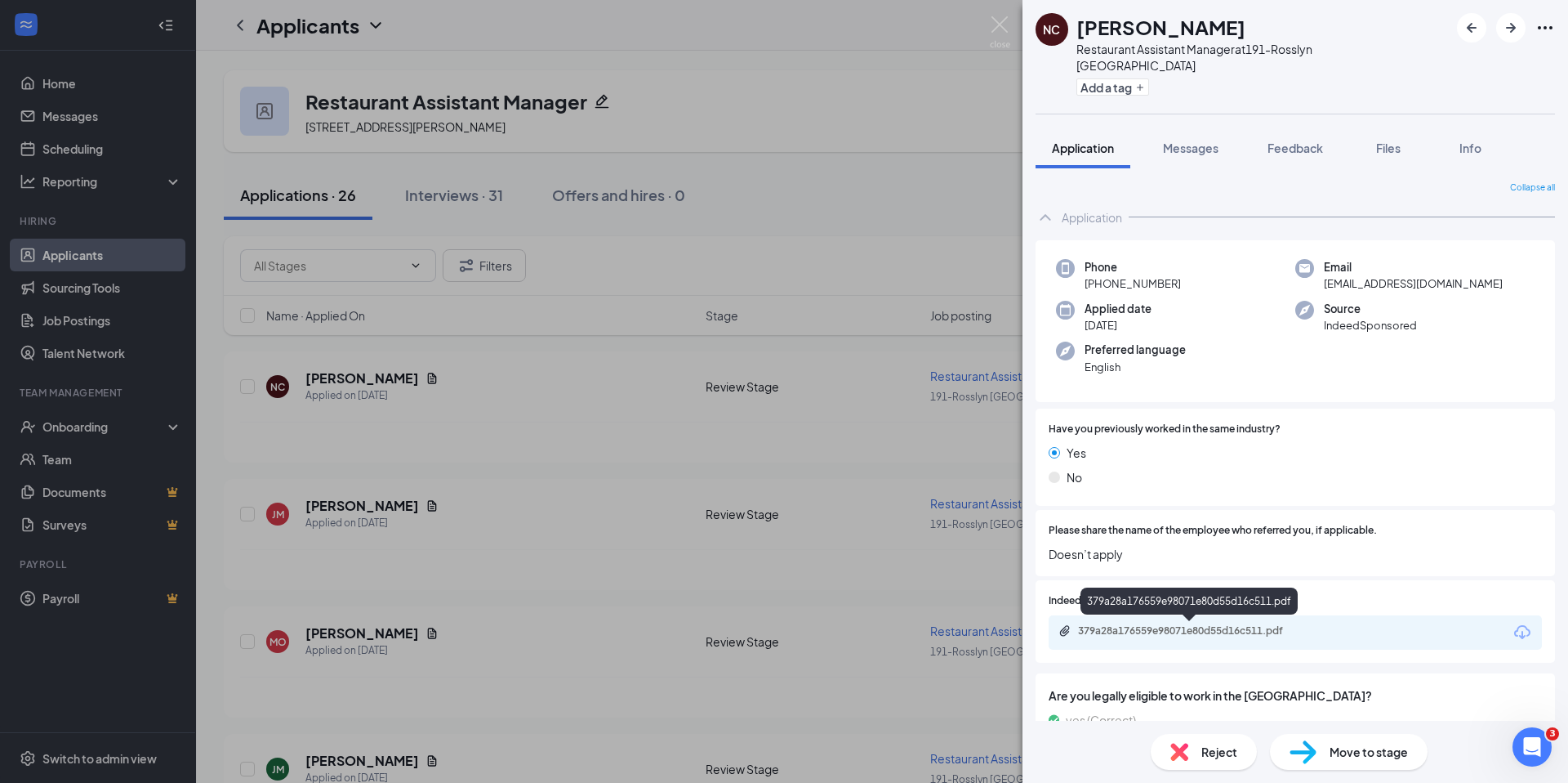
click at [1163, 637] on div "379a28a176559e98071e80d55d16c511.pdf" at bounding box center [1191, 632] width 265 height 16
click at [1384, 751] on span "Move to stage" at bounding box center [1368, 751] width 78 height 18
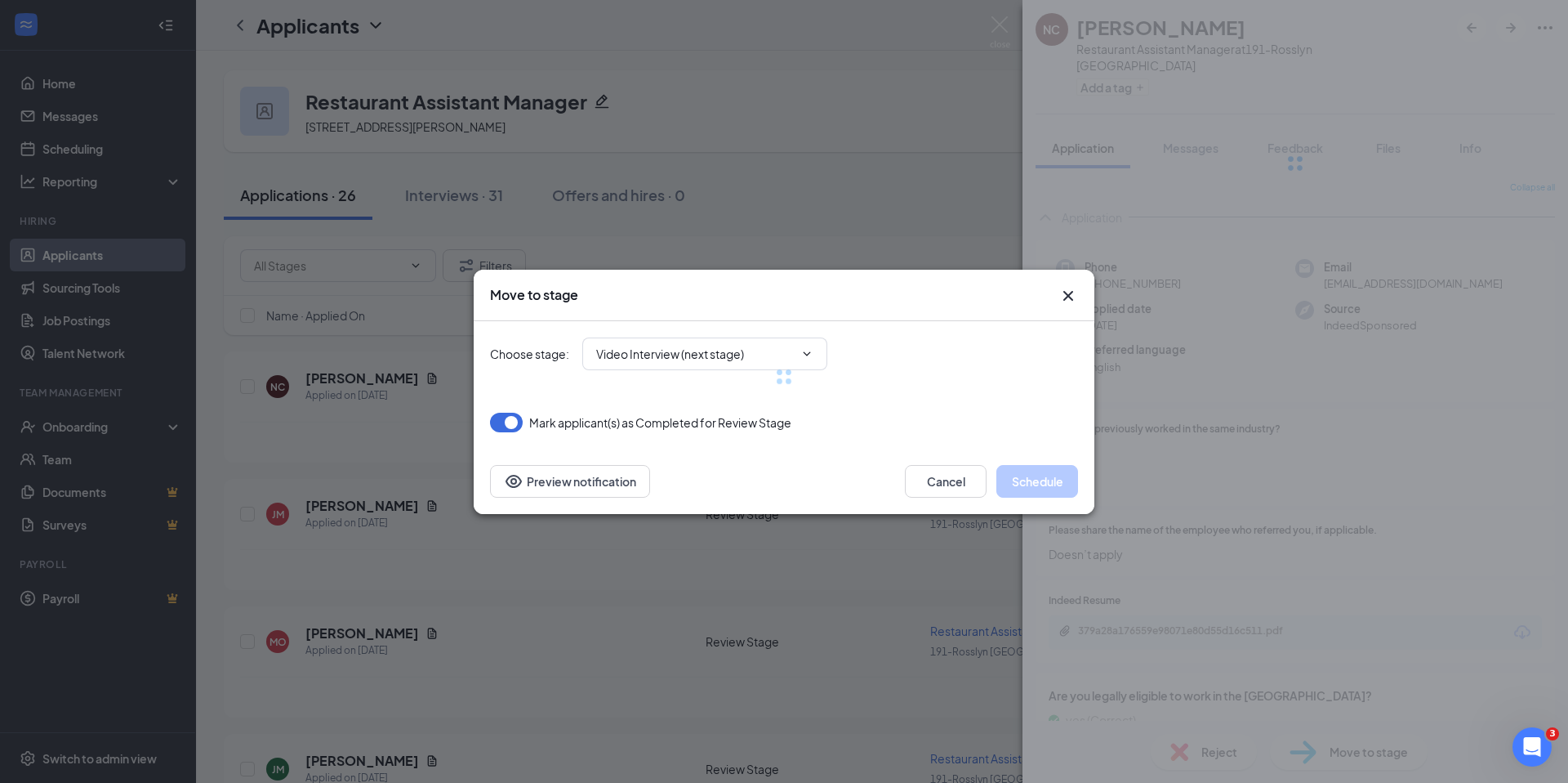
click at [1369, 754] on div "Move to stage Choose stage : Video Interview (next stage) Mark applicant(s) as …" at bounding box center [784, 391] width 1568 height 783
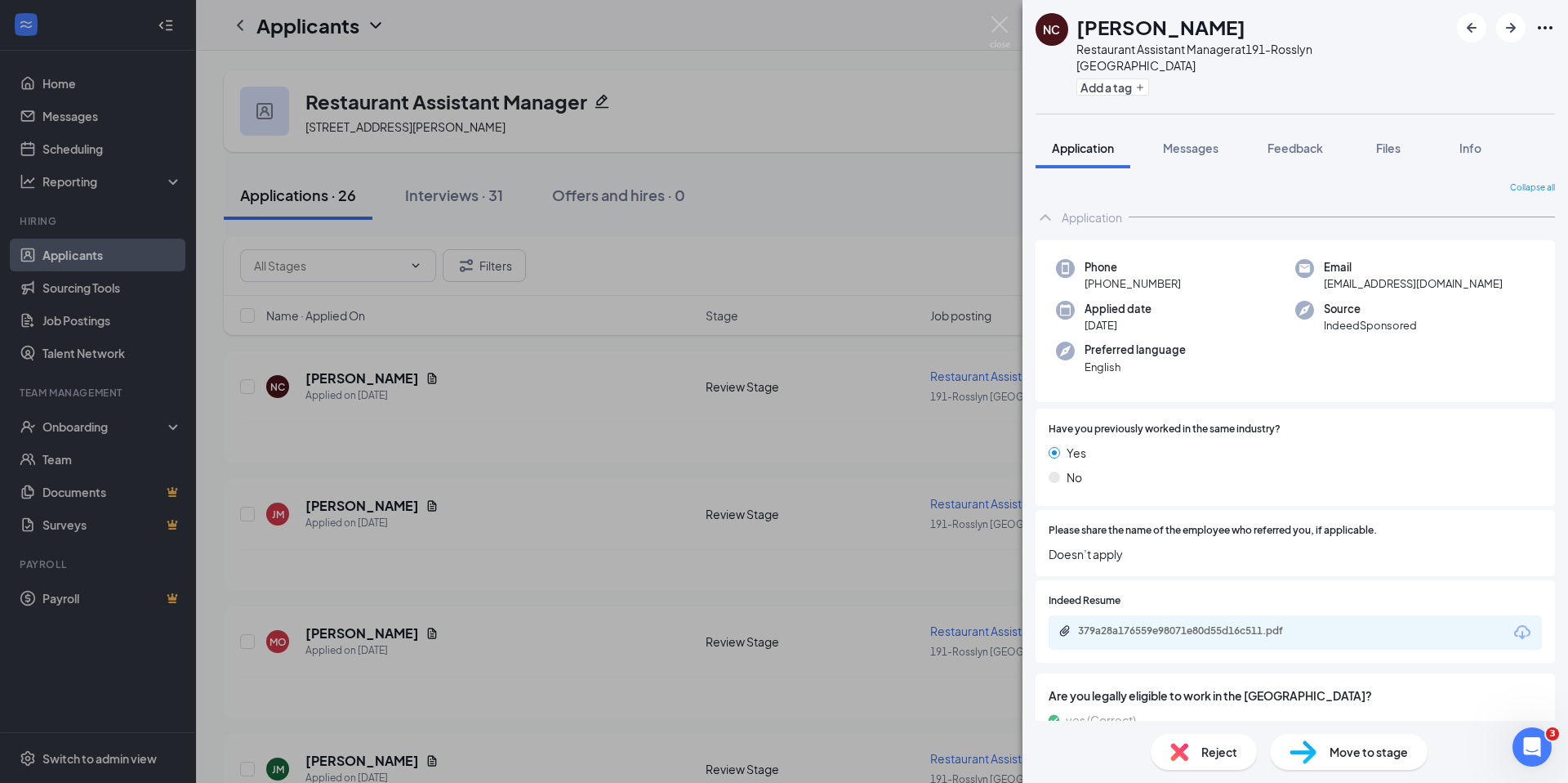
click at [1358, 760] on div "Move to stage" at bounding box center [1349, 752] width 158 height 36
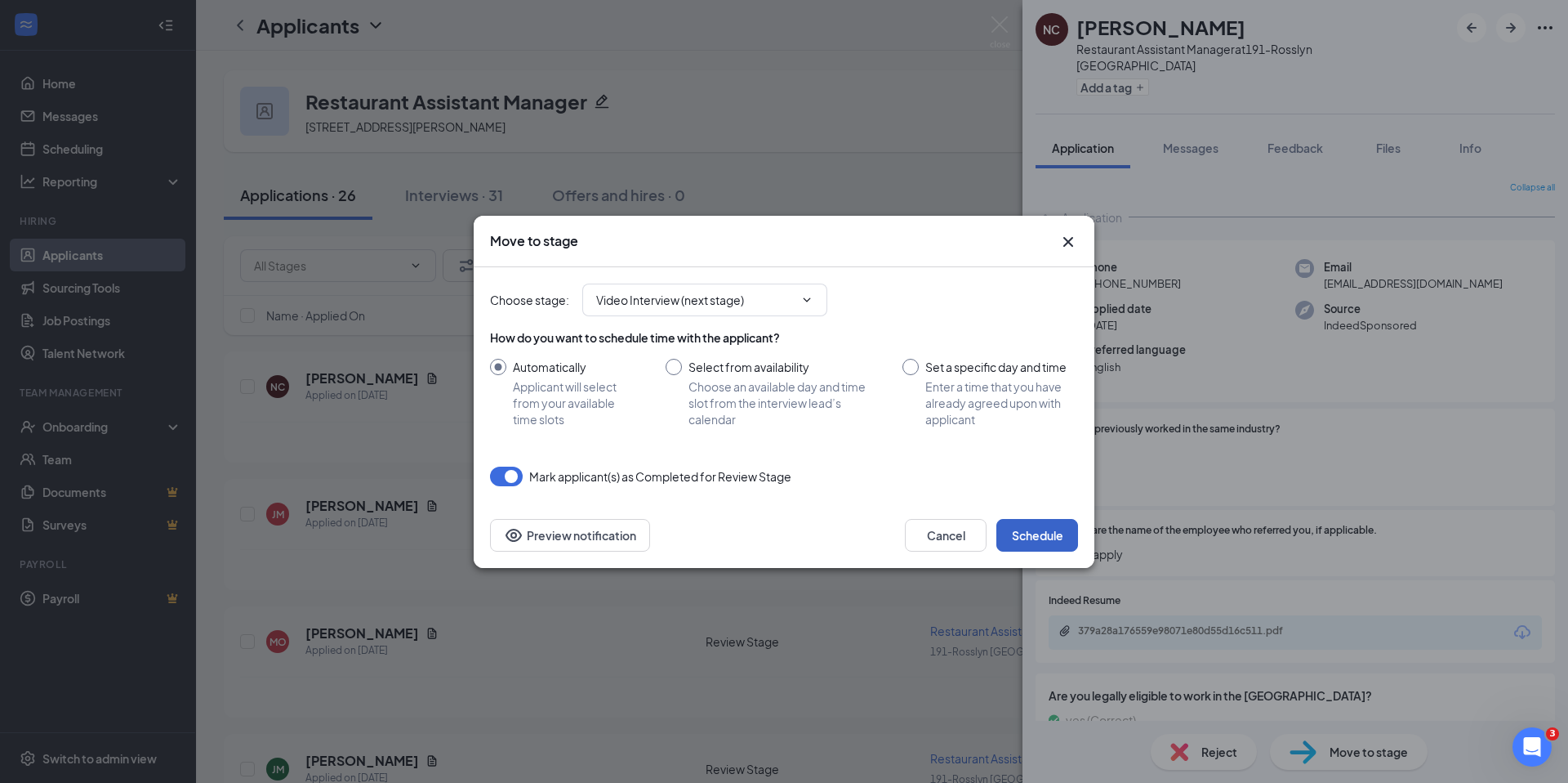
click at [1053, 523] on button "Schedule" at bounding box center [1037, 535] width 82 height 33
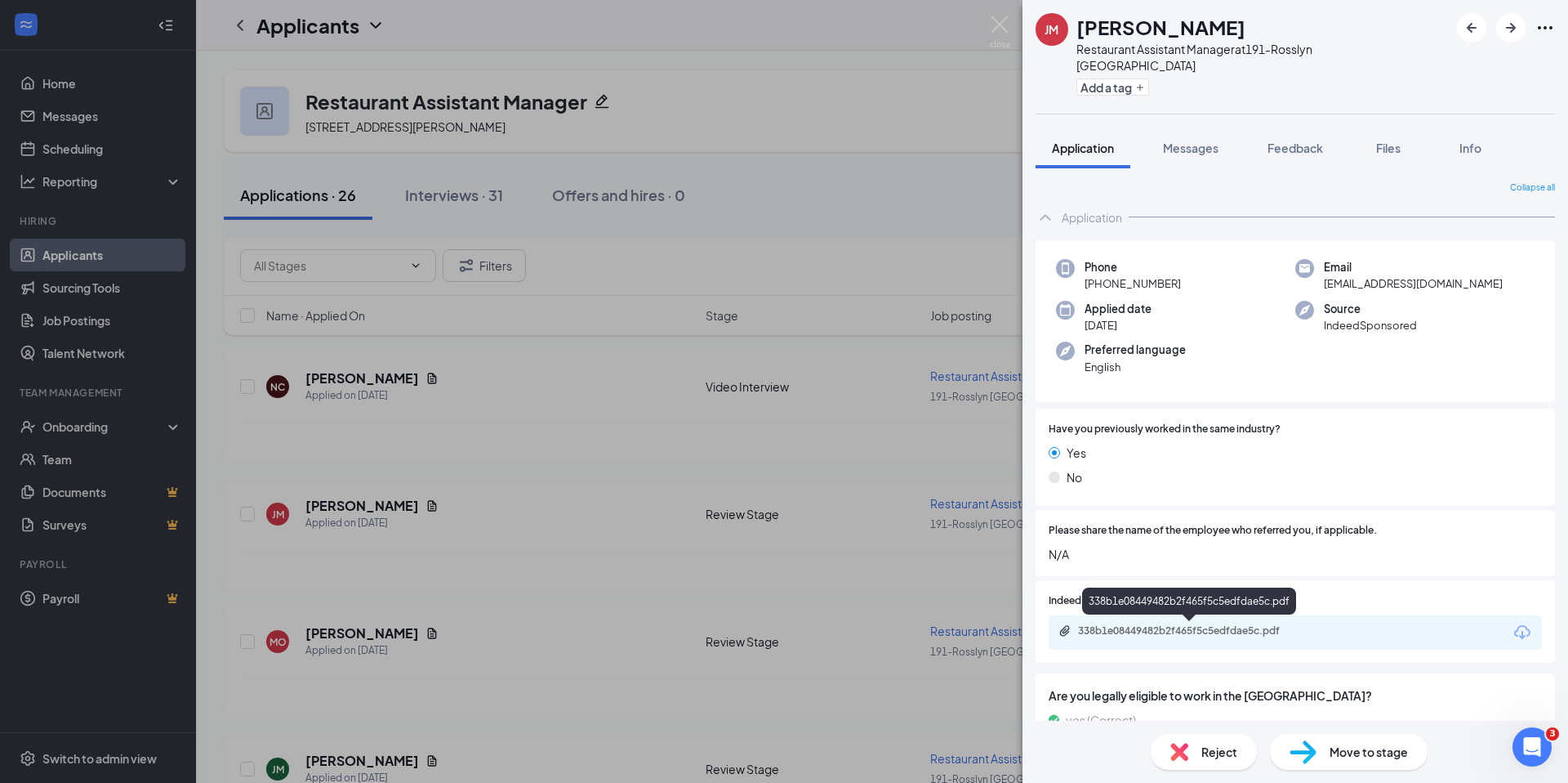
click at [1190, 638] on div "338b1e08449482b2f465f5c5edfdae5c.pdf" at bounding box center [1191, 632] width 265 height 16
click at [1359, 743] on span "Move to stage" at bounding box center [1368, 751] width 78 height 18
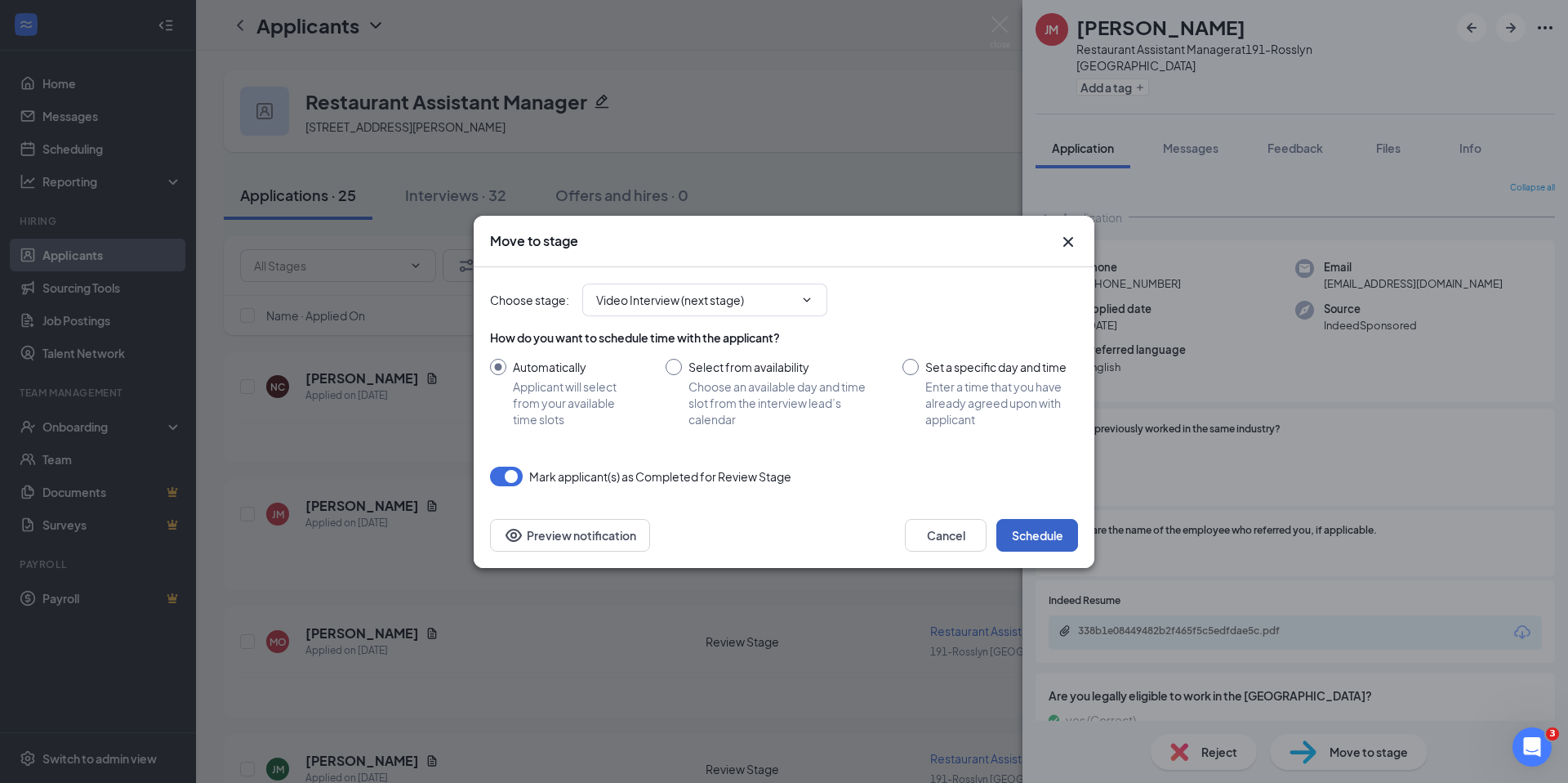
click at [1045, 526] on button "Schedule" at bounding box center [1037, 535] width 82 height 33
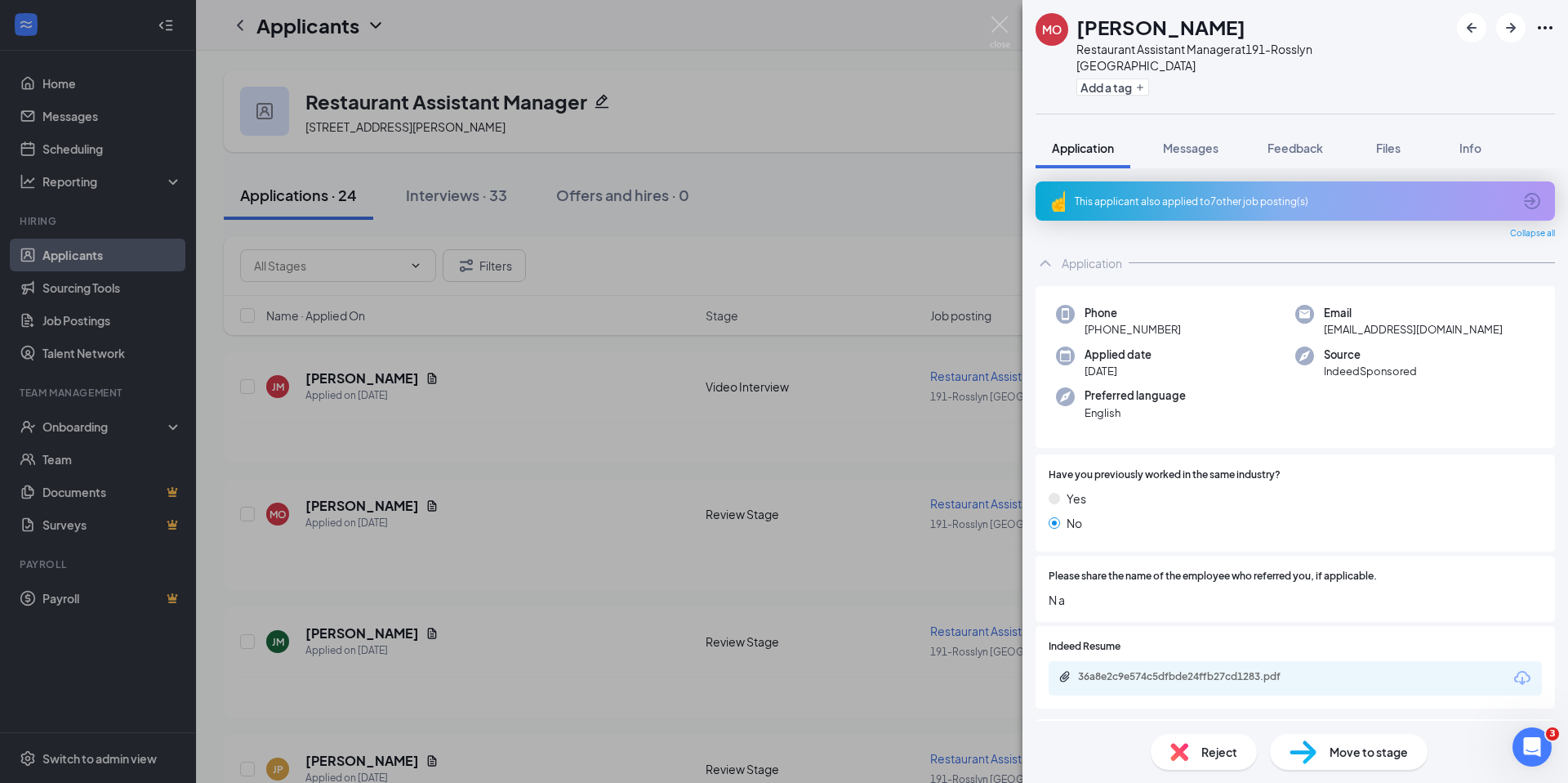
click at [1188, 755] on div "Reject" at bounding box center [1203, 752] width 106 height 36
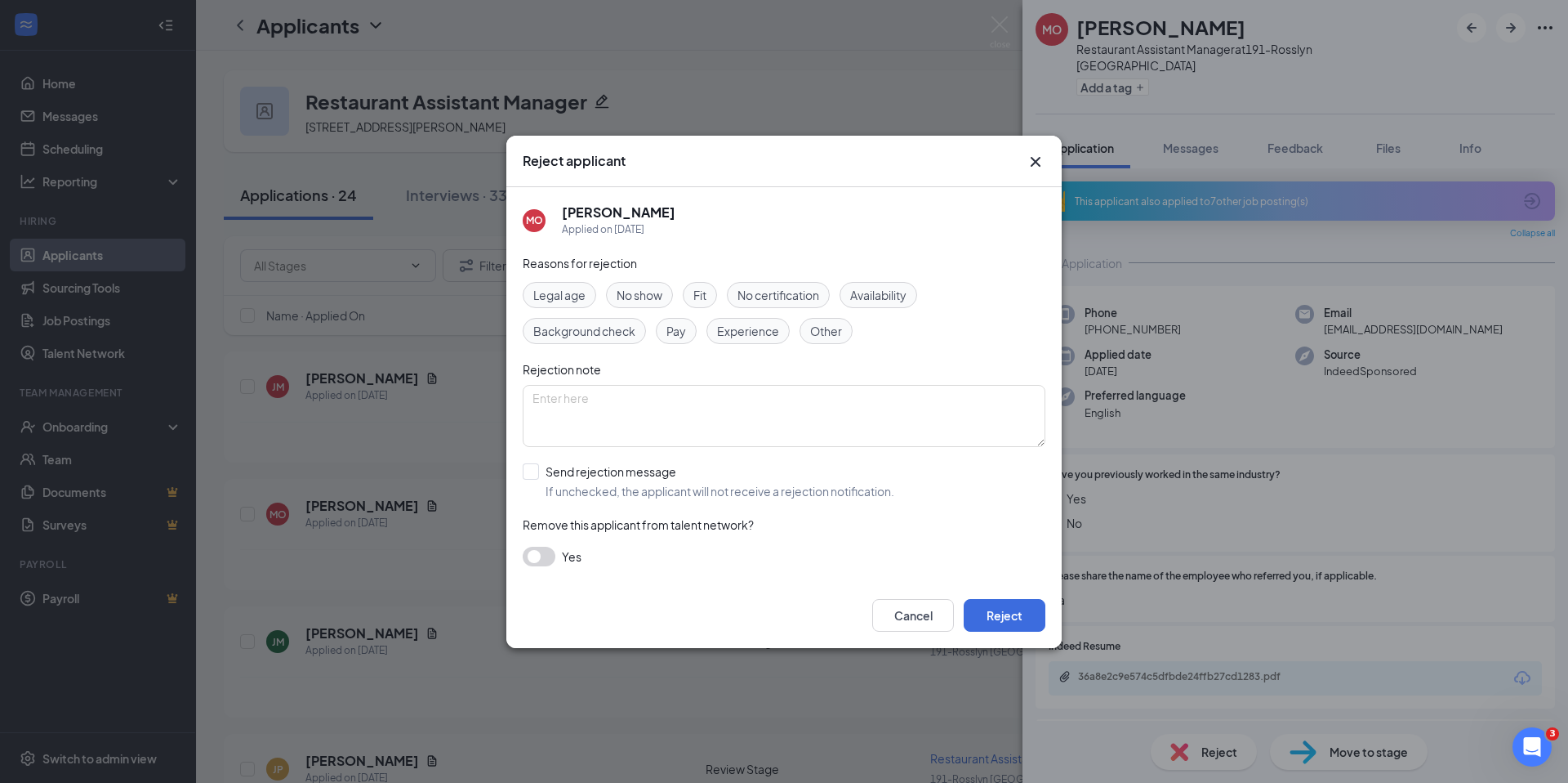
click at [990, 587] on div "Cancel Reject" at bounding box center [784, 616] width 555 height 66
click at [1020, 628] on button "Reject" at bounding box center [1004, 615] width 82 height 33
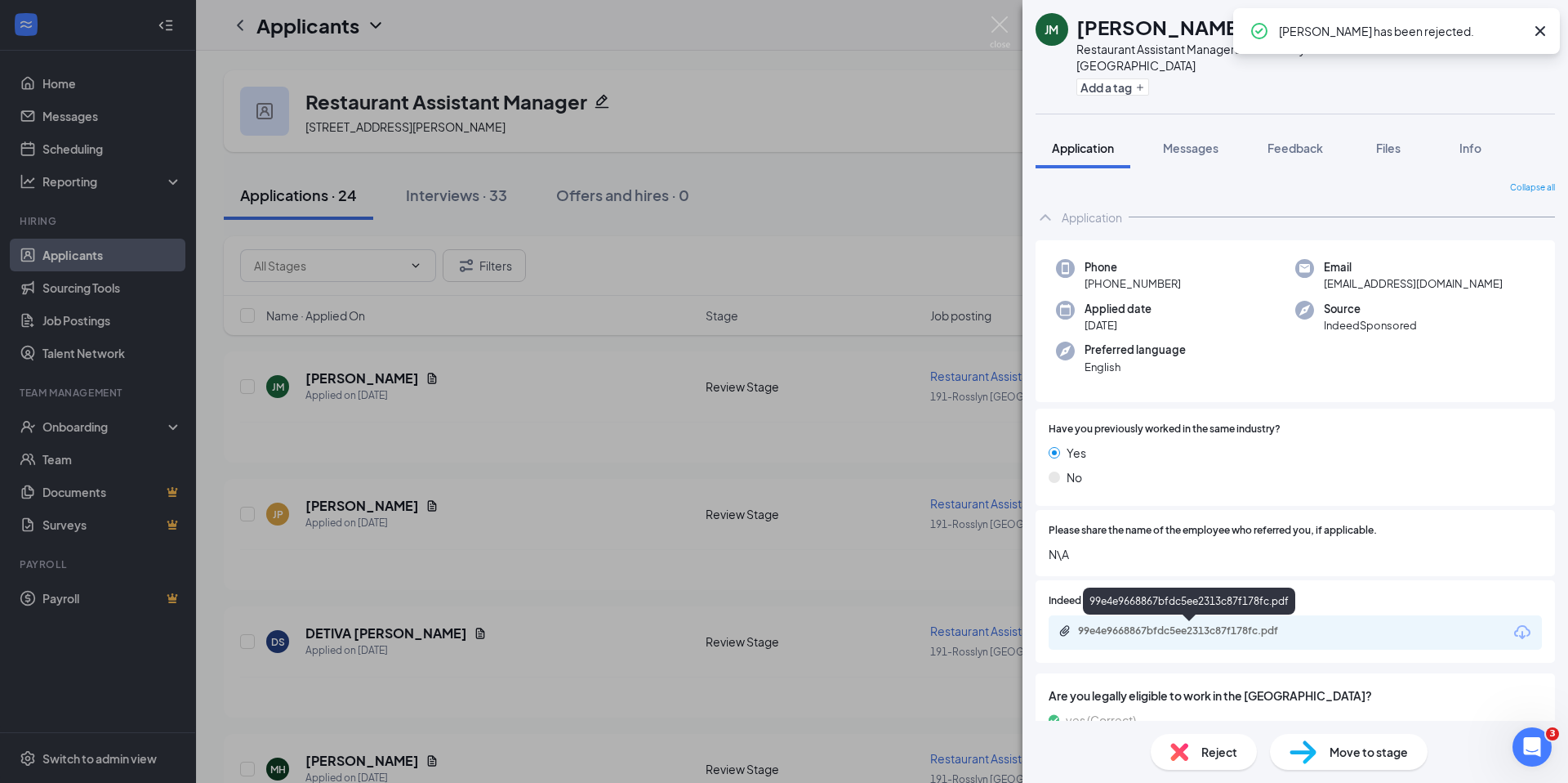
click at [1175, 627] on div "99e4e9668867bfdc5ee2313c87f178fc.pdf" at bounding box center [1191, 631] width 228 height 13
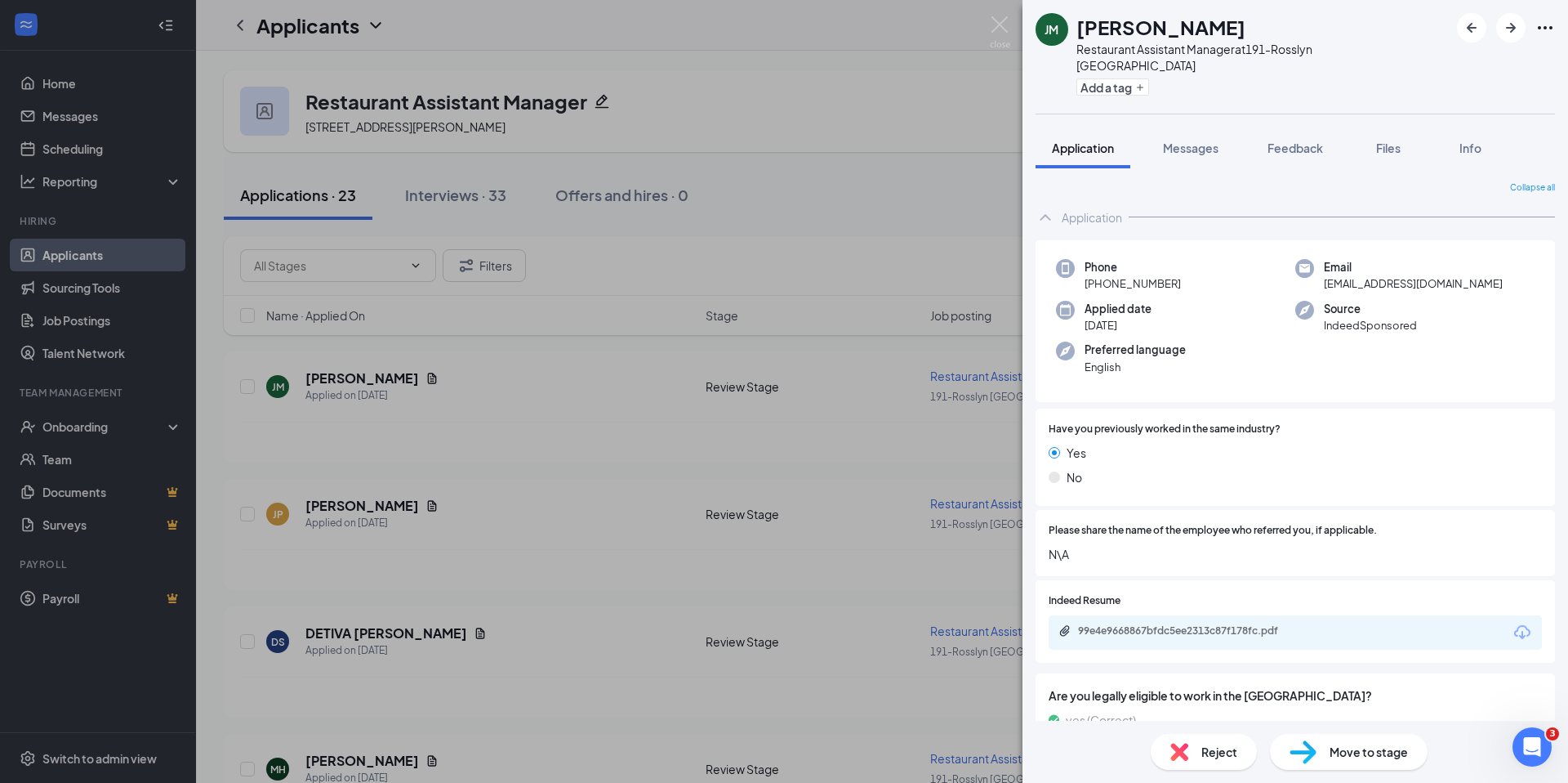
click at [1213, 753] on span "Reject" at bounding box center [1219, 751] width 36 height 18
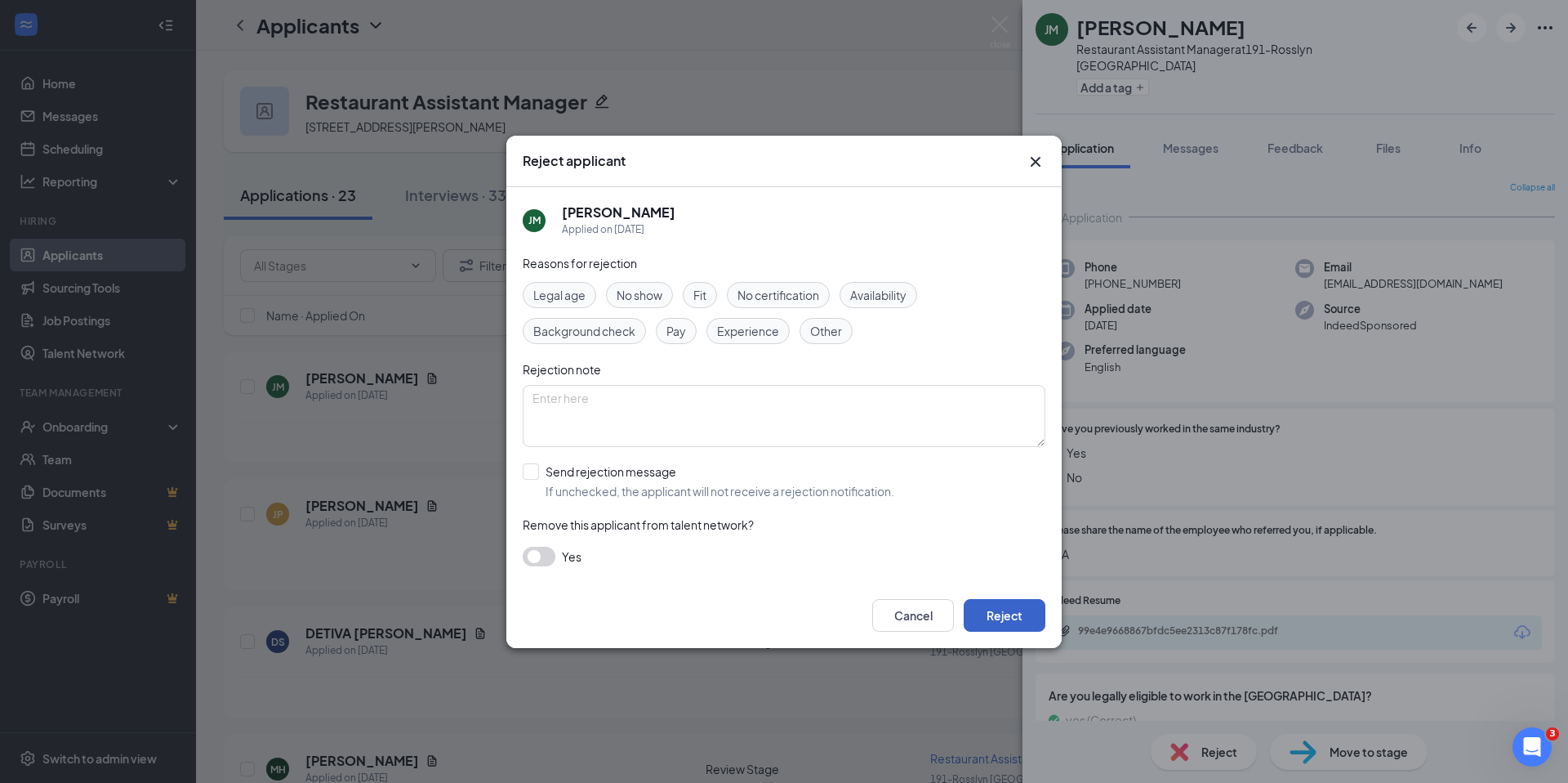
click at [1021, 621] on button "Reject" at bounding box center [1004, 615] width 82 height 33
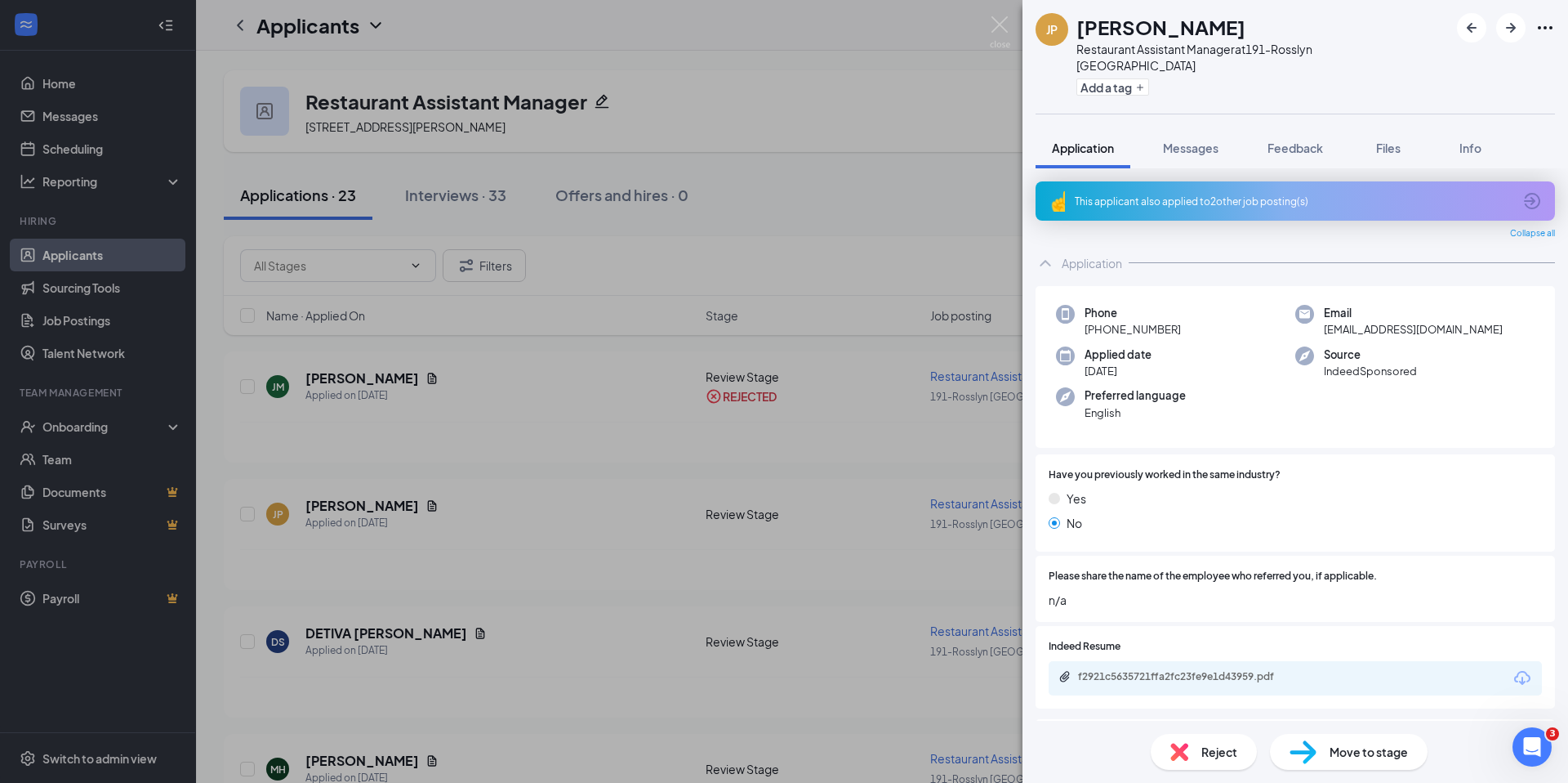
click at [1190, 196] on div "This applicant also applied to 2 other job posting(s)" at bounding box center [1294, 201] width 438 height 14
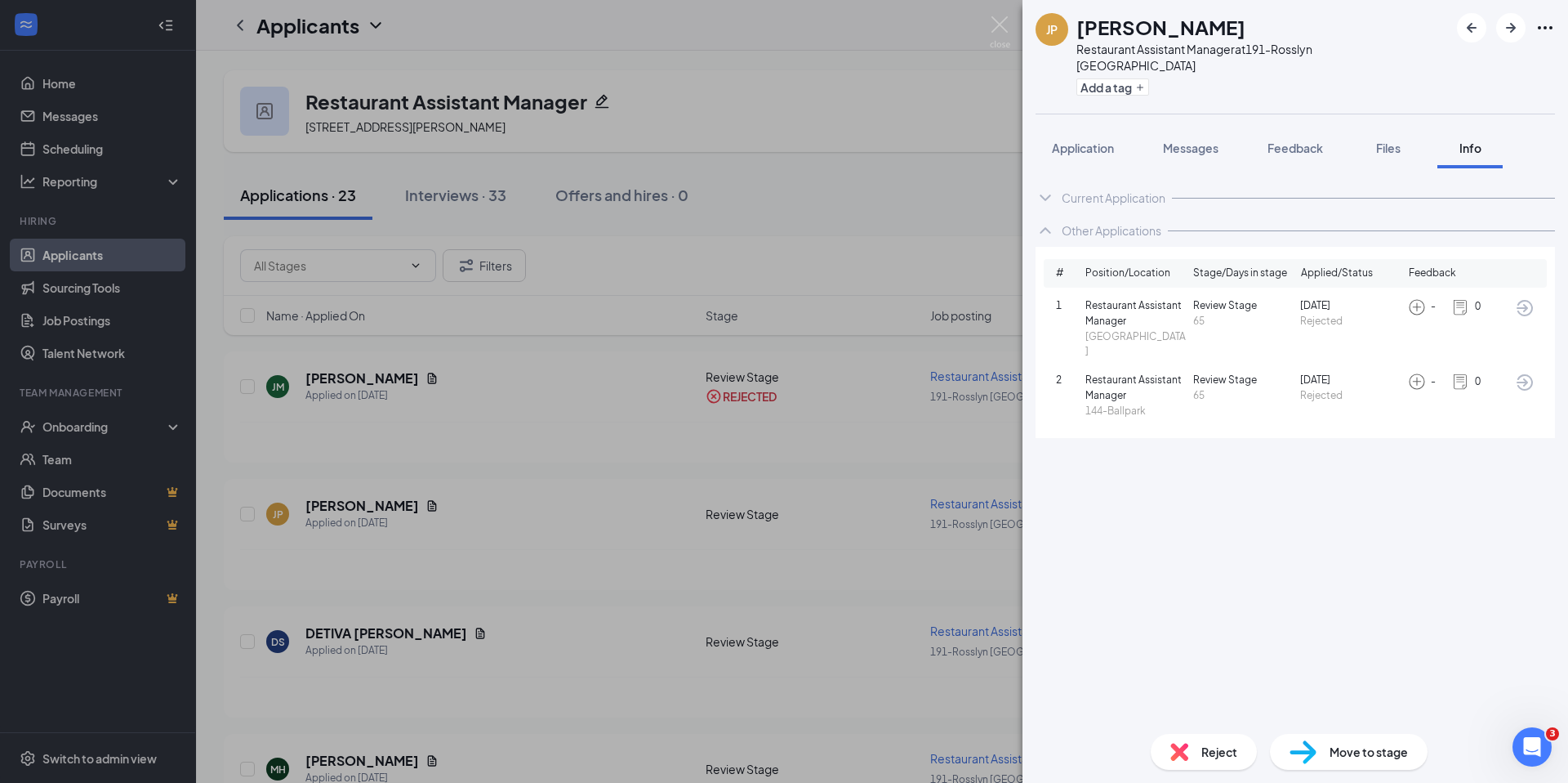
click at [1199, 748] on div "Reject" at bounding box center [1203, 752] width 106 height 36
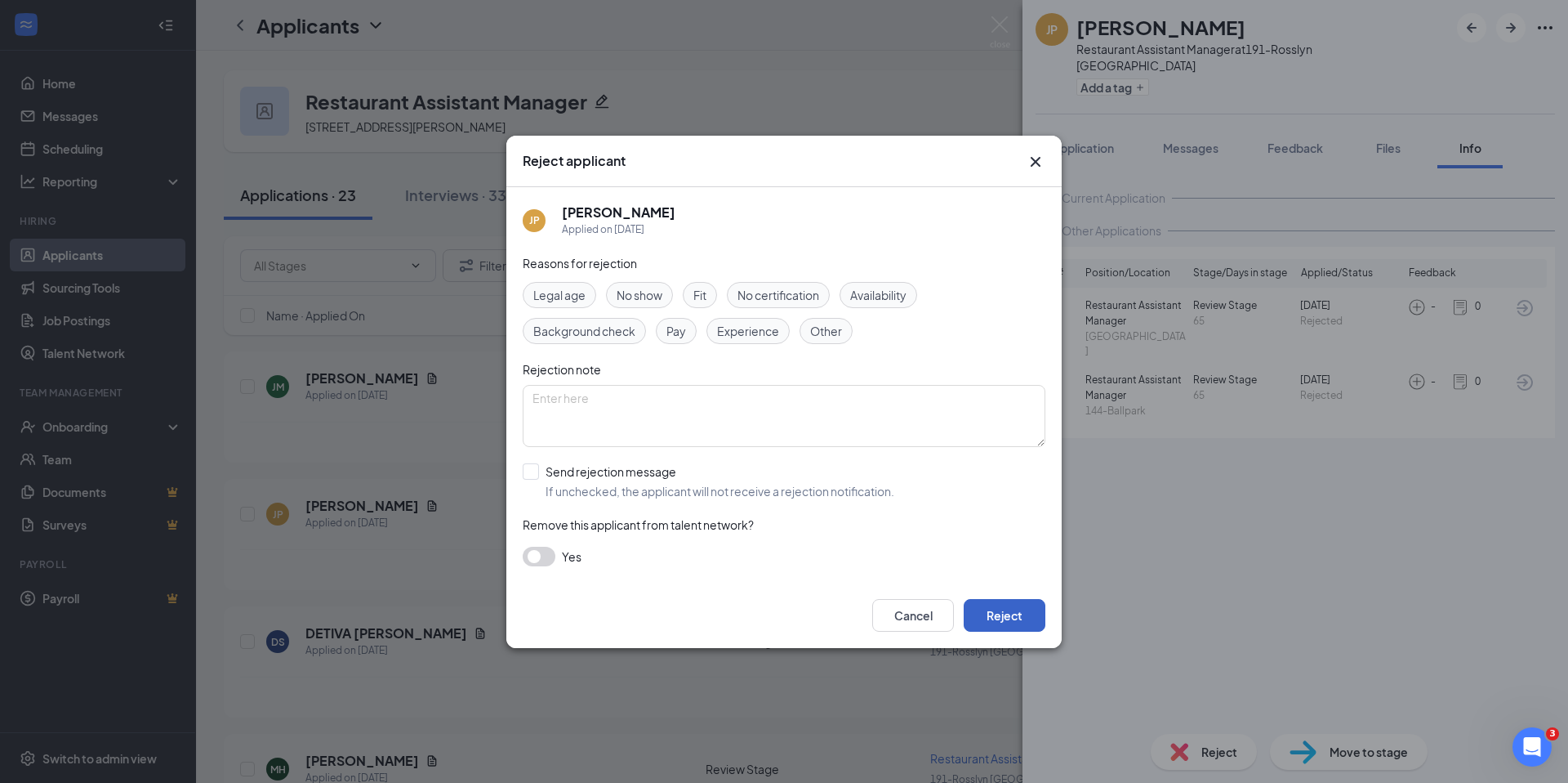
click at [1010, 609] on button "Reject" at bounding box center [1004, 615] width 82 height 33
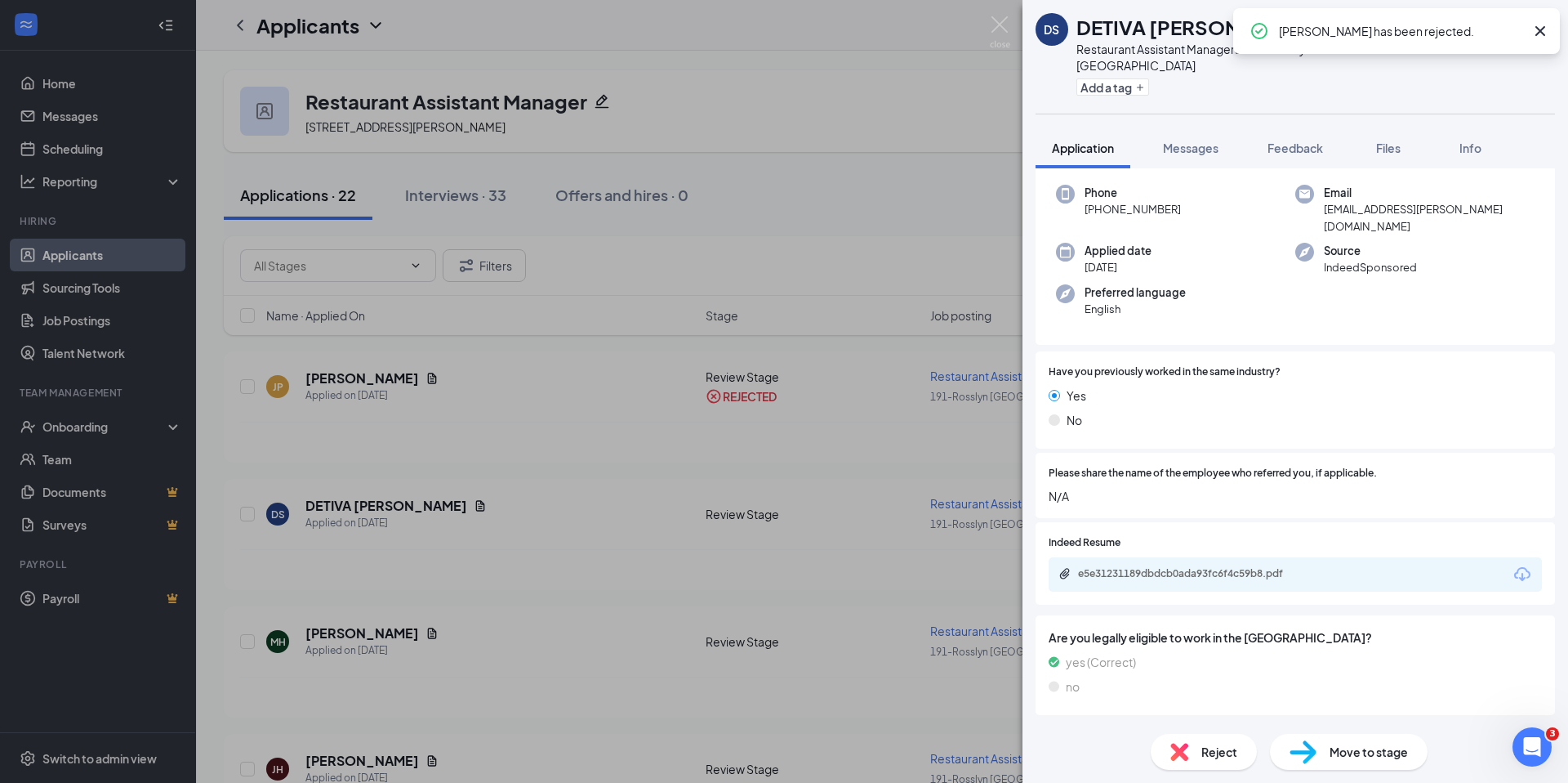
scroll to position [86, 0]
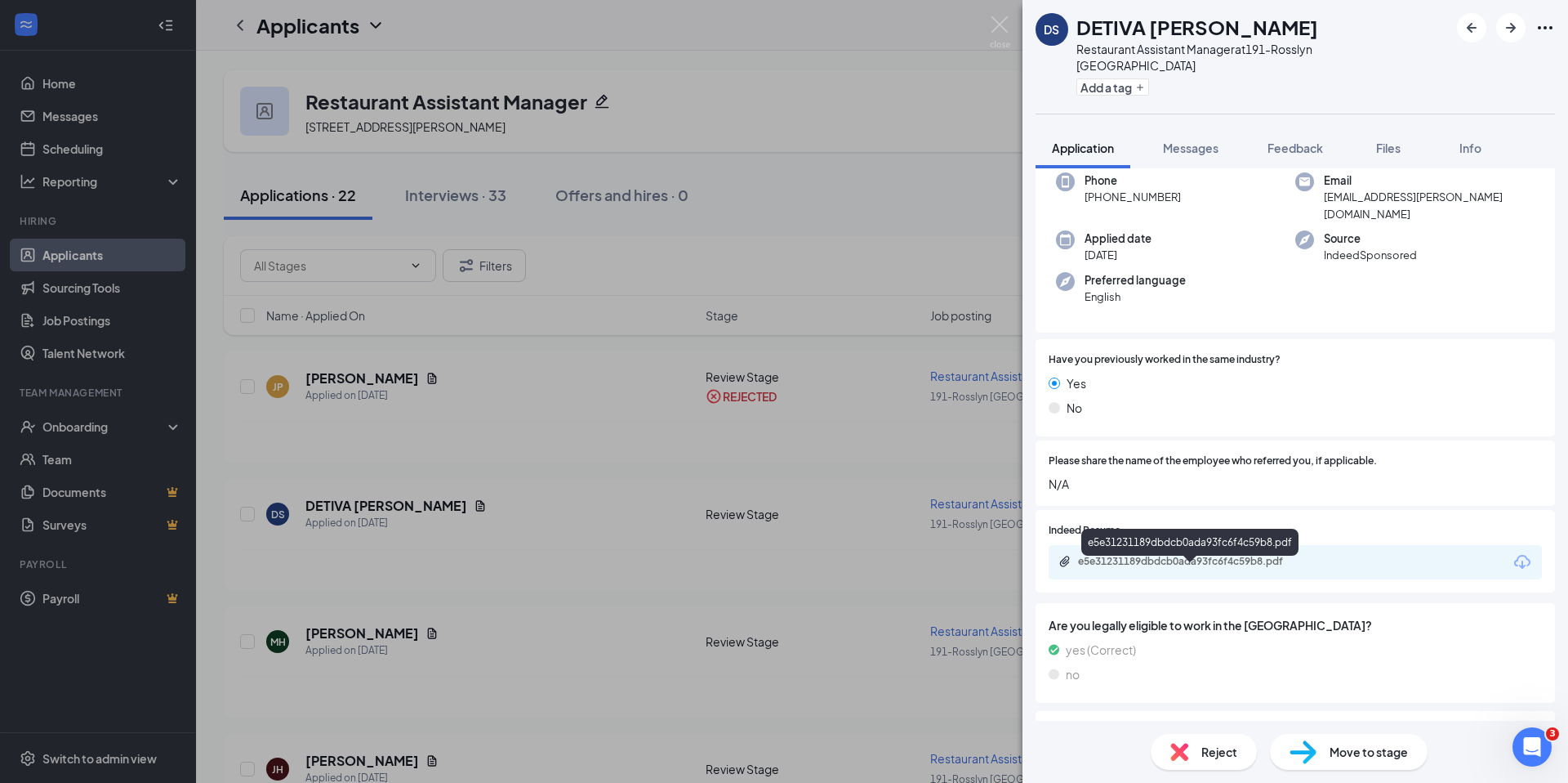
click at [1167, 568] on div "e5e31231189dbdcb0ada93fc6f4c59b8.pdf" at bounding box center [1191, 561] width 228 height 13
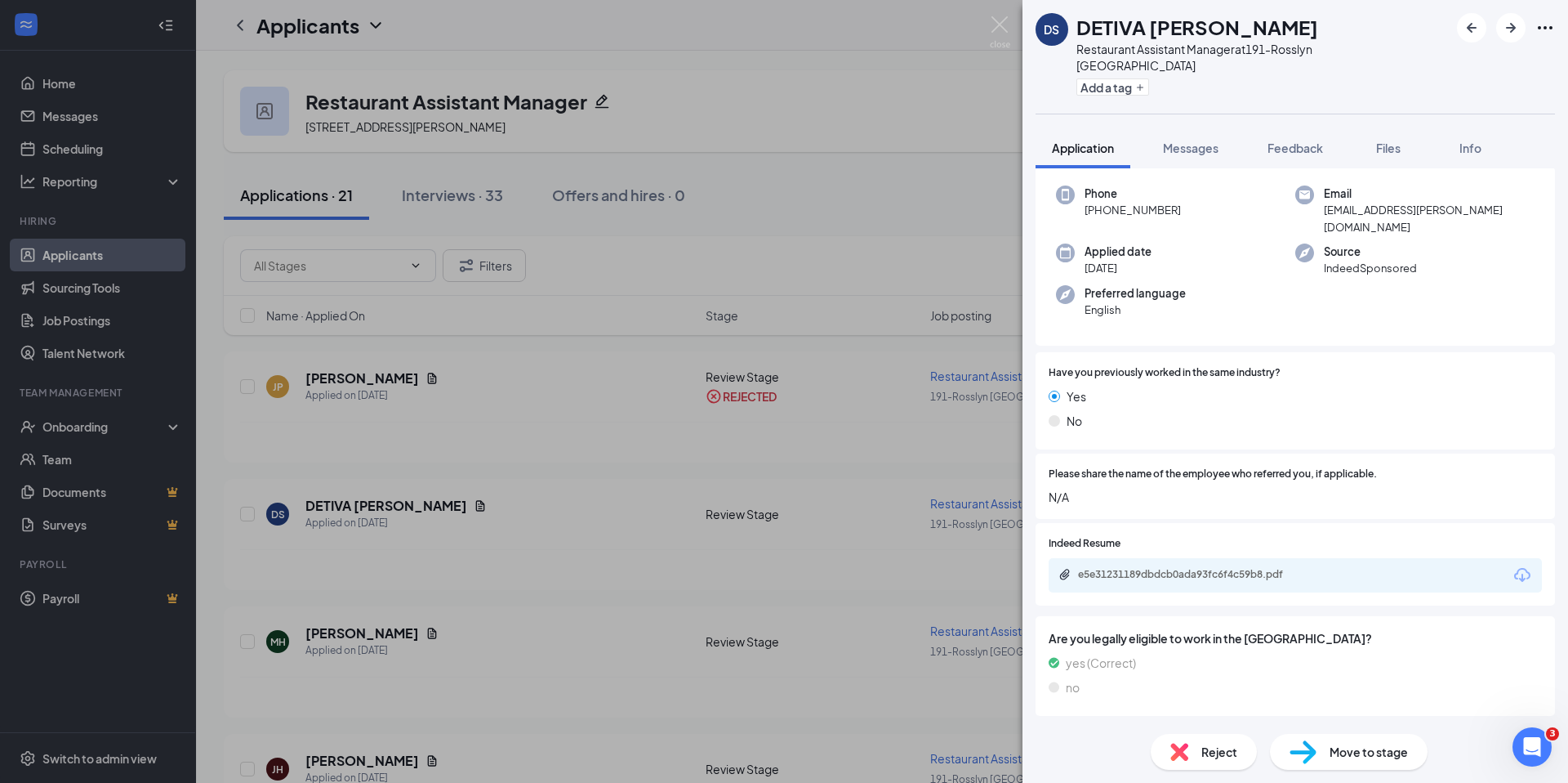
click at [1240, 756] on div "Reject" at bounding box center [1203, 752] width 106 height 36
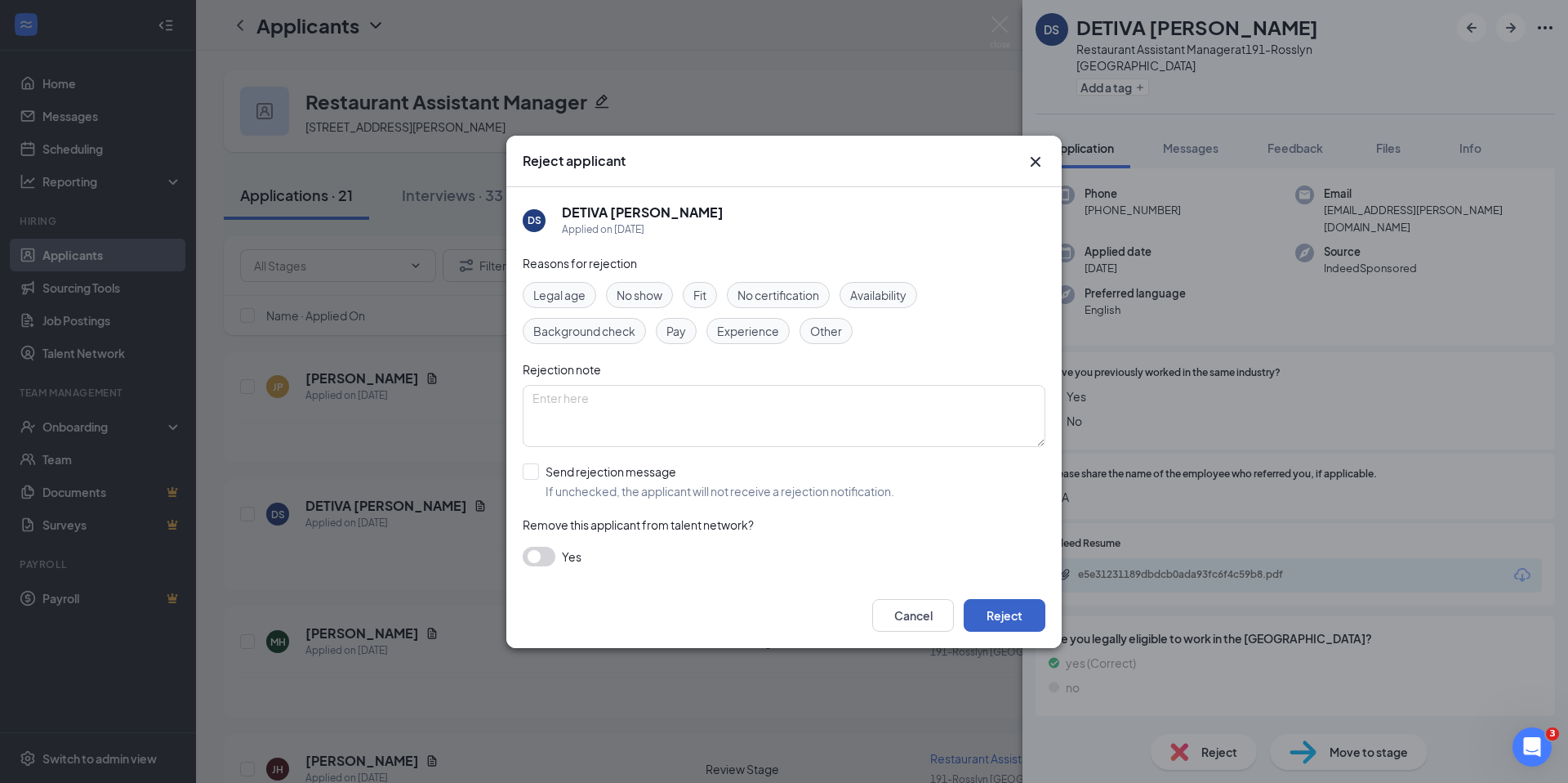
click at [997, 614] on button "Reject" at bounding box center [1004, 615] width 82 height 33
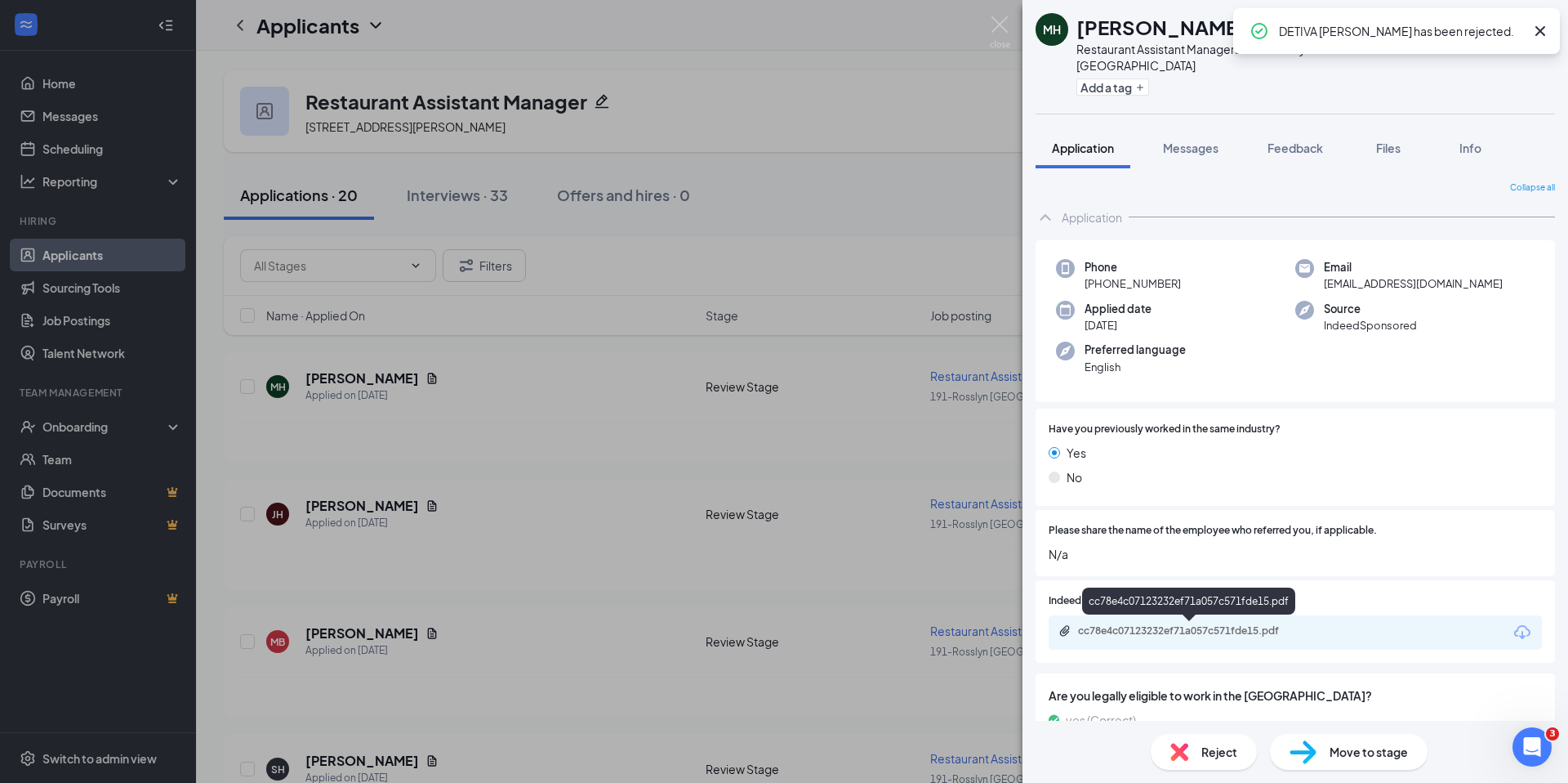
click at [1211, 623] on div "cc78e4c07123232ef71a057c571fde15.pdf" at bounding box center [1295, 633] width 493 height 35
click at [1211, 627] on div "cc78e4c07123232ef71a057c571fde15.pdf" at bounding box center [1191, 631] width 228 height 13
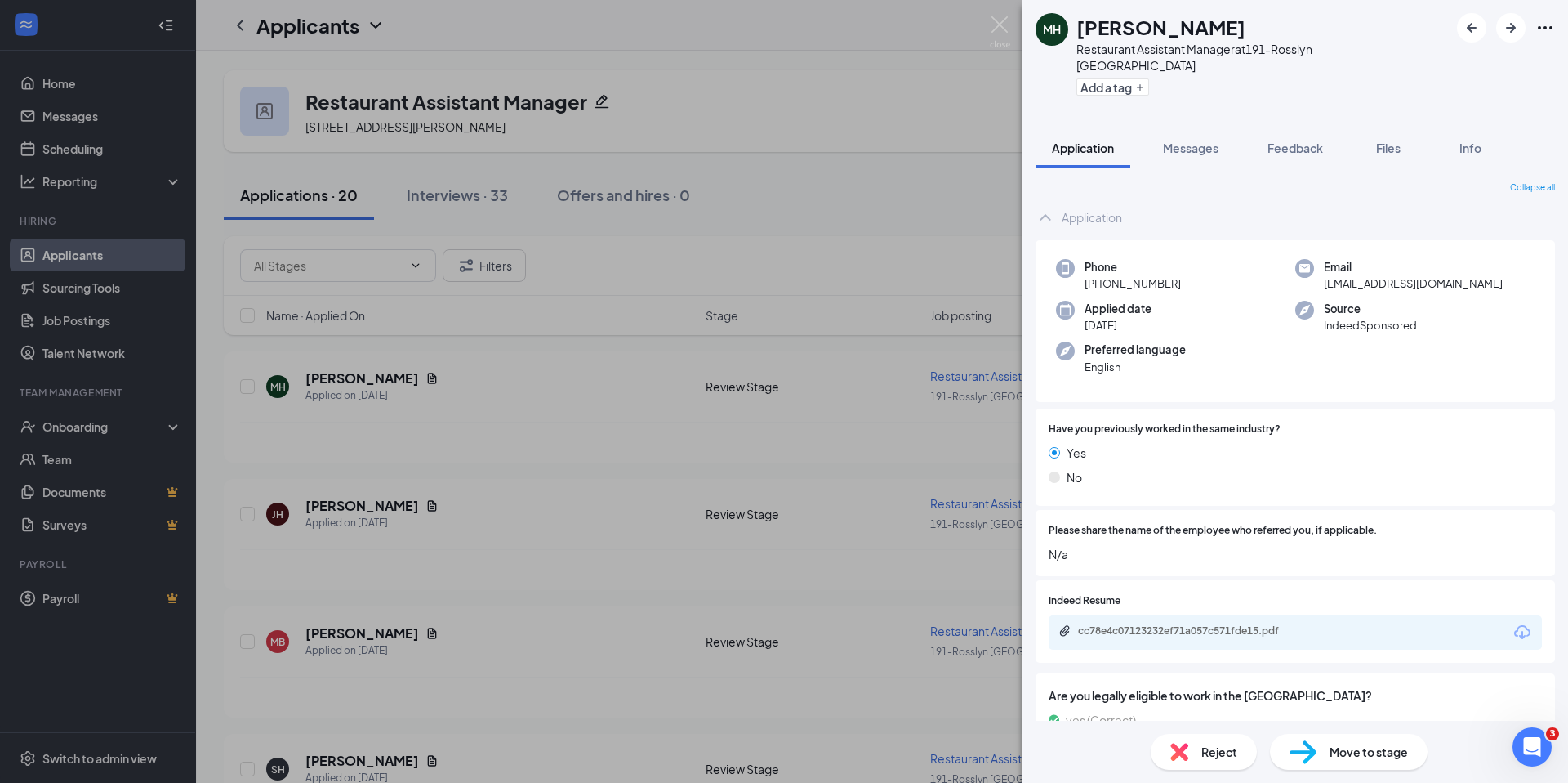
click at [1200, 751] on div "Reject" at bounding box center [1203, 752] width 106 height 36
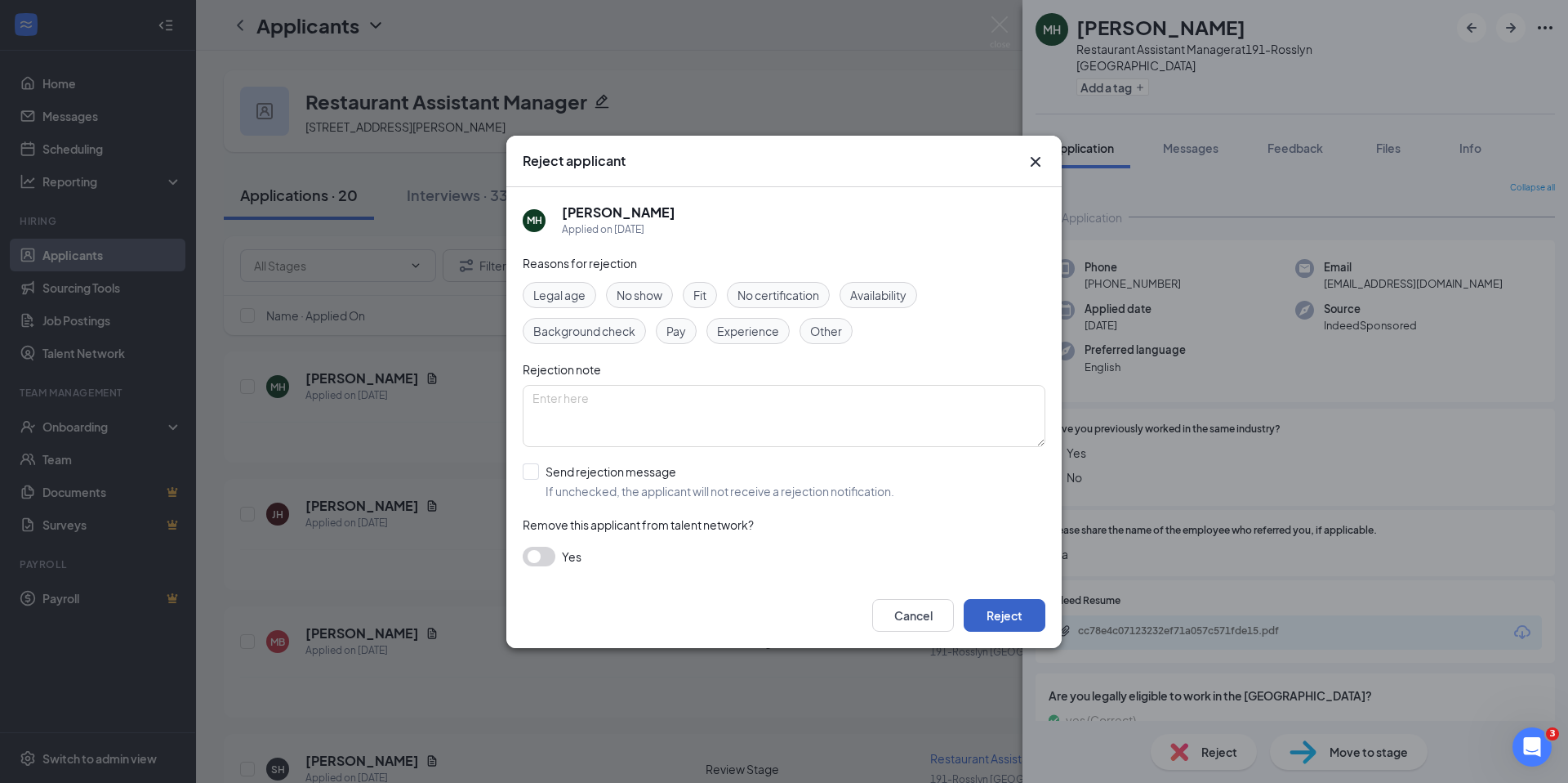
click at [1002, 612] on button "Reject" at bounding box center [1004, 615] width 82 height 33
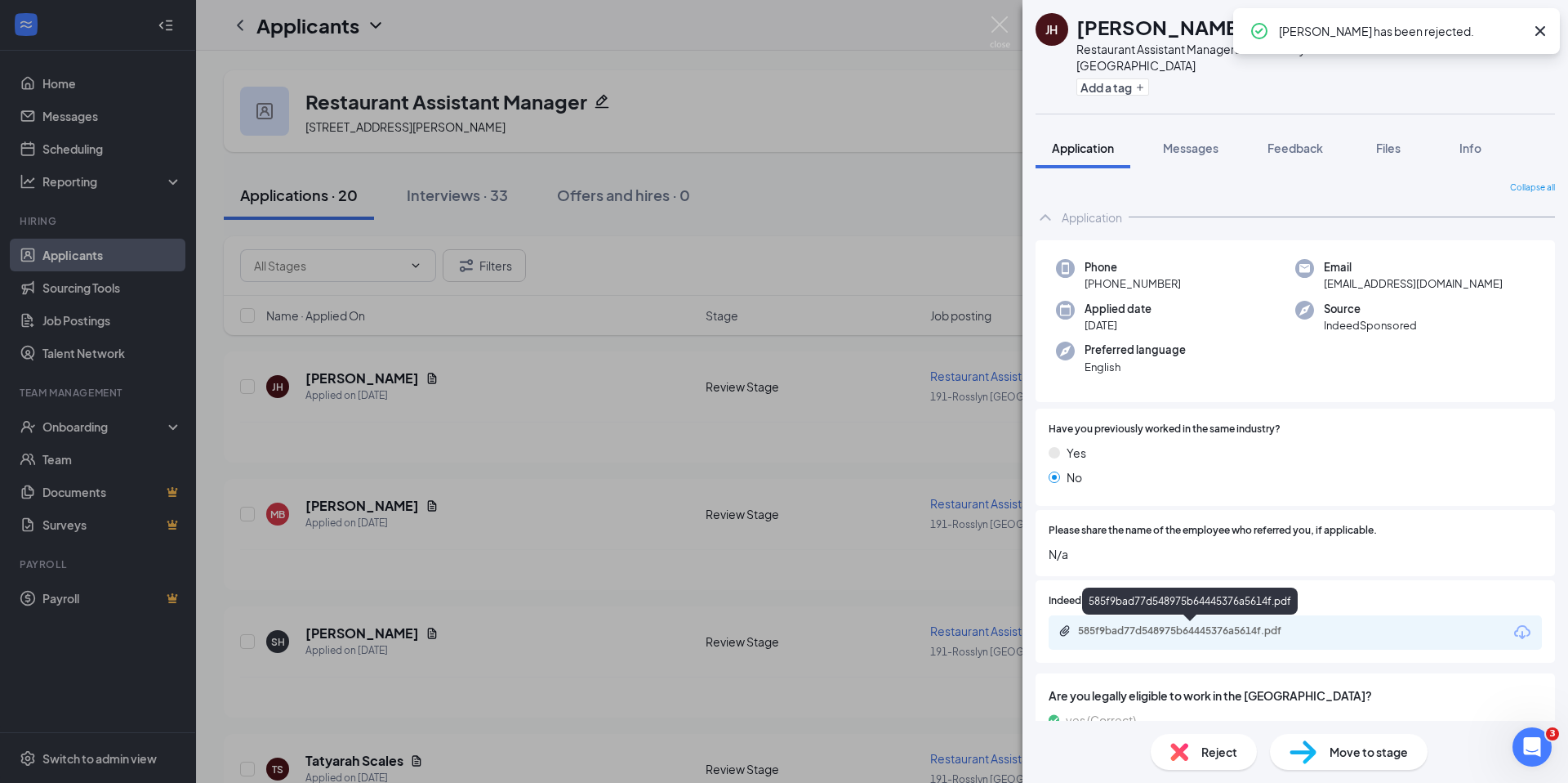
click at [1157, 631] on div "585f9bad77d548975b64445376a5614f.pdf" at bounding box center [1191, 631] width 228 height 13
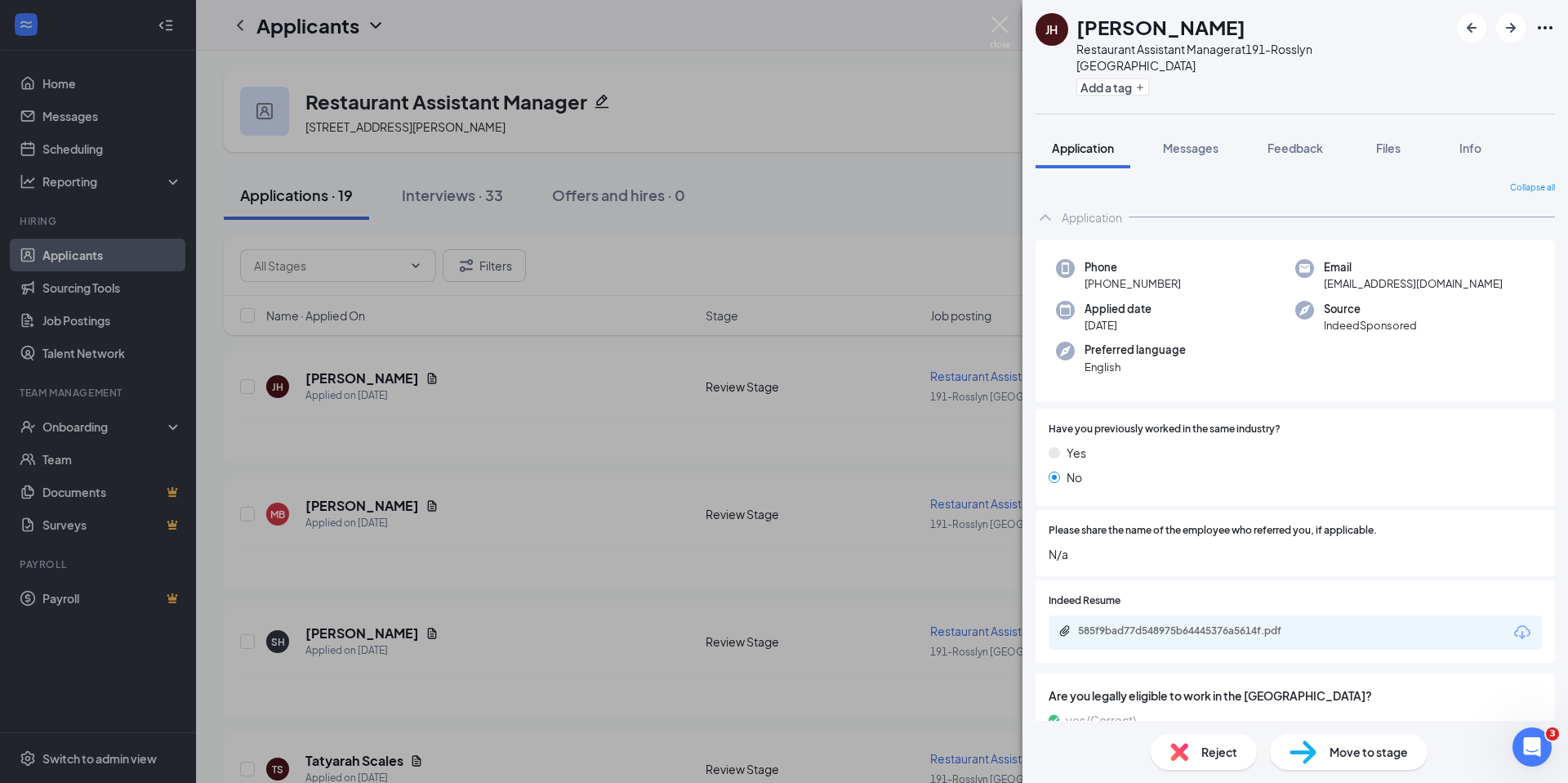
click at [1204, 753] on span "Reject" at bounding box center [1219, 751] width 36 height 18
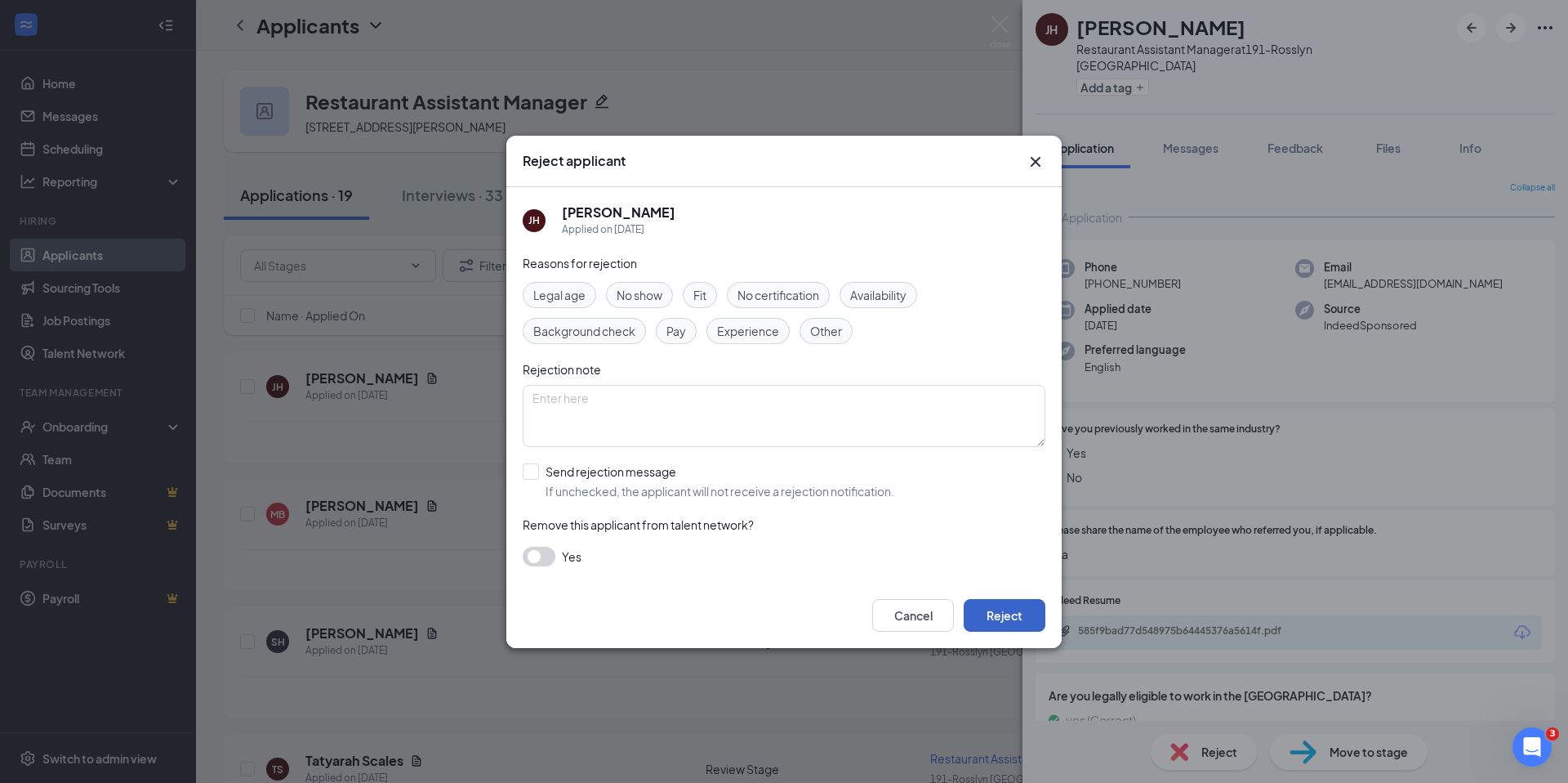
click at [1019, 618] on button "Reject" at bounding box center [1004, 615] width 82 height 33
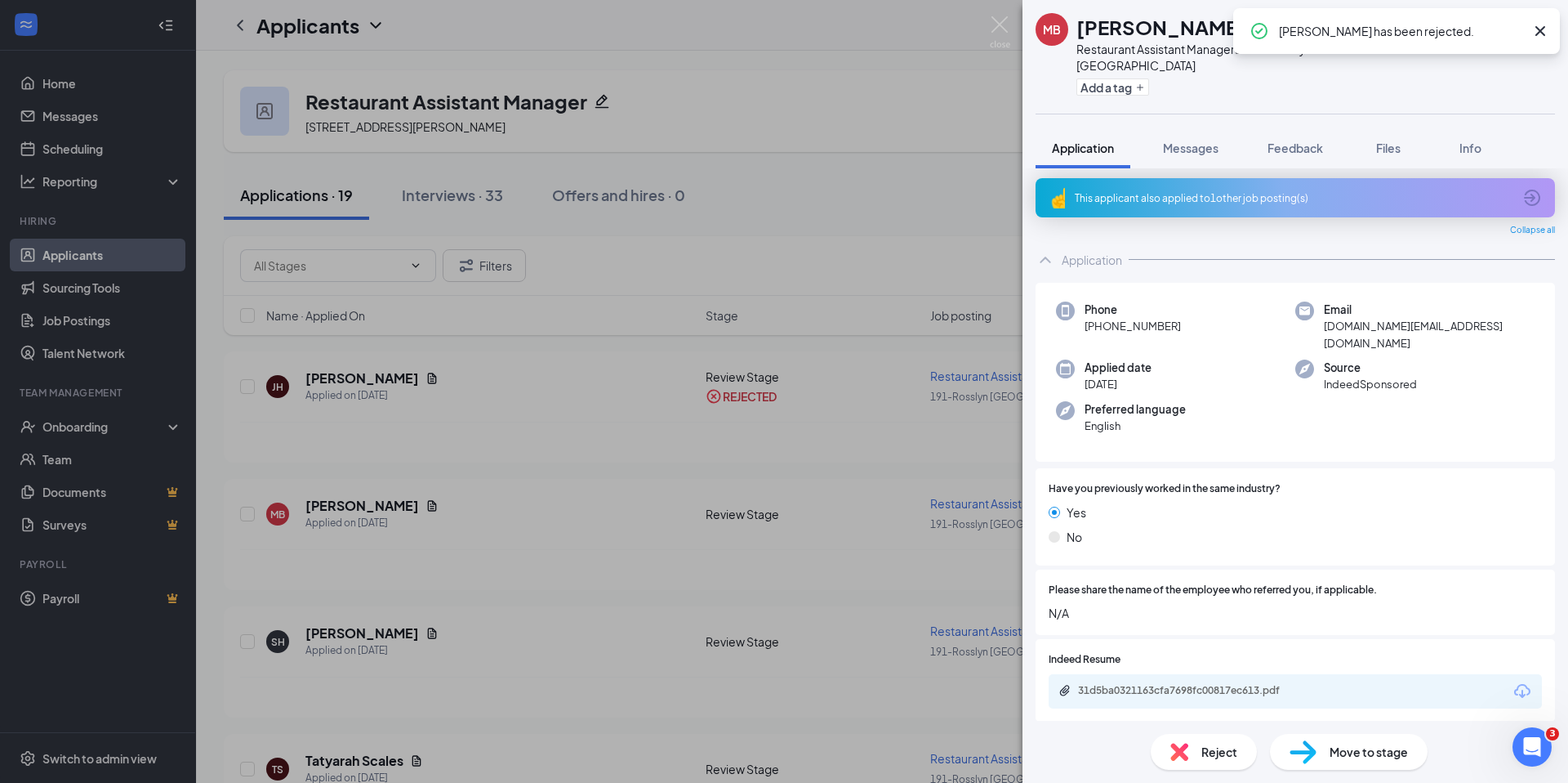
scroll to position [4, 0]
click at [1160, 203] on div "This applicant also applied to 1 other job posting(s)" at bounding box center [1294, 197] width 438 height 14
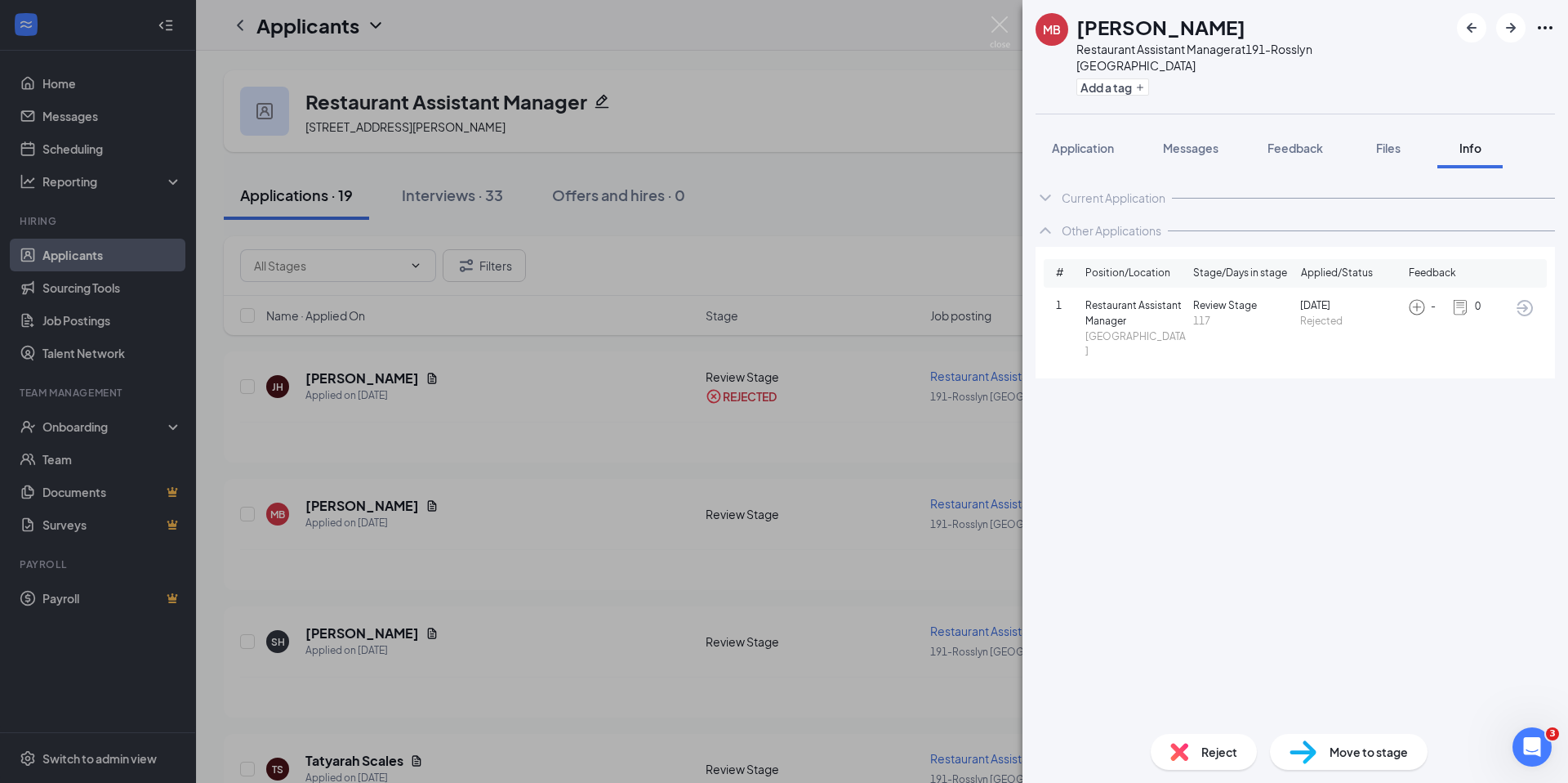
click at [1215, 759] on span "Reject" at bounding box center [1219, 751] width 36 height 18
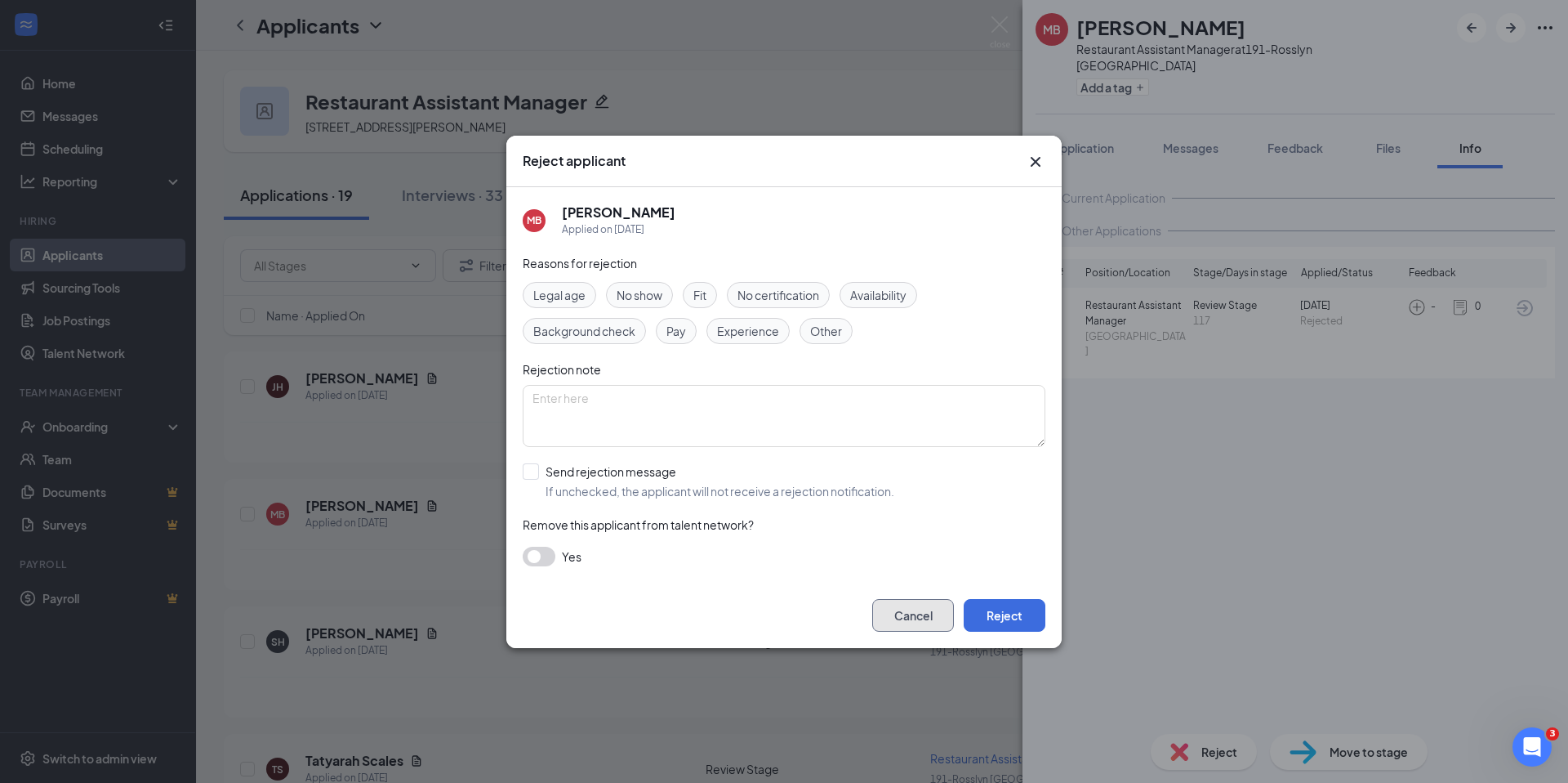
drag, startPoint x: 901, startPoint y: 609, endPoint x: 973, endPoint y: 514, distance: 119.2
click at [906, 607] on button "Cancel" at bounding box center [912, 615] width 82 height 33
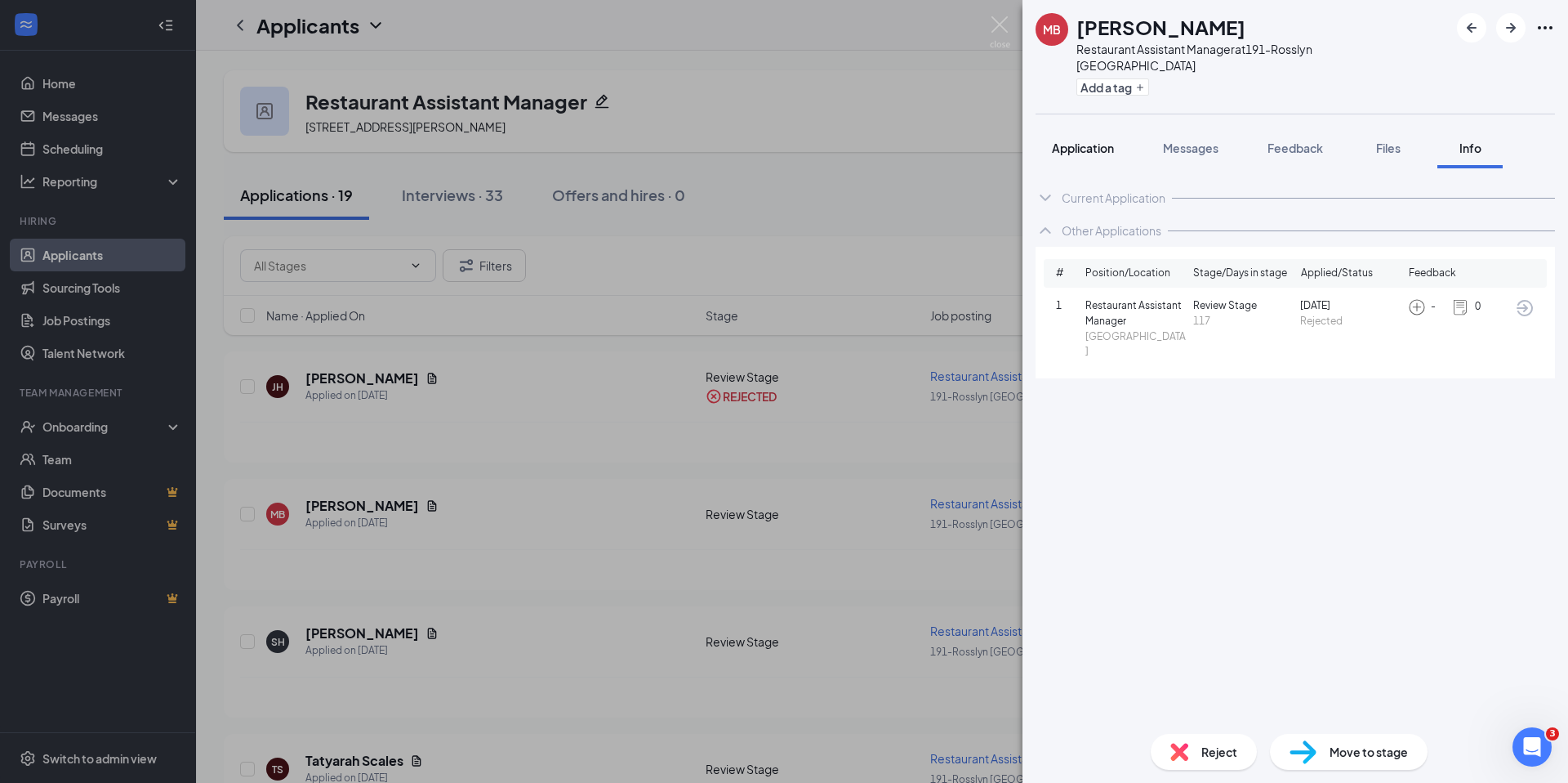
click at [1093, 149] on span "Application" at bounding box center [1083, 149] width 62 height 15
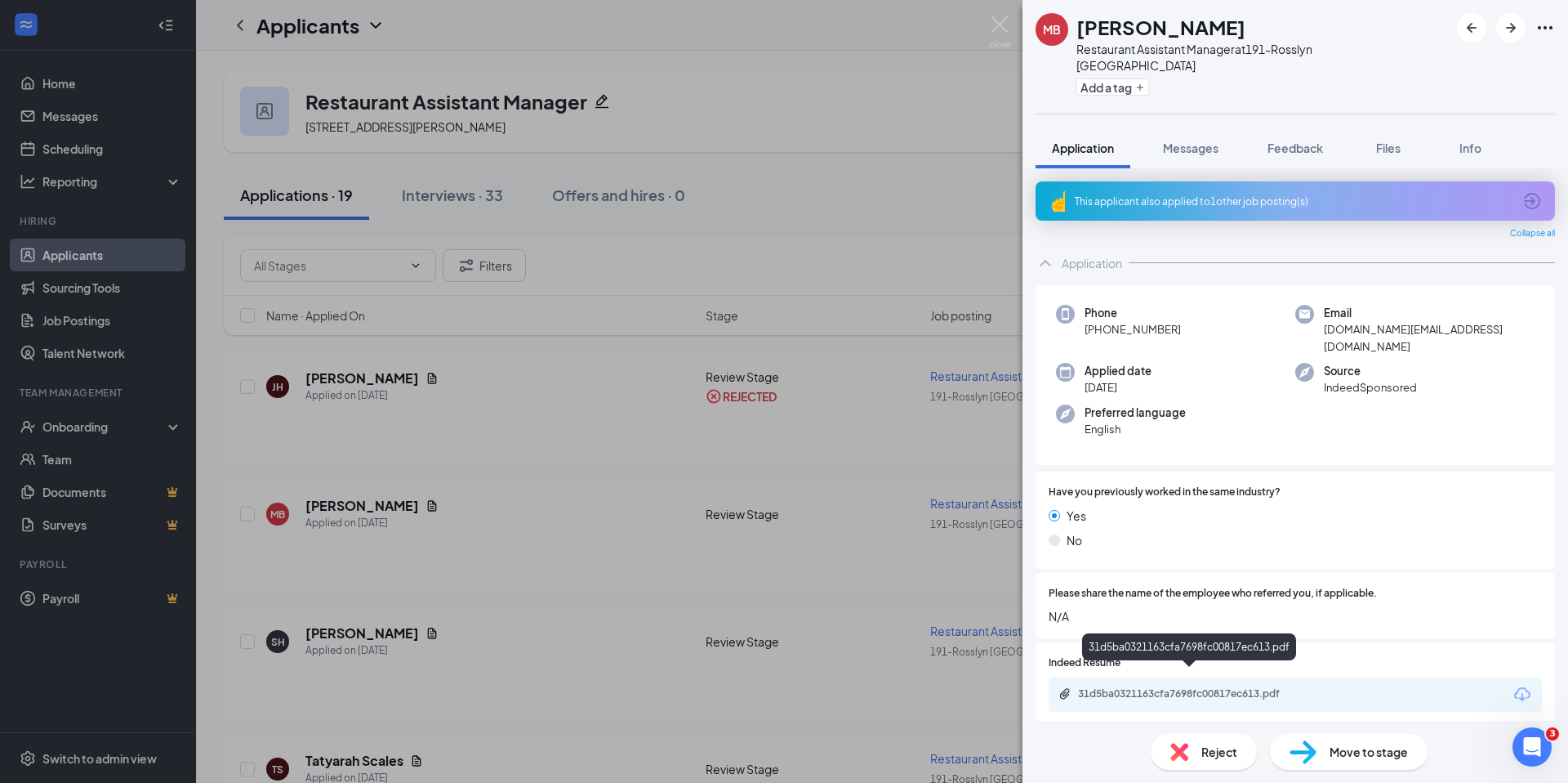
click at [1260, 687] on div "31d5ba0321163cfa7698fc00817ec613.pdf" at bounding box center [1191, 694] width 228 height 13
click at [1187, 747] on img at bounding box center [1179, 751] width 18 height 18
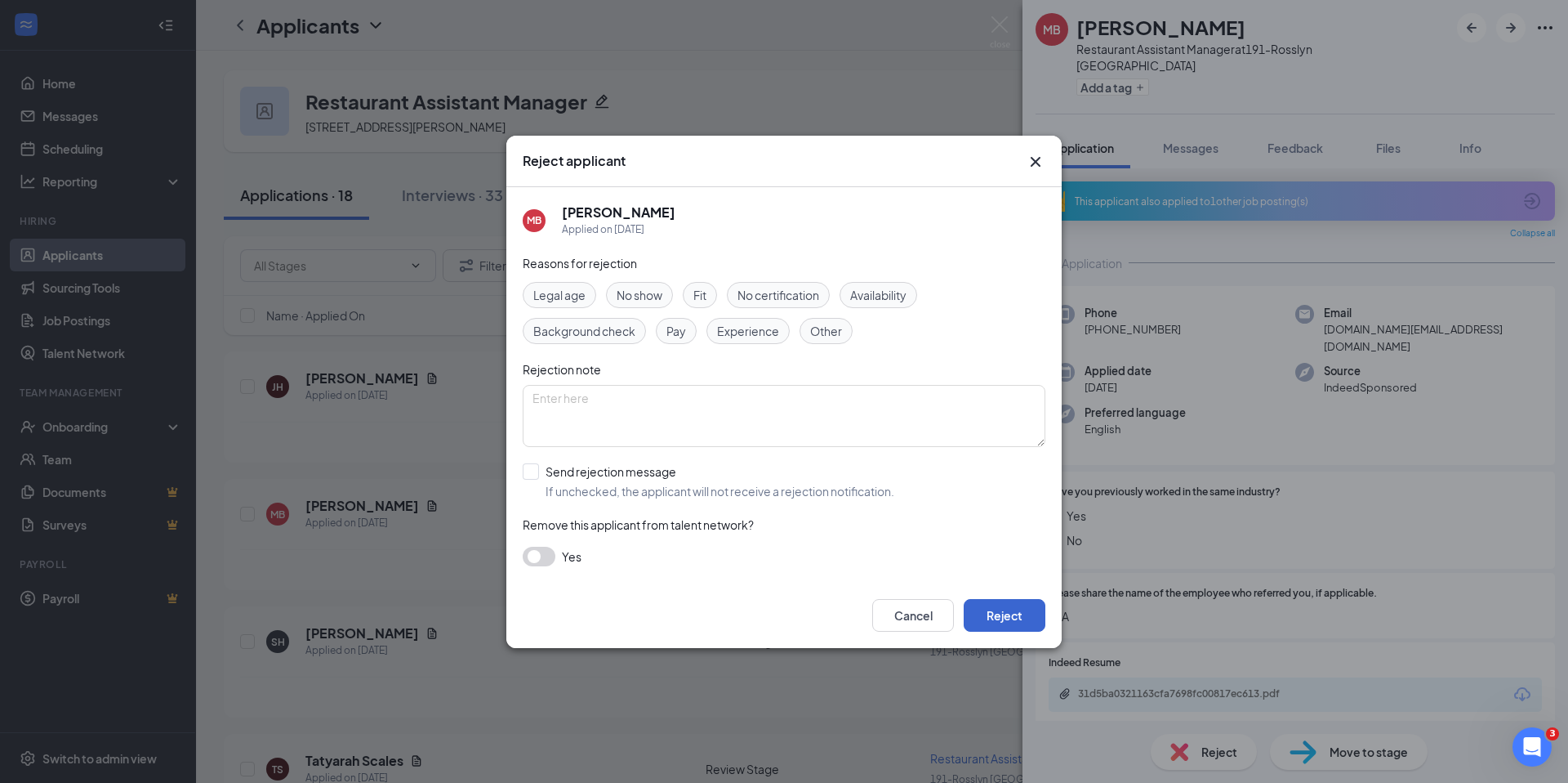
click at [1048, 628] on div "Cancel Reject" at bounding box center [784, 616] width 555 height 66
click at [1037, 625] on button "Reject" at bounding box center [1004, 615] width 82 height 33
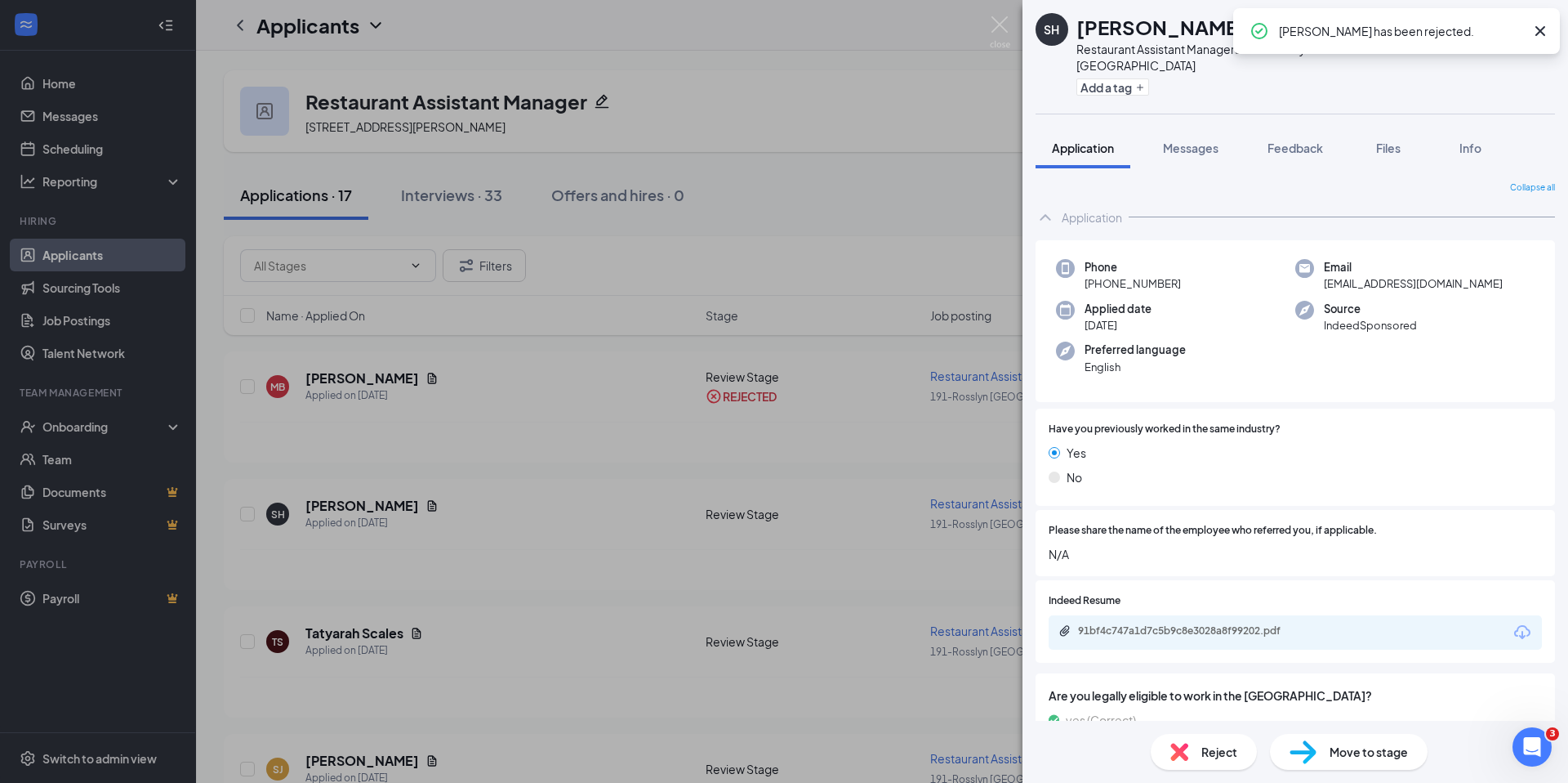
drag, startPoint x: 1190, startPoint y: 674, endPoint x: 1190, endPoint y: 660, distance: 14.0
click at [1190, 663] on div "Indeed Resume 91bf4c747a1d7c5b9c8e3028a8f99202.pdf" at bounding box center [1295, 621] width 520 height 83
click at [1190, 637] on div "91bf4c747a1d7c5b9c8e3028a8f99202.pdf" at bounding box center [1191, 631] width 228 height 13
click at [1226, 754] on span "Reject" at bounding box center [1219, 751] width 36 height 18
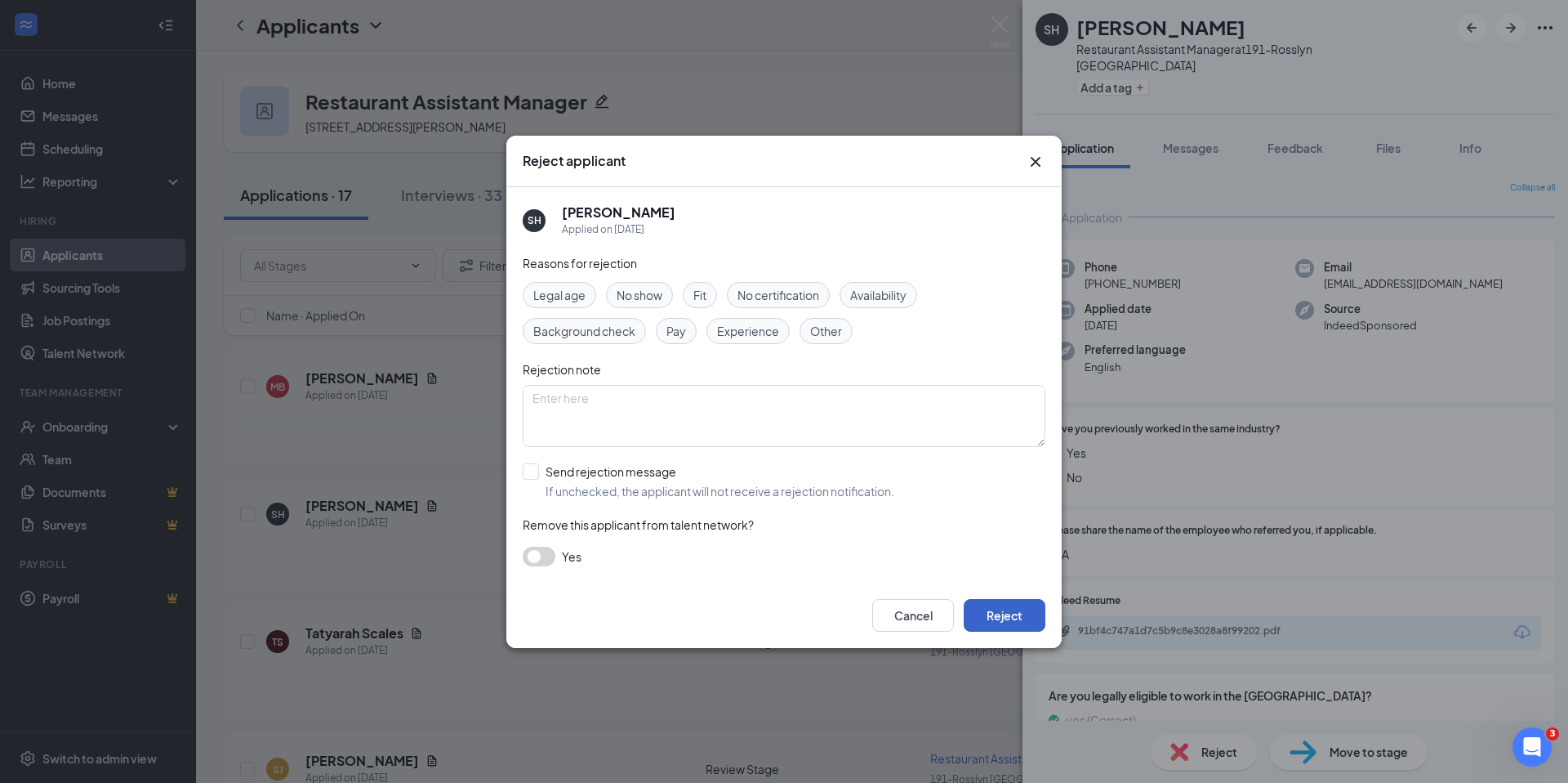
click at [982, 609] on button "Reject" at bounding box center [1004, 615] width 82 height 33
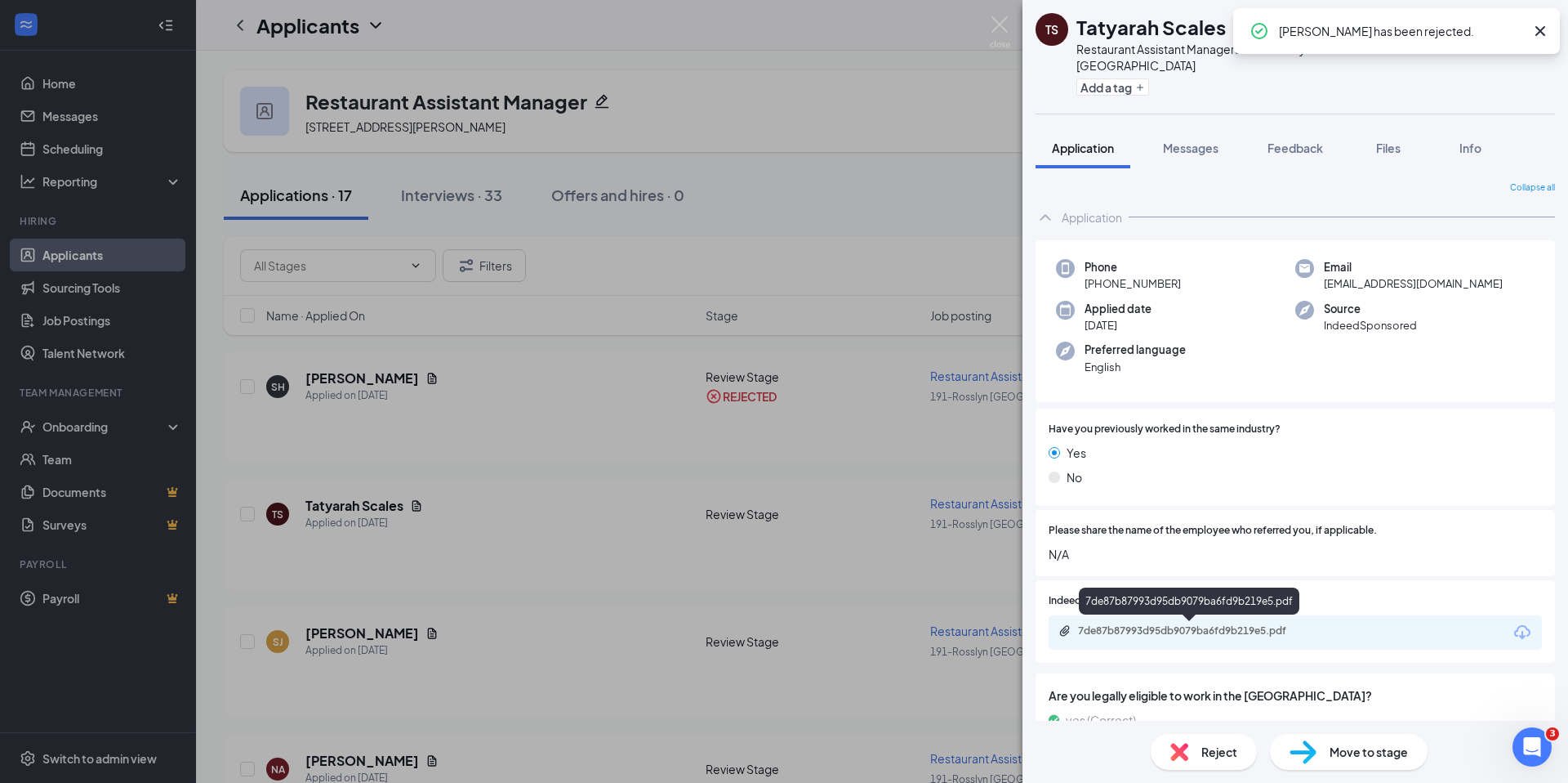
click at [1161, 636] on div "7de87b87993d95db9079ba6fd9b219e5.pdf" at bounding box center [1191, 631] width 228 height 13
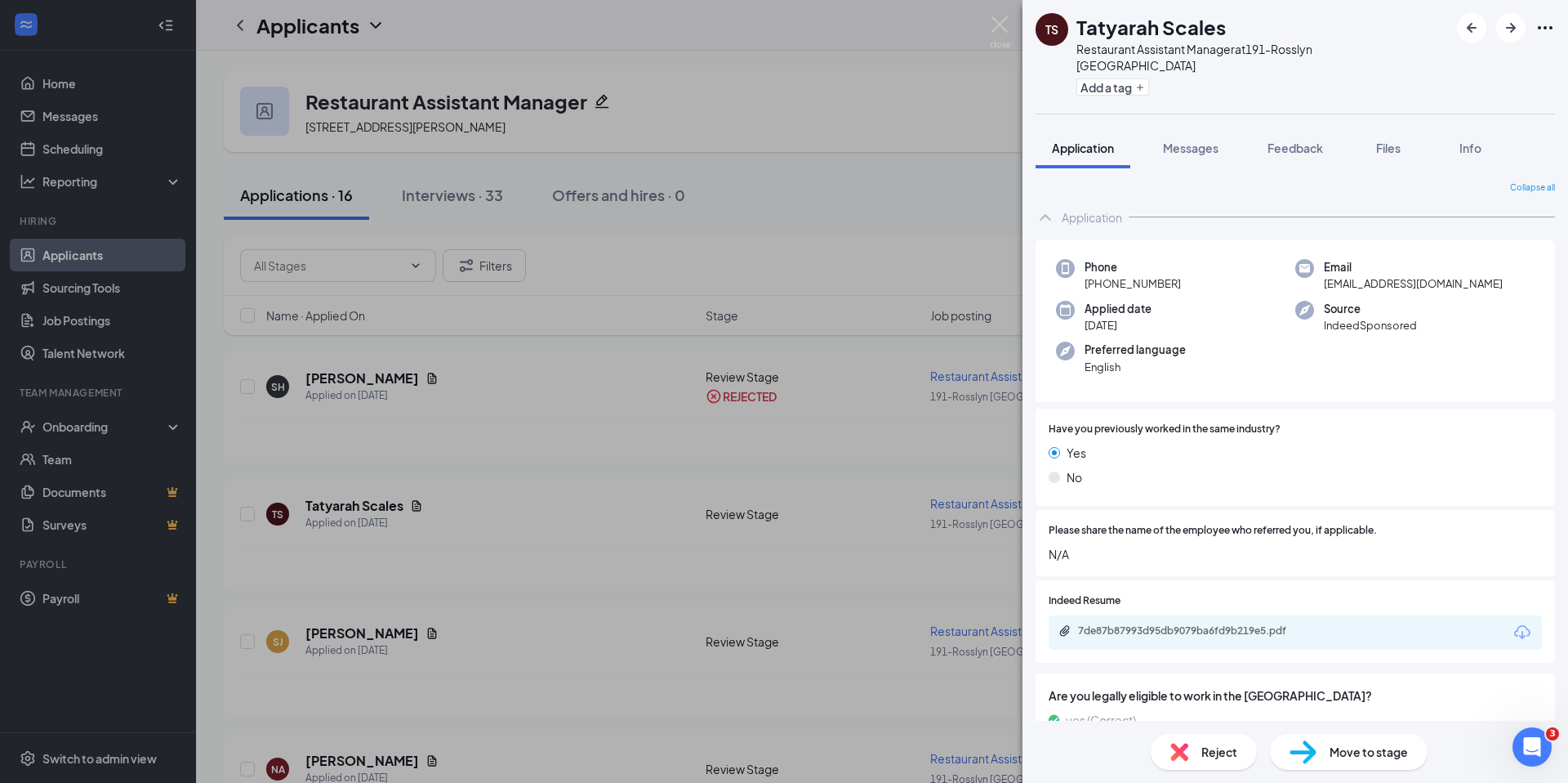
click at [1228, 747] on span "Reject" at bounding box center [1219, 751] width 36 height 18
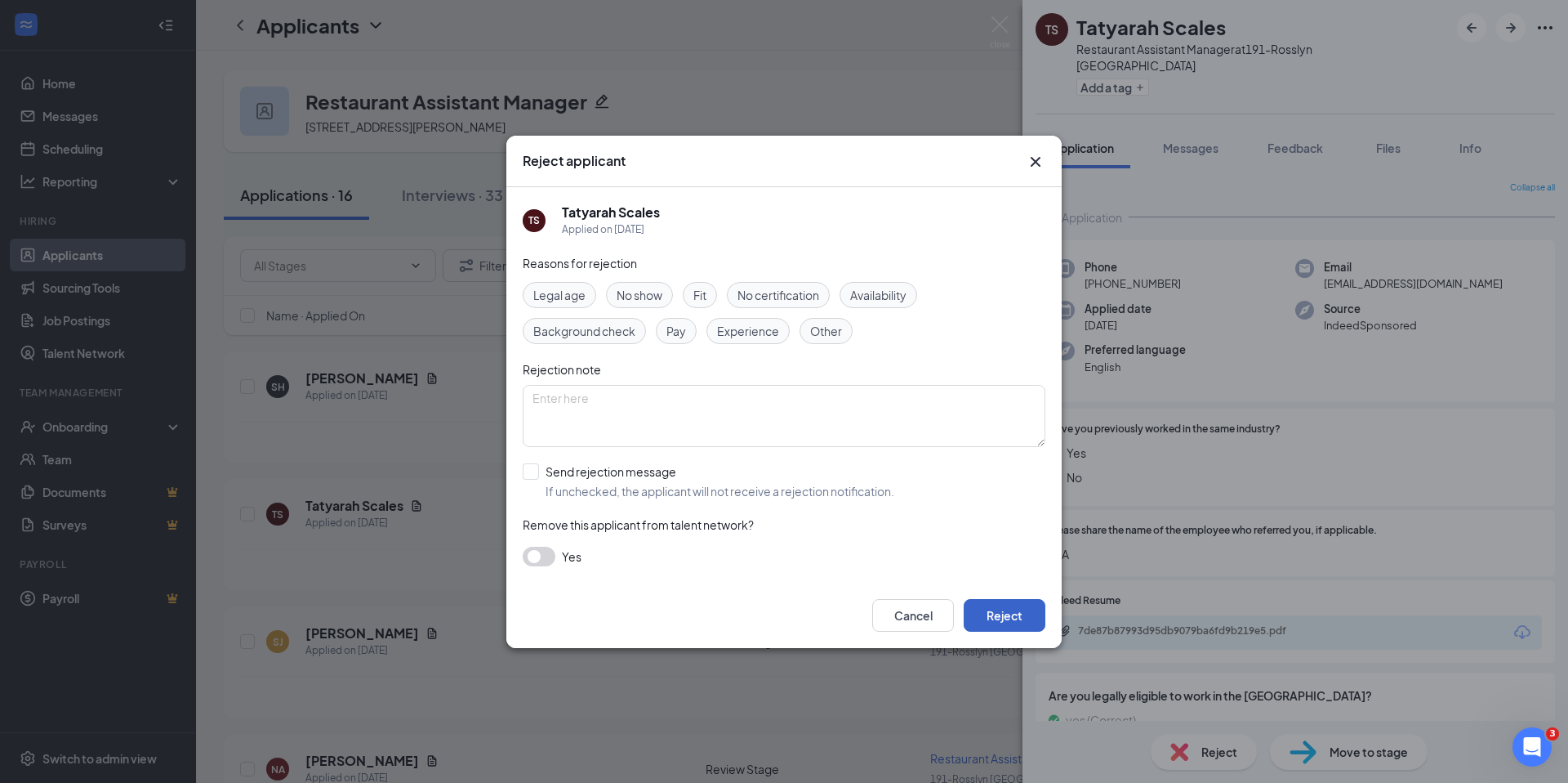
click at [1000, 612] on button "Reject" at bounding box center [1004, 615] width 82 height 33
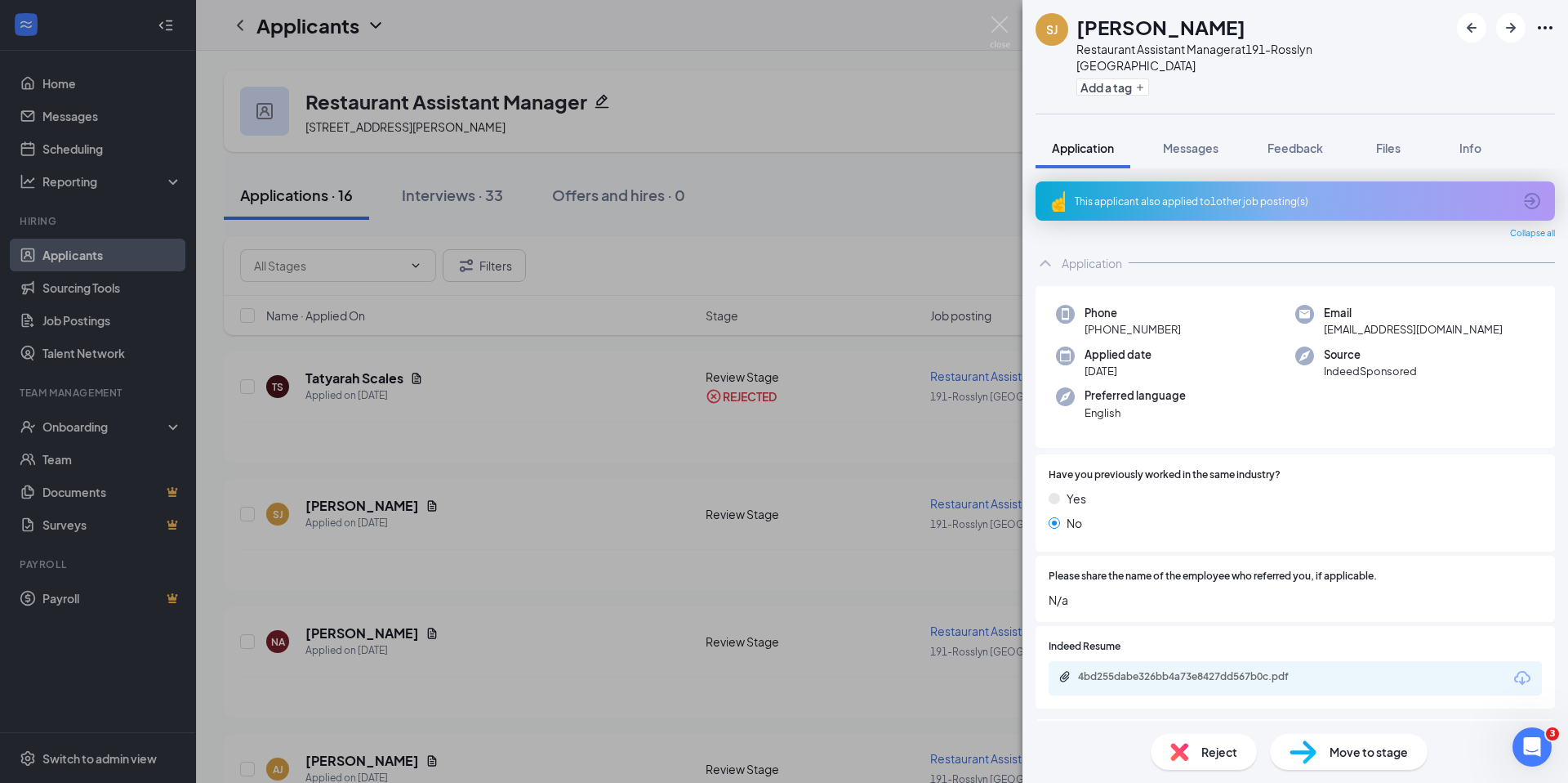
click at [1126, 221] on div "This applicant also applied to 1 other job posting(s)" at bounding box center [1295, 201] width 520 height 39
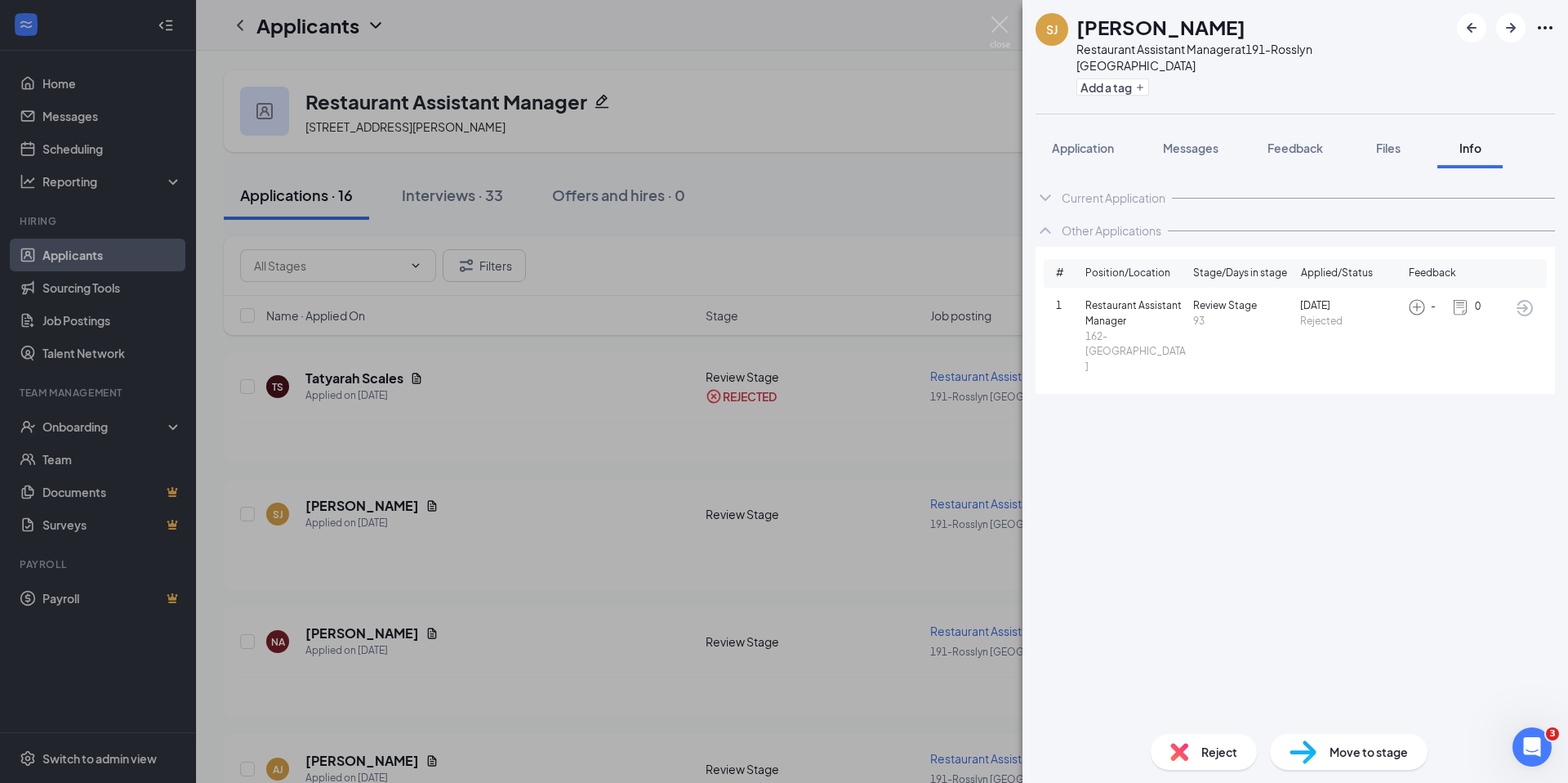
click at [1203, 754] on span "Reject" at bounding box center [1219, 751] width 36 height 18
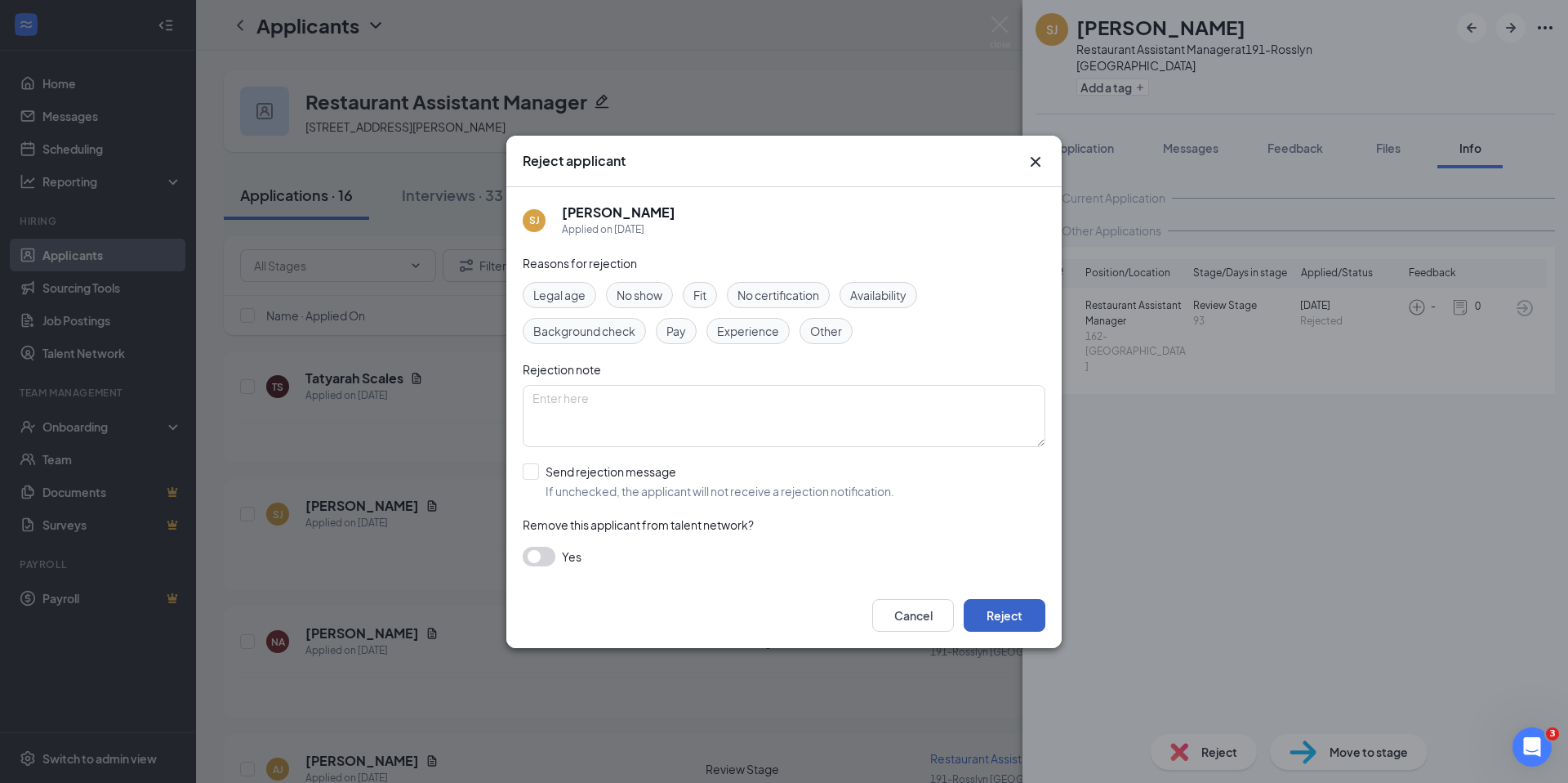
click at [1010, 615] on button "Reject" at bounding box center [1004, 615] width 82 height 33
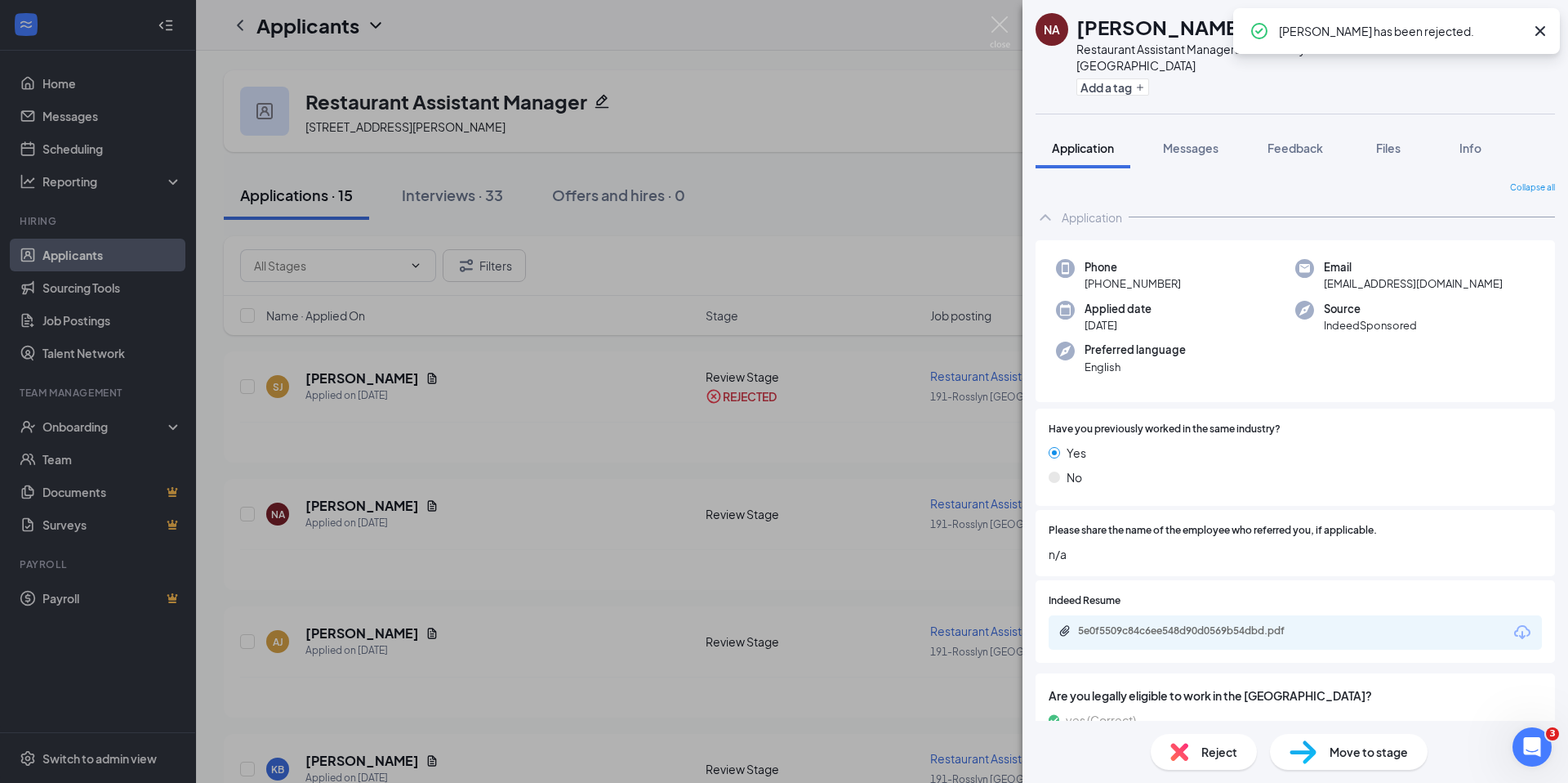
click at [1145, 650] on div "5e0f5509c84c6ee548d90d0569b54dbd.pdf" at bounding box center [1295, 633] width 493 height 35
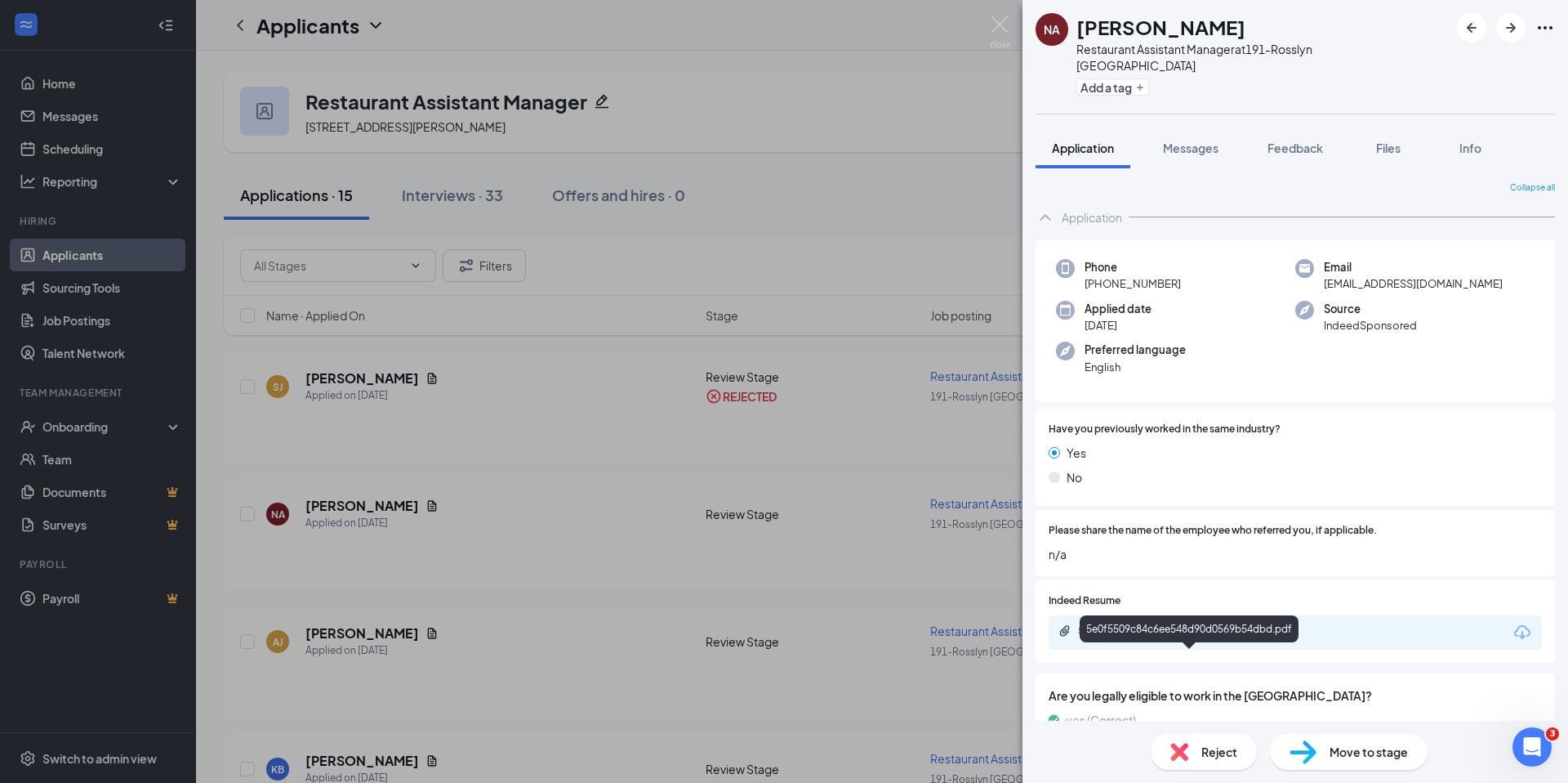
click at [1143, 637] on div "5e0f5509c84c6ee548d90d0569b54dbd.pdf" at bounding box center [1191, 631] width 228 height 13
click at [1213, 745] on span "Reject" at bounding box center [1219, 751] width 36 height 18
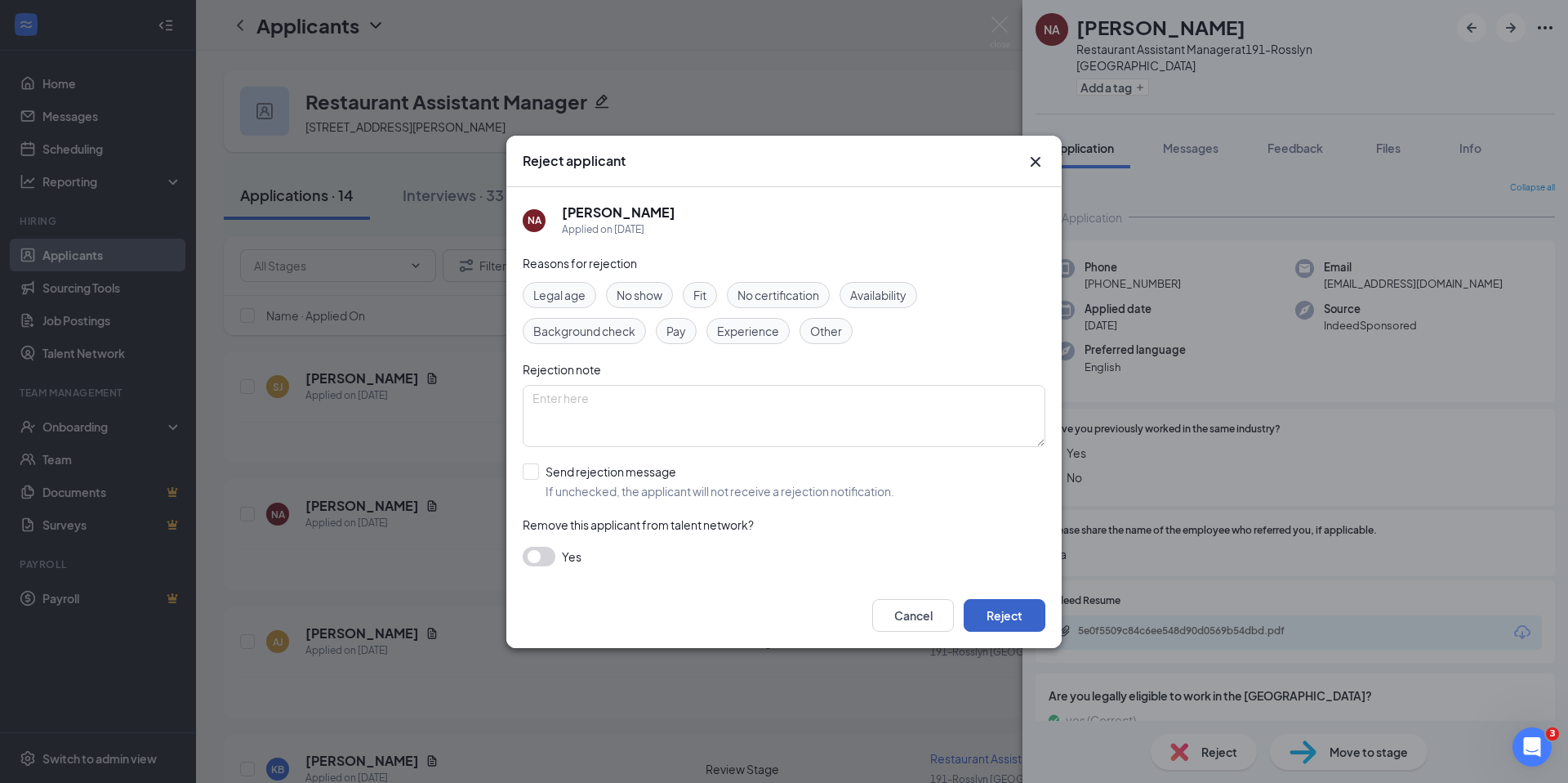
click at [1012, 607] on button "Reject" at bounding box center [1004, 615] width 82 height 33
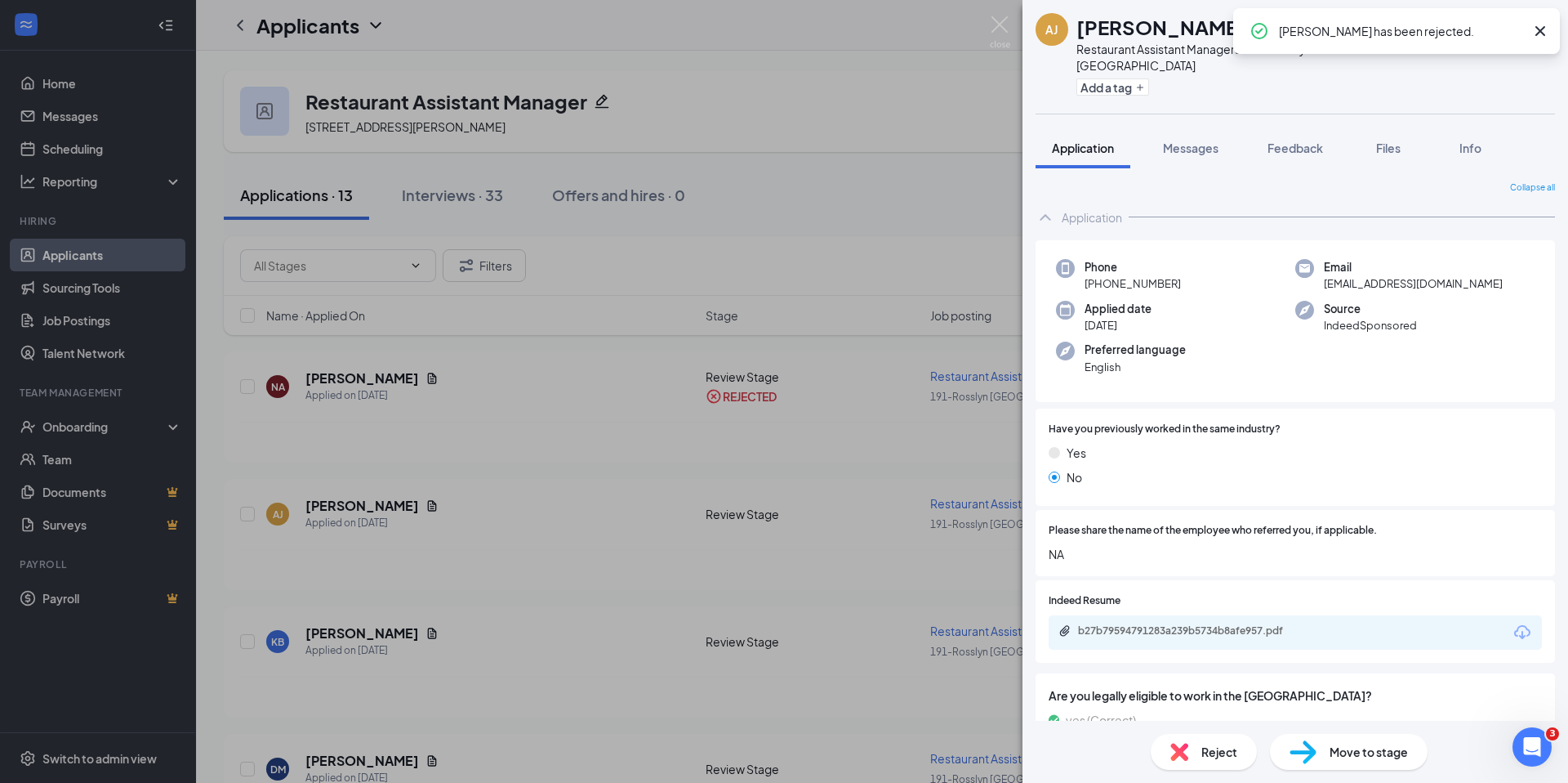
scroll to position [1, 0]
click at [1003, 26] on img at bounding box center [1001, 32] width 21 height 32
